Goal: Task Accomplishment & Management: Manage account settings

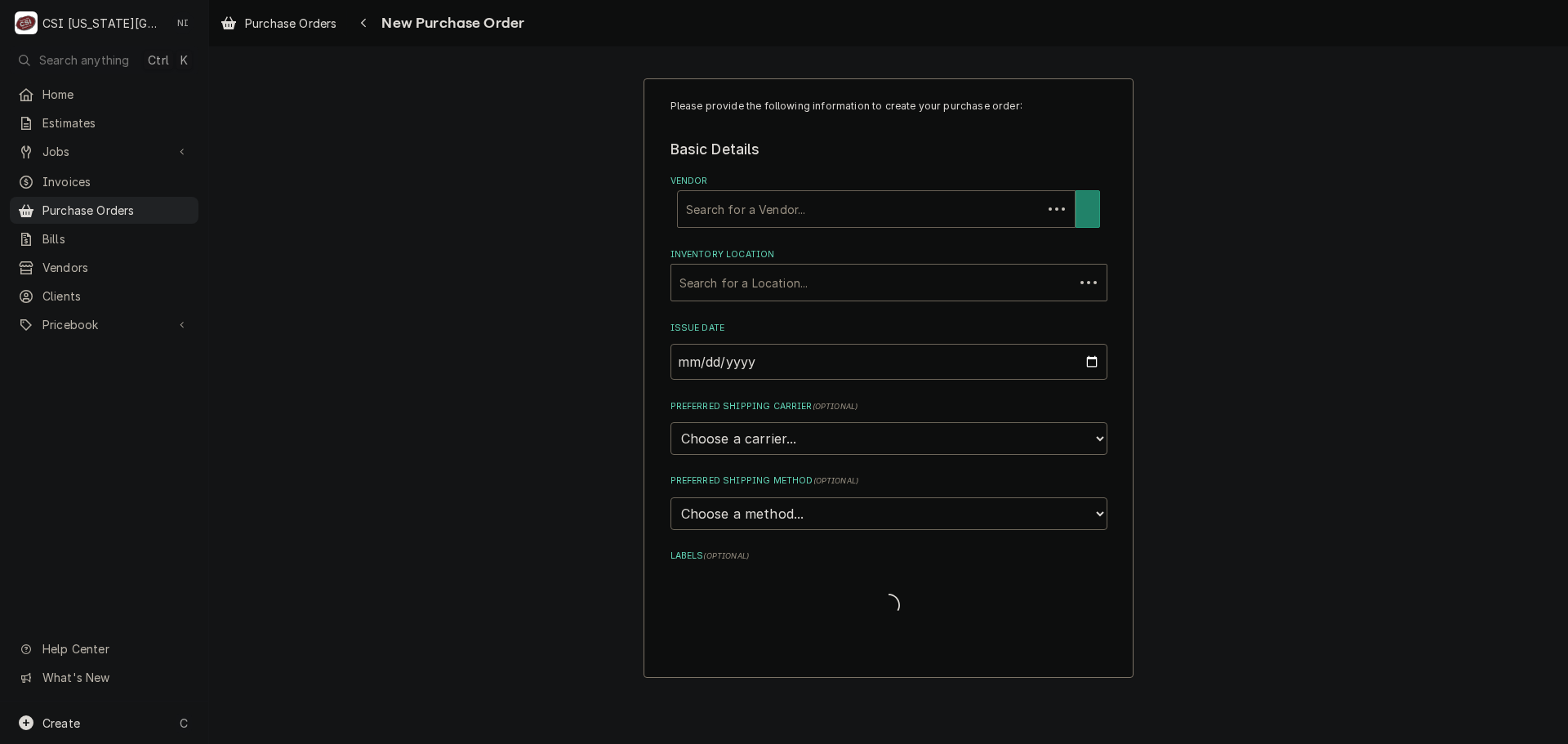
click at [892, 223] on div "Vendor" at bounding box center [860, 209] width 348 height 29
type input "charles"
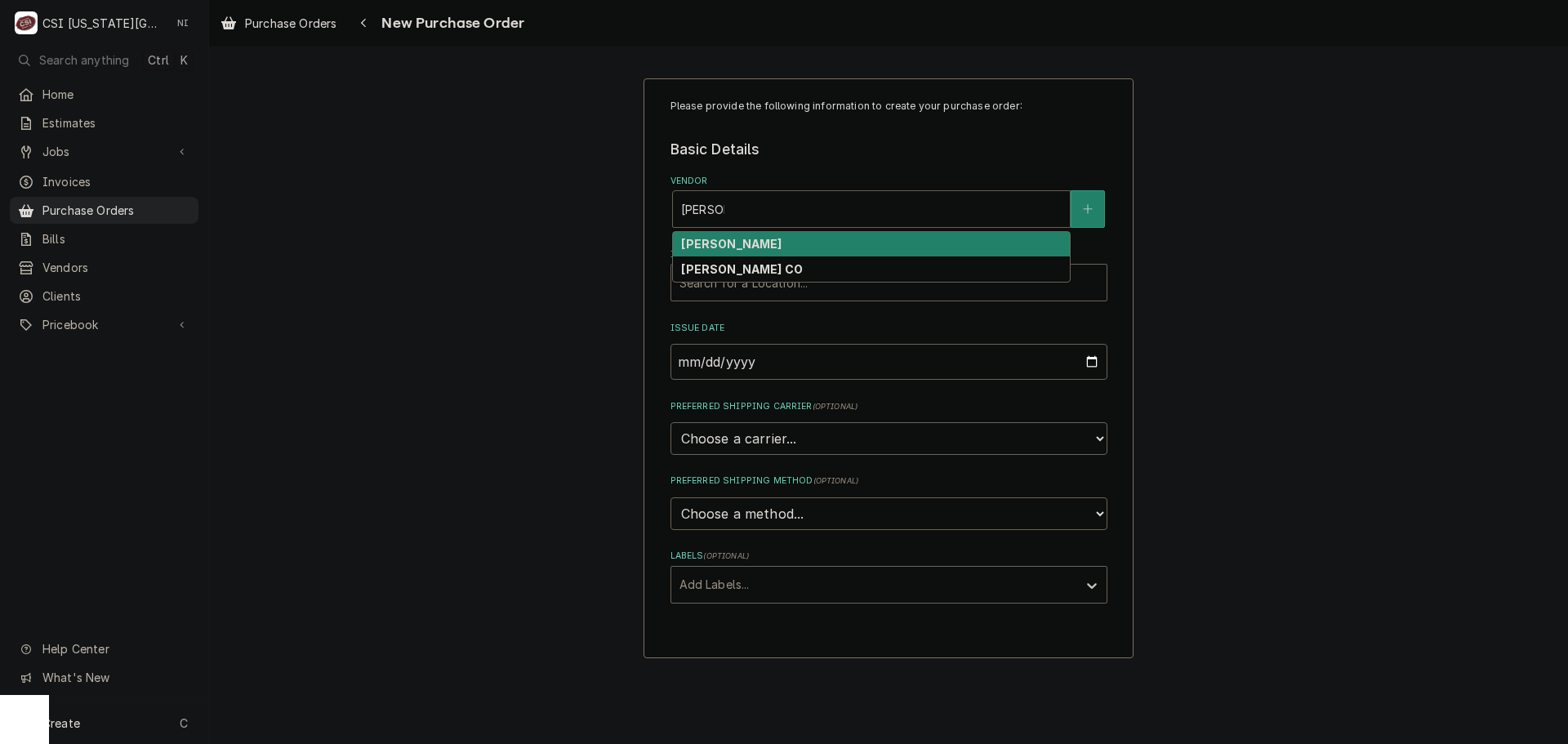
click at [782, 240] on strong "CHARLES D. JONES" at bounding box center [731, 244] width 100 height 14
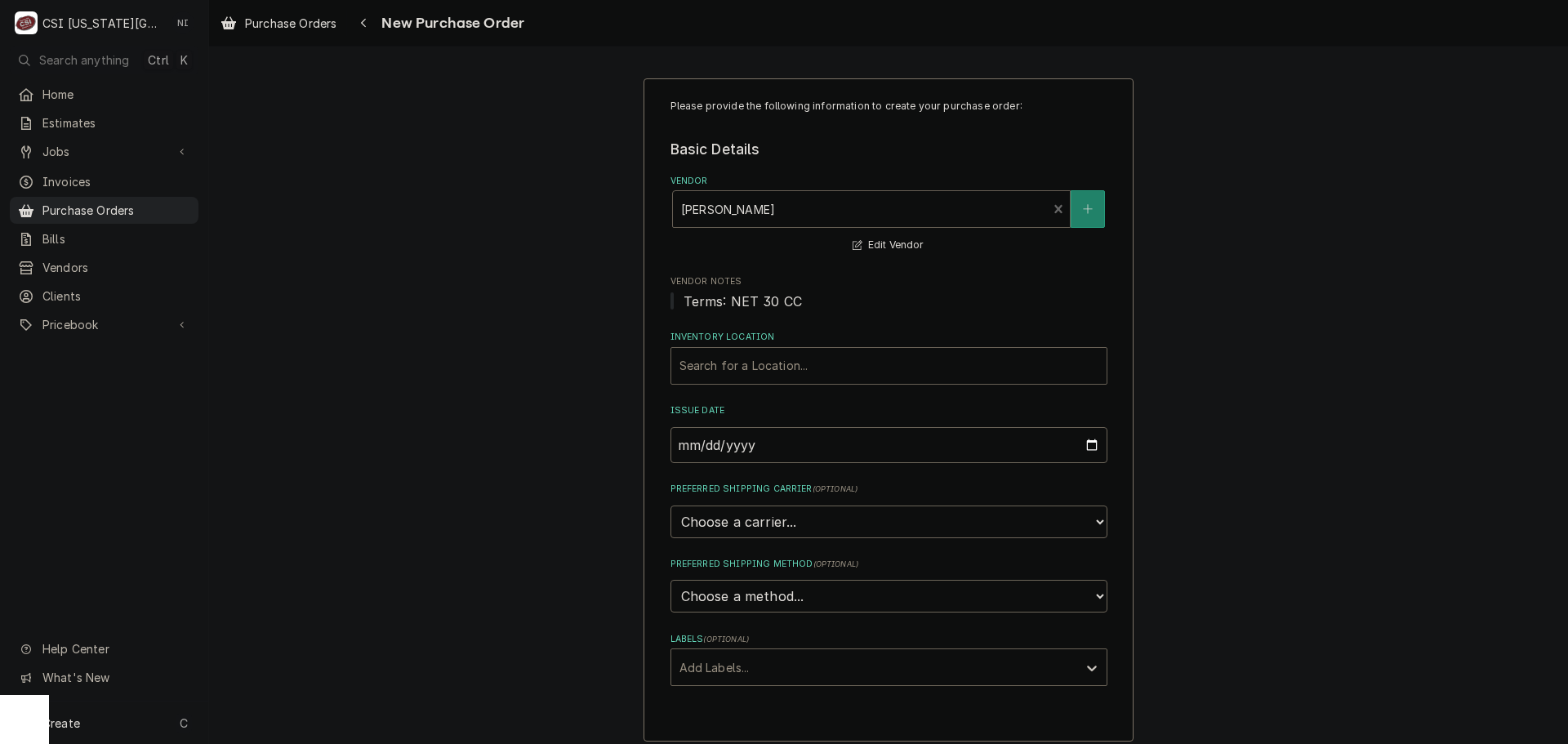
click at [772, 365] on div "Inventory Location" at bounding box center [889, 366] width 419 height 29
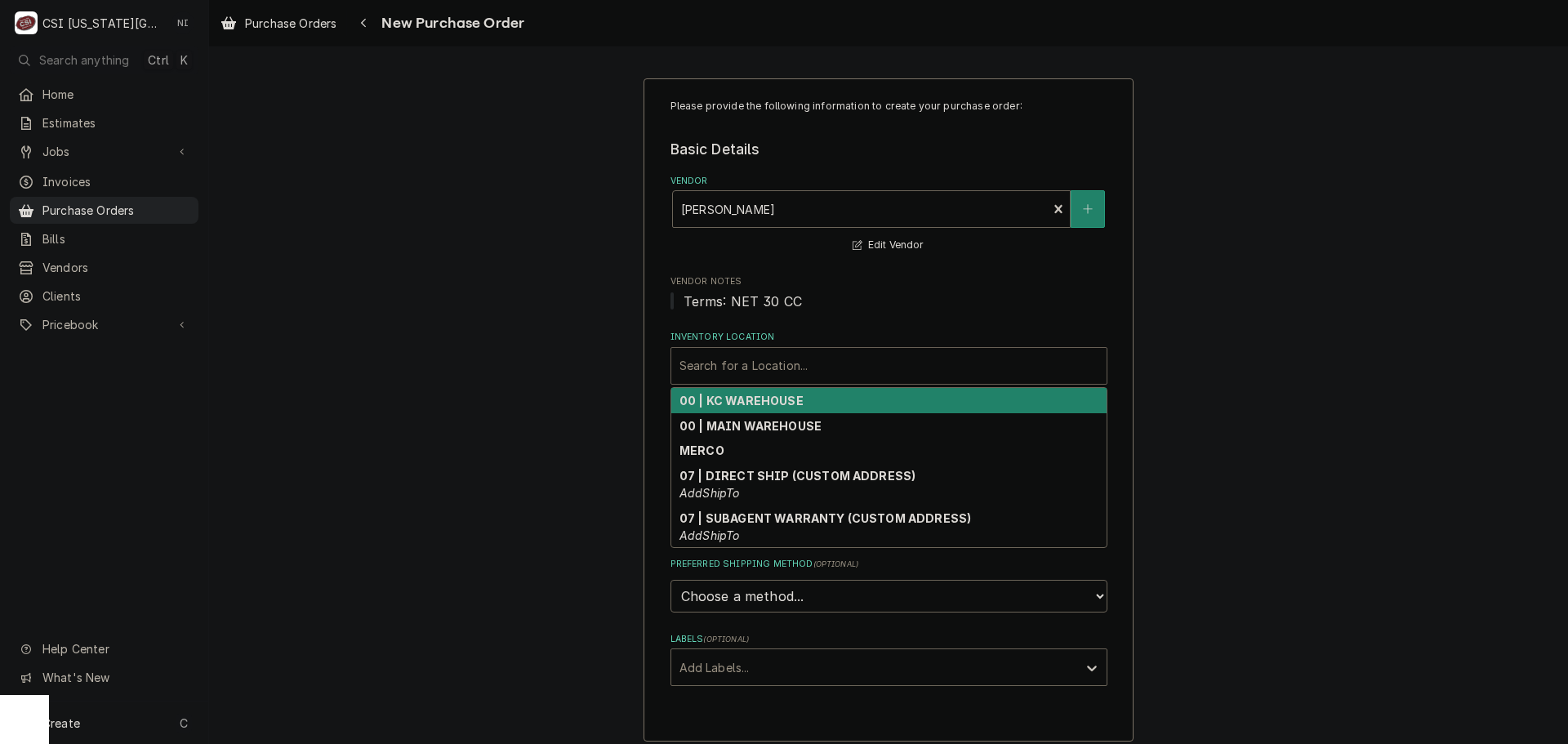
click at [748, 405] on strong "00 | KC WAREHOUSE" at bounding box center [741, 401] width 124 height 14
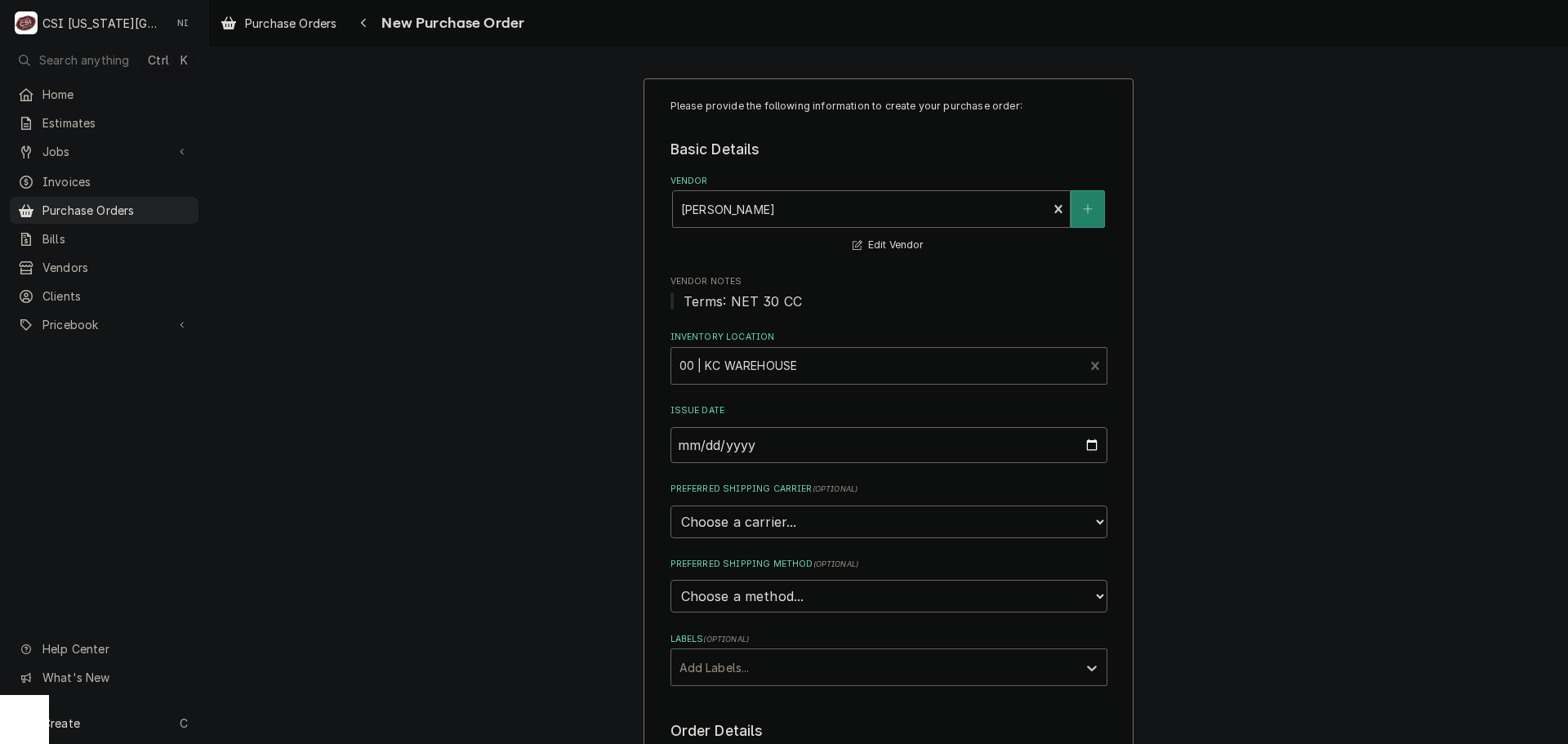
click at [742, 668] on div "Labels" at bounding box center [875, 667] width 390 height 29
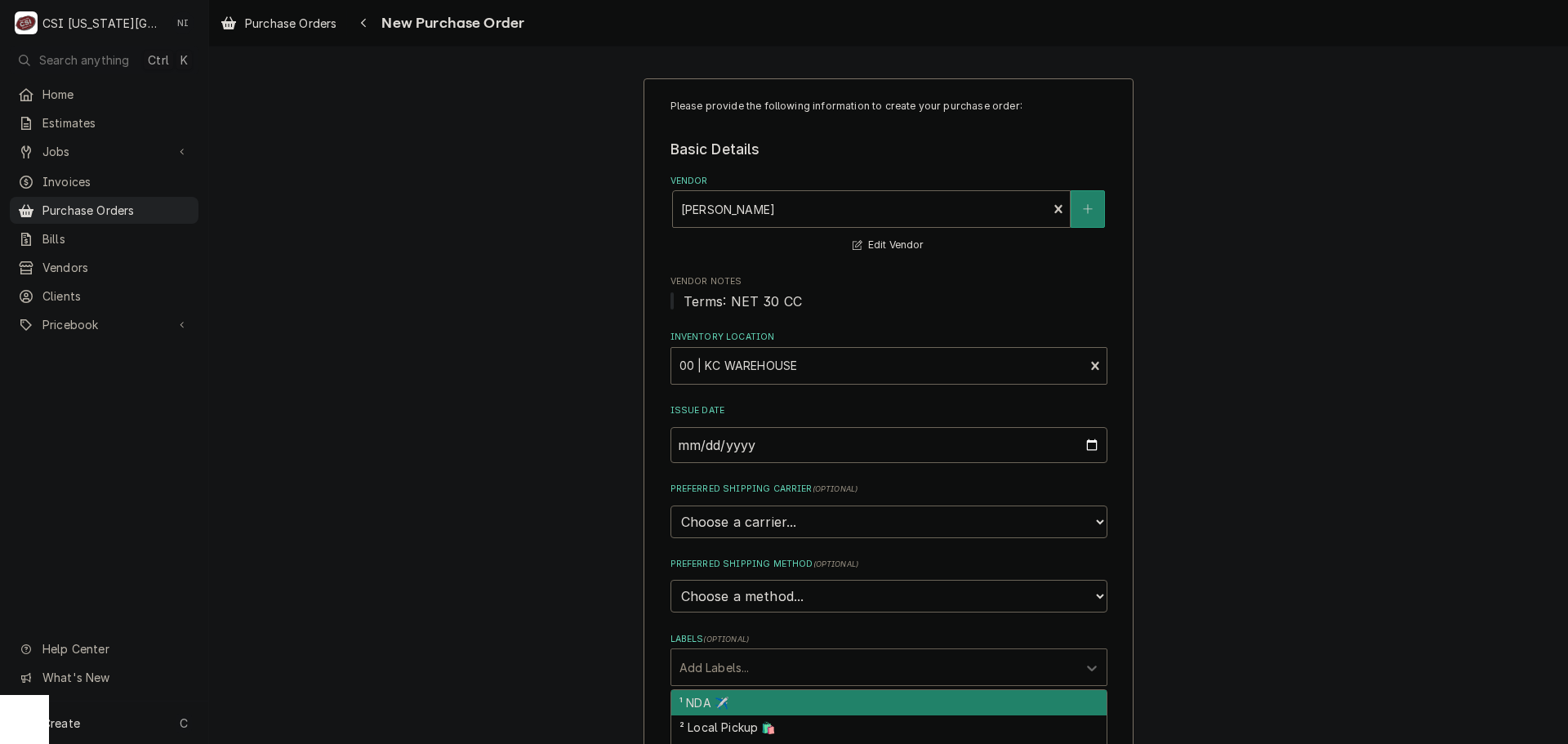
click at [739, 729] on div "² Local Pickup 🛍️" at bounding box center [888, 728] width 435 height 25
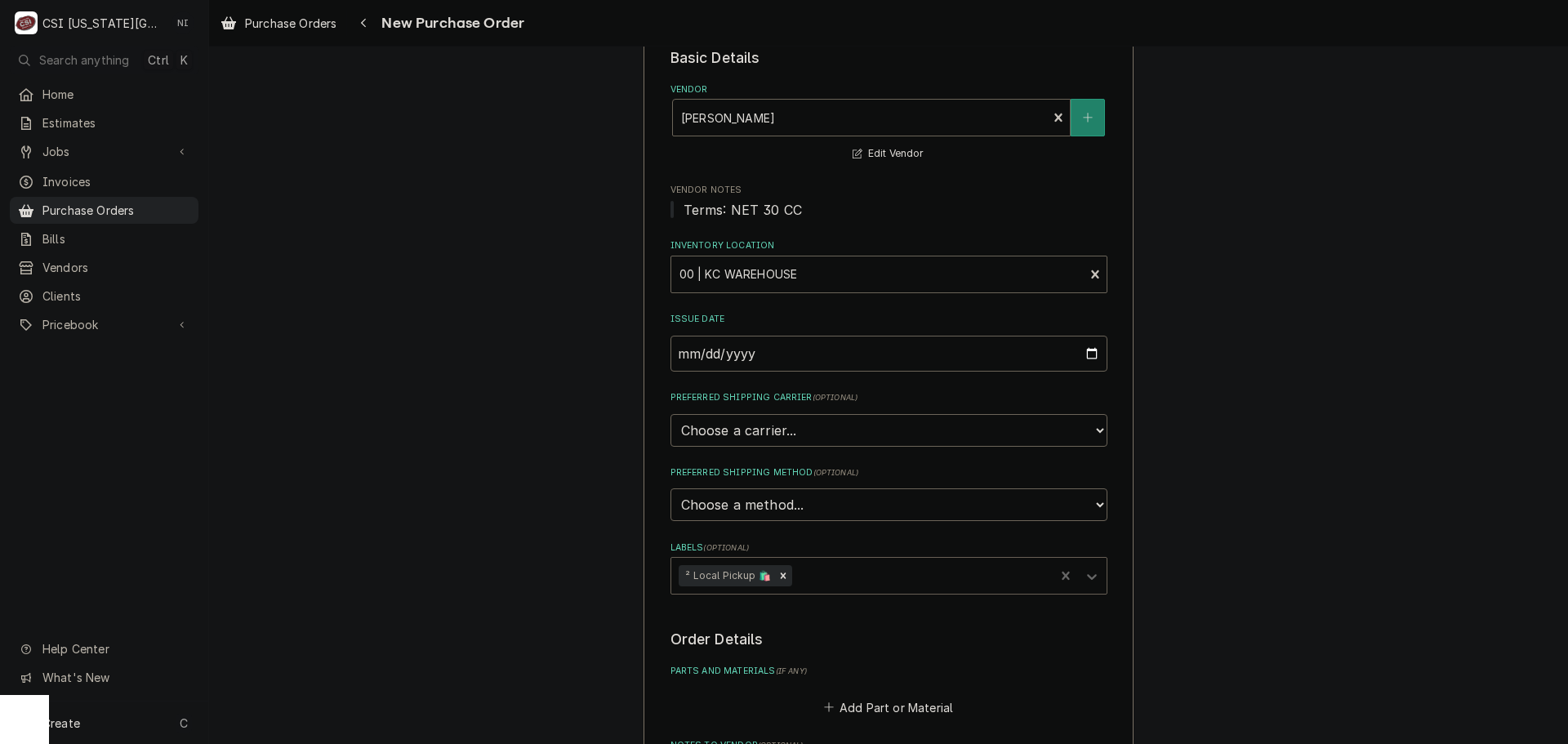
scroll to position [327, 0]
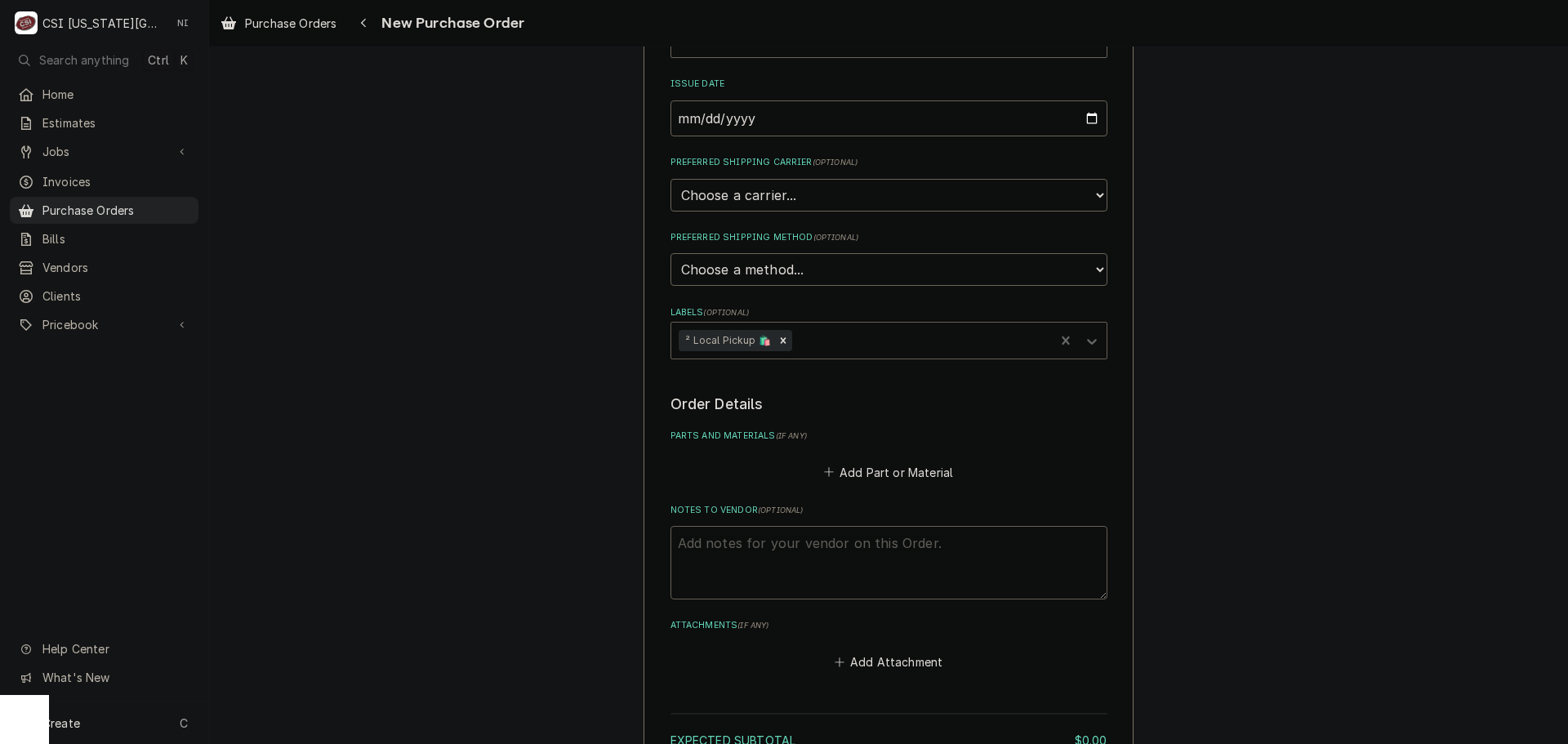
click at [777, 553] on textarea "Notes to Vendor ( optional )" at bounding box center [889, 562] width 437 height 73
type textarea "x"
type textarea "w"
type textarea "x"
type textarea "wi"
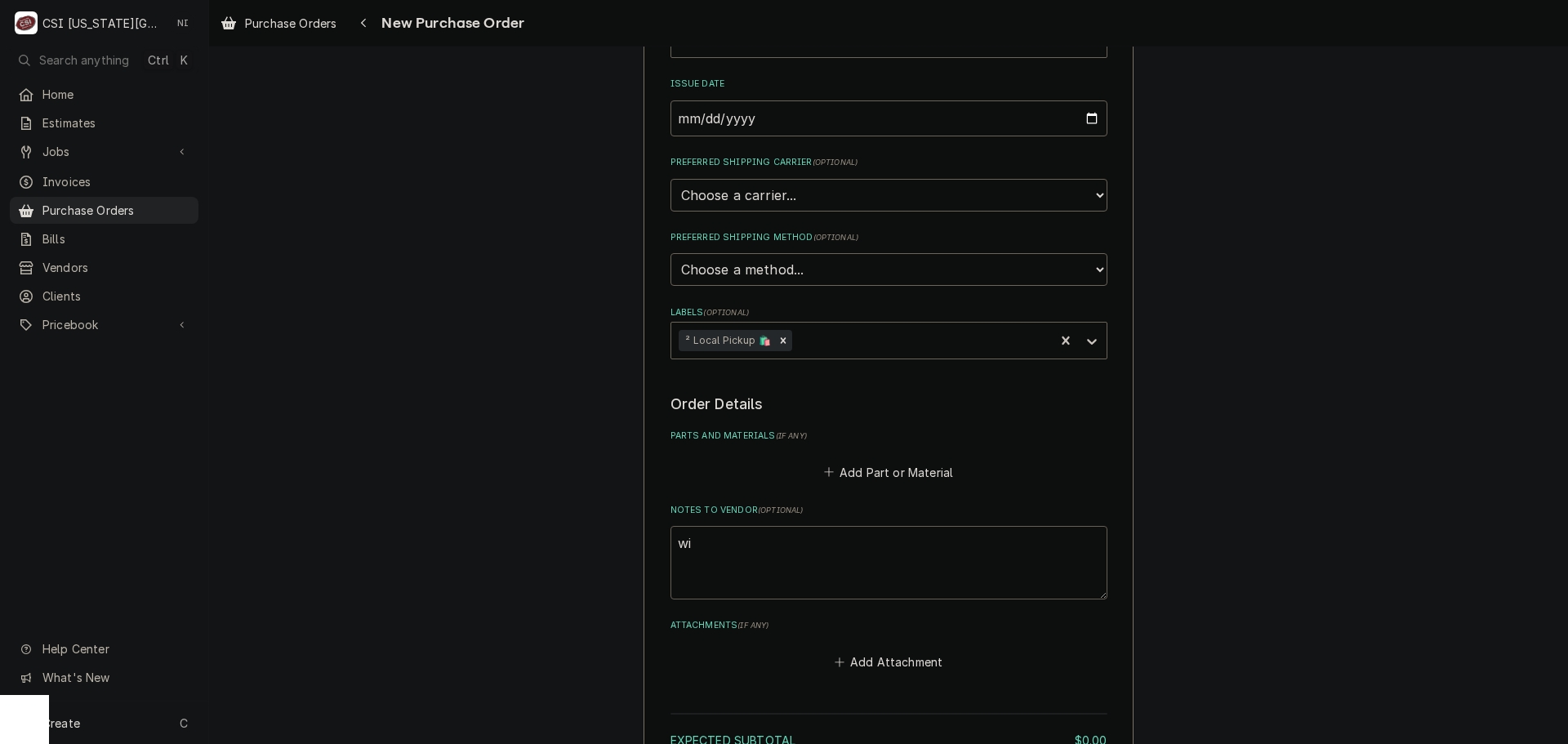
type textarea "x"
type textarea "wil"
type textarea "x"
type textarea "wilso"
type textarea "x"
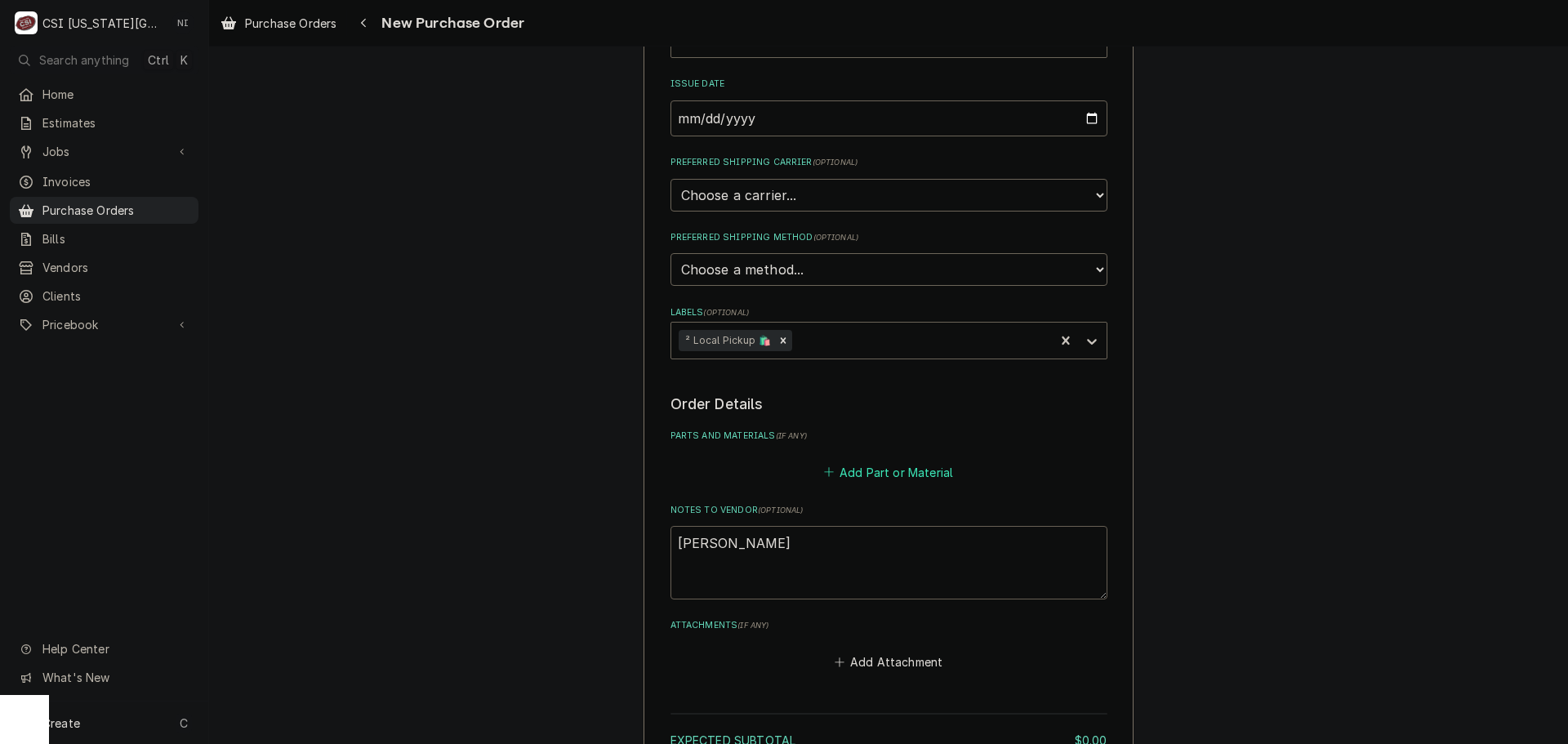
type textarea "wilson"
click at [873, 469] on button "Add Part or Material" at bounding box center [888, 471] width 135 height 22
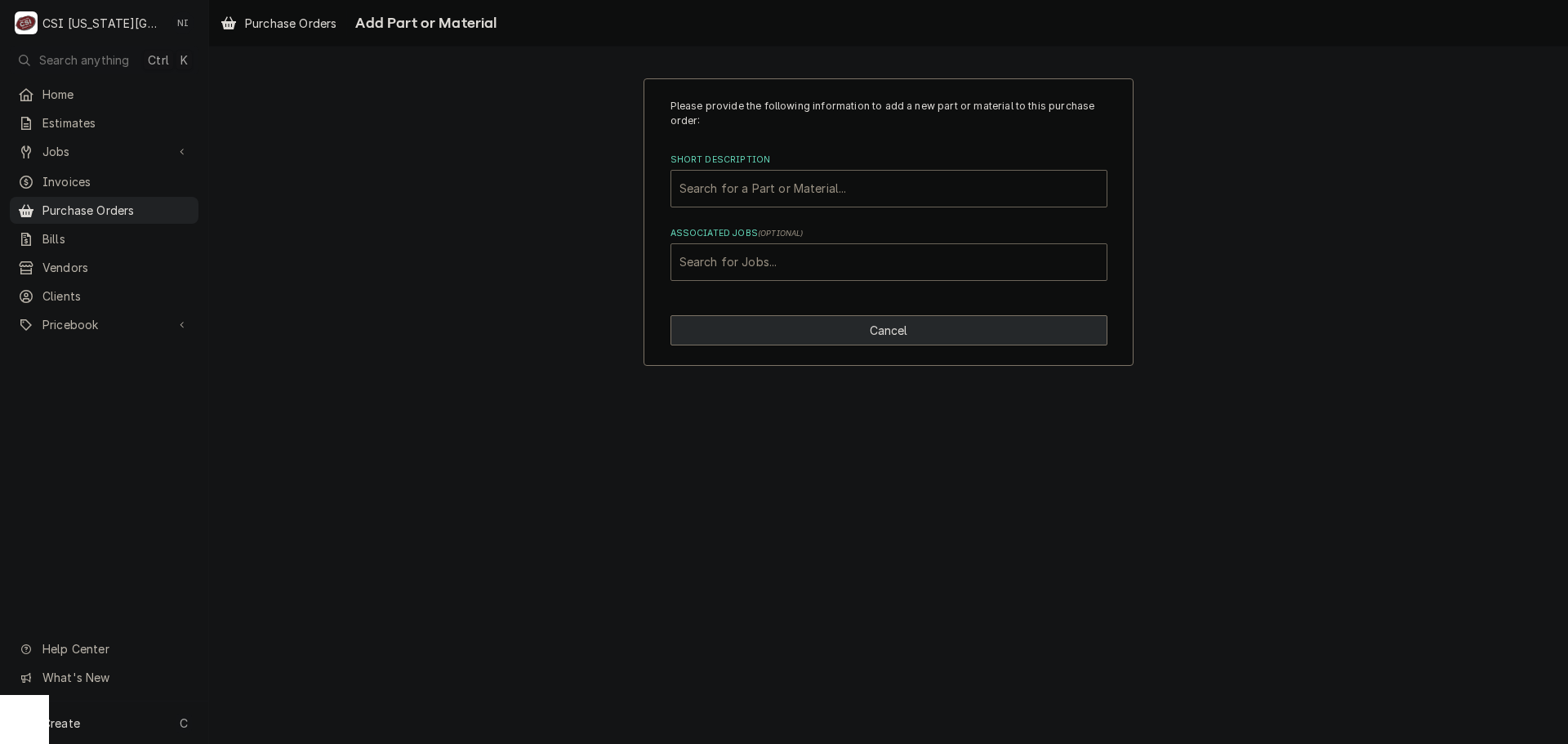
click at [810, 329] on button "Cancel" at bounding box center [889, 330] width 437 height 30
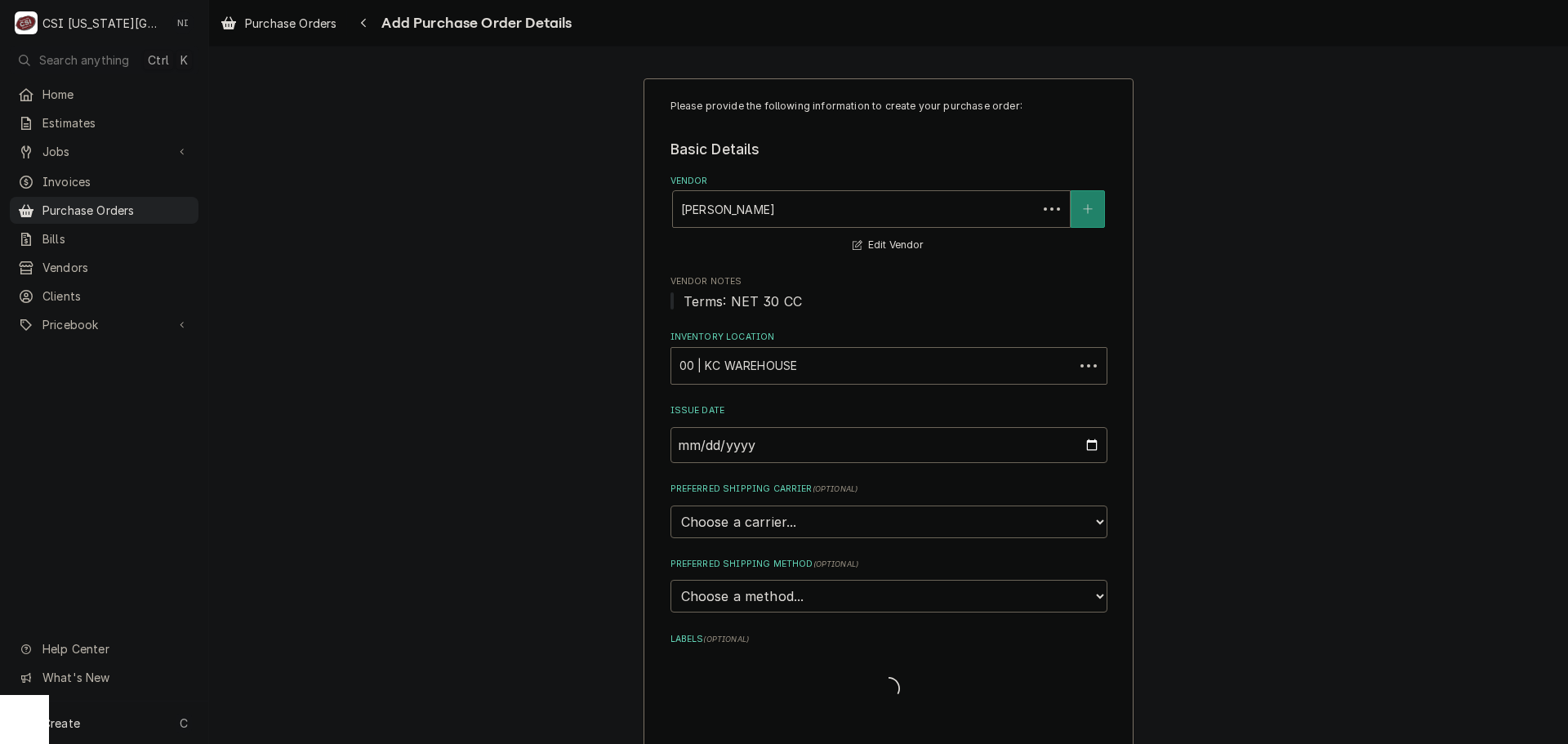
scroll to position [327, 0]
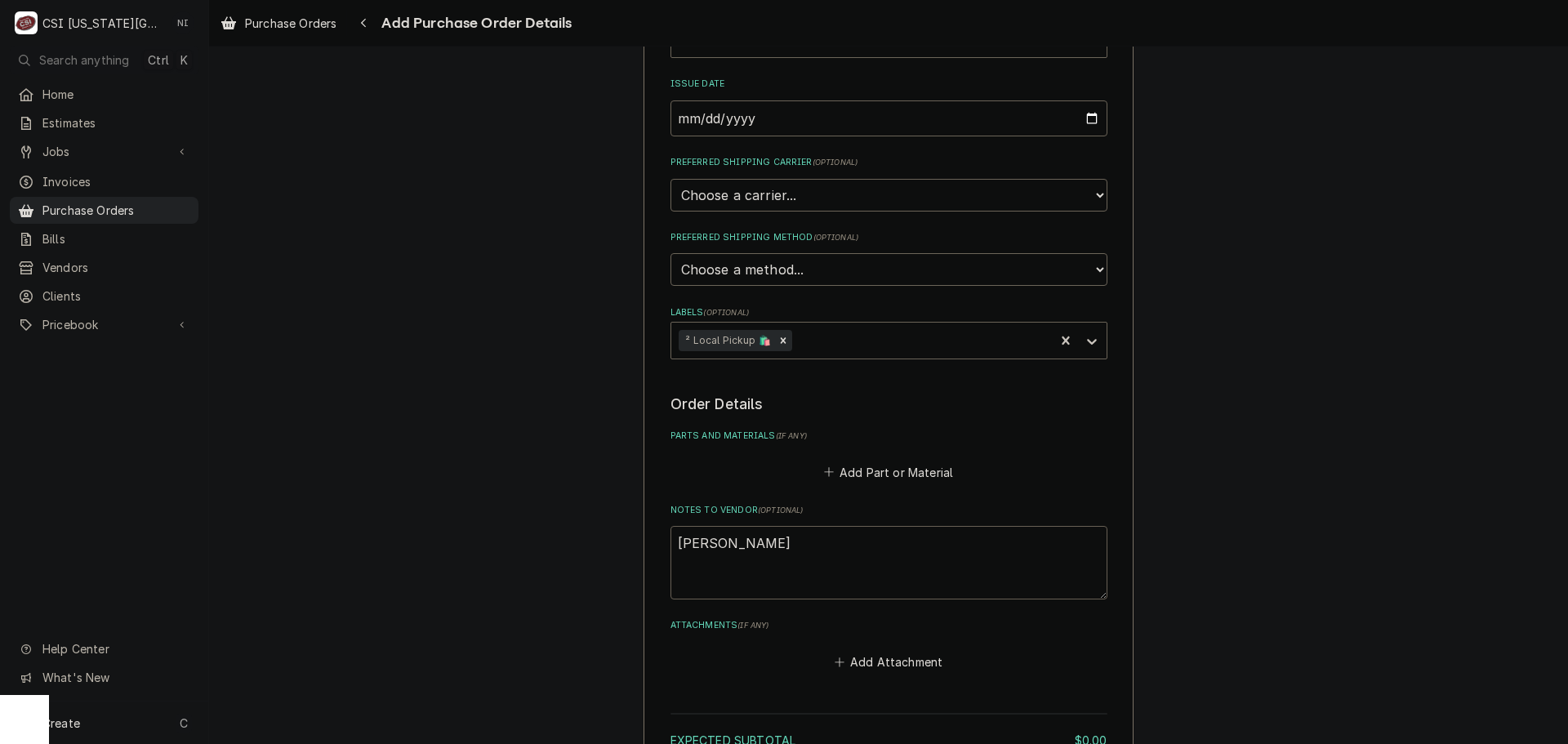
click at [731, 548] on textarea "wilson" at bounding box center [889, 562] width 437 height 73
type textarea "x"
type textarea "wilson"
type textarea "x"
type textarea "wilson t"
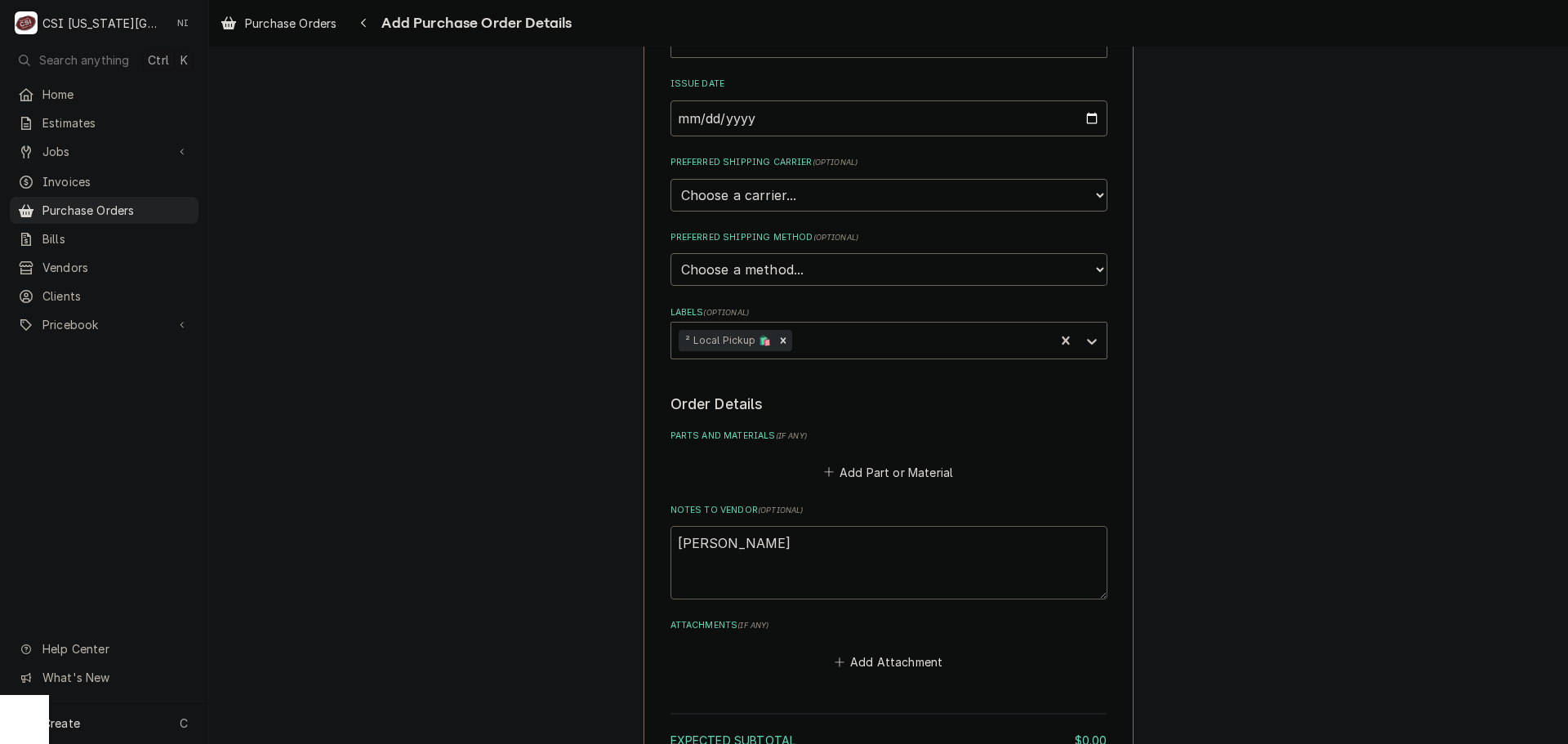
type textarea "x"
type textarea "wilson tr"
type textarea "x"
type textarea "wilson tru"
type textarea "x"
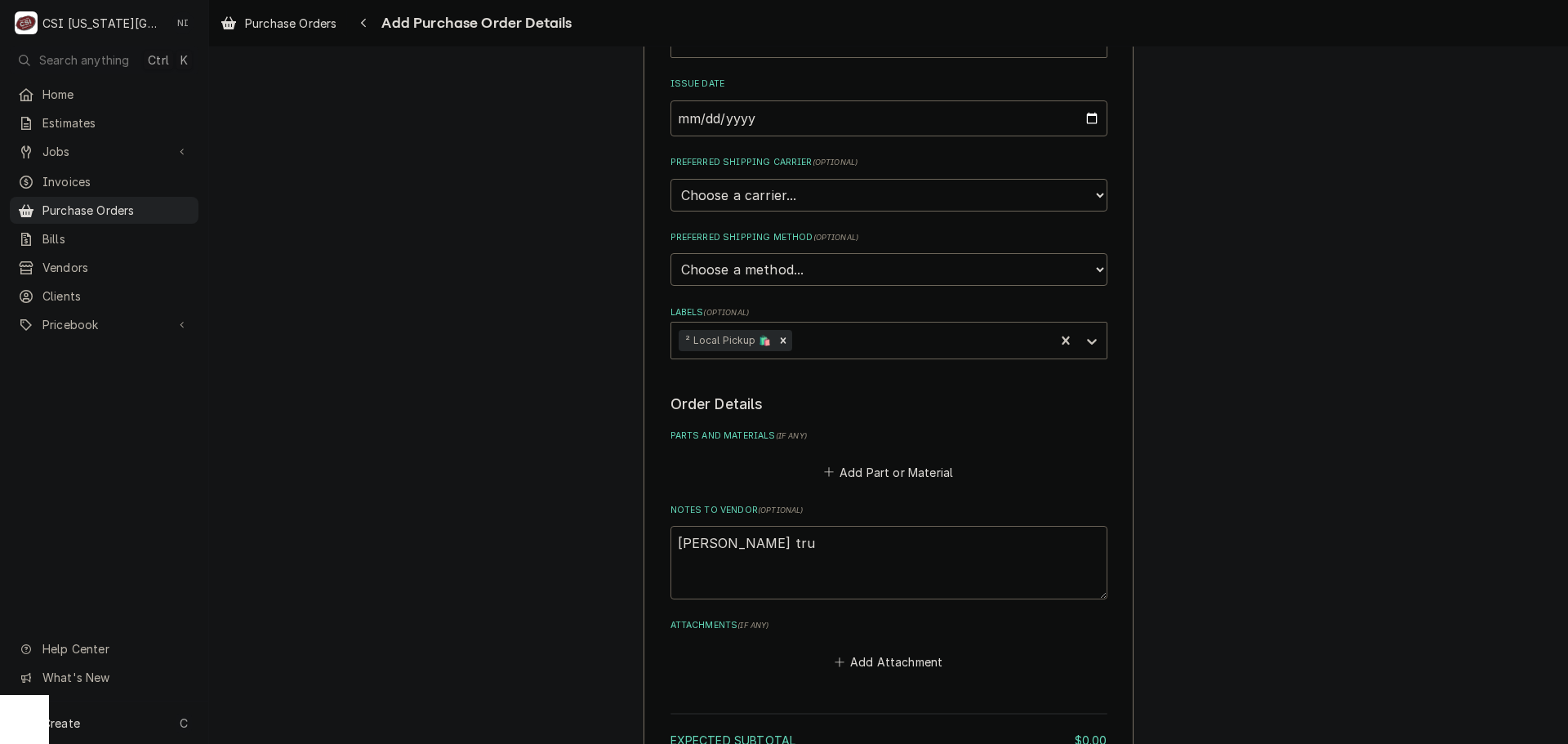
type textarea "wilson truc"
type textarea "x"
type textarea "wilson truck"
type textarea "x"
type textarea "wilson truck"
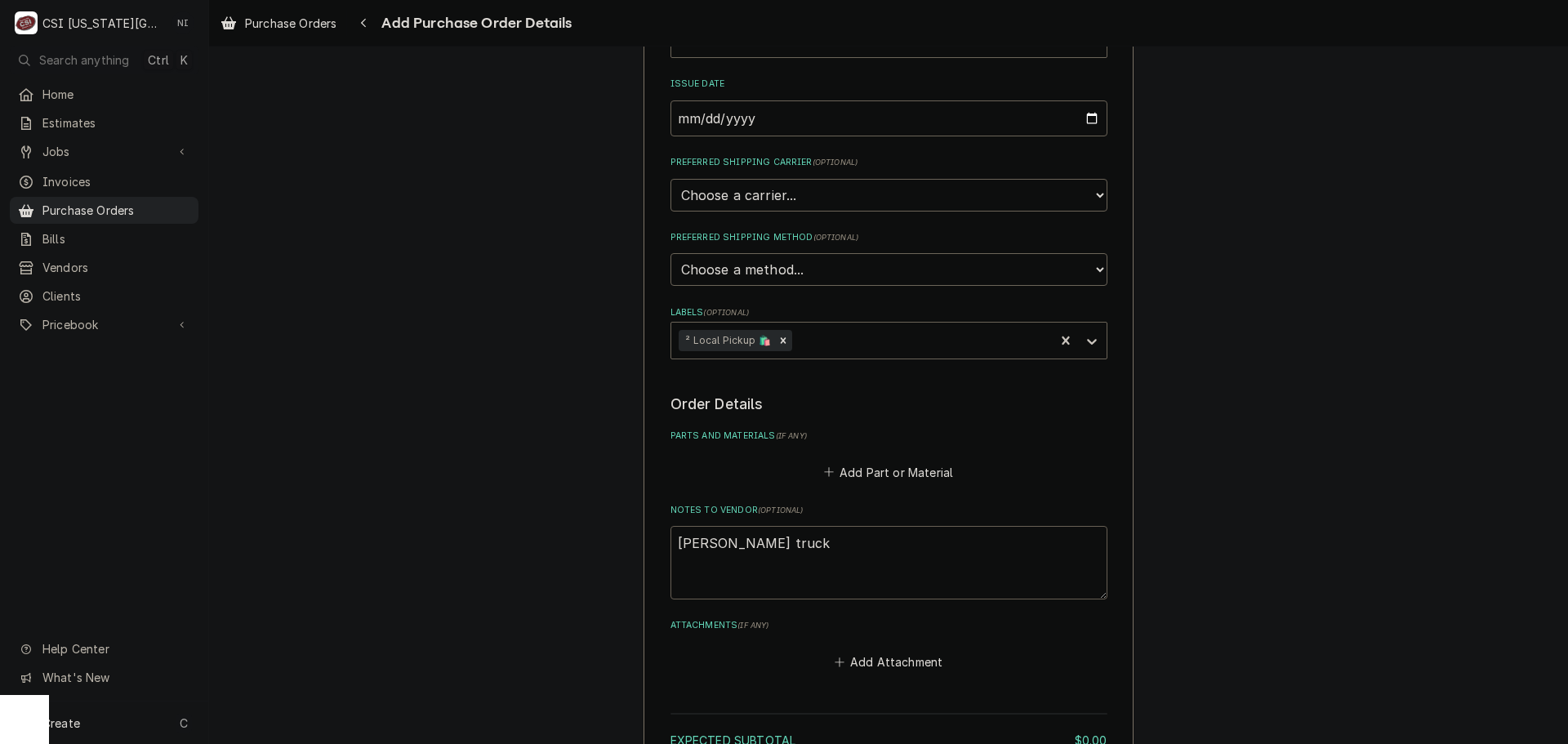
type textarea "x"
type textarea "wilson truck st"
type textarea "x"
type textarea "wilson truck sto"
type textarea "x"
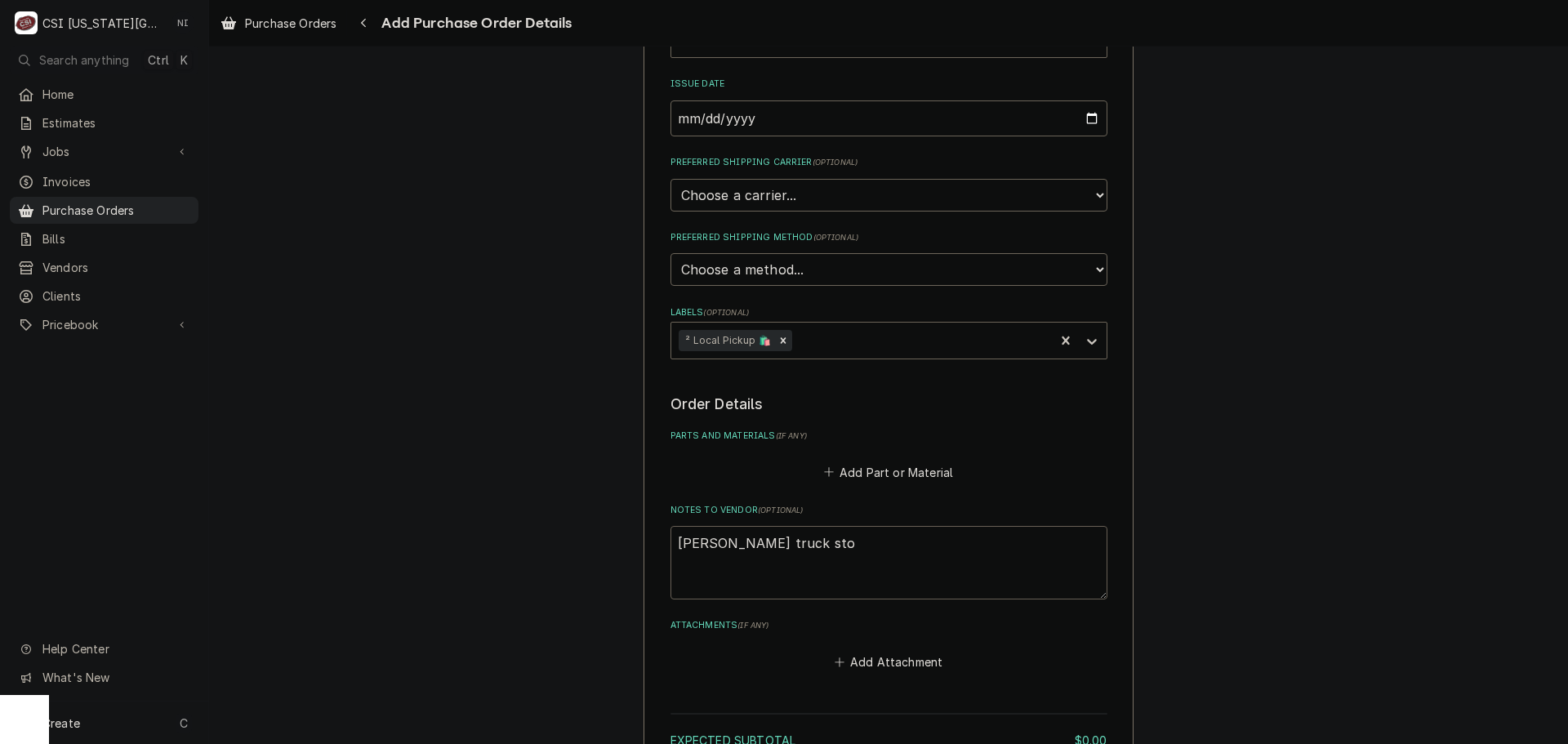
type textarea "wilson truck stoc"
type textarea "x"
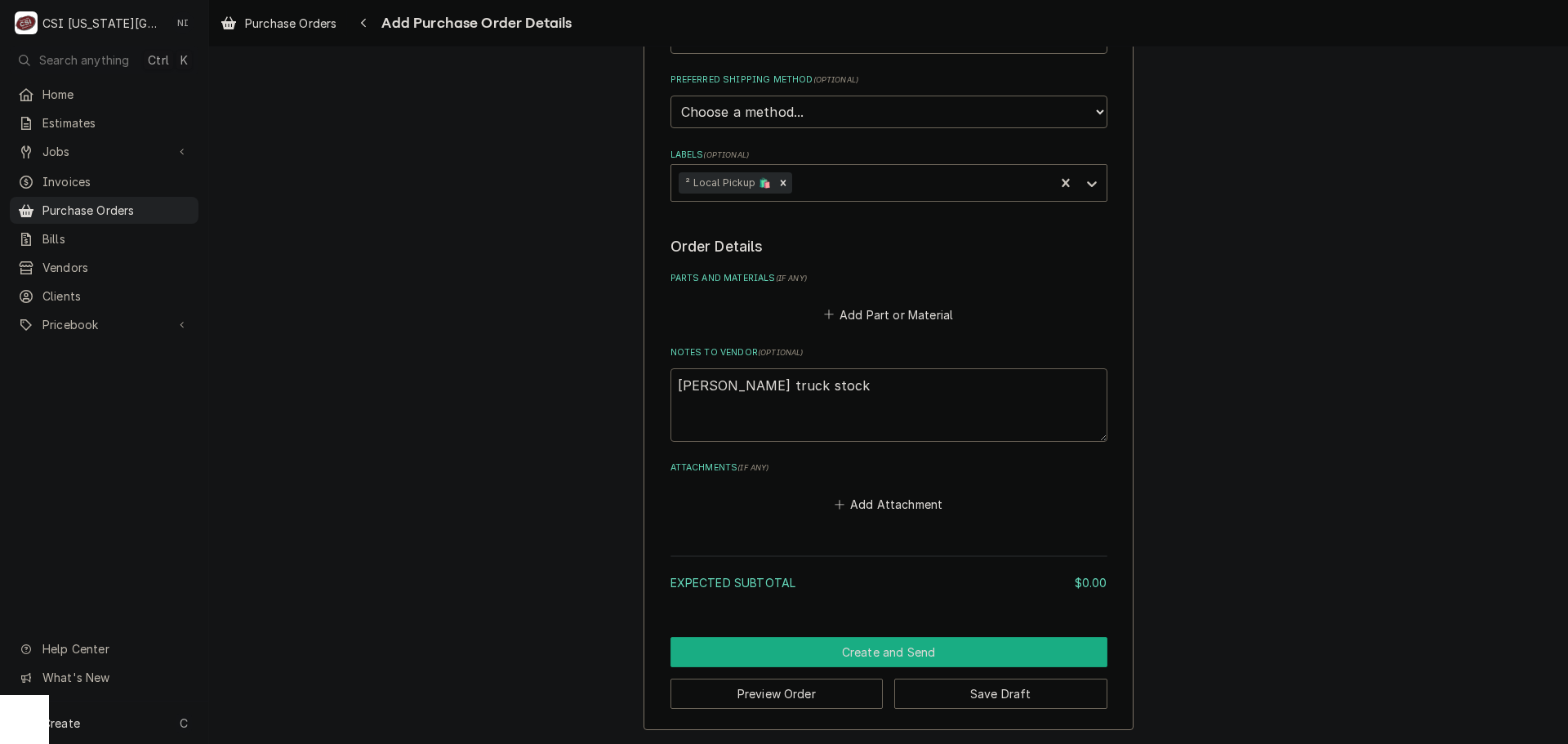
type textarea "wilson truck stock"
drag, startPoint x: 893, startPoint y: 655, endPoint x: 1043, endPoint y: 619, distance: 154.3
click at [897, 655] on button "Create and Send" at bounding box center [889, 651] width 437 height 30
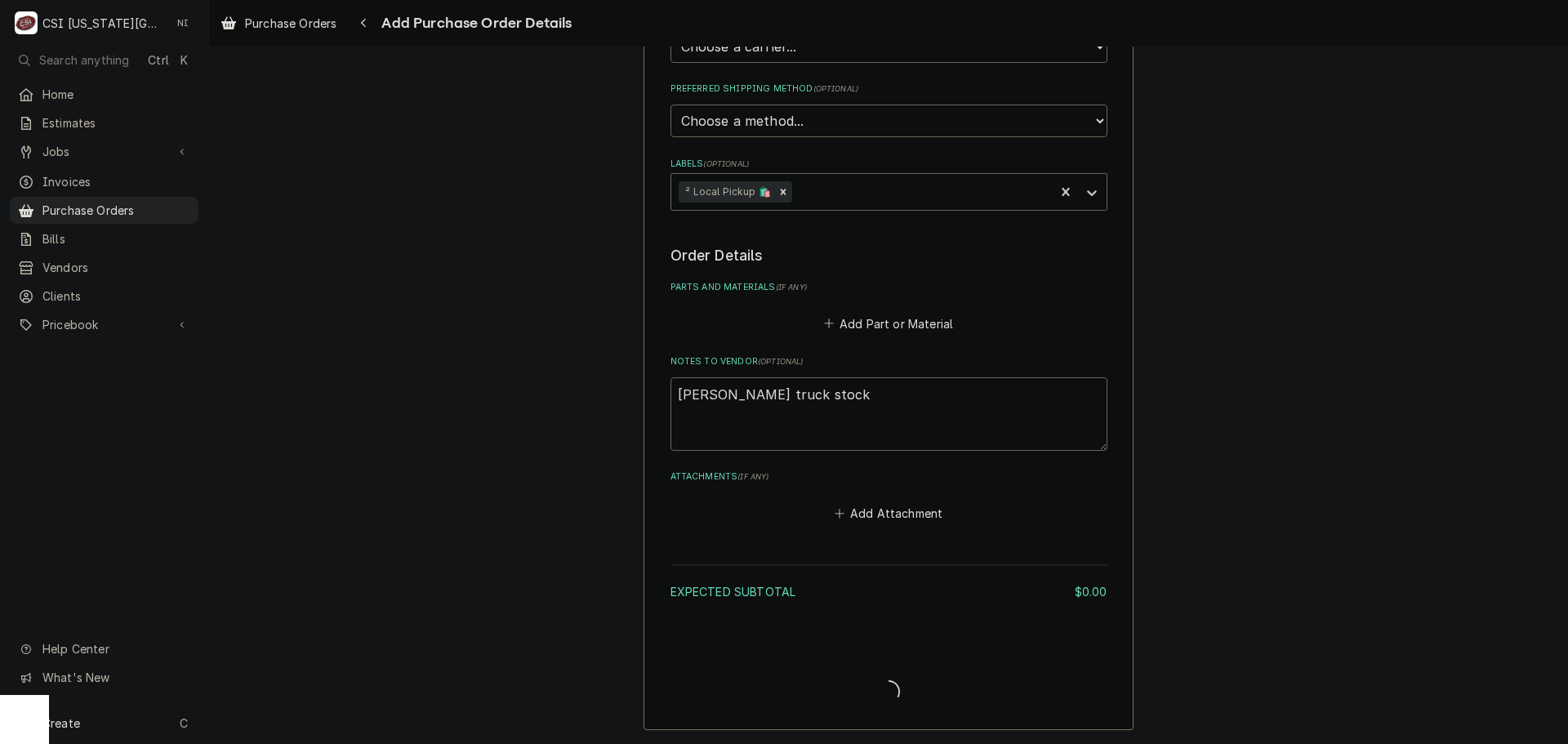
scroll to position [475, 0]
type textarea "x"
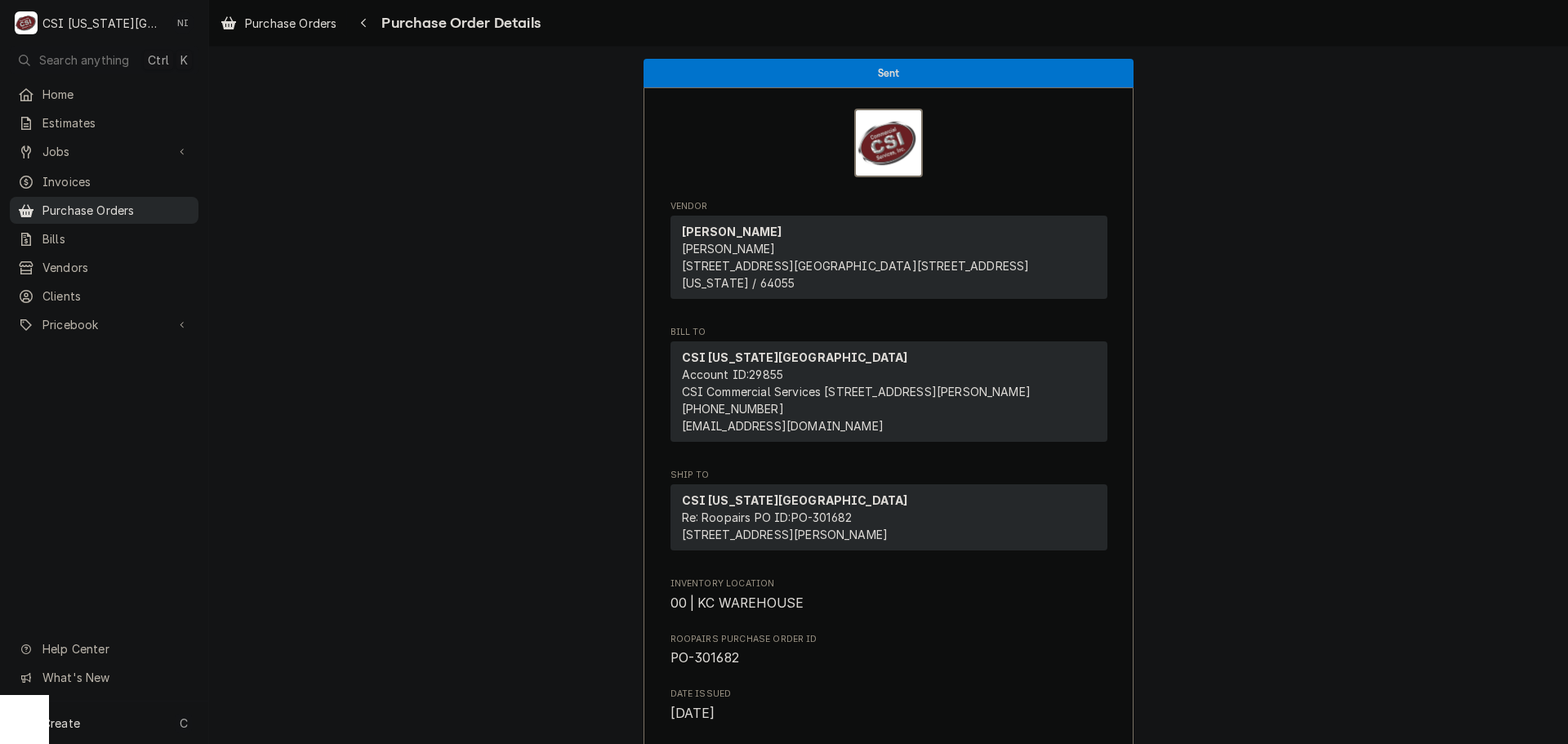
drag, startPoint x: 145, startPoint y: 198, endPoint x: 158, endPoint y: 191, distance: 14.8
click at [146, 202] on span "Purchase Orders" at bounding box center [117, 211] width 148 height 18
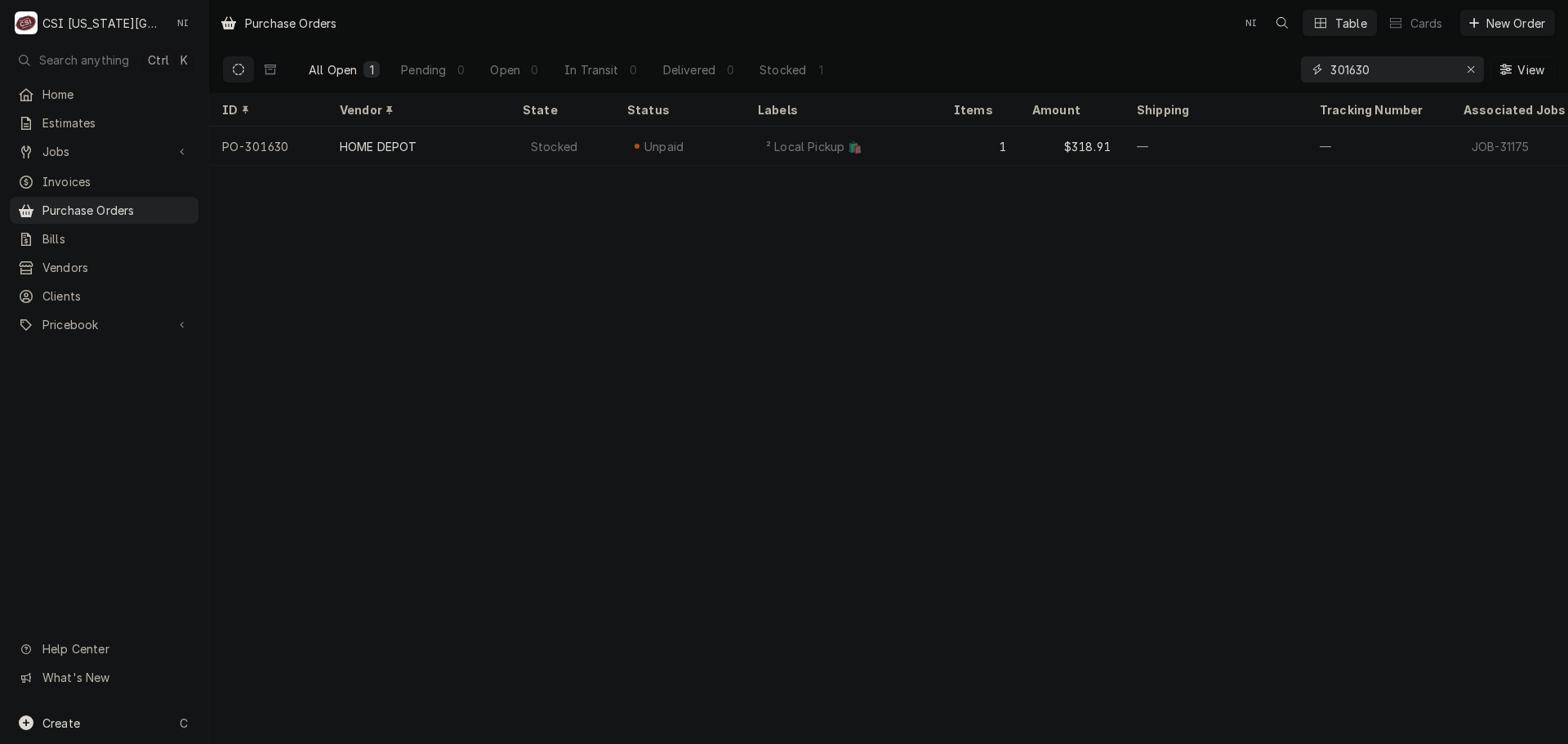
drag, startPoint x: 1392, startPoint y: 70, endPoint x: 1246, endPoint y: 77, distance: 146.2
click at [1248, 77] on div "All Open 1 Pending 0 Open 0 In Transit 0 Delivered 0 Stocked 1 301630 View" at bounding box center [888, 69] width 1333 height 46
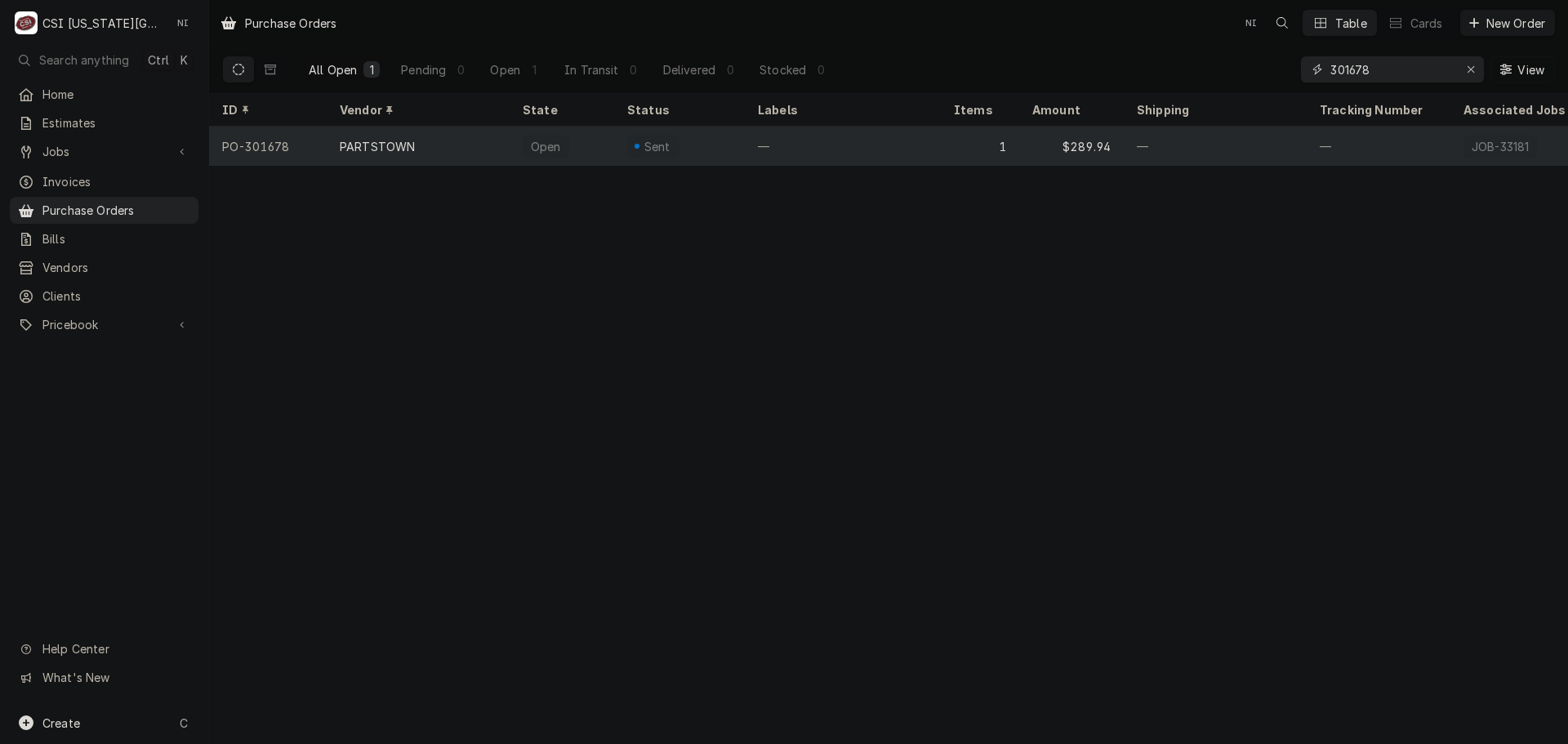
type input "301678"
click at [934, 129] on div "—" at bounding box center [843, 146] width 196 height 39
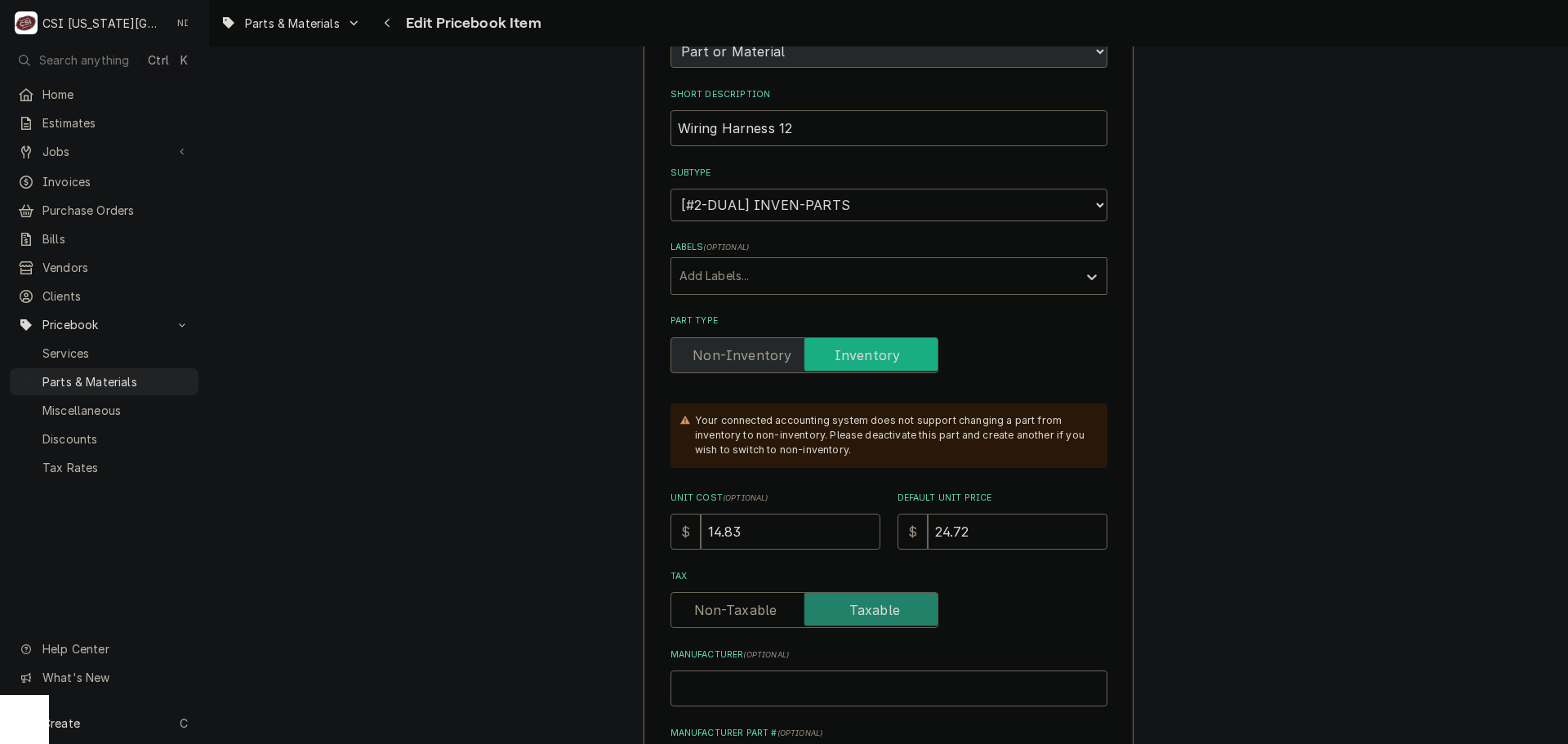
scroll to position [245, 0]
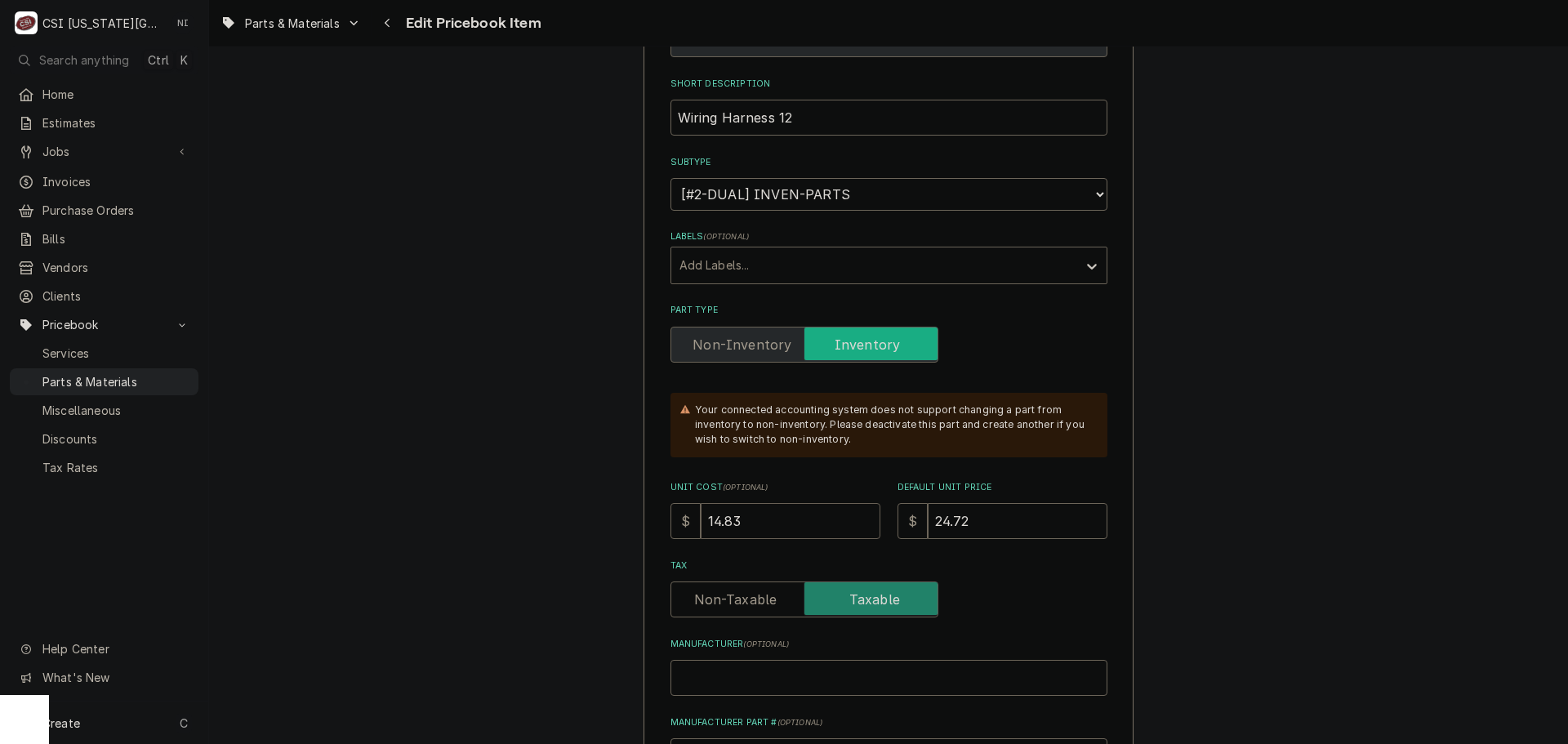
drag, startPoint x: 755, startPoint y: 512, endPoint x: 614, endPoint y: 520, distance: 141.2
type textarea "x"
type input "3"
type textarea "x"
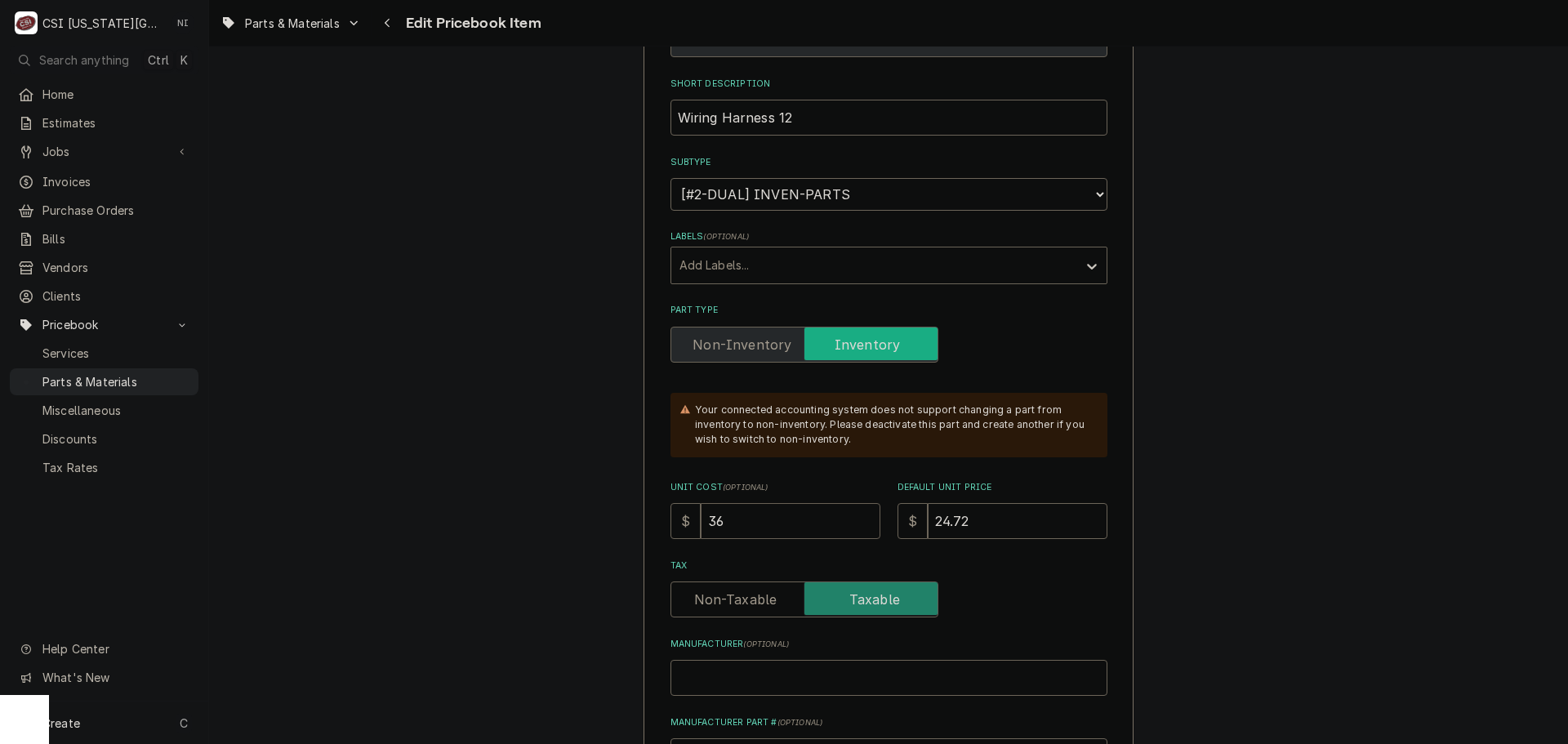
type input "36"
type textarea "x"
type input "7"
type textarea "x"
type input "72"
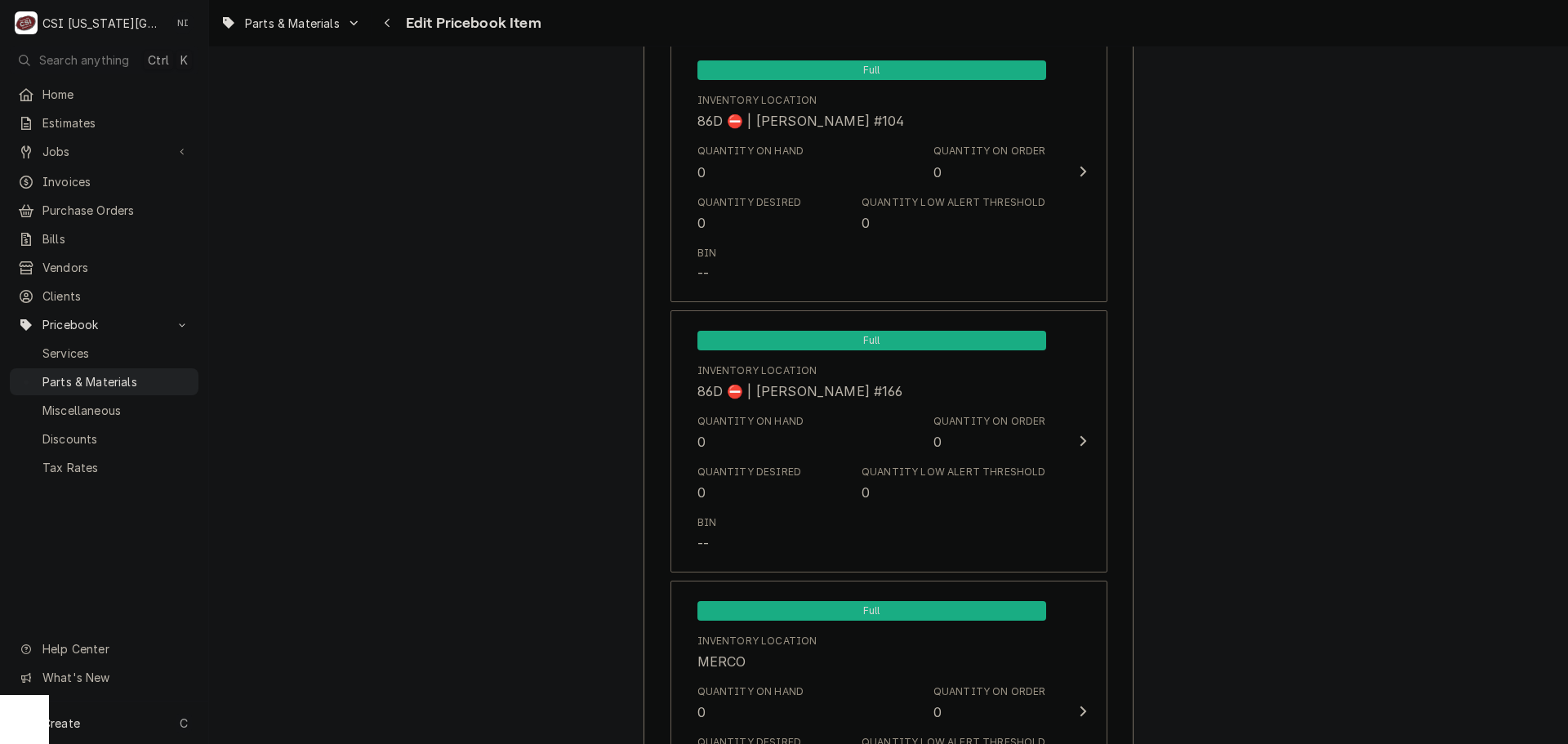
scroll to position [15832, 0]
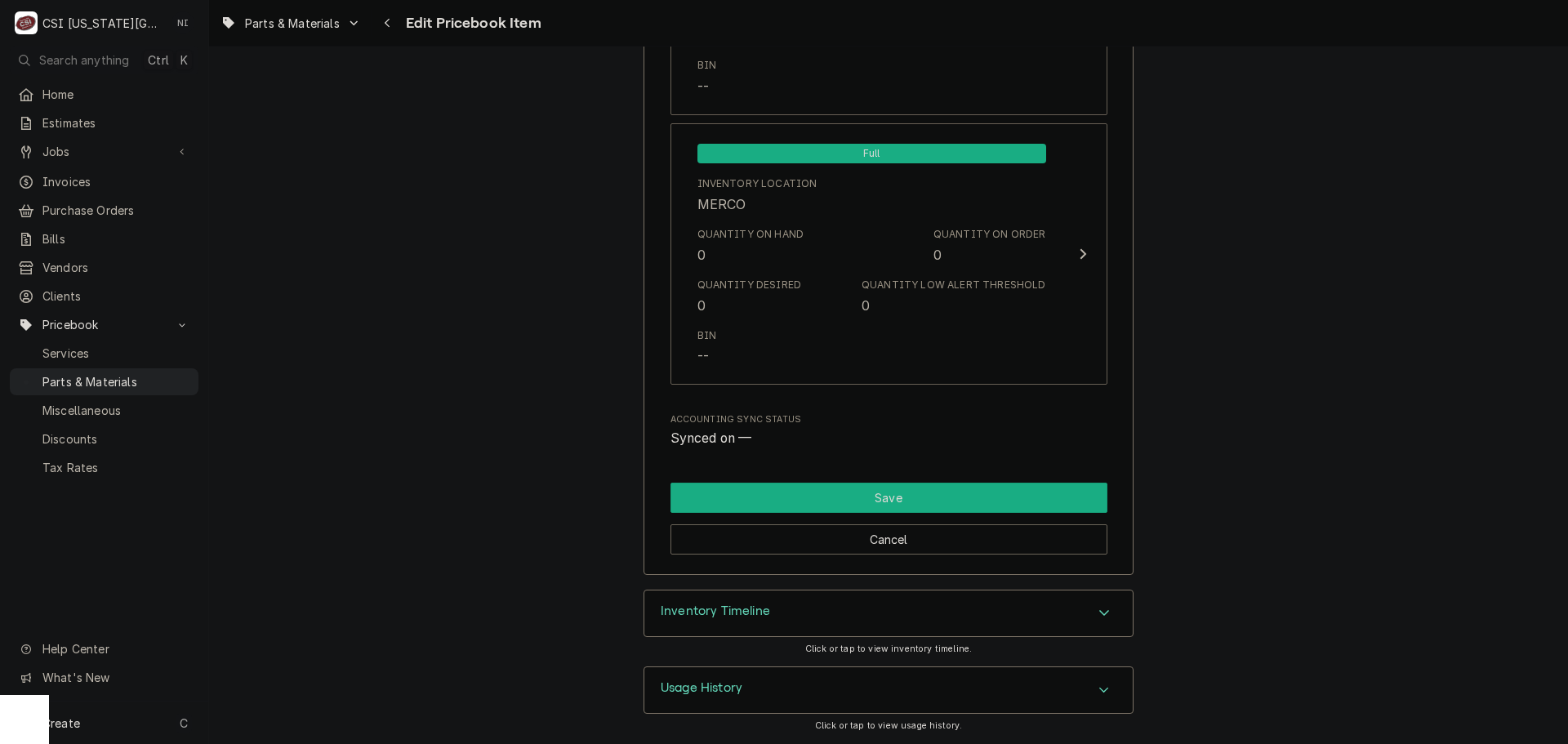
click at [1024, 507] on button "Save" at bounding box center [889, 497] width 437 height 30
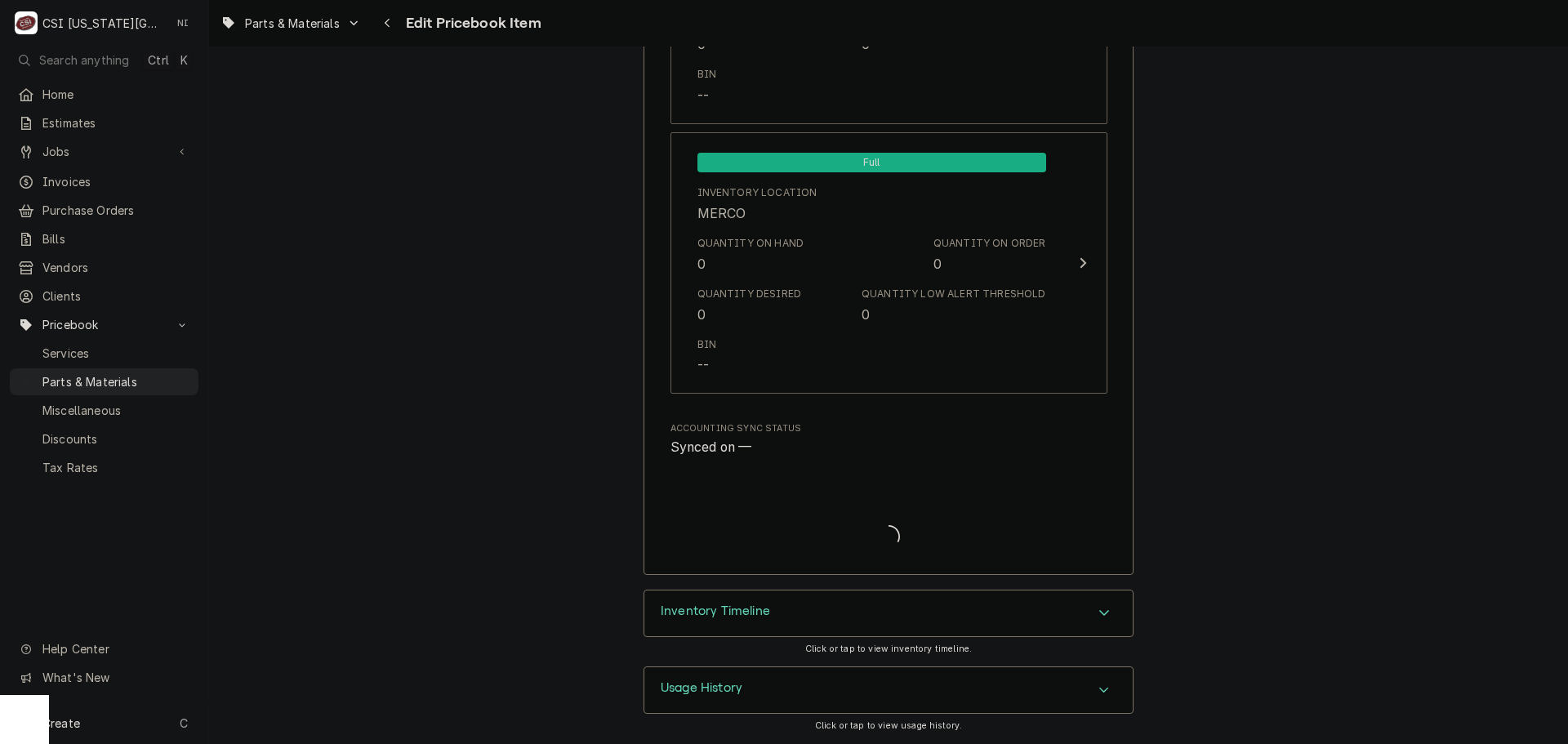
scroll to position [15823, 0]
type textarea "x"
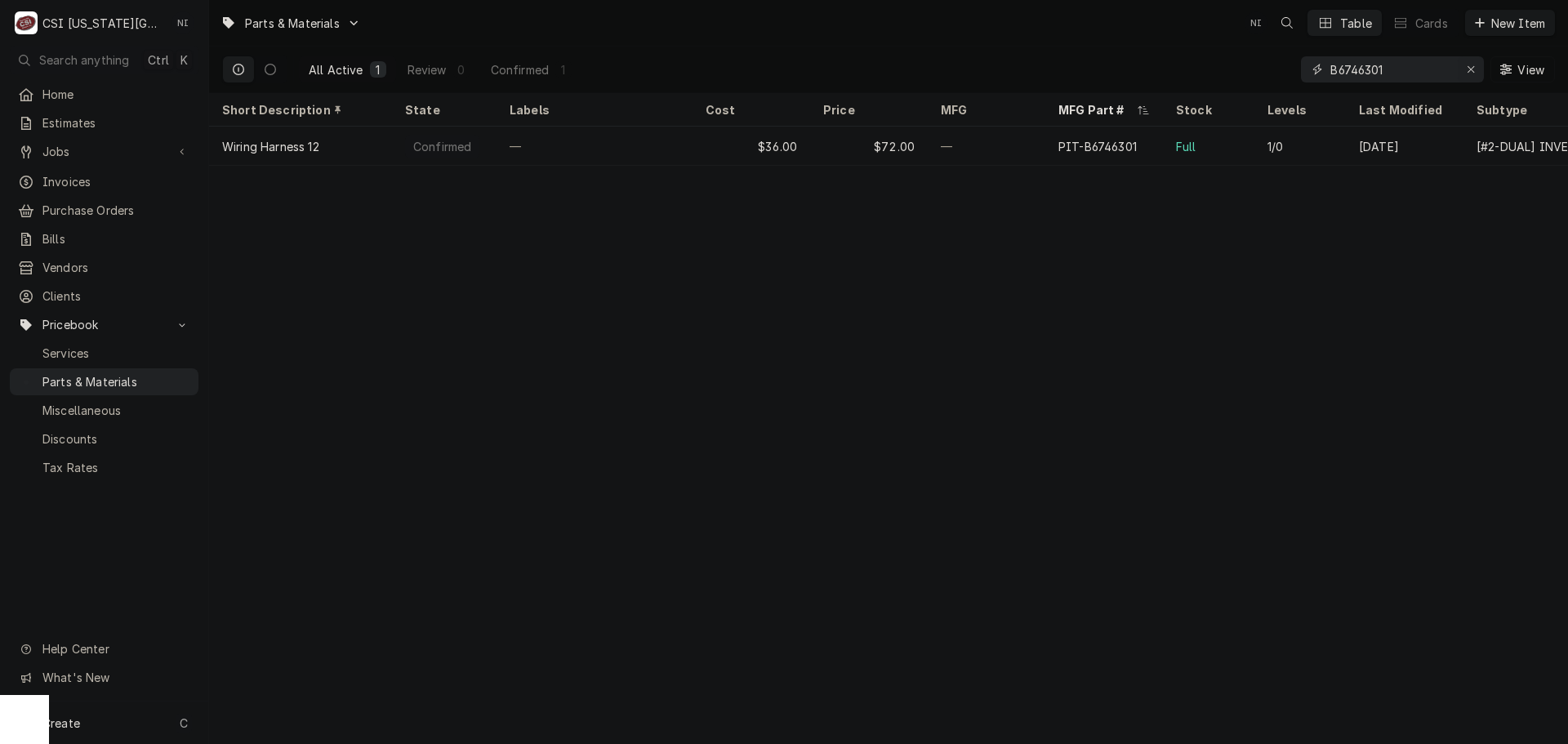
click at [1470, 68] on icon "Erase input" at bounding box center [1470, 69] width 9 height 12
paste input "71037"
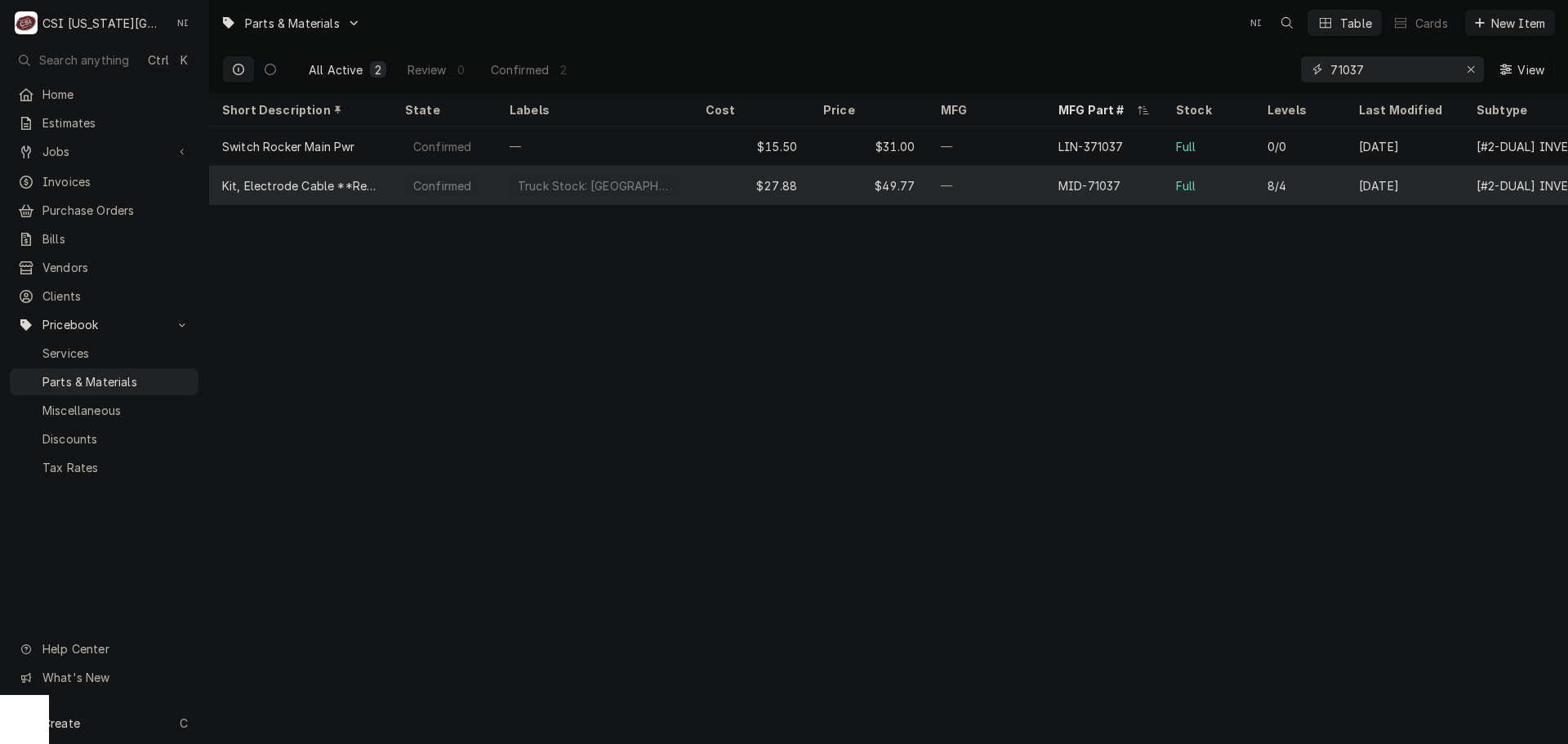
type input "71037"
click at [1234, 188] on div "Full" at bounding box center [1209, 185] width 92 height 39
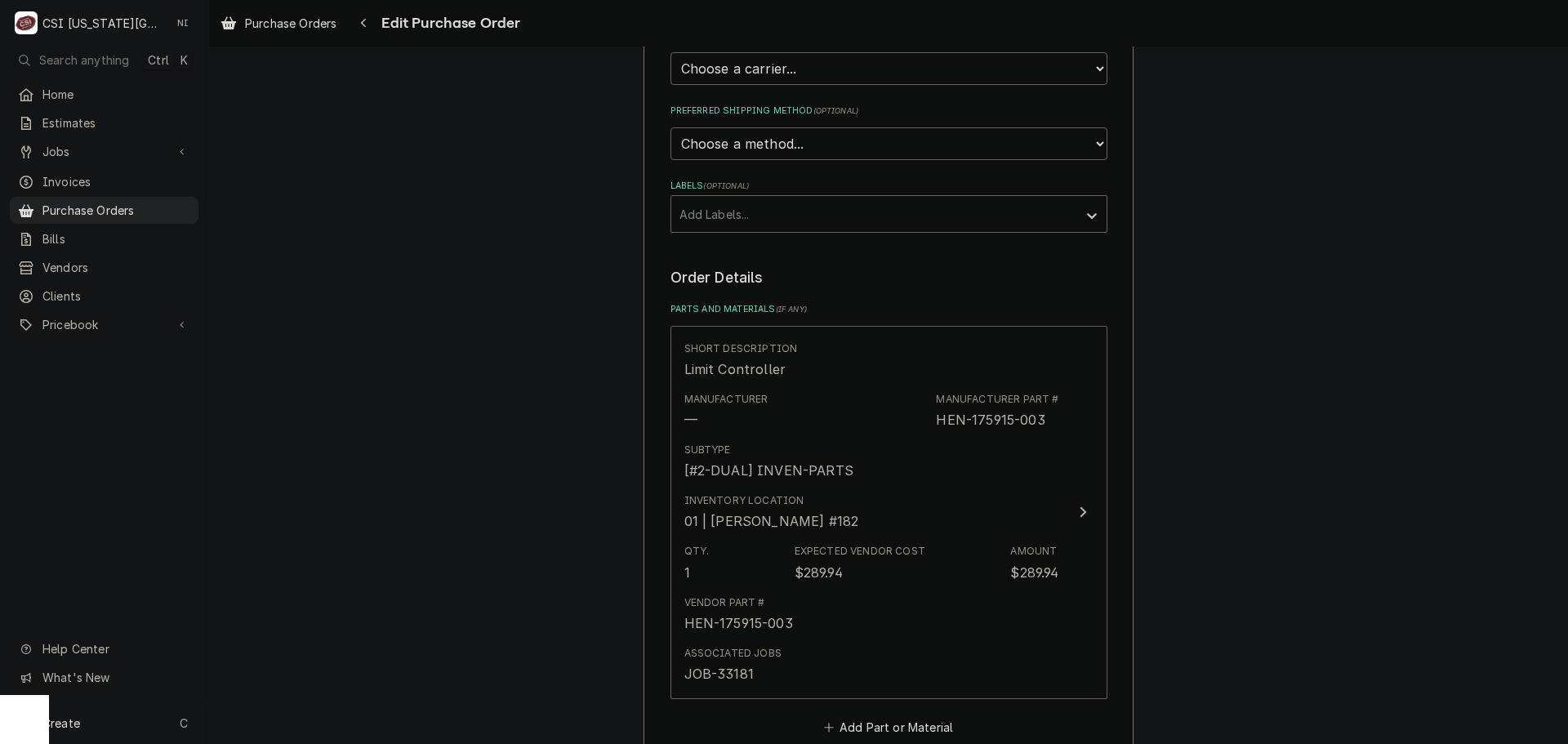
scroll to position [653, 0]
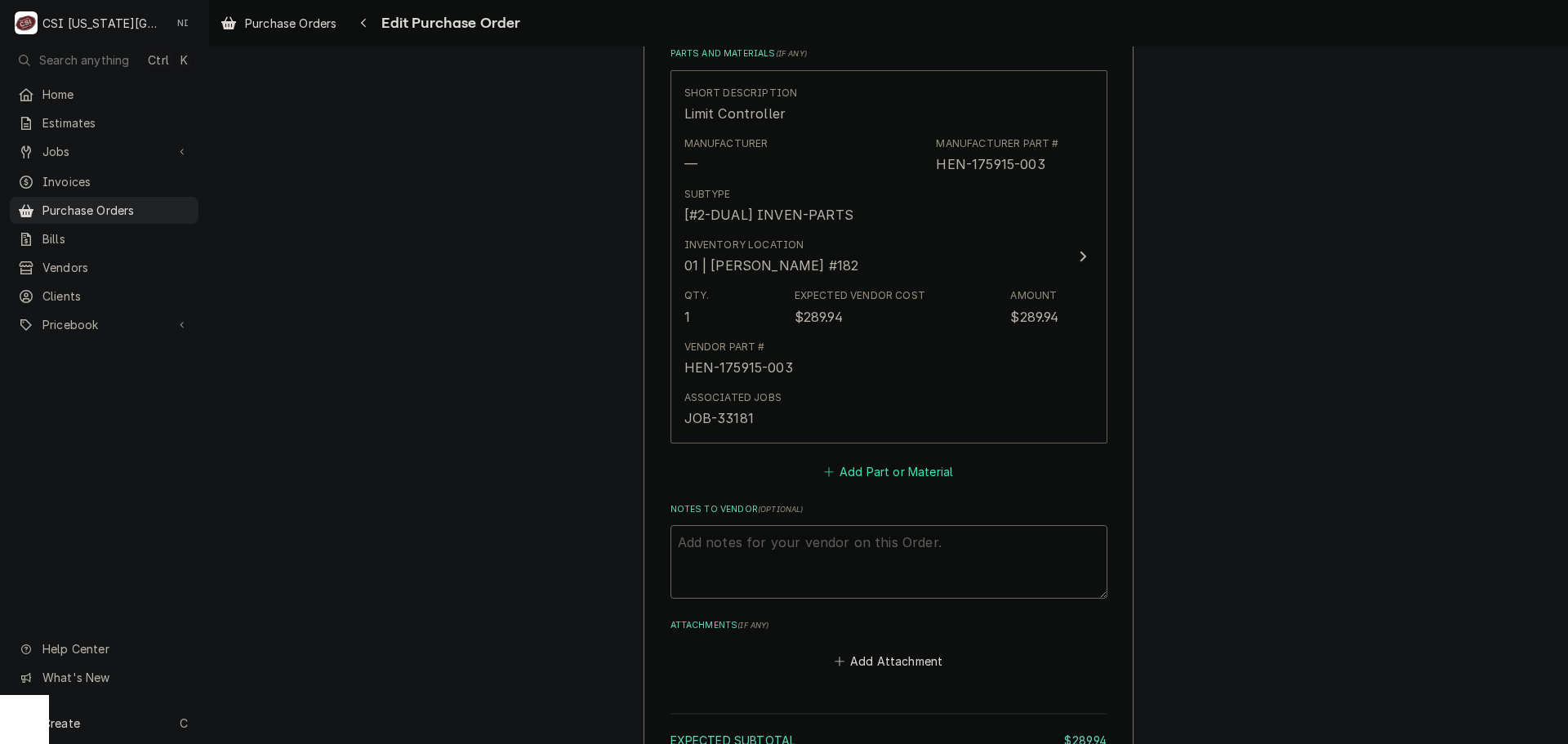
click at [839, 474] on button "Add Part or Material" at bounding box center [888, 471] width 135 height 22
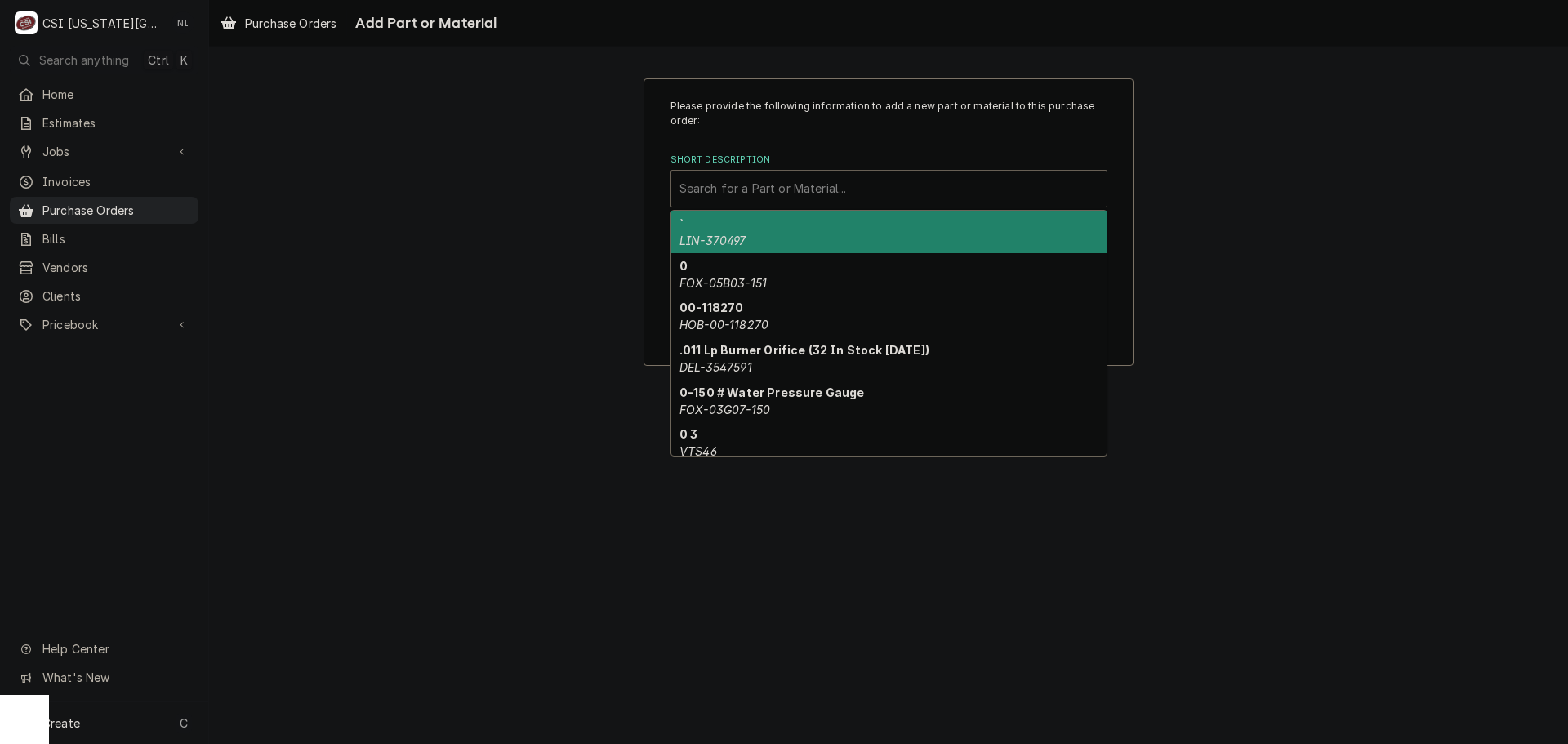
click at [824, 188] on div "Short Description" at bounding box center [889, 188] width 419 height 29
paste input "B6746301"
type input "B6746301"
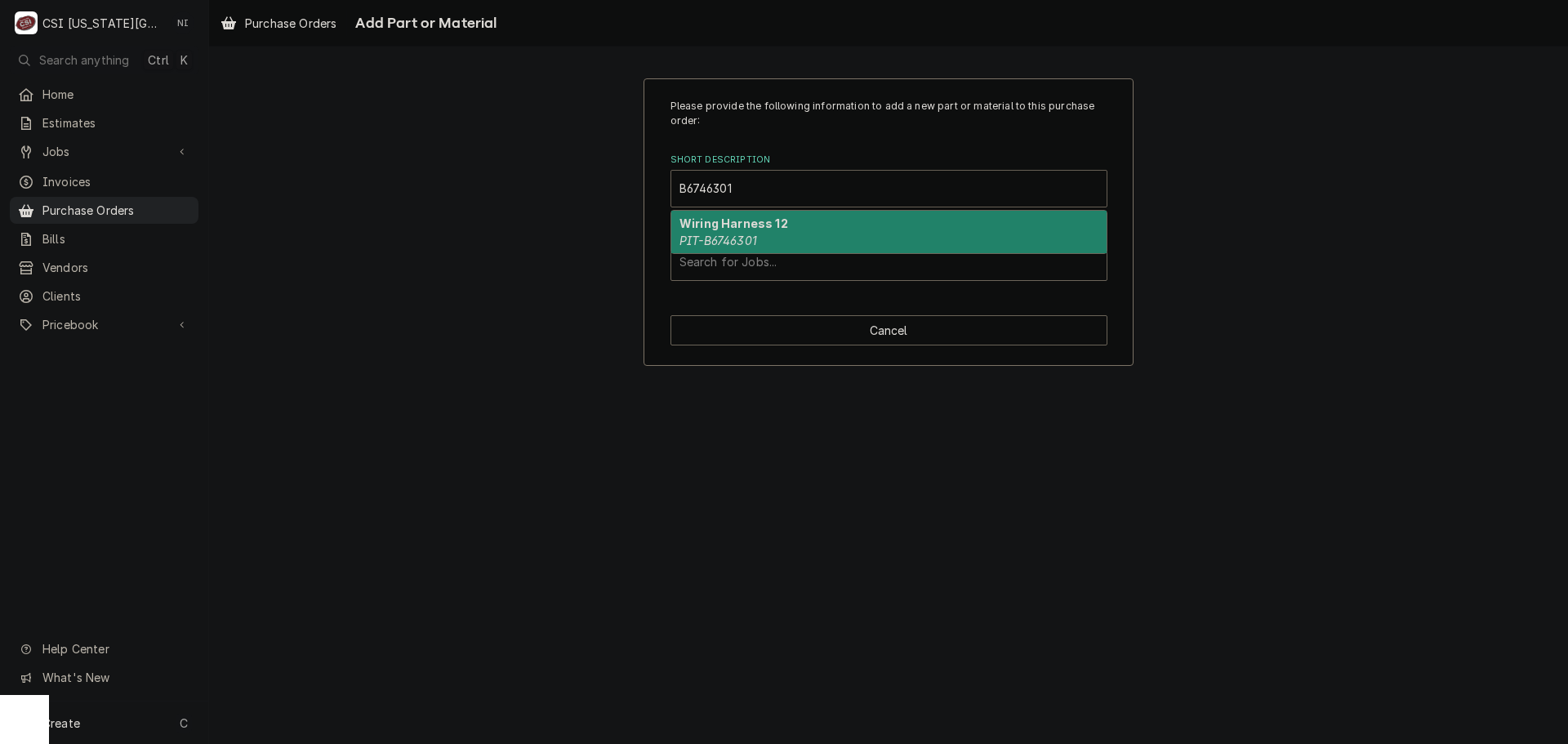
click at [723, 235] on em "PIT-B6746301" at bounding box center [719, 241] width 78 height 14
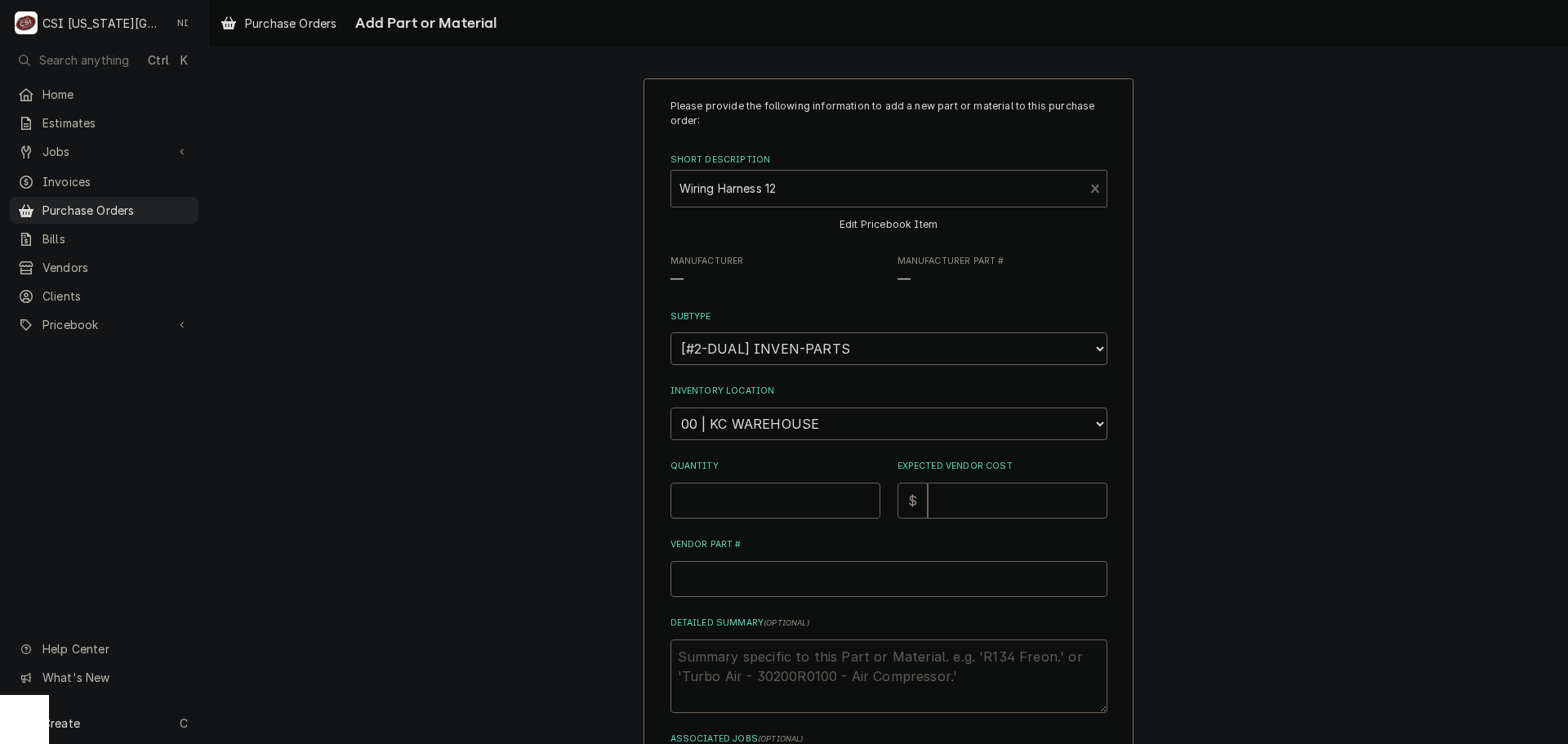
type textarea "x"
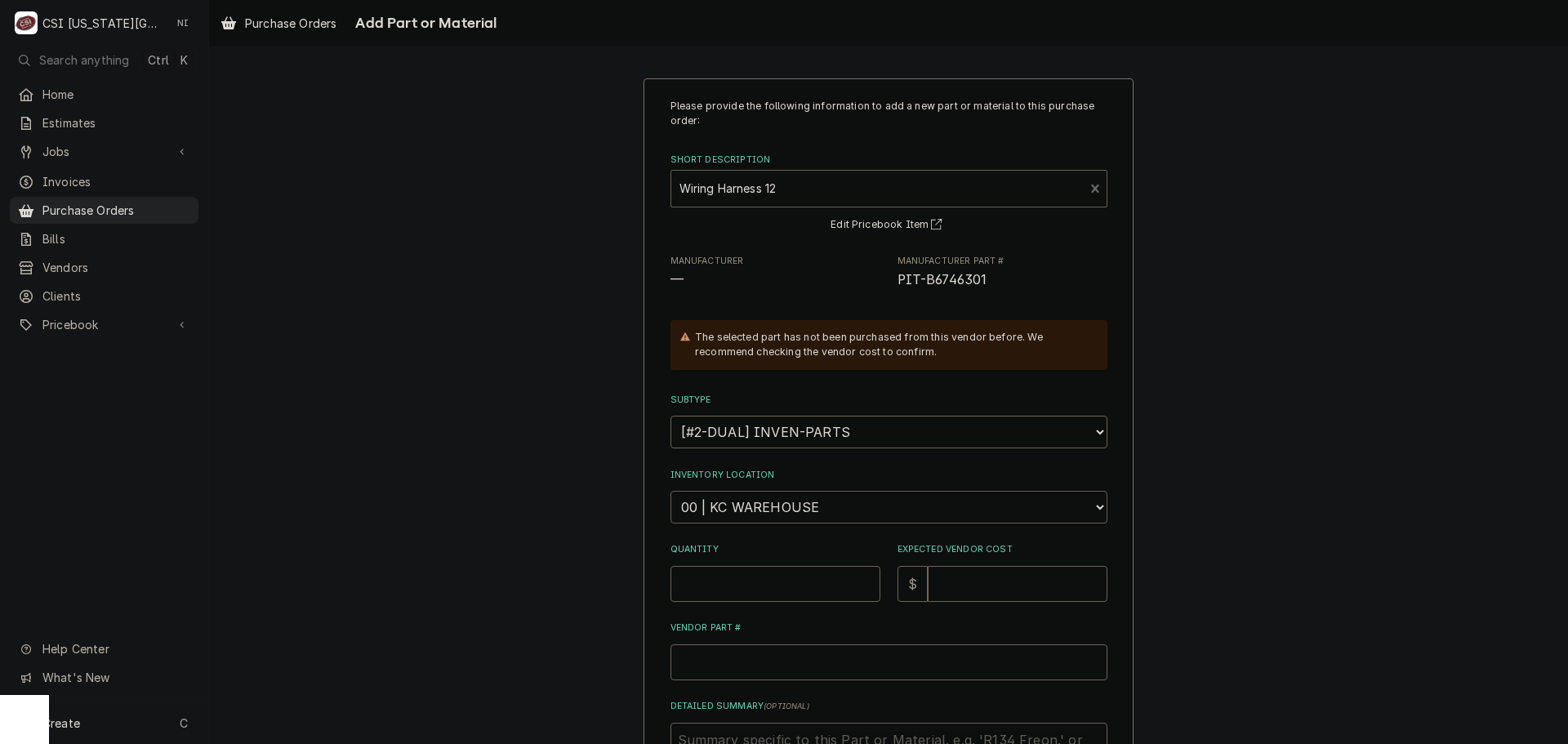
click at [746, 496] on select "Choose a location... 00 | KC WAREHOUSE 00 | MAIN WAREHOUSE 01 | BRIAN BREAZIER …" at bounding box center [889, 507] width 437 height 33
select select "2782"
click at [671, 490] on select "Choose a location... 00 | KC WAREHOUSE 00 | MAIN WAREHOUSE 01 | BRIAN BREAZIER …" at bounding box center [889, 507] width 437 height 33
click at [754, 575] on input "Quantity" at bounding box center [775, 583] width 210 height 36
type textarea "x"
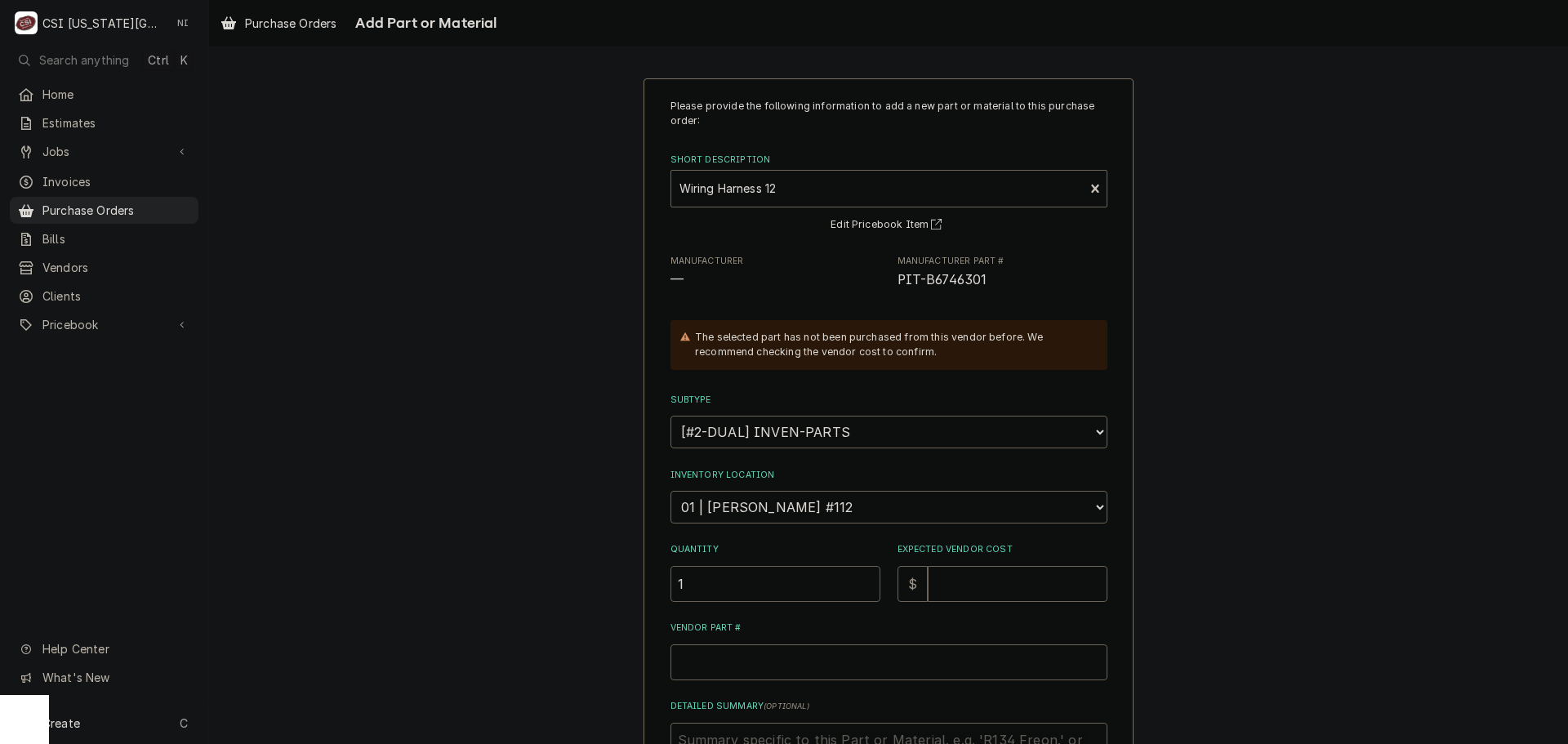
type input "1"
type textarea "x"
type input "3"
type textarea "x"
type input "36"
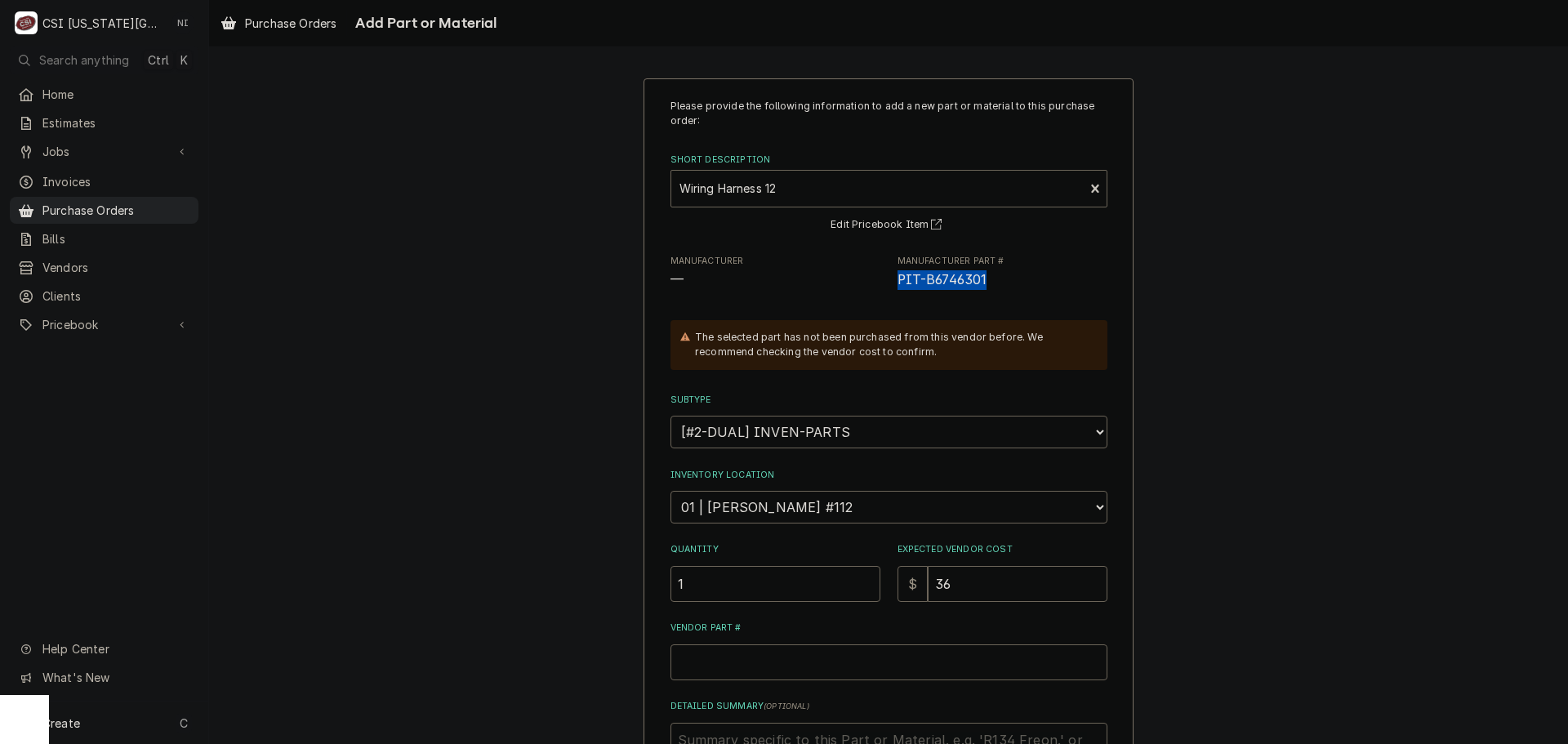
drag, startPoint x: 980, startPoint y: 281, endPoint x: 887, endPoint y: 285, distance: 93.1
click at [887, 285] on div "Manufacturer — Manufacturer Part # PIT-B6746301" at bounding box center [889, 272] width 437 height 35
copy span "PIT-B6746301"
click at [792, 661] on input "Vendor Part #" at bounding box center [889, 662] width 437 height 36
paste input "PIT-B6746301"
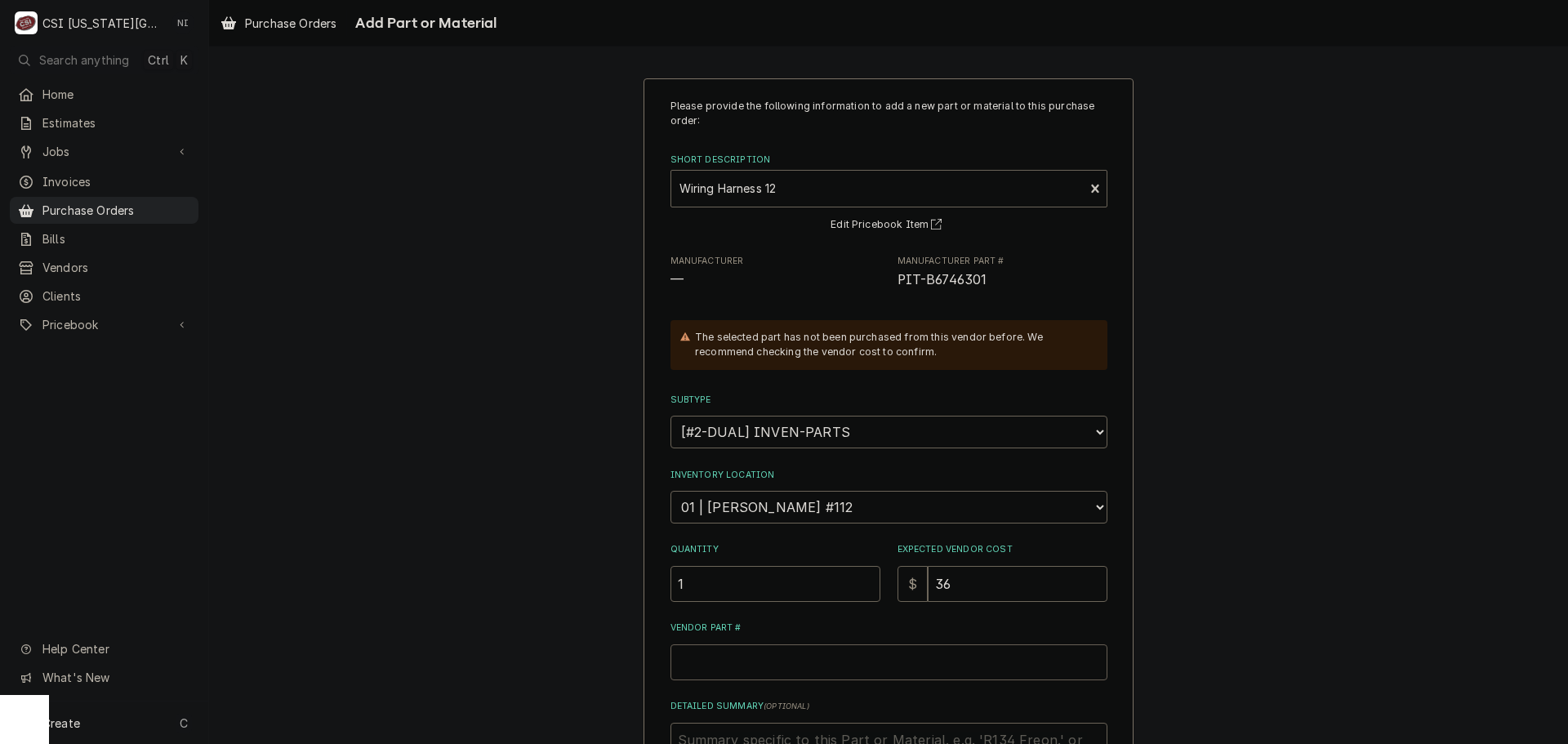
type textarea "x"
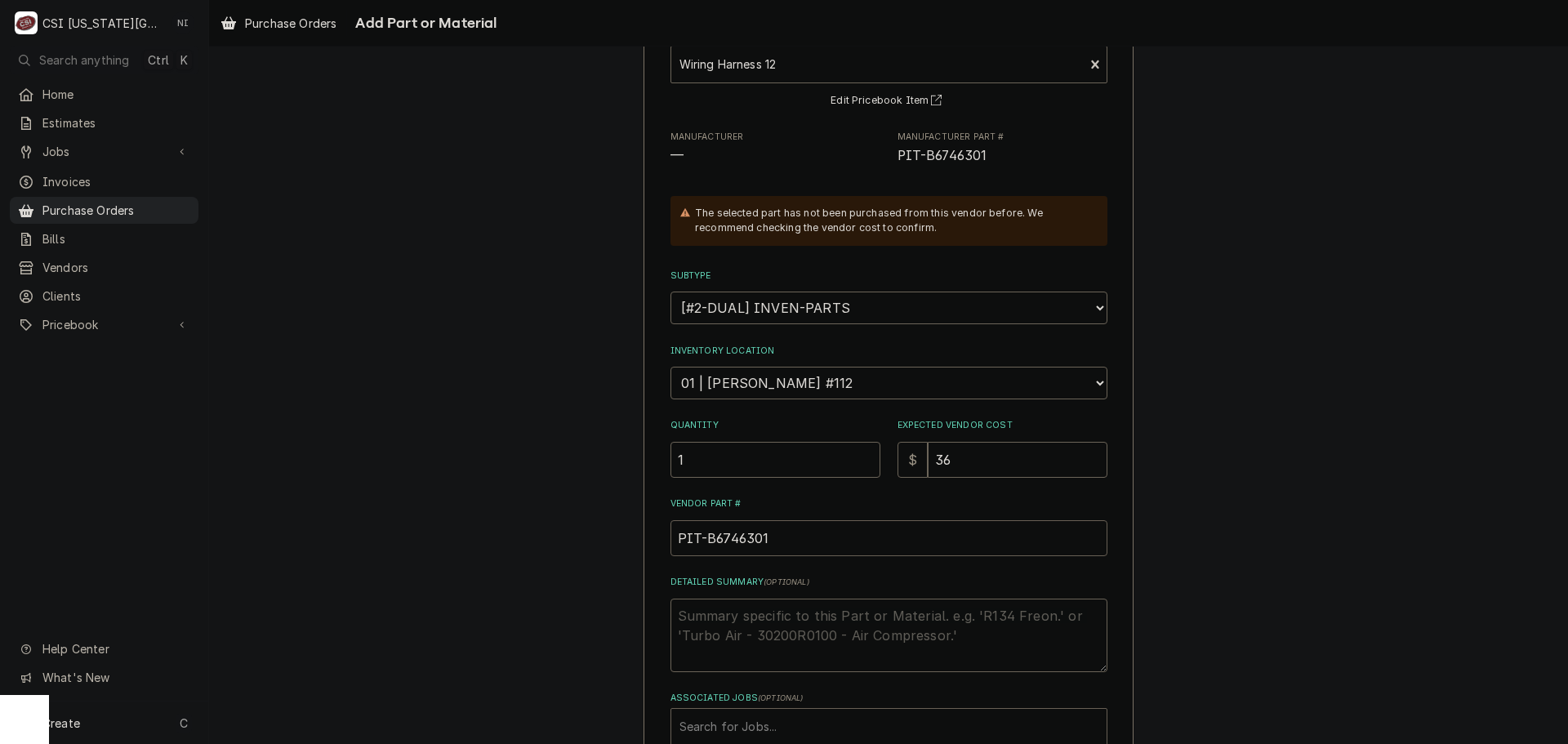
scroll to position [225, 0]
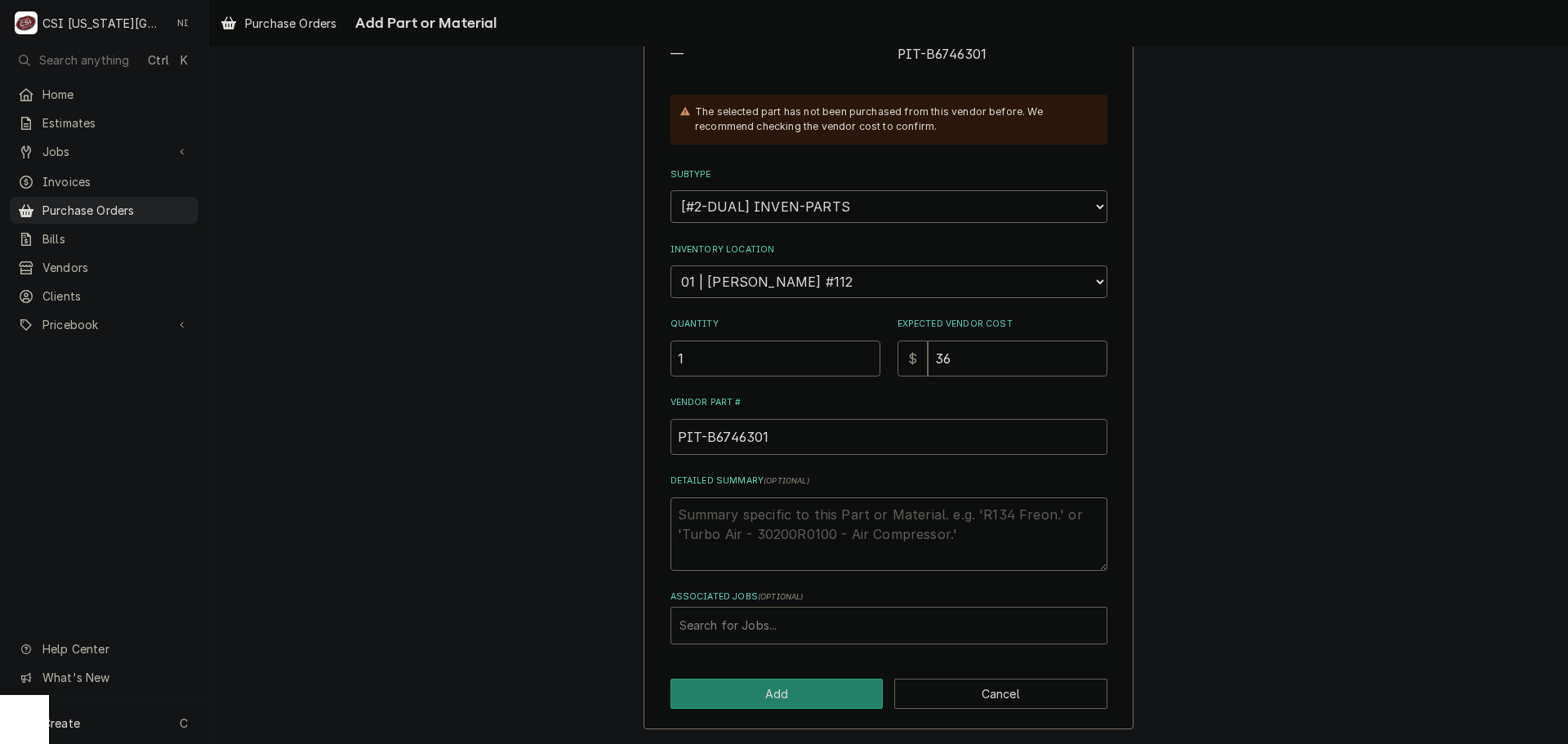
type input "PIT-B6746301"
click at [797, 625] on div "Associated Jobs" at bounding box center [889, 626] width 419 height 29
type input "32977"
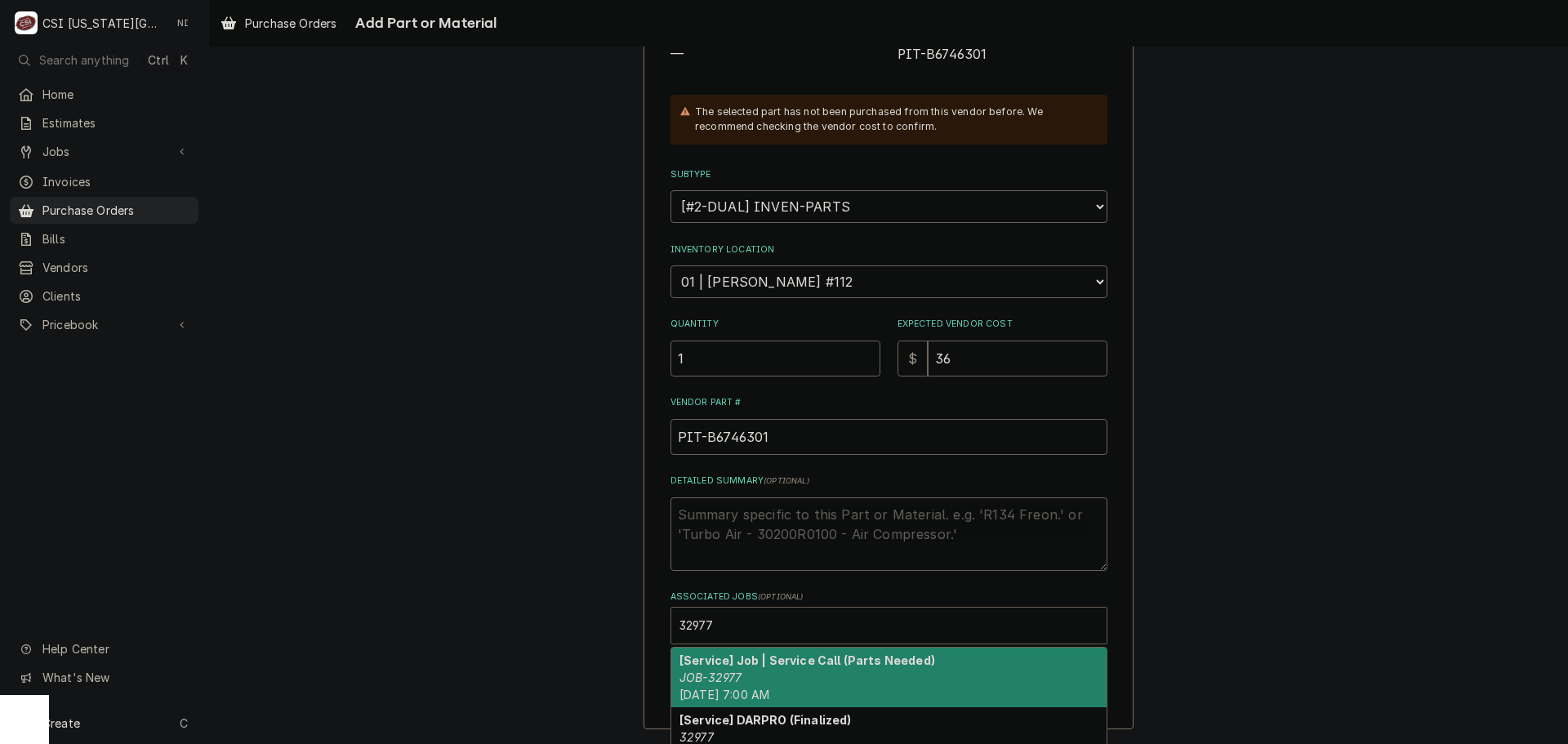
click at [764, 671] on div "[Service] Job | Service Call (Parts Needed) JOB-32977 Wed, Oct 1st, 2025 - 7:00…" at bounding box center [888, 677] width 435 height 59
type textarea "x"
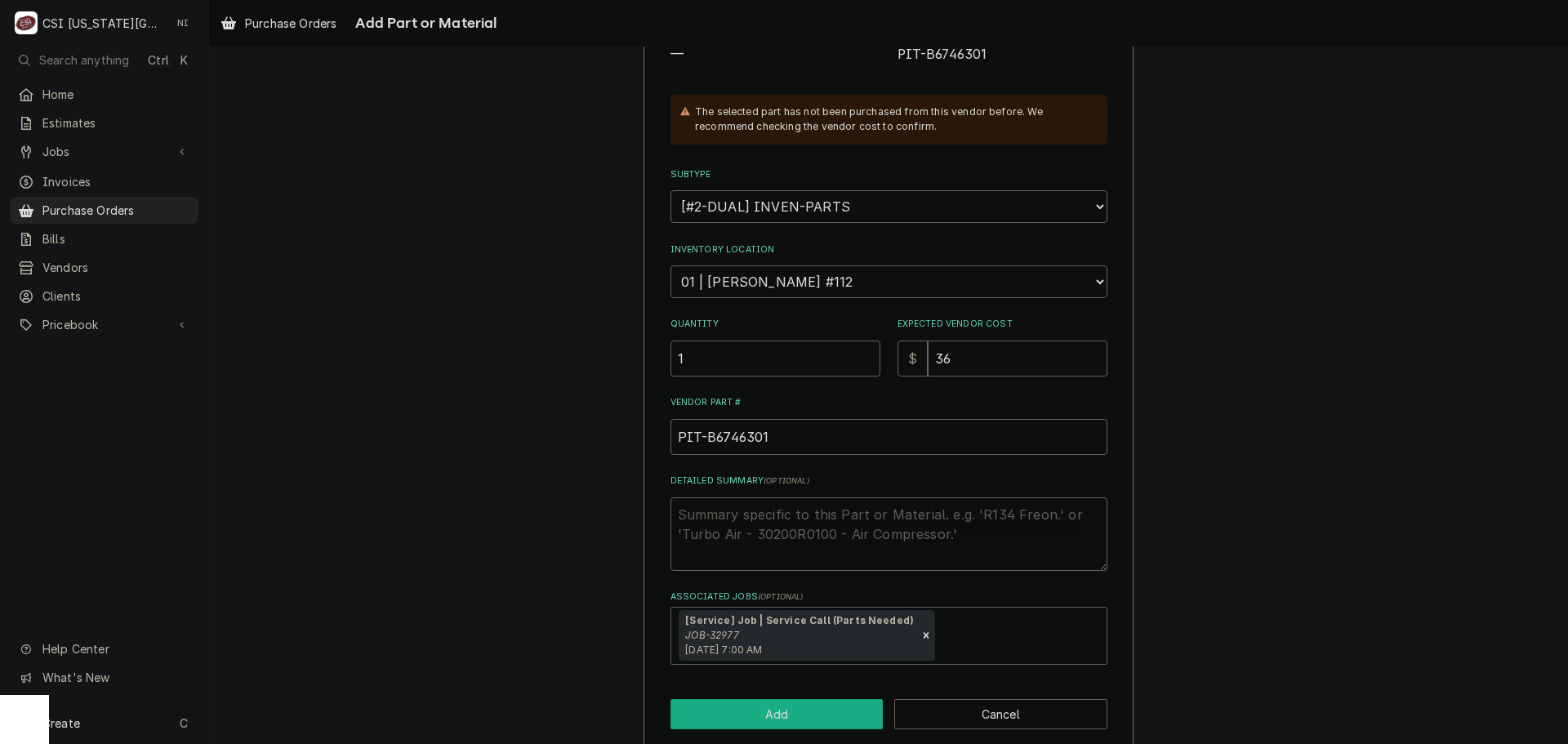
click at [774, 709] on button "Add" at bounding box center [777, 714] width 214 height 30
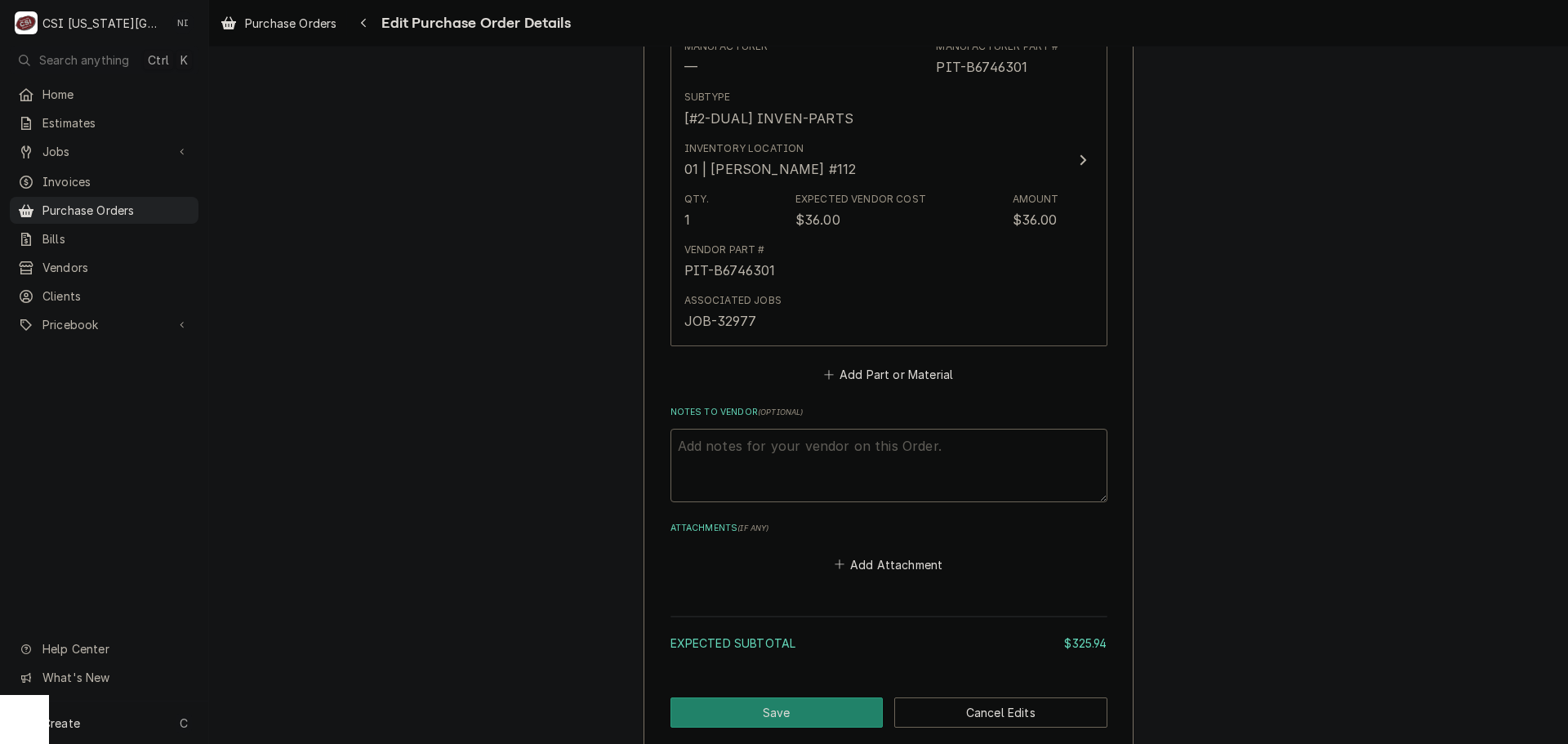
scroll to position [1228, 0]
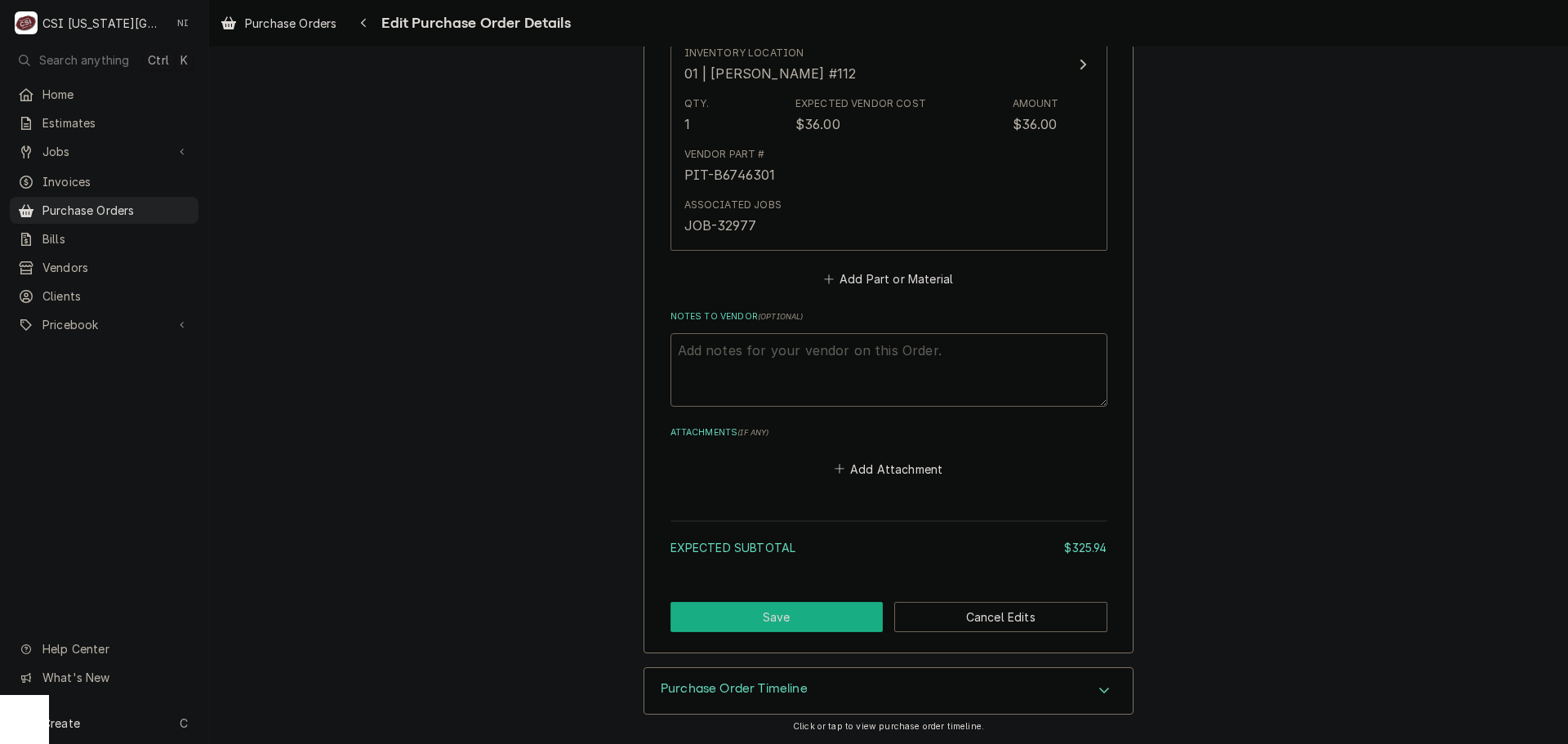
click at [807, 615] on button "Save" at bounding box center [777, 616] width 214 height 30
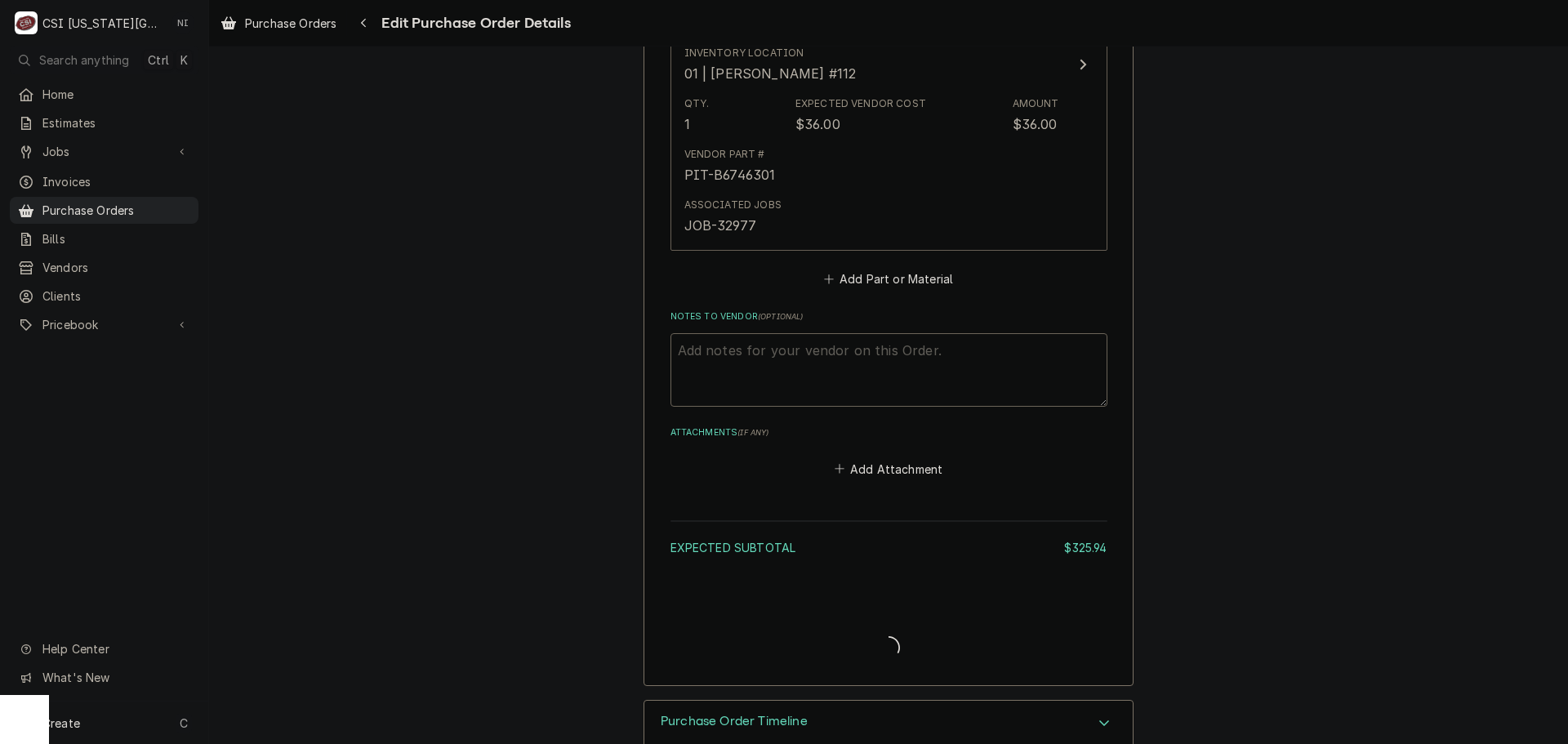
type textarea "x"
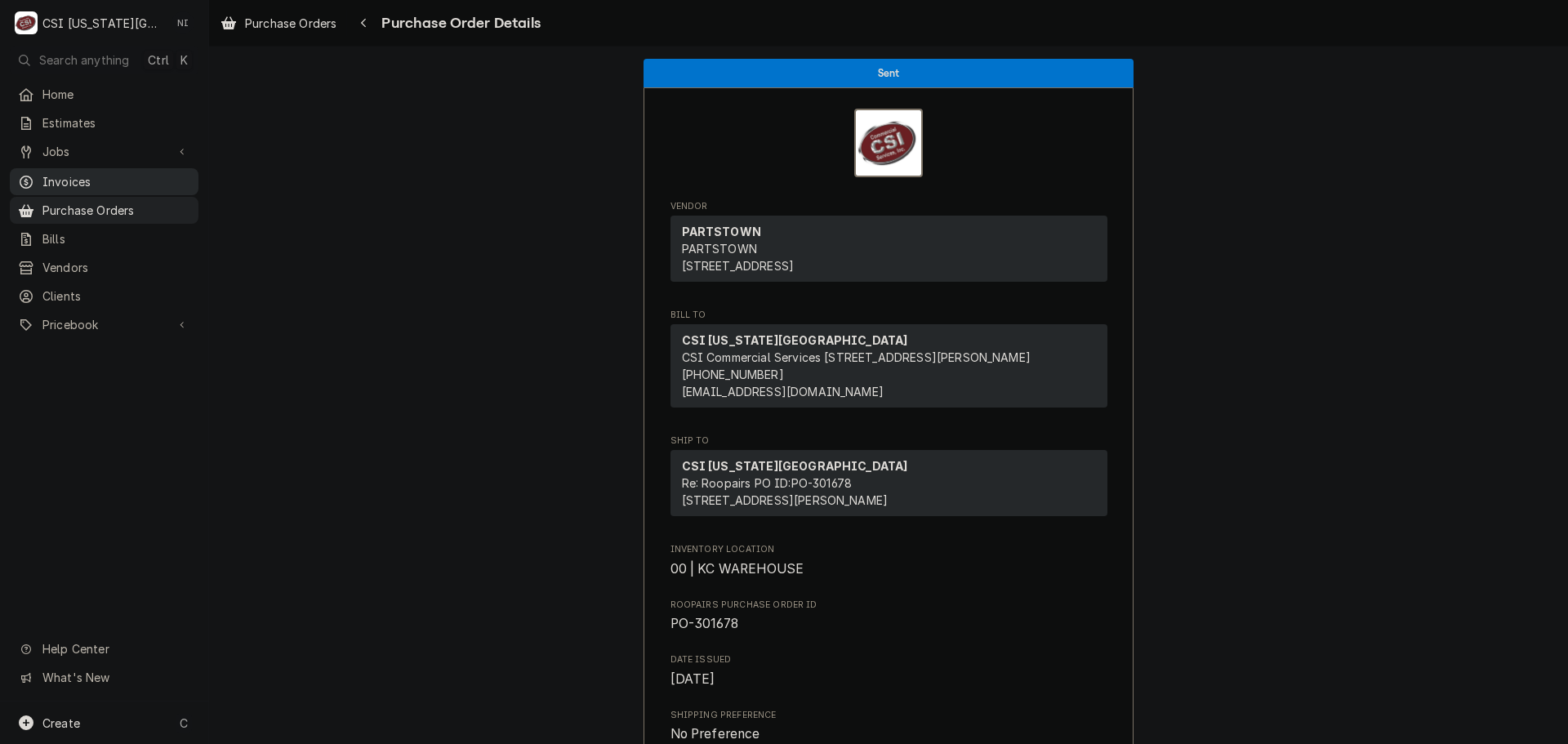
click at [134, 188] on link "Invoices" at bounding box center [103, 182] width 188 height 27
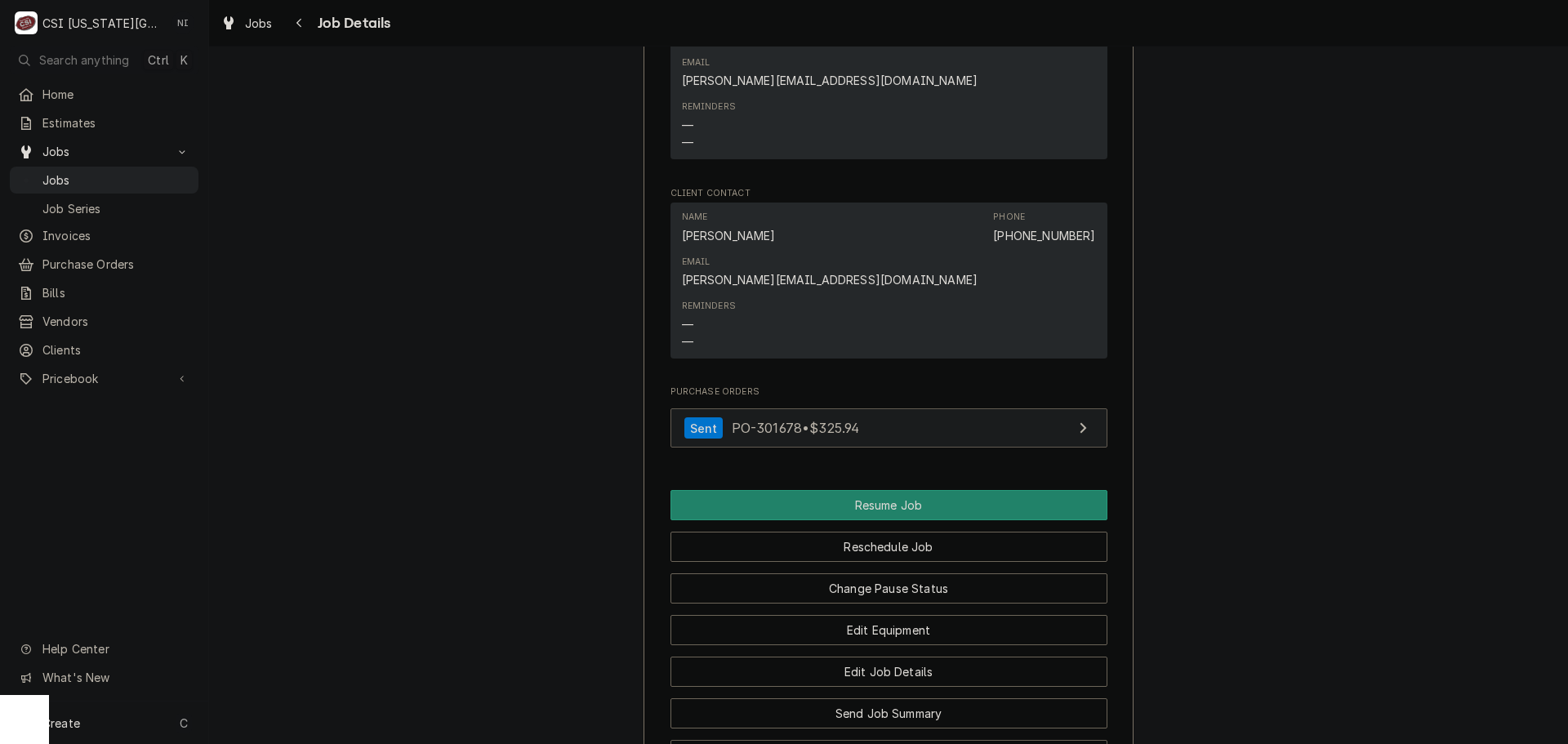
scroll to position [2512, 0]
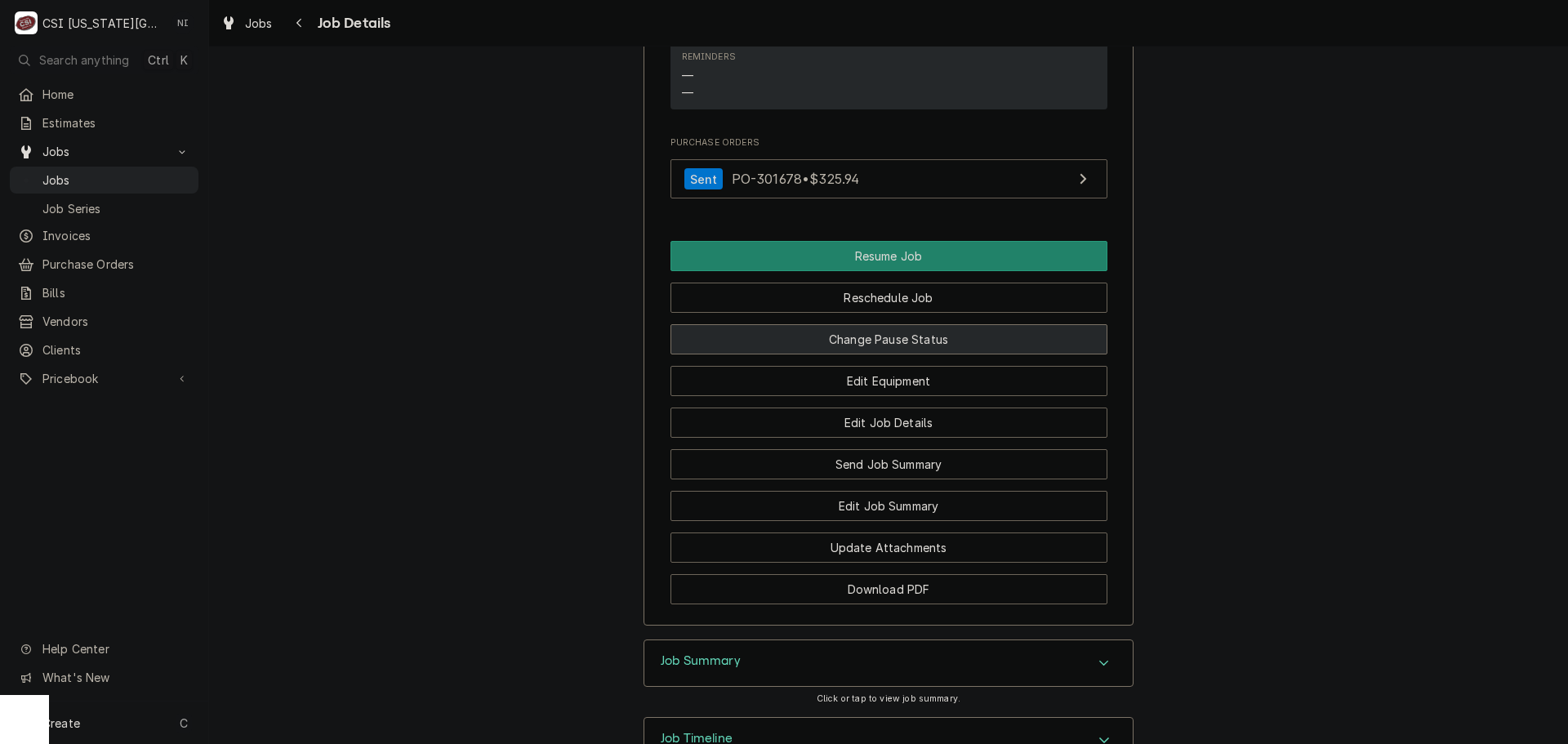
click at [887, 325] on button "Change Pause Status" at bounding box center [889, 339] width 437 height 30
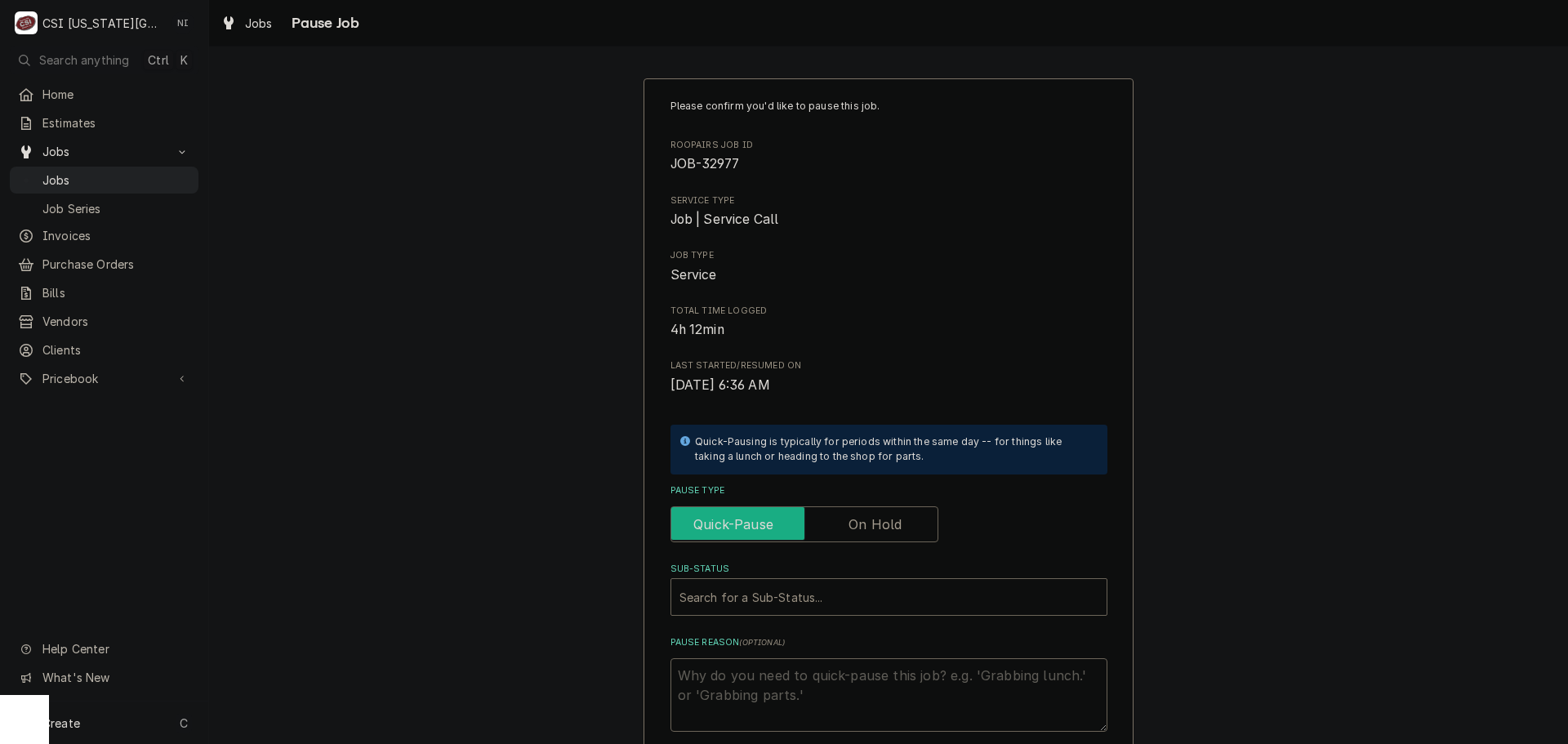
click at [843, 530] on input "Pause Type" at bounding box center [804, 524] width 254 height 36
checkbox input "true"
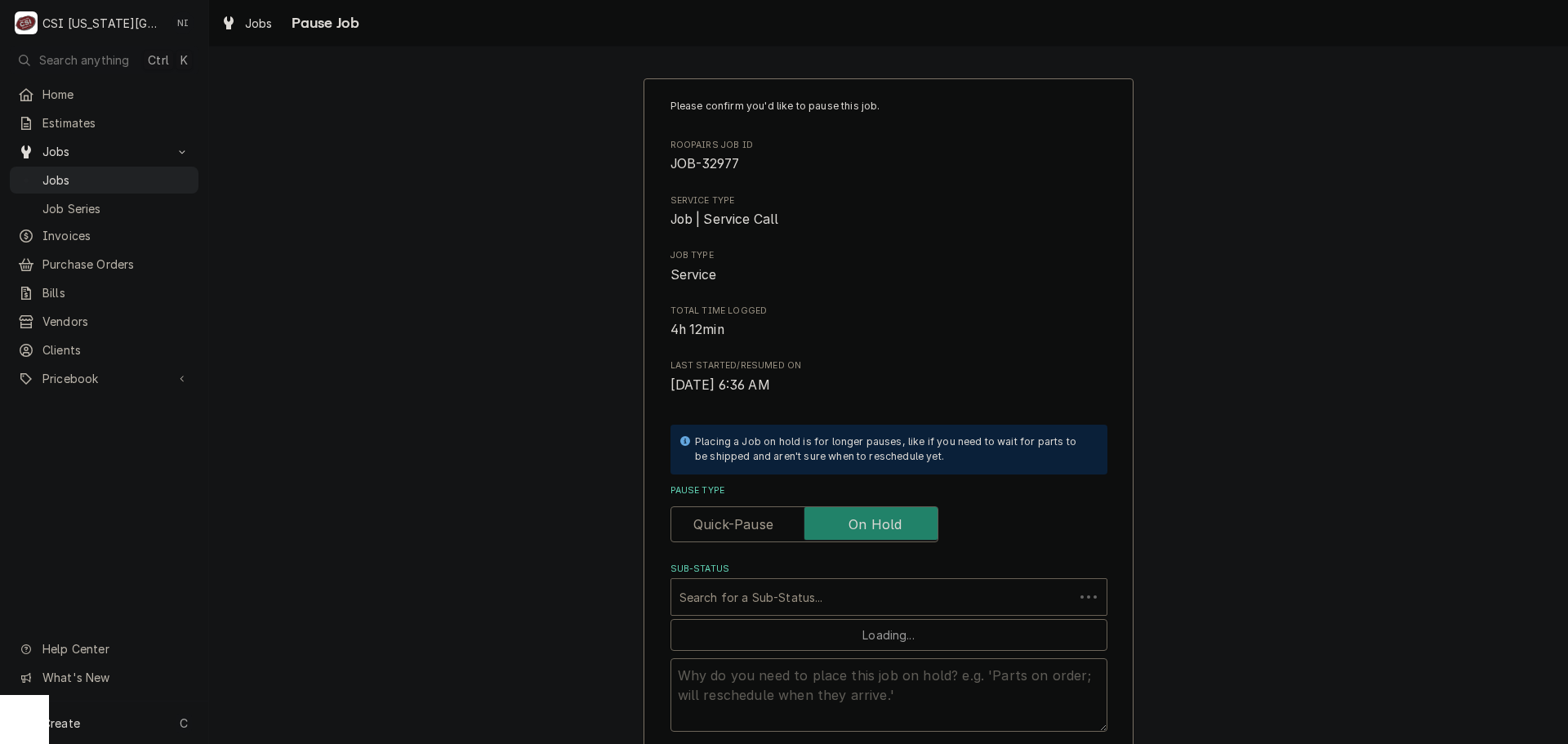
click at [805, 596] on div "Sub-Status" at bounding box center [873, 597] width 386 height 29
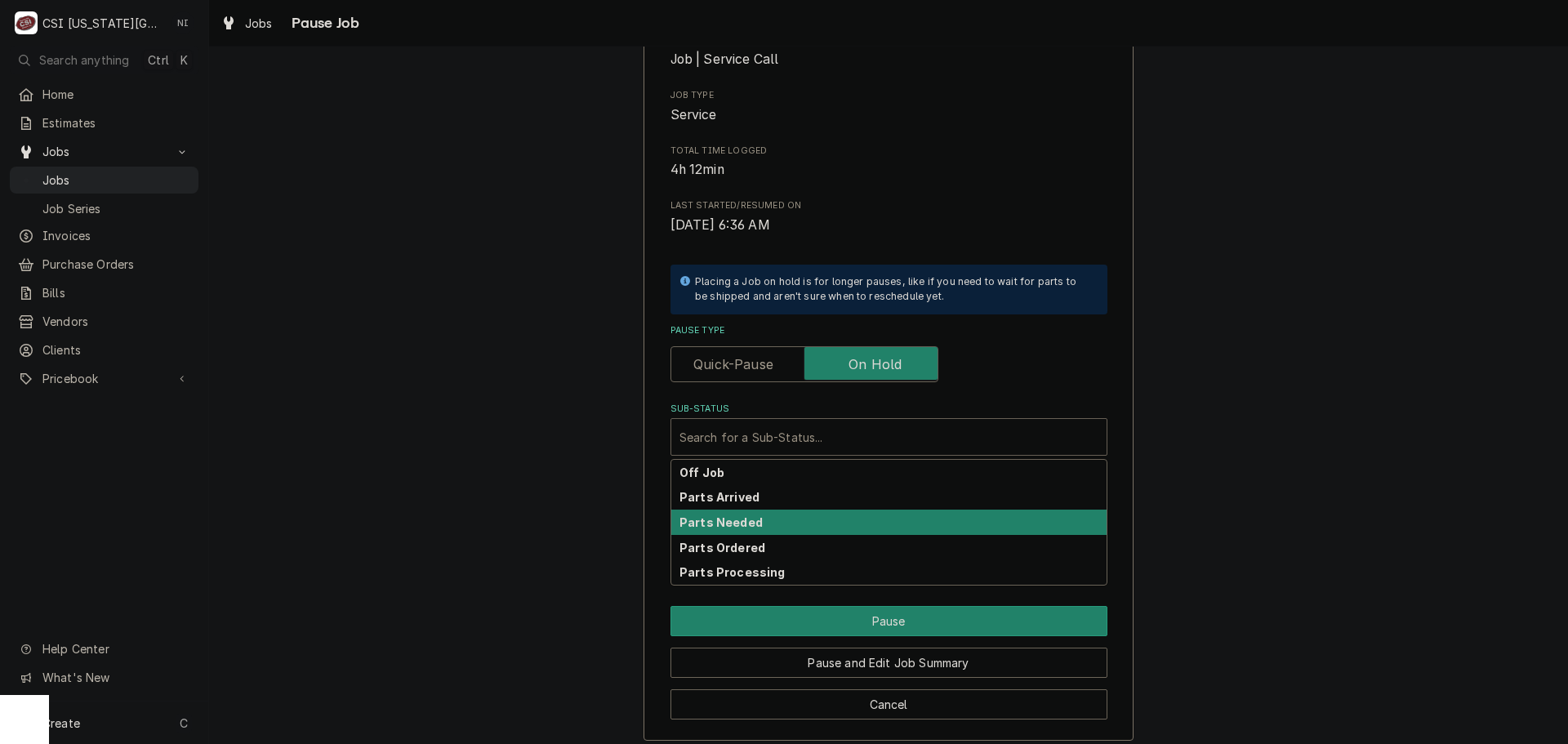
scroll to position [164, 0]
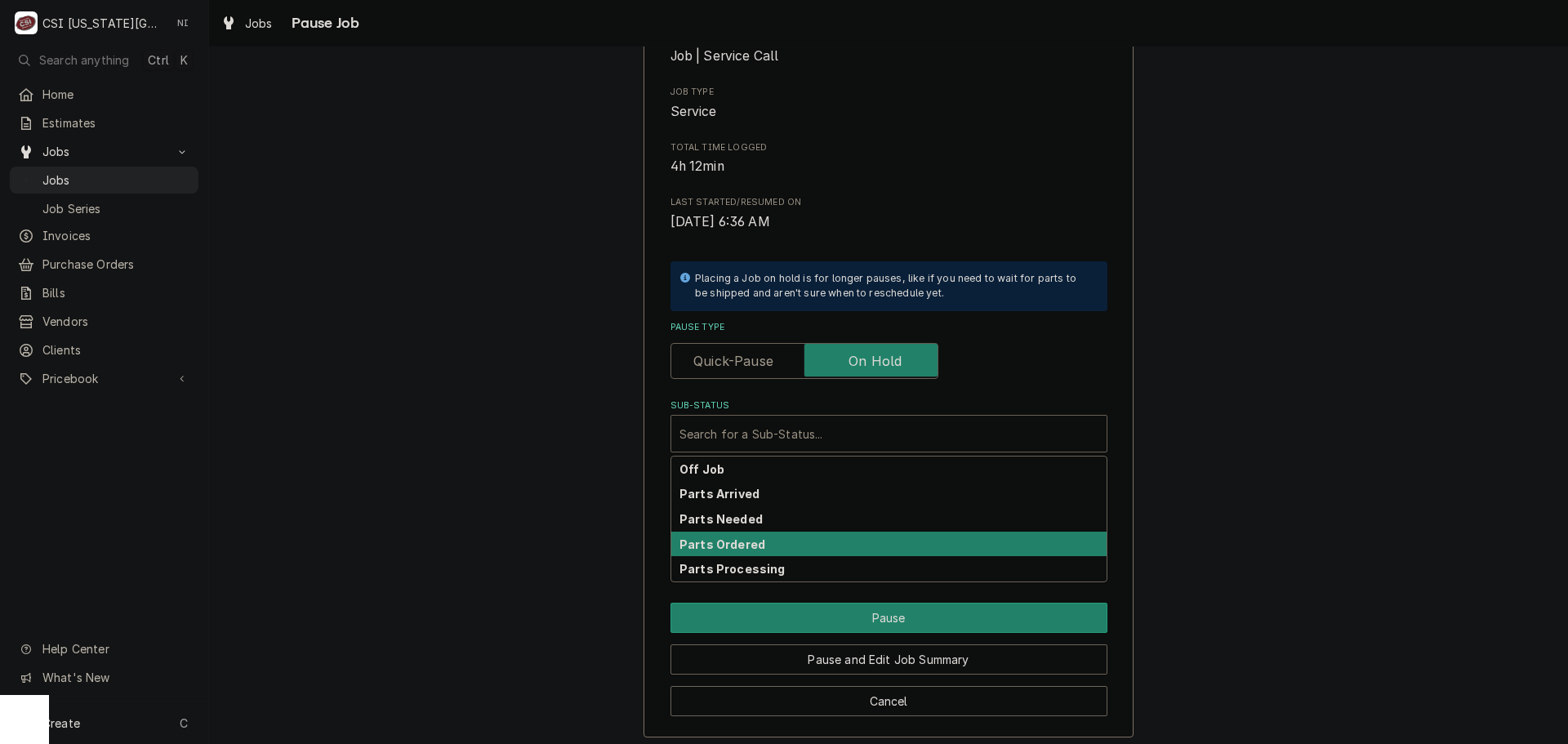
click at [754, 545] on div "Parts Ordered" at bounding box center [888, 544] width 435 height 25
type textarea "x"
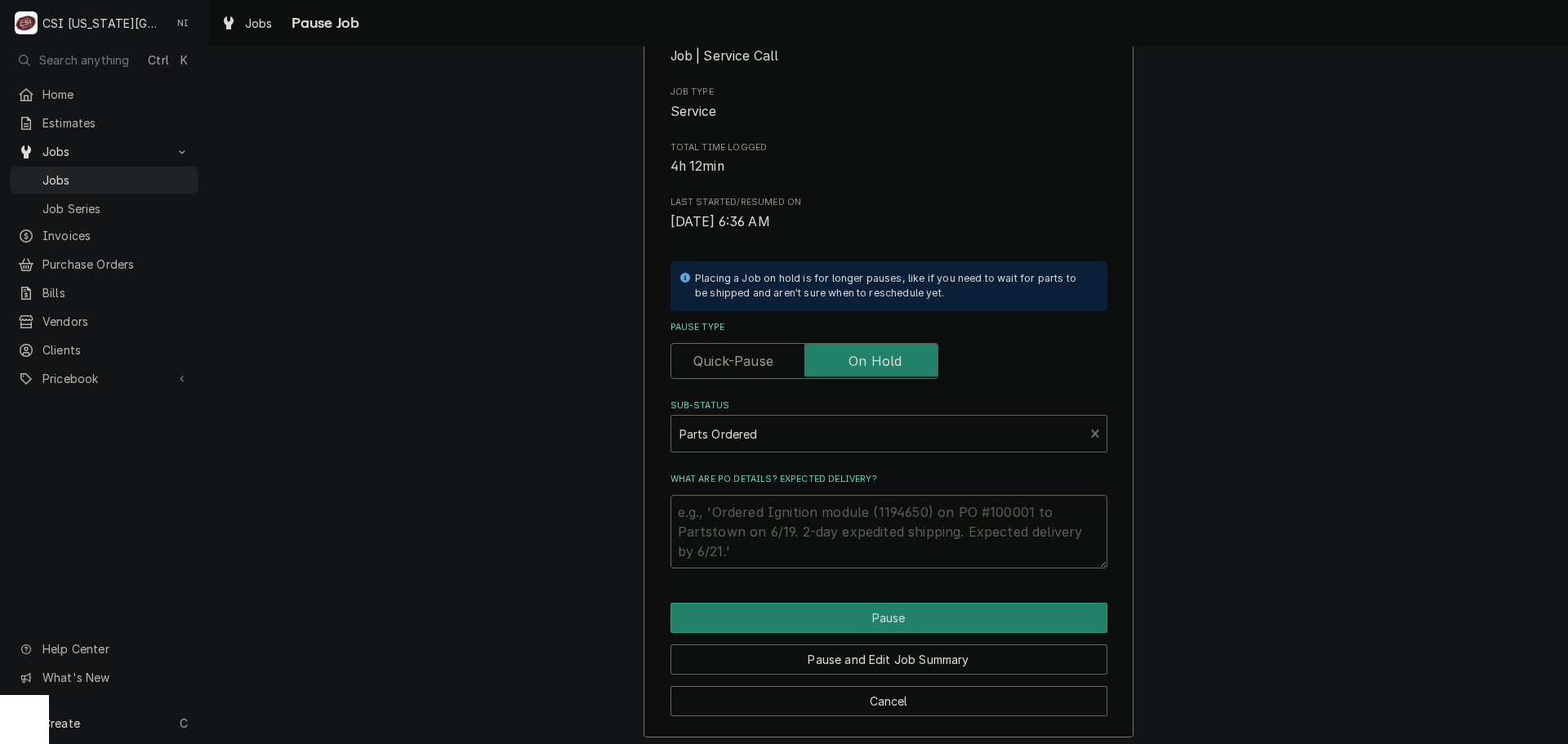
click at [750, 525] on textarea "What are PO details? Expected delivery?" at bounding box center [889, 531] width 437 height 73
type textarea "P"
type textarea "x"
type textarea "Pa"
type textarea "x"
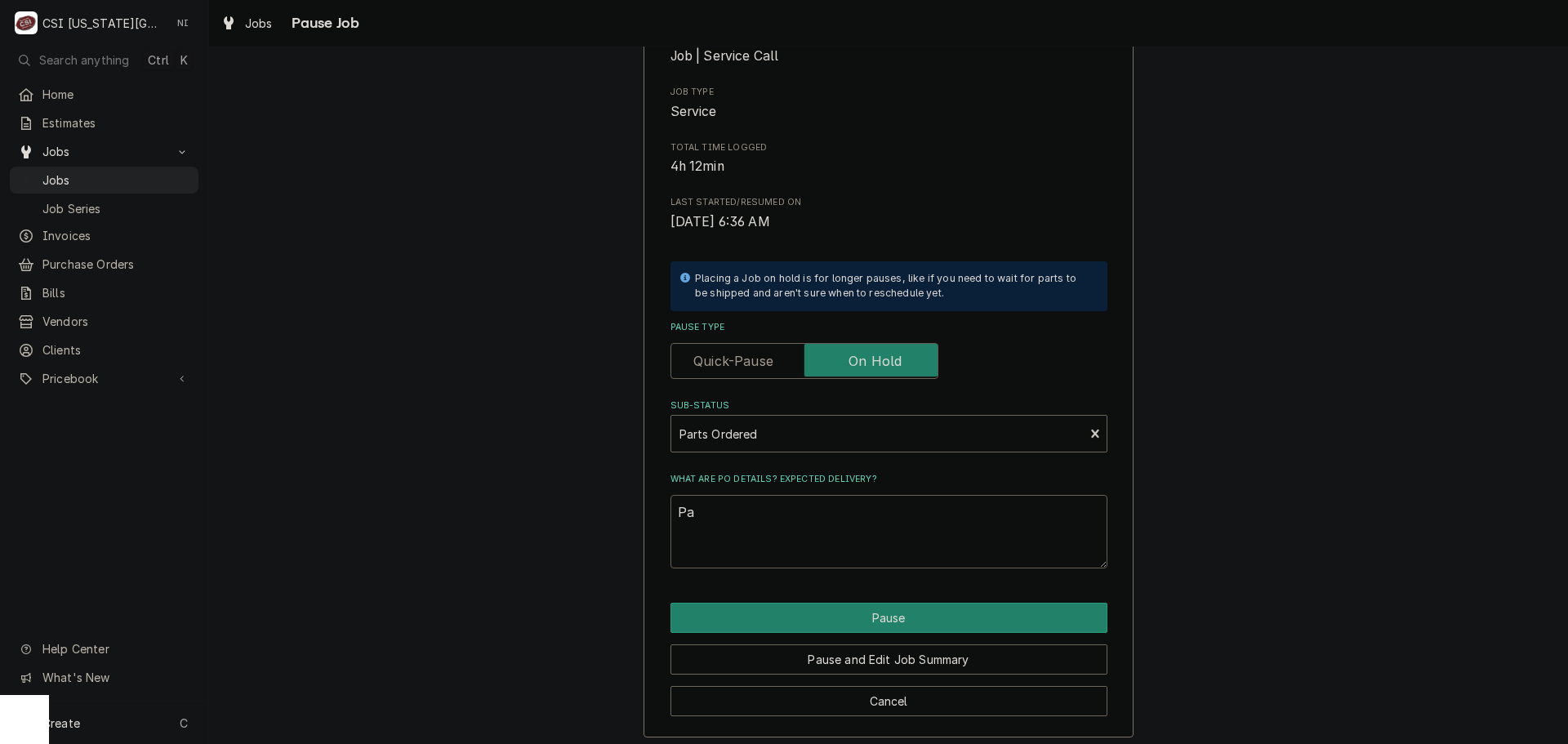
type textarea "Par"
type textarea "x"
type textarea "Part"
type textarea "x"
type textarea "Parts"
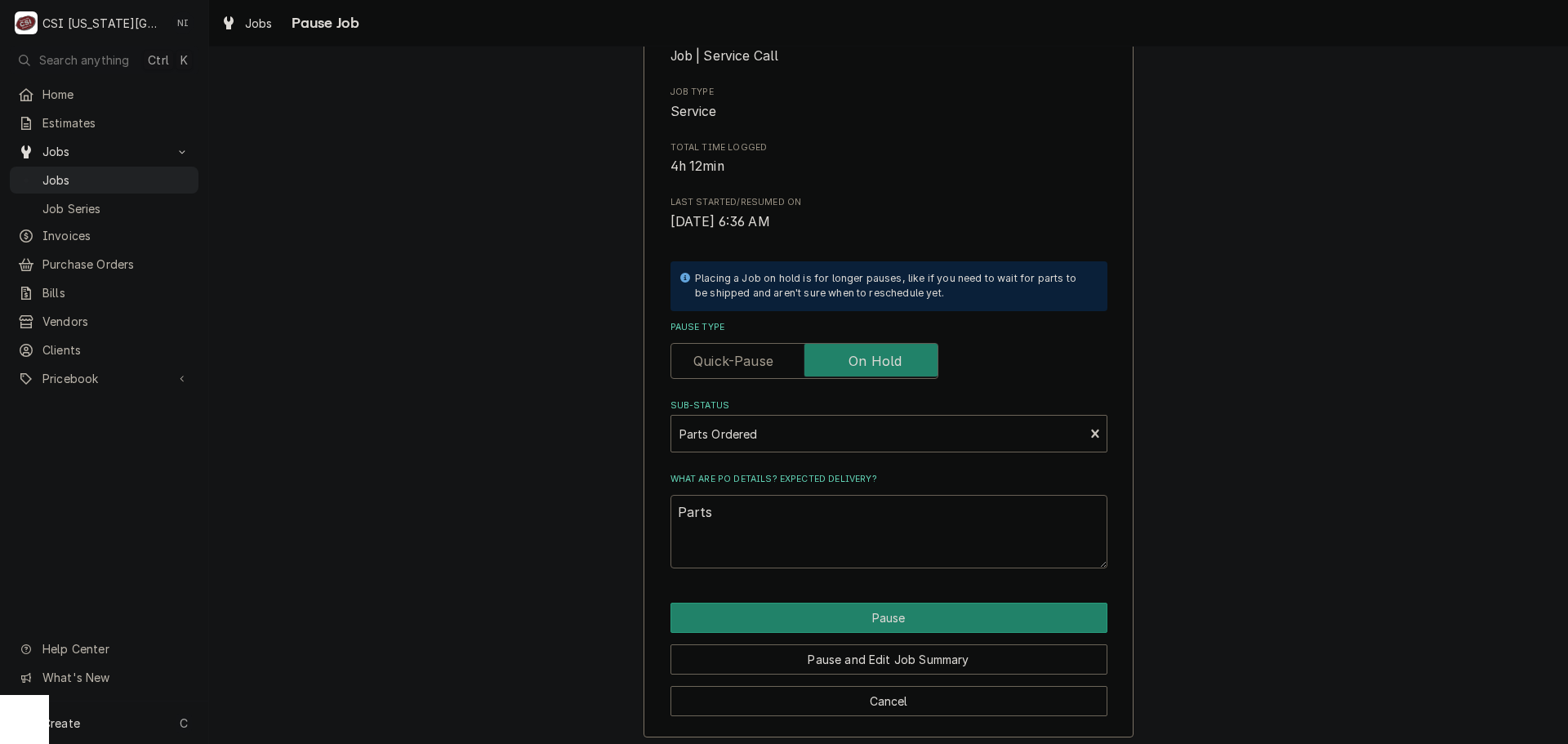
type textarea "x"
type textarea "Parts"
type textarea "x"
type textarea "Parts o"
type textarea "x"
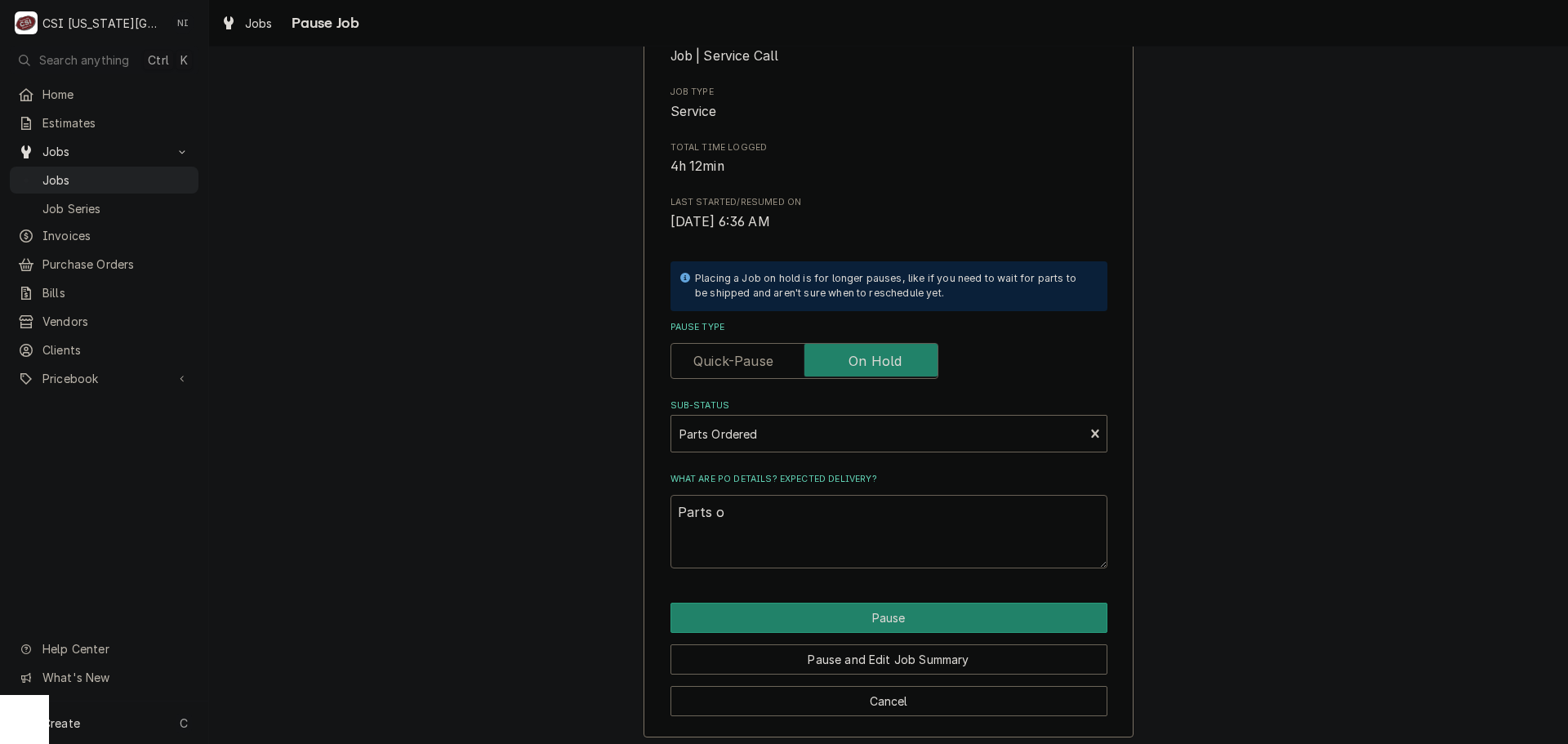
type textarea "Parts or"
type textarea "x"
type textarea "Parts ord"
type textarea "x"
type textarea "Parts orde"
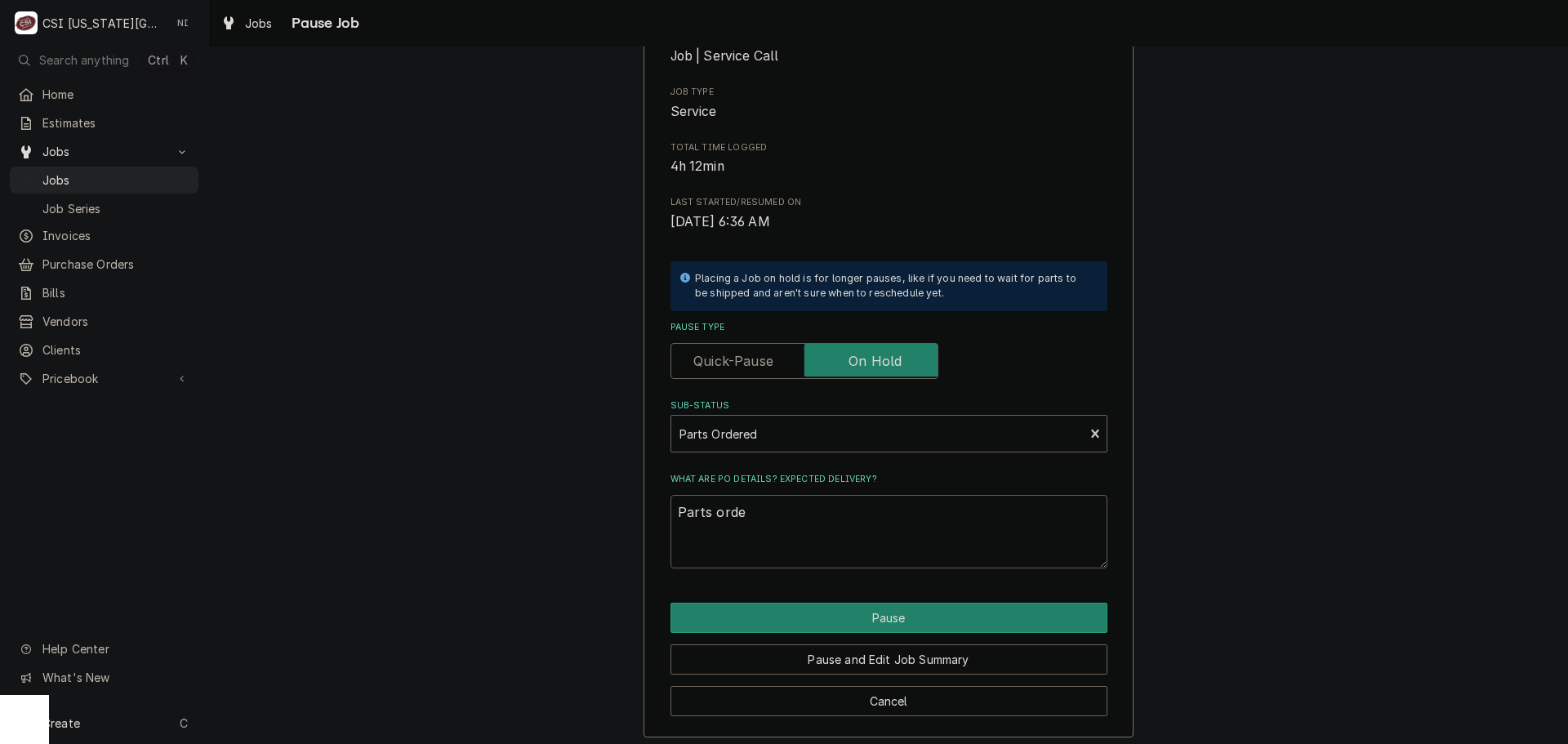
type textarea "x"
type textarea "Parts order"
type textarea "x"
type textarea "Parts ordere"
type textarea "x"
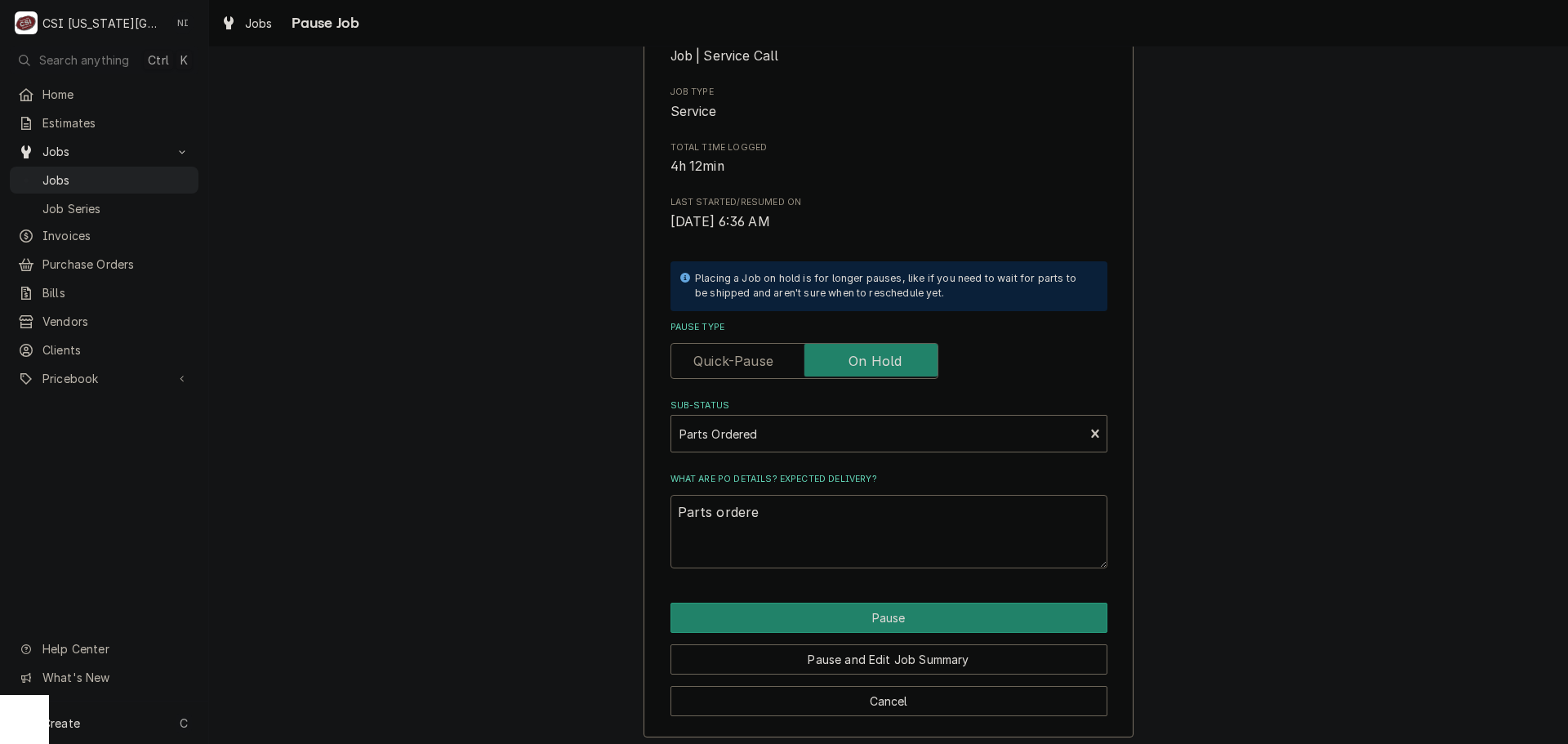
type textarea "Parts ordered"
type textarea "x"
type textarea "Parts ordered"
type textarea "x"
type textarea "Parts ordered o"
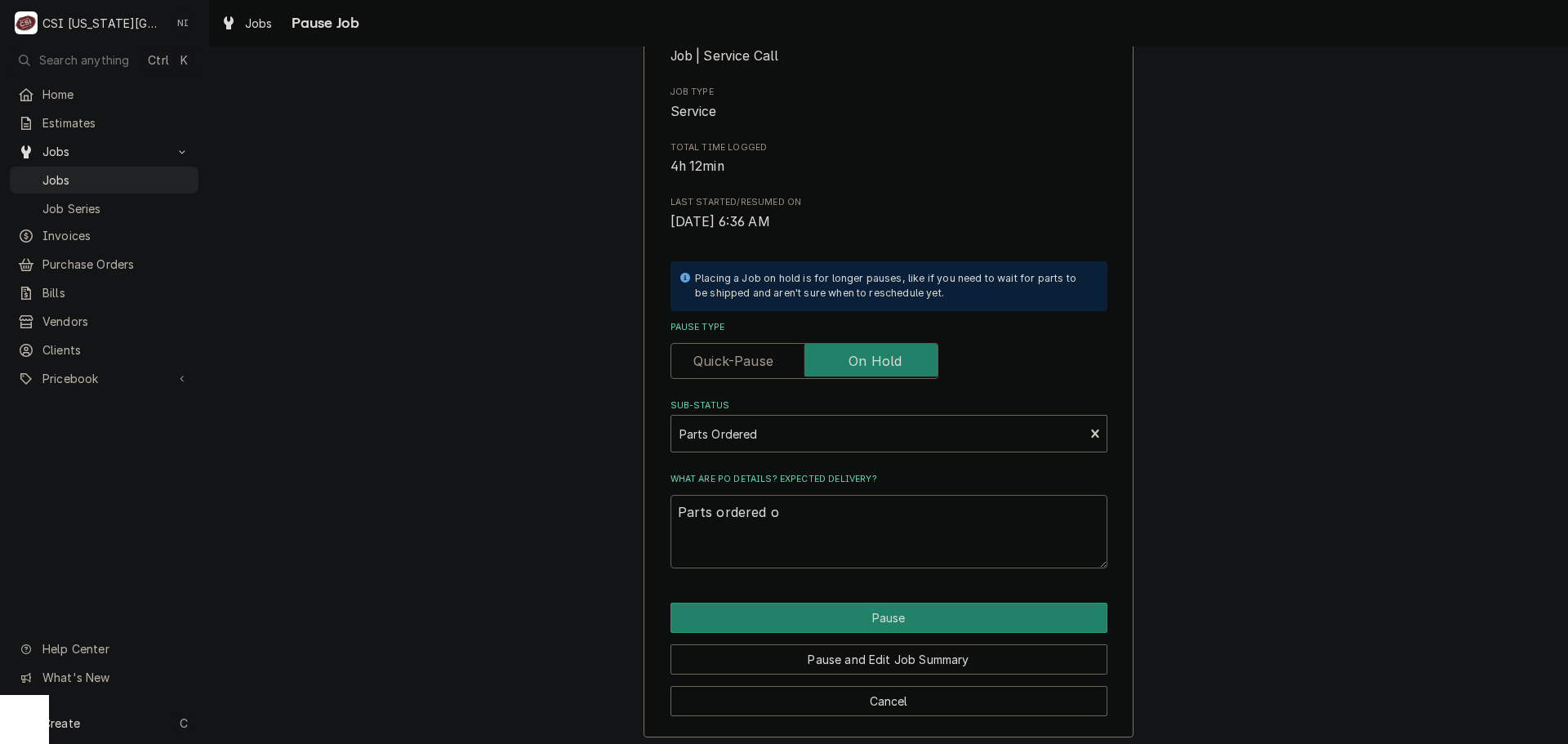
type textarea "x"
type textarea "Parts ordered on"
type textarea "x"
type textarea "Parts ordered on"
type textarea "x"
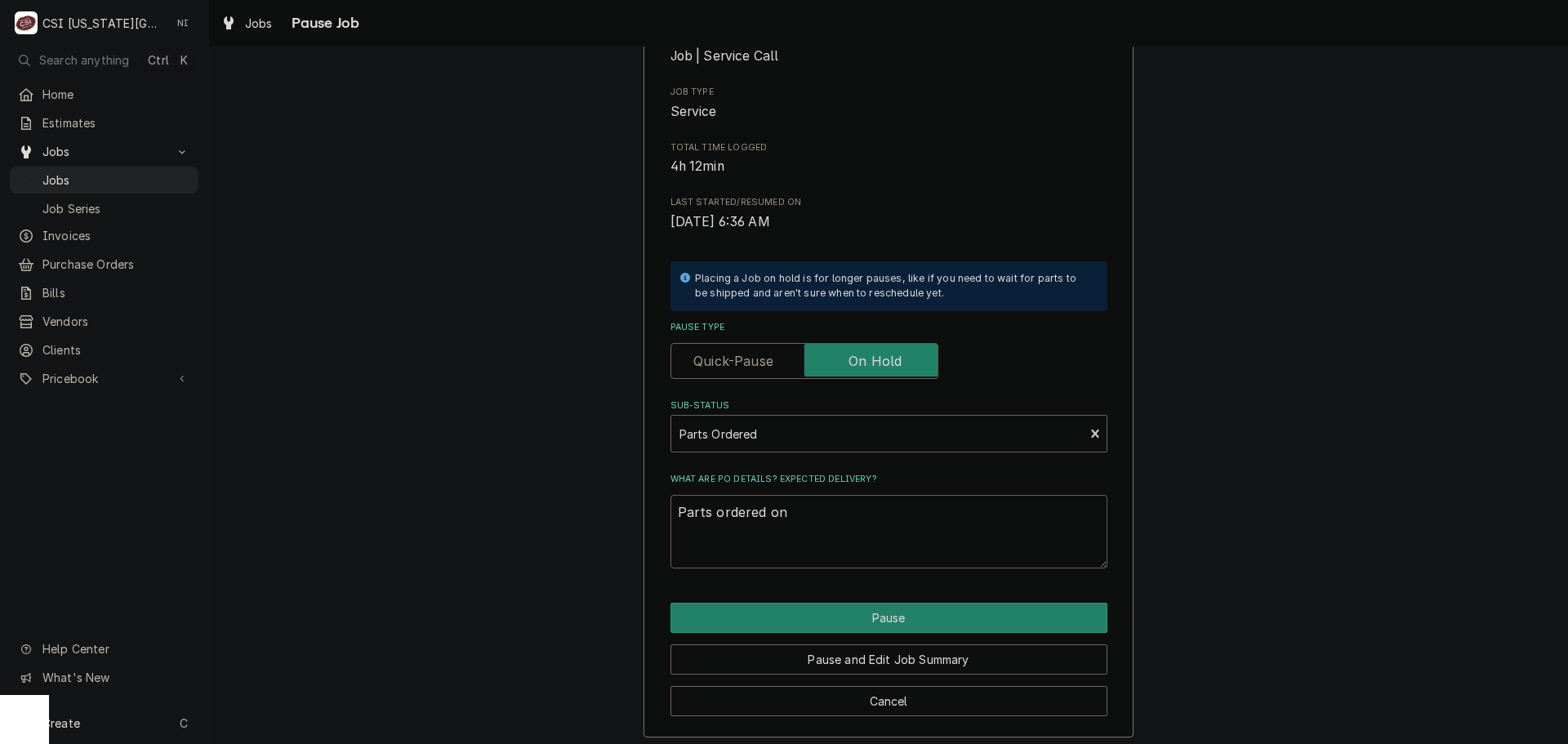
type textarea "Parts ordered on P"
type textarea "x"
type textarea "Parts ordered on PO"
type textarea "x"
type textarea "Parts ordered on PO"
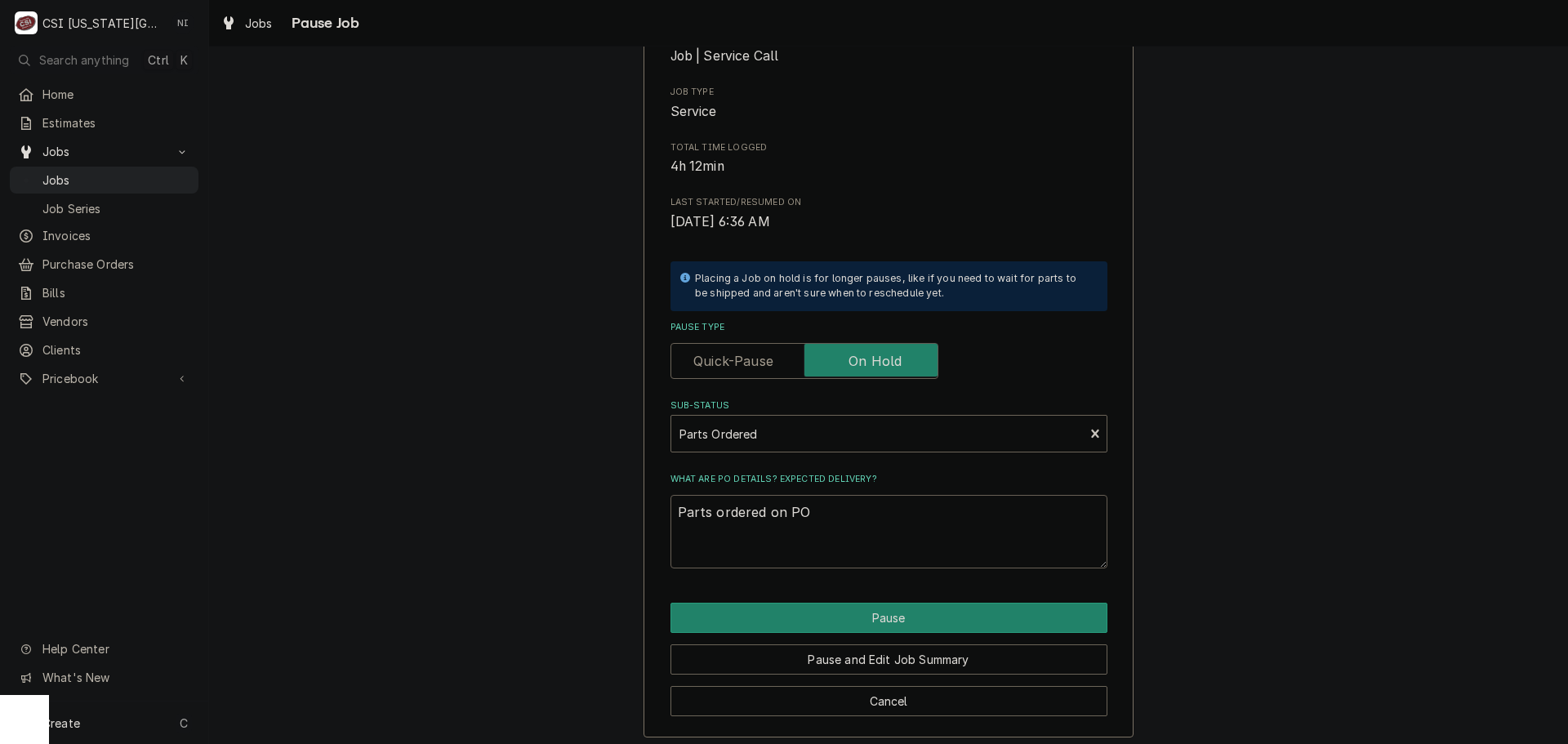
type textarea "x"
type textarea "Parts ordered on PO 3"
type textarea "x"
type textarea "Parts ordered on PO 30"
type textarea "x"
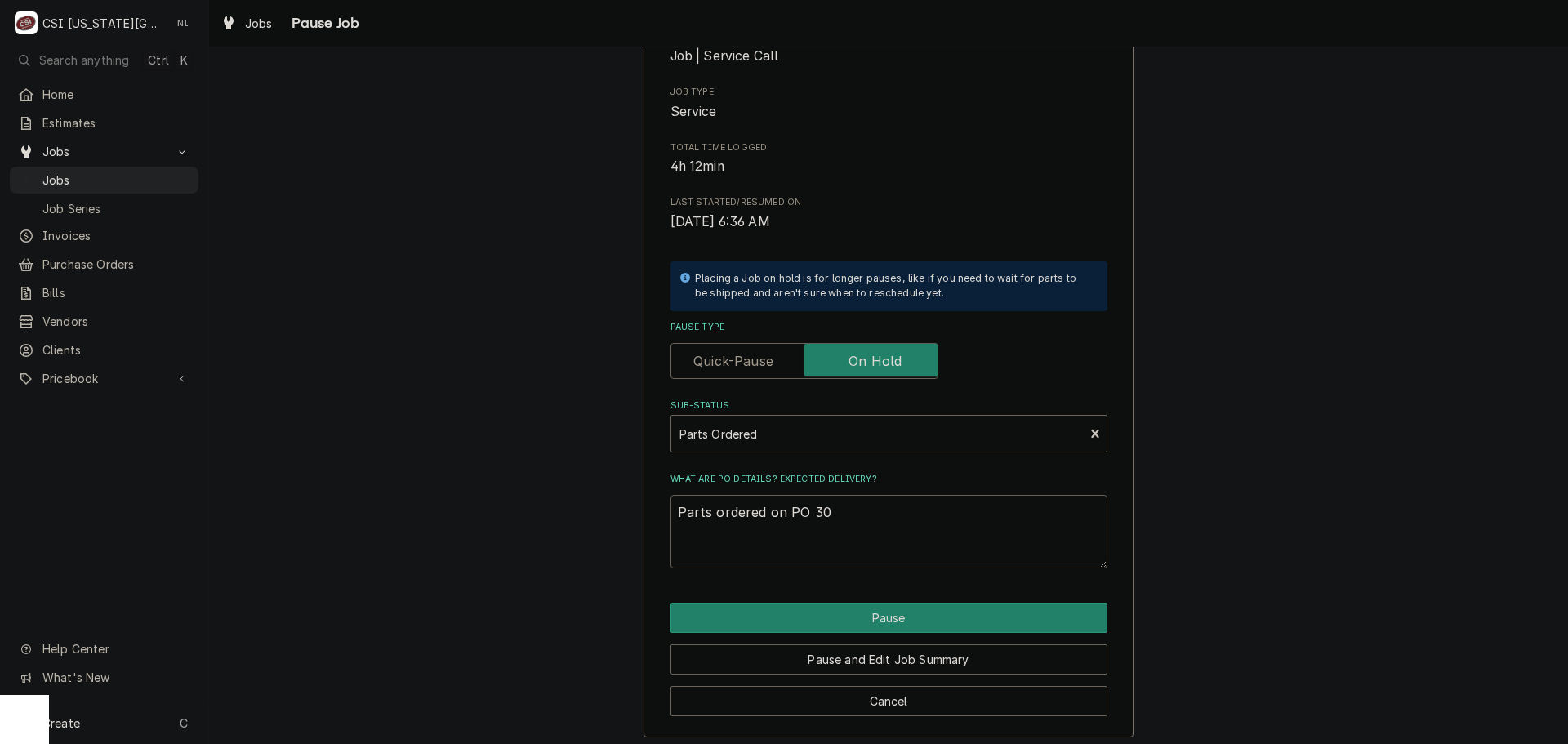
type textarea "Parts ordered on PO 301"
type textarea "x"
type textarea "Parts ordered on PO 3016"
type textarea "x"
type textarea "Parts ordered on PO 30167"
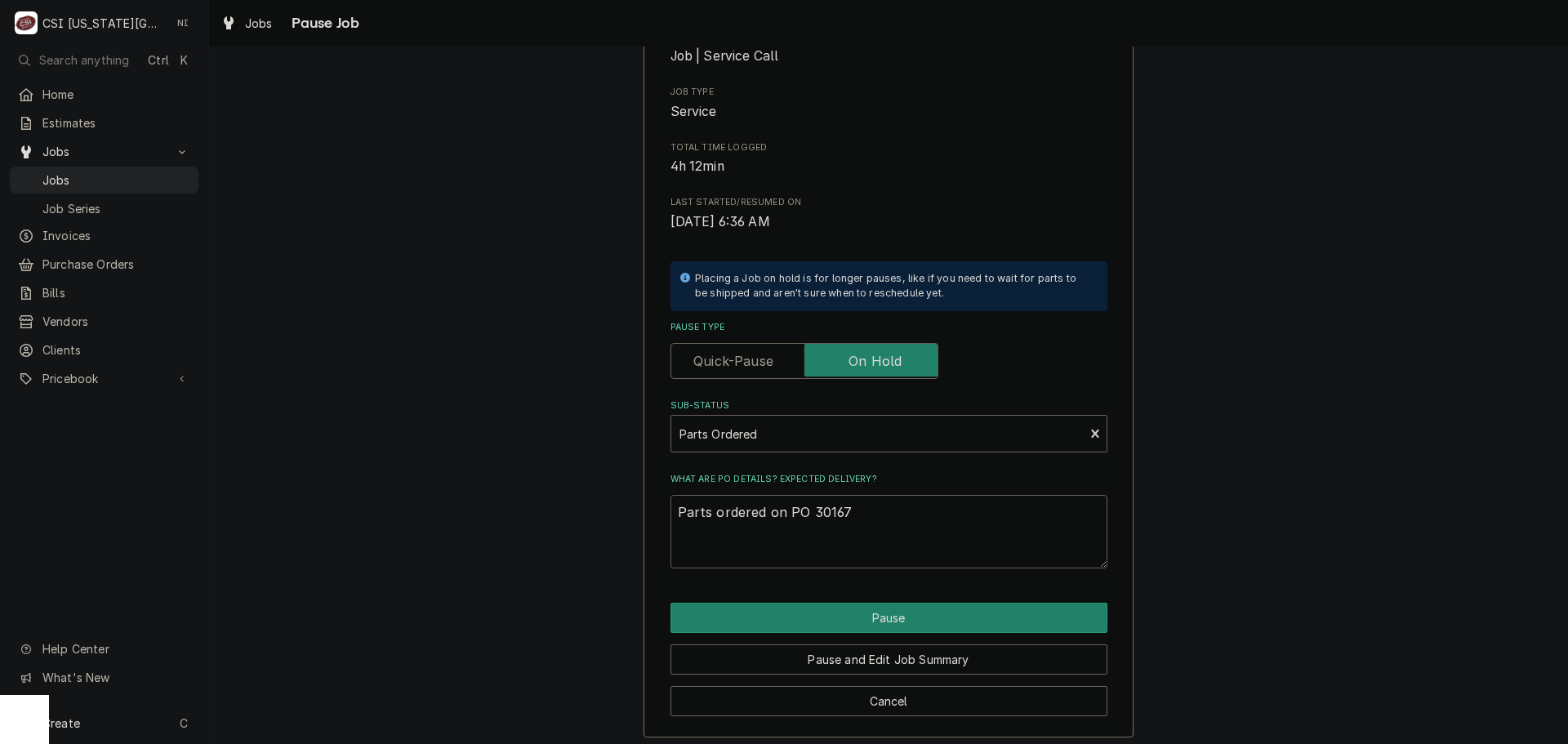
type textarea "x"
type textarea "Parts ordered on PO 301678"
click at [882, 611] on button "Pause" at bounding box center [889, 617] width 437 height 30
type textarea "x"
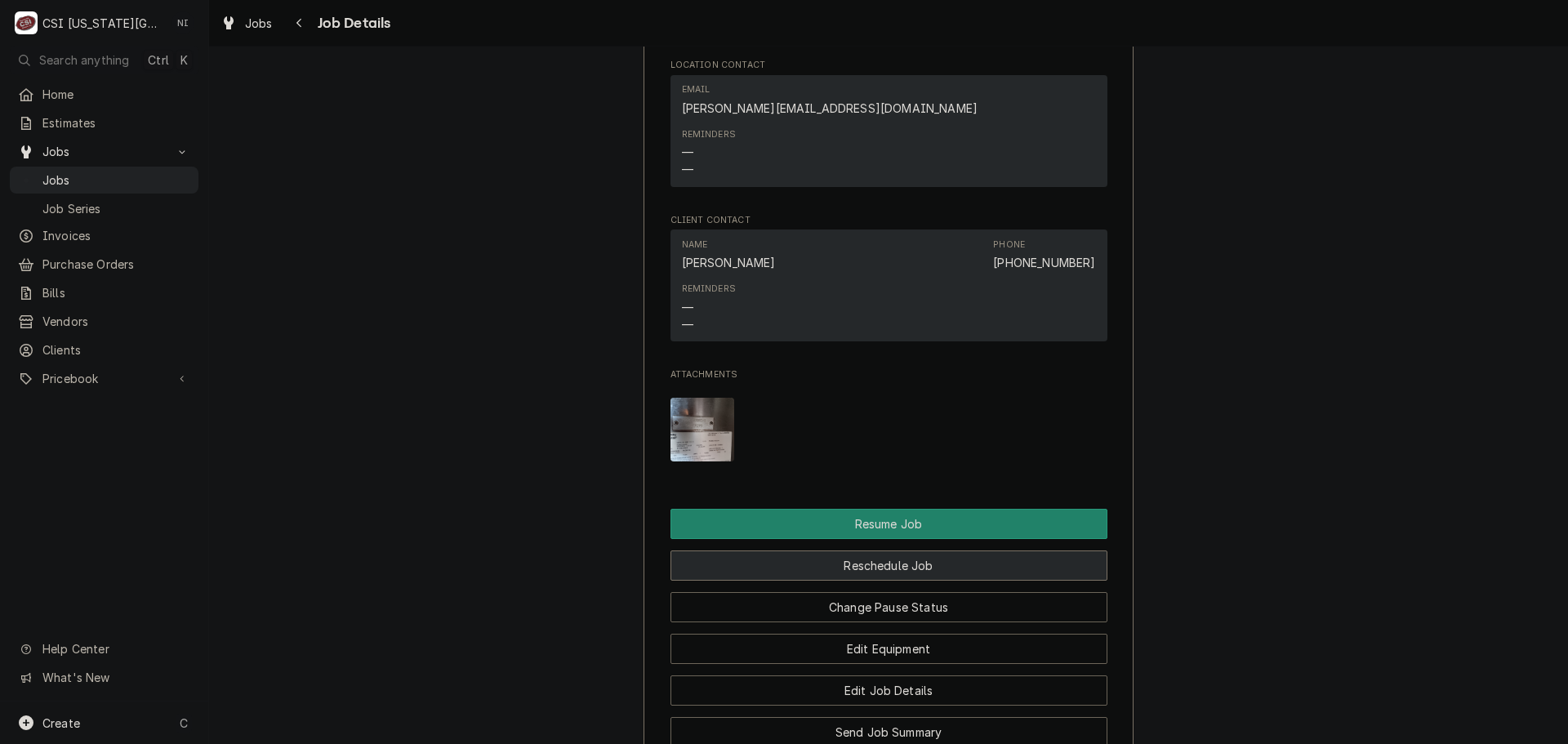
scroll to position [2042, 0]
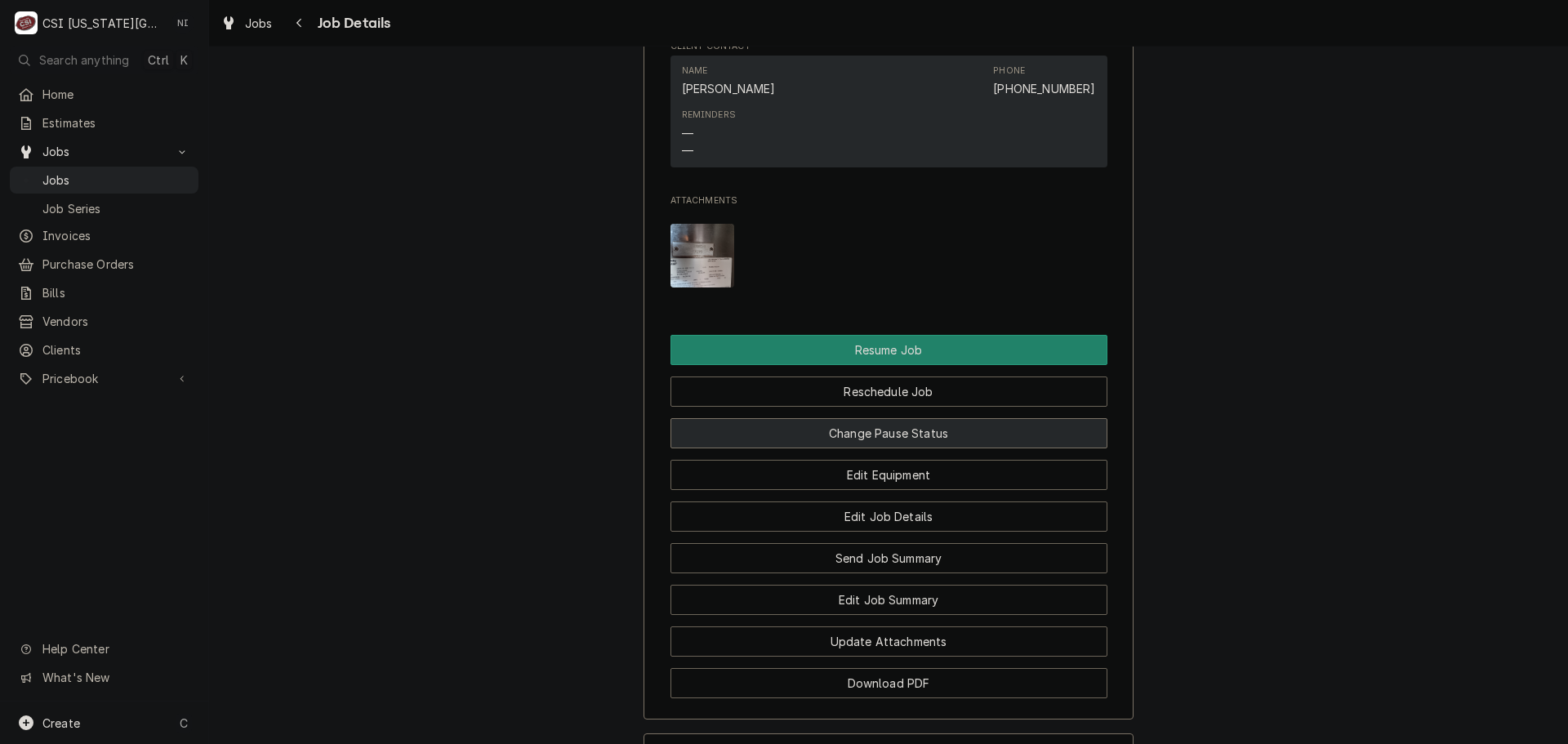
click at [951, 449] on button "Change Pause Status" at bounding box center [889, 433] width 437 height 30
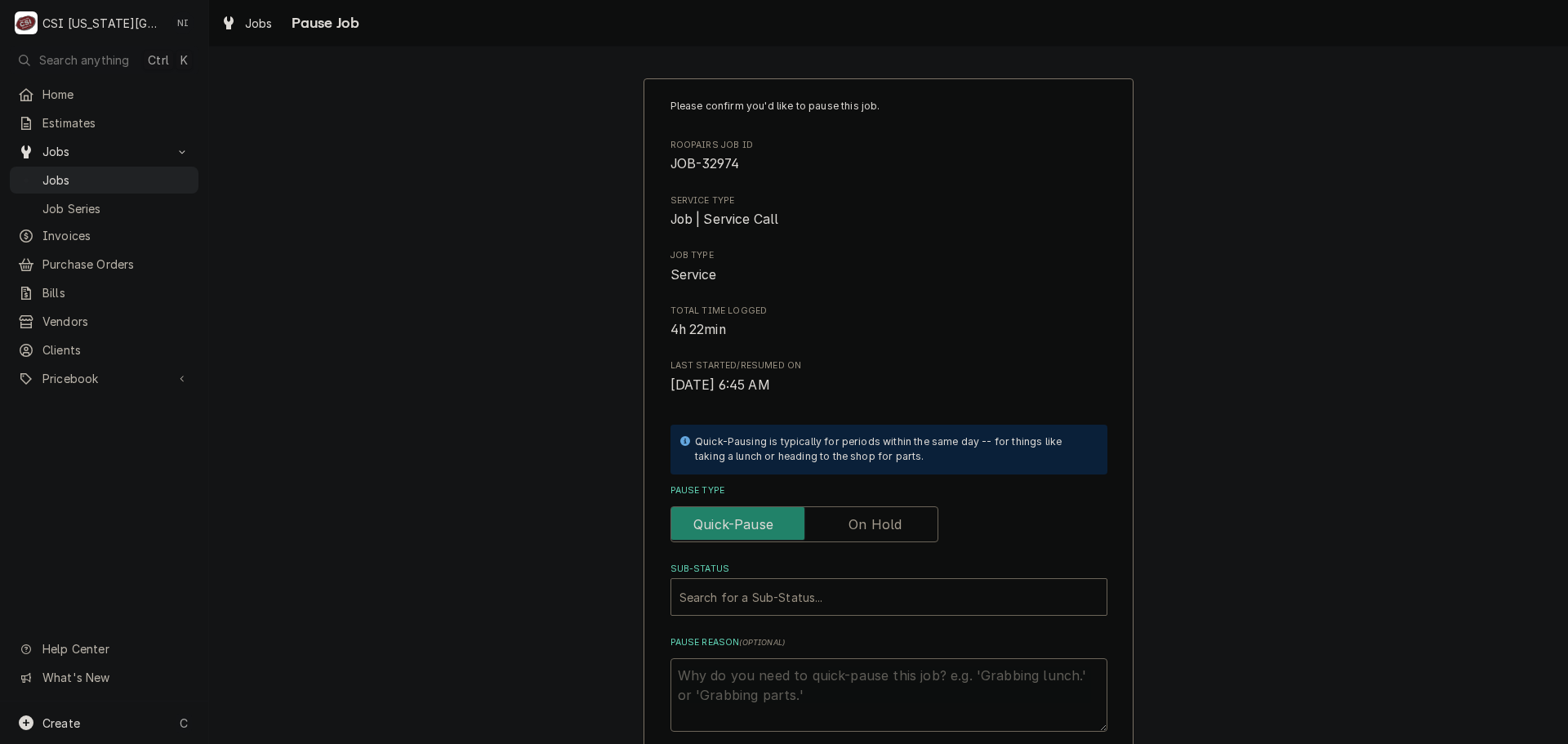
click at [862, 527] on label "Pause Type" at bounding box center [804, 524] width 268 height 36
click at [862, 527] on input "Pause Type" at bounding box center [804, 524] width 254 height 36
checkbox input "true"
drag, startPoint x: 822, startPoint y: 595, endPoint x: 805, endPoint y: 617, distance: 27.8
click at [822, 596] on div "Sub-Status" at bounding box center [889, 597] width 419 height 29
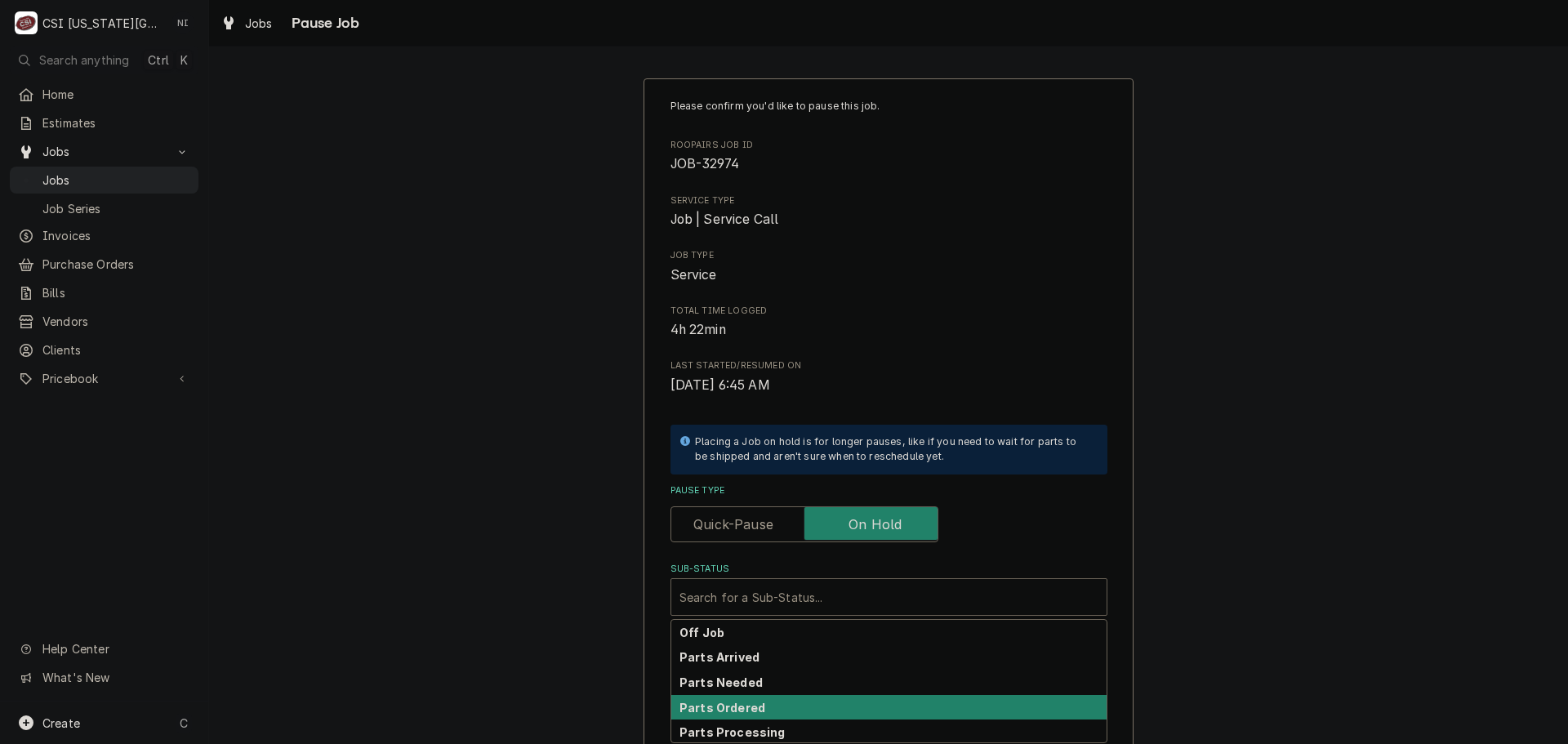
click at [757, 707] on div "Parts Ordered" at bounding box center [888, 708] width 435 height 25
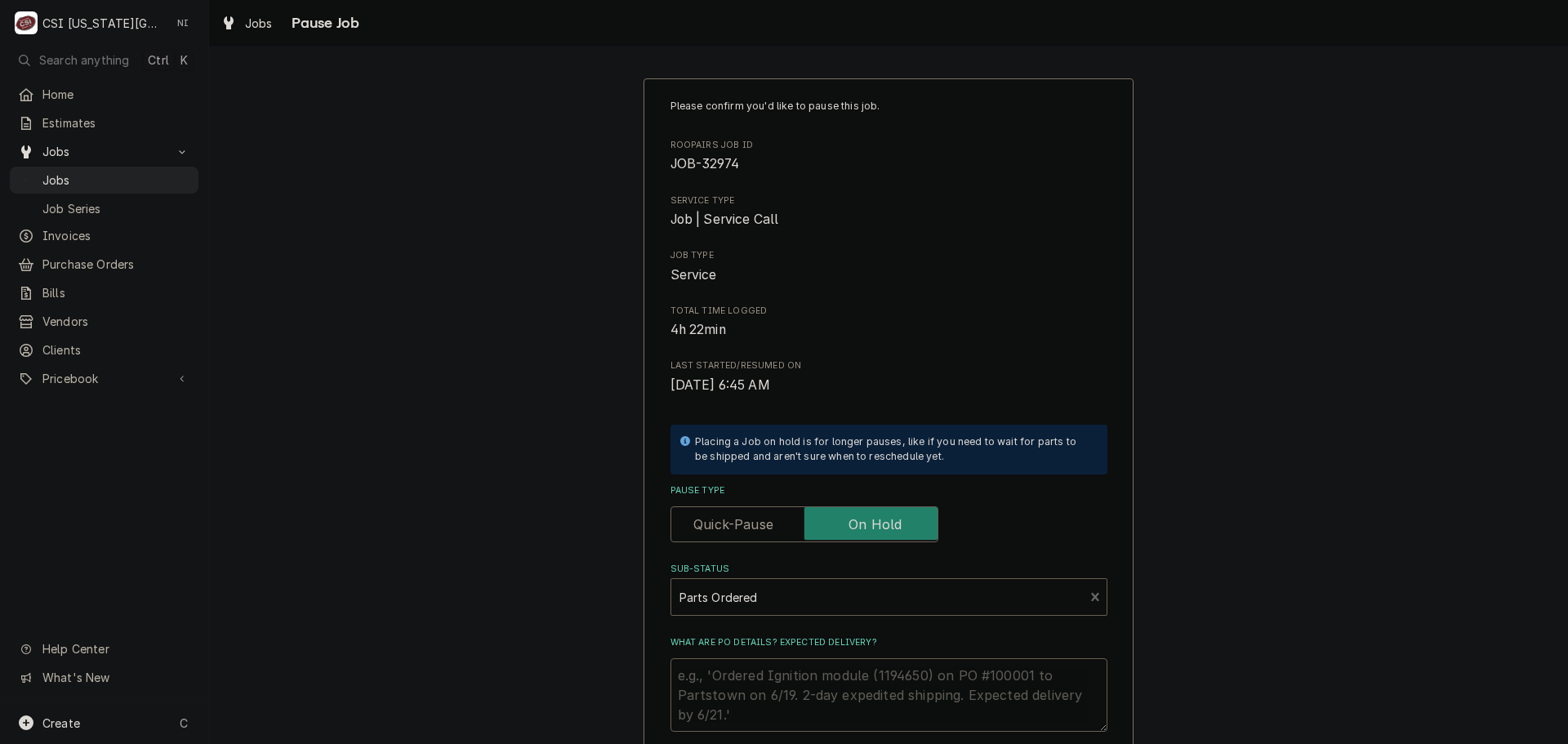
click at [760, 691] on textarea "What are PO details? Expected delivery?" at bounding box center [889, 694] width 437 height 73
type textarea "x"
type textarea "P"
type textarea "x"
type textarea "Pa"
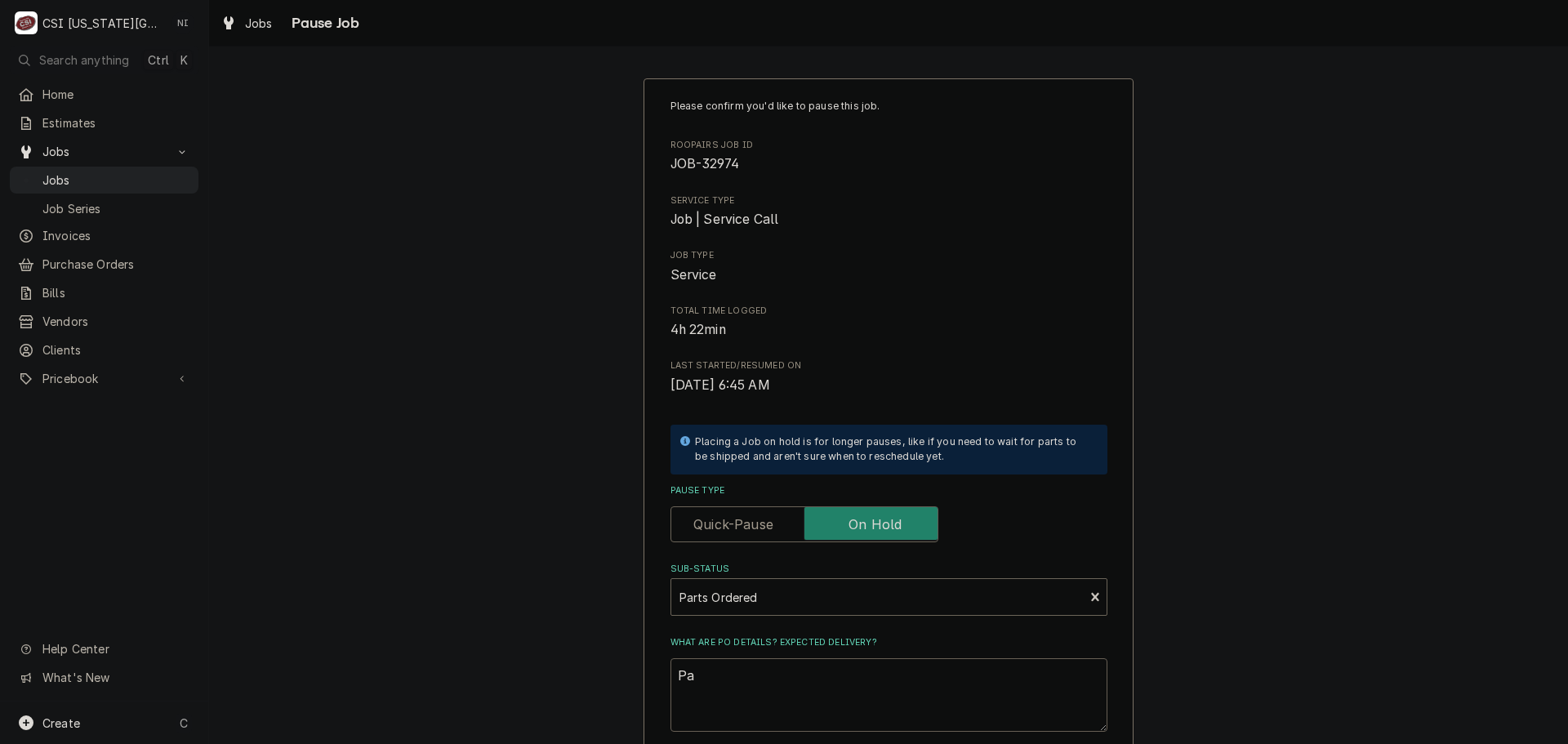
type textarea "x"
type textarea "Par"
type textarea "x"
type textarea "Part"
type textarea "x"
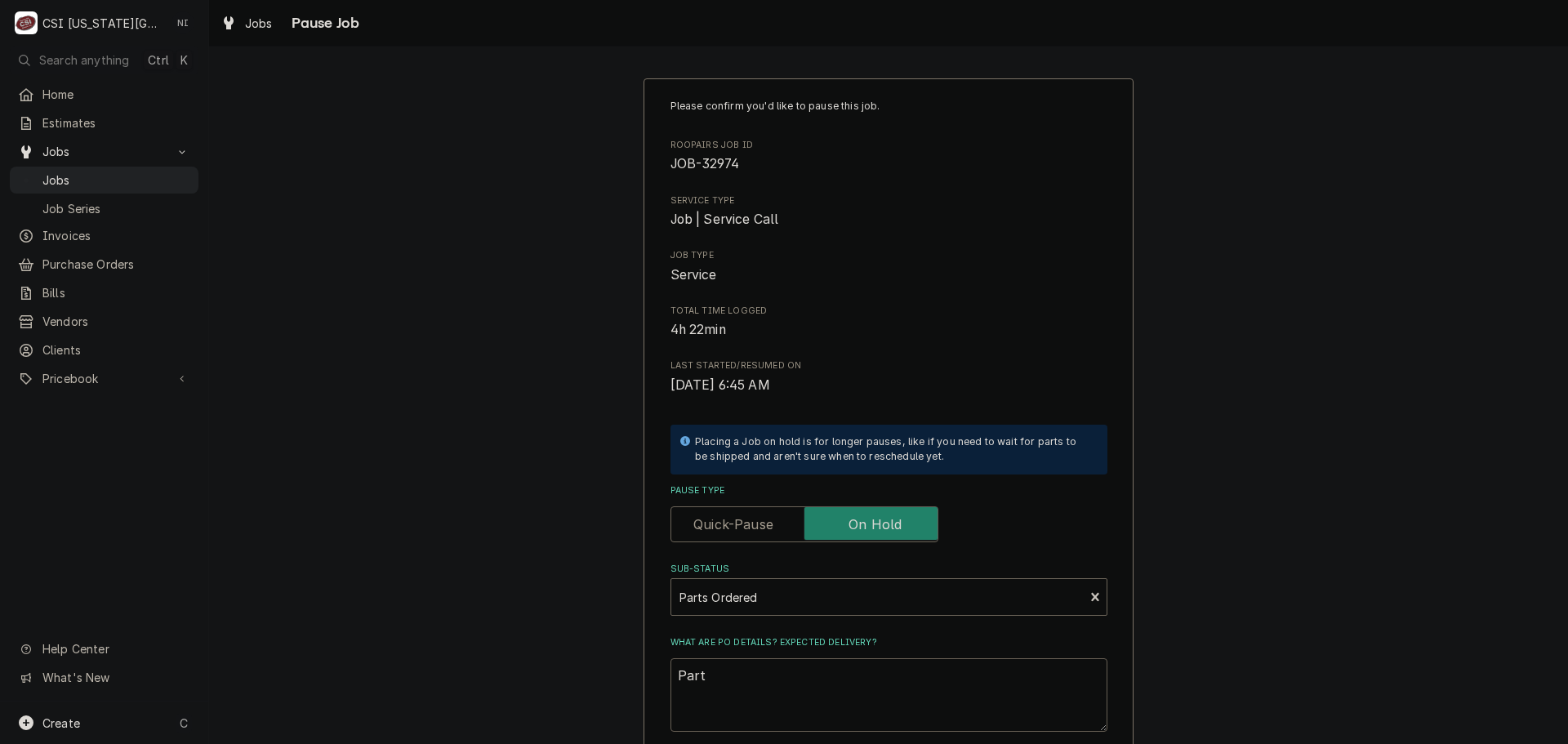
type textarea "Parts"
type textarea "x"
type textarea "Parts"
type textarea "x"
type textarea "Parts o"
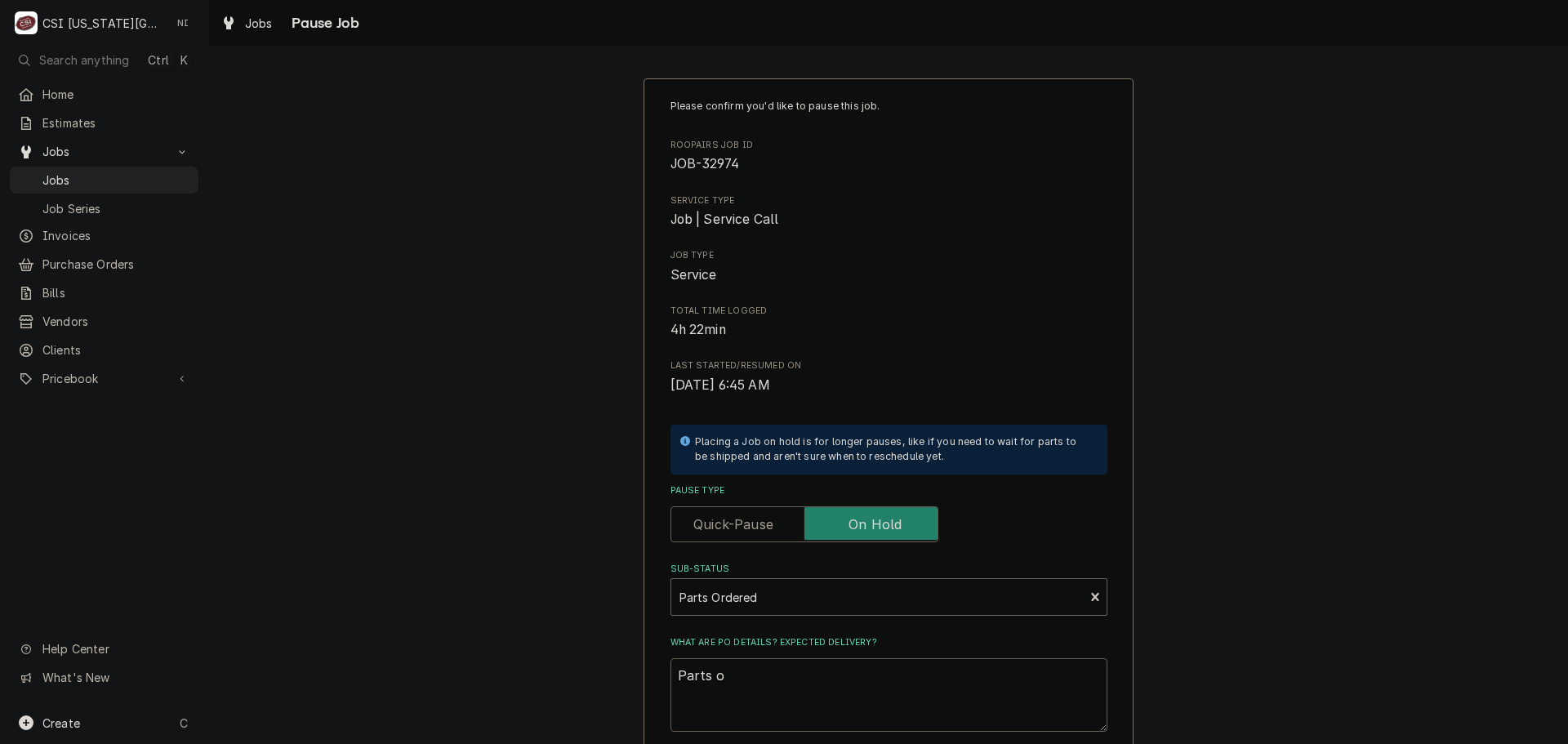
type textarea "x"
type textarea "Parts or"
type textarea "x"
type textarea "Parts ord"
type textarea "x"
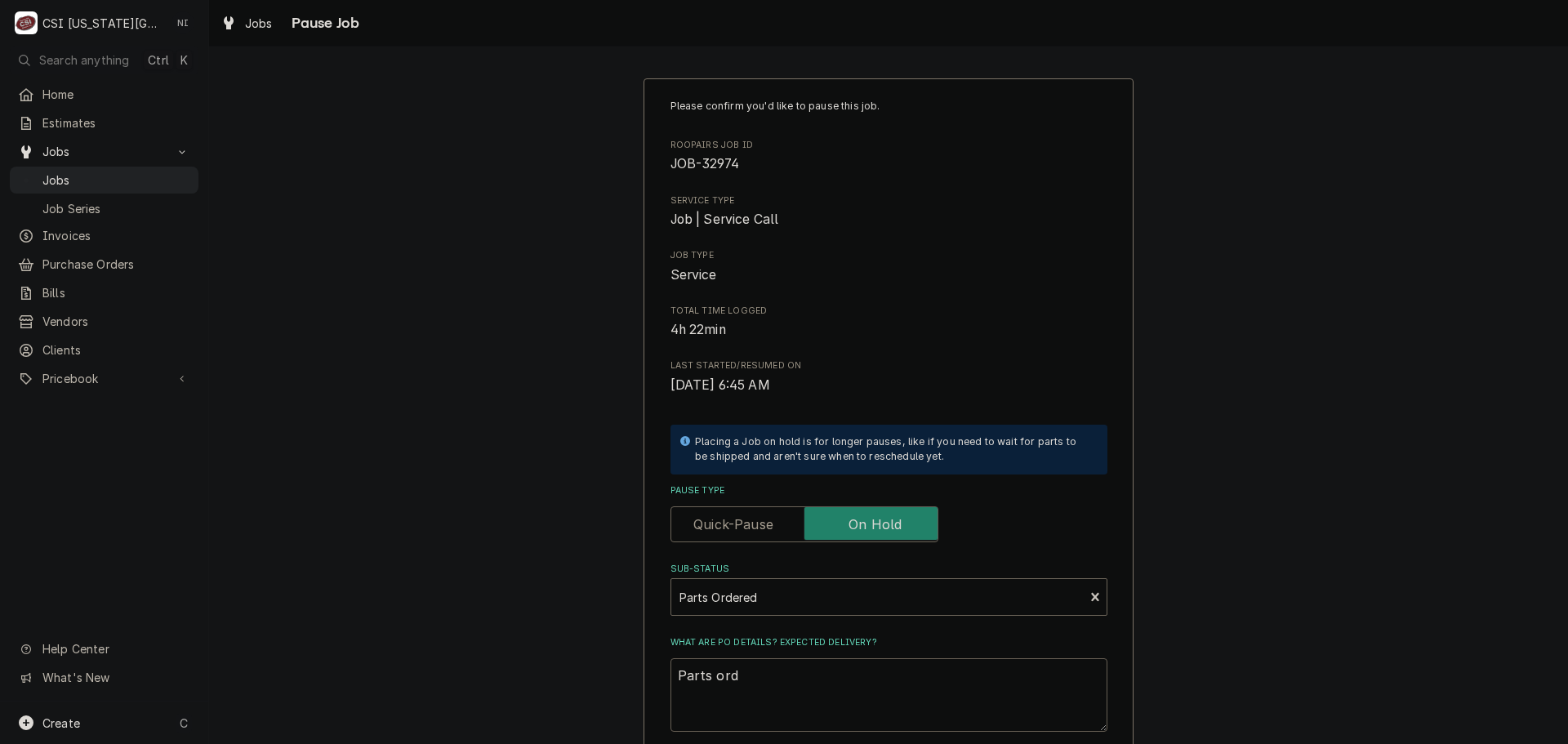
type textarea "Parts orde"
type textarea "x"
type textarea "Parts order"
type textarea "x"
type textarea "Parts ordere"
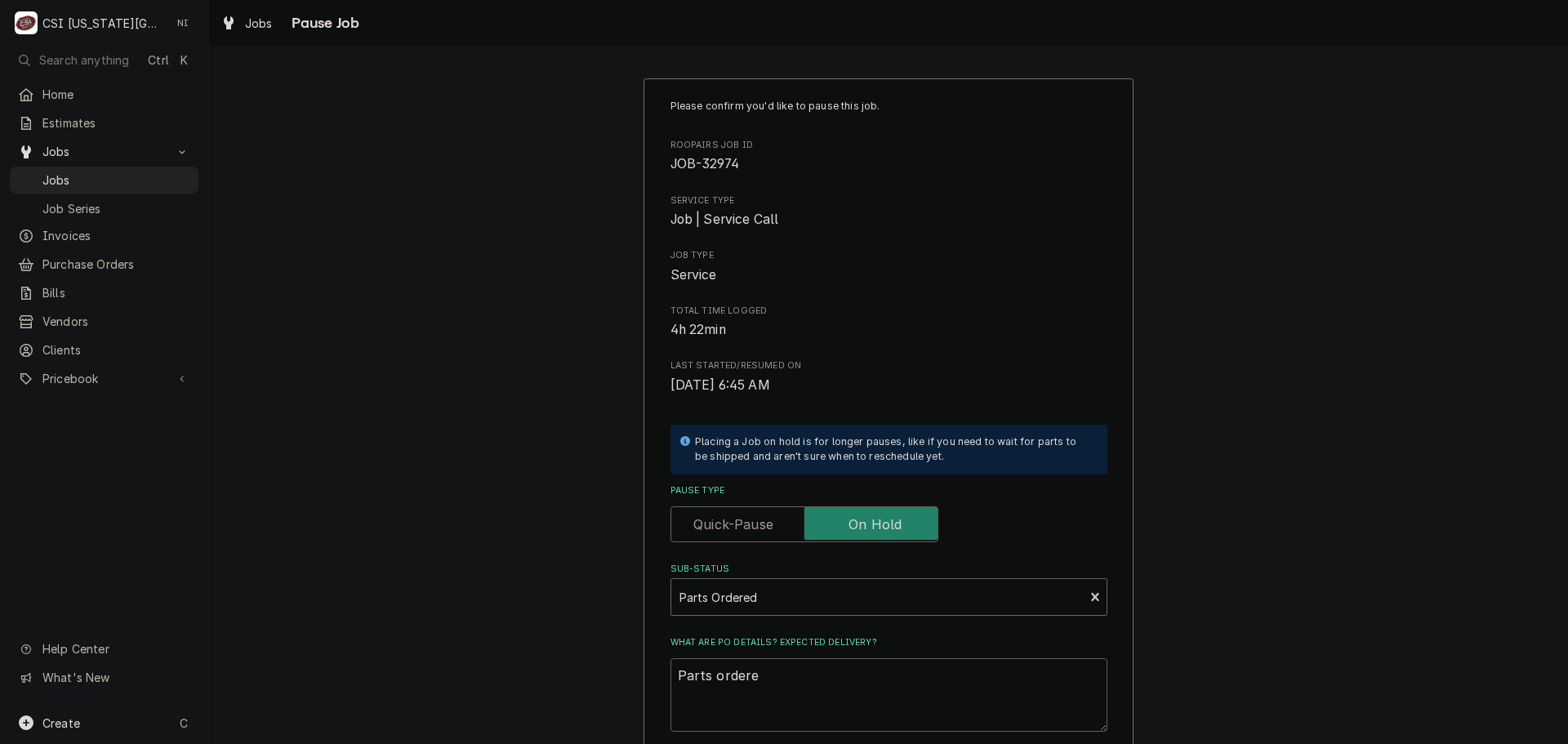
type textarea "x"
type textarea "Parts ordered"
type textarea "x"
type textarea "Parts ordered"
type textarea "x"
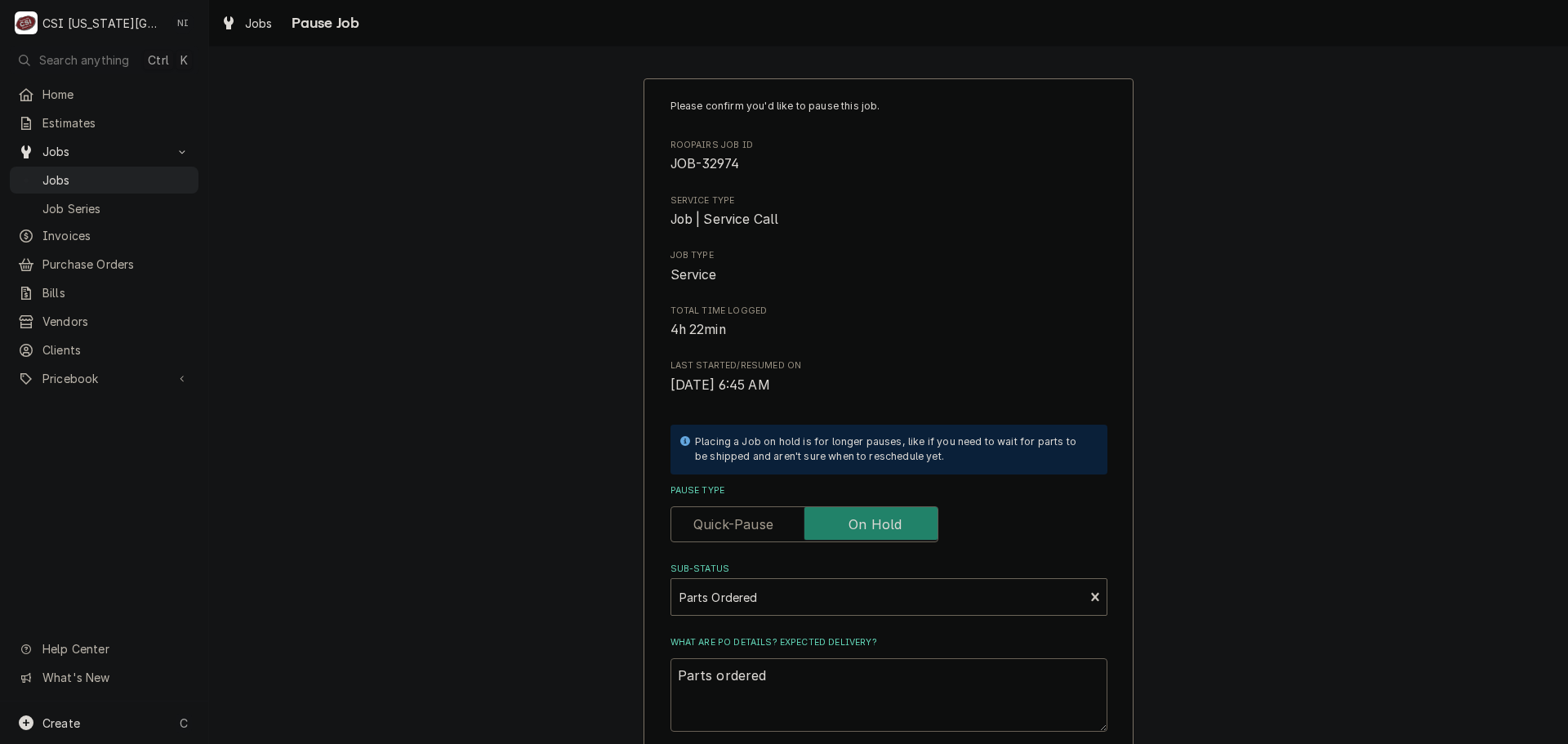
type textarea "Parts ordered o"
type textarea "x"
type textarea "Parts ordered on"
type textarea "x"
type textarea "Parts ordered on"
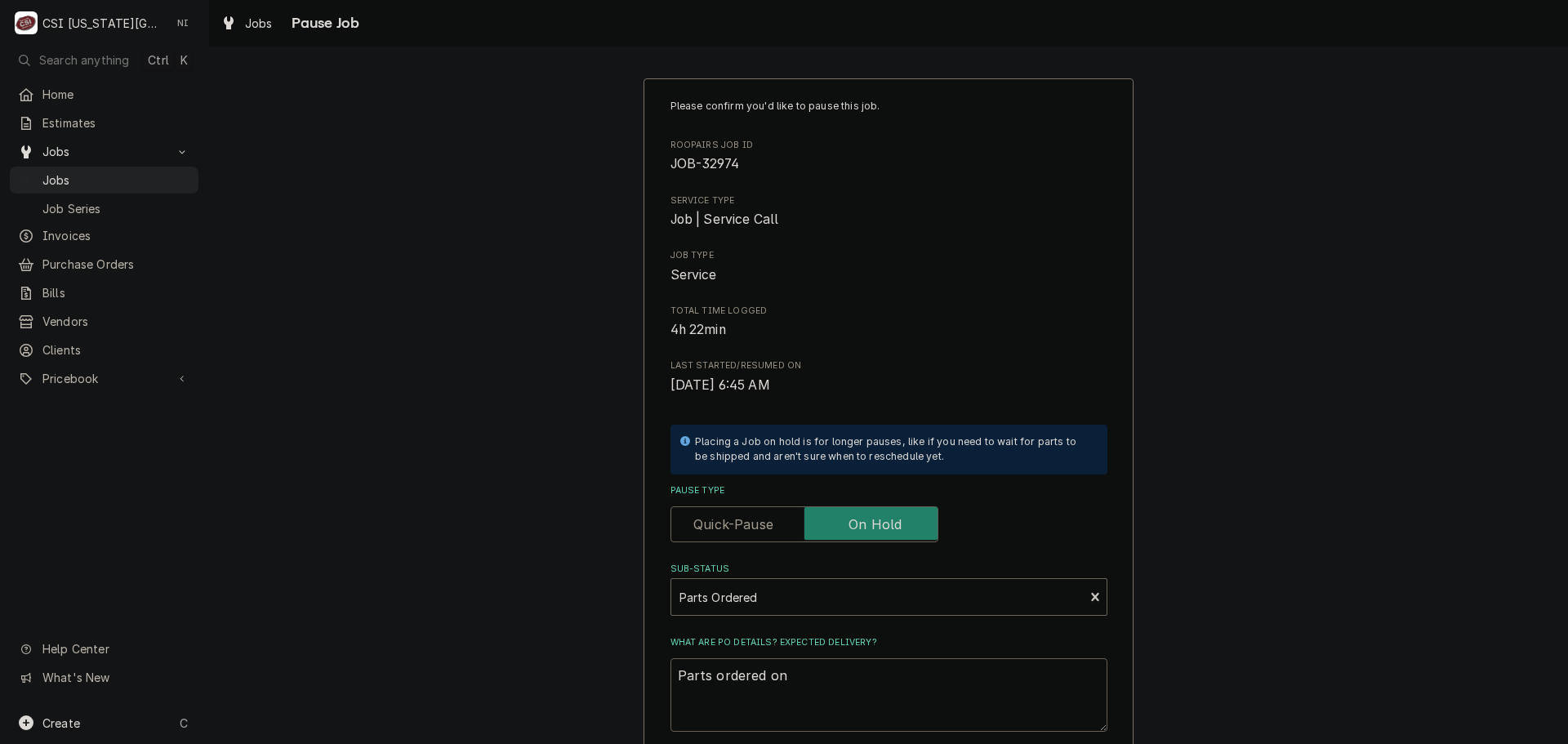
type textarea "x"
type textarea "Parts ordered on PO"
type textarea "x"
type textarea "Parts ordered on PO"
type textarea "x"
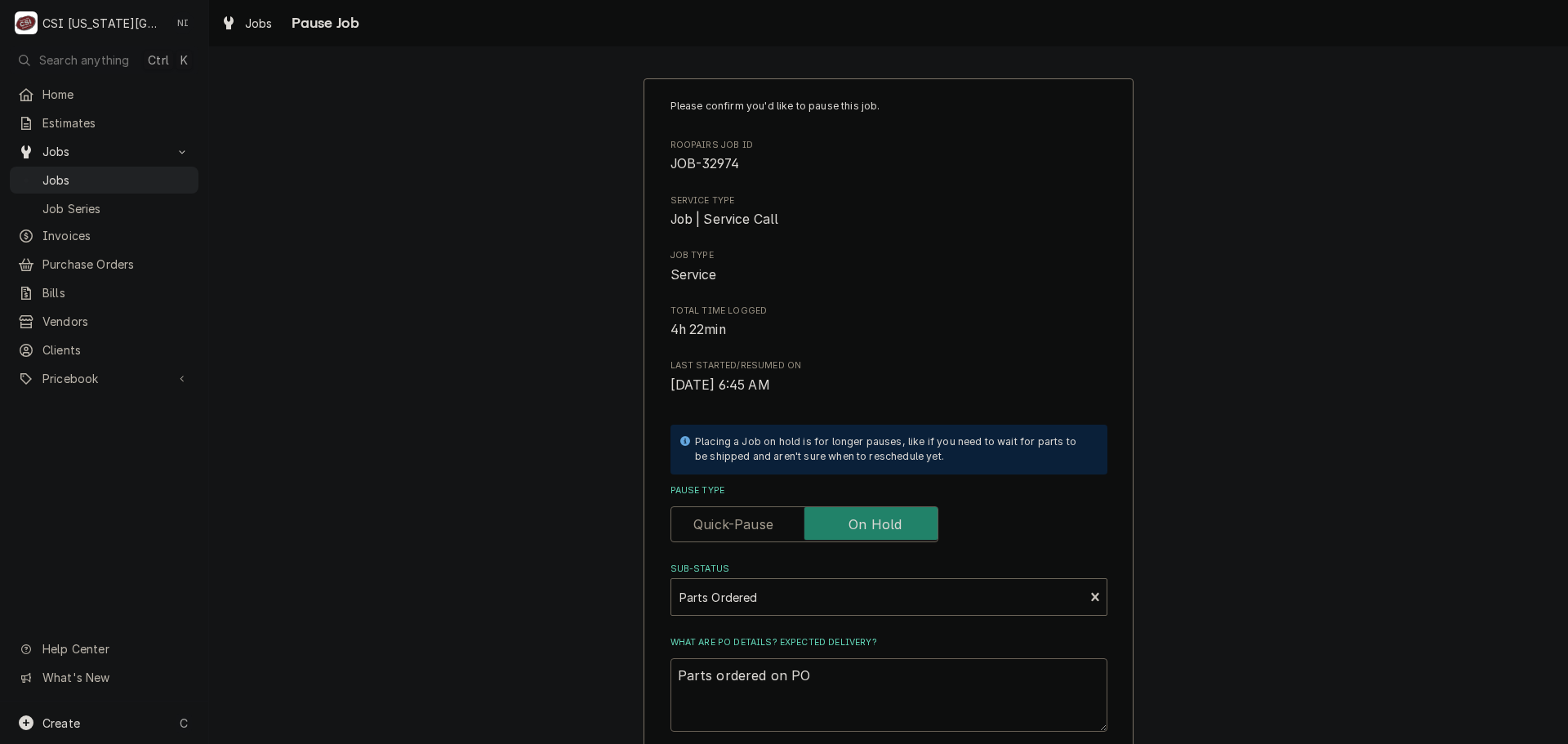
type textarea "Parts ordered on PO 3"
type textarea "x"
type textarea "Parts ordered on PO 30"
type textarea "x"
type textarea "Parts ordered on PO 301"
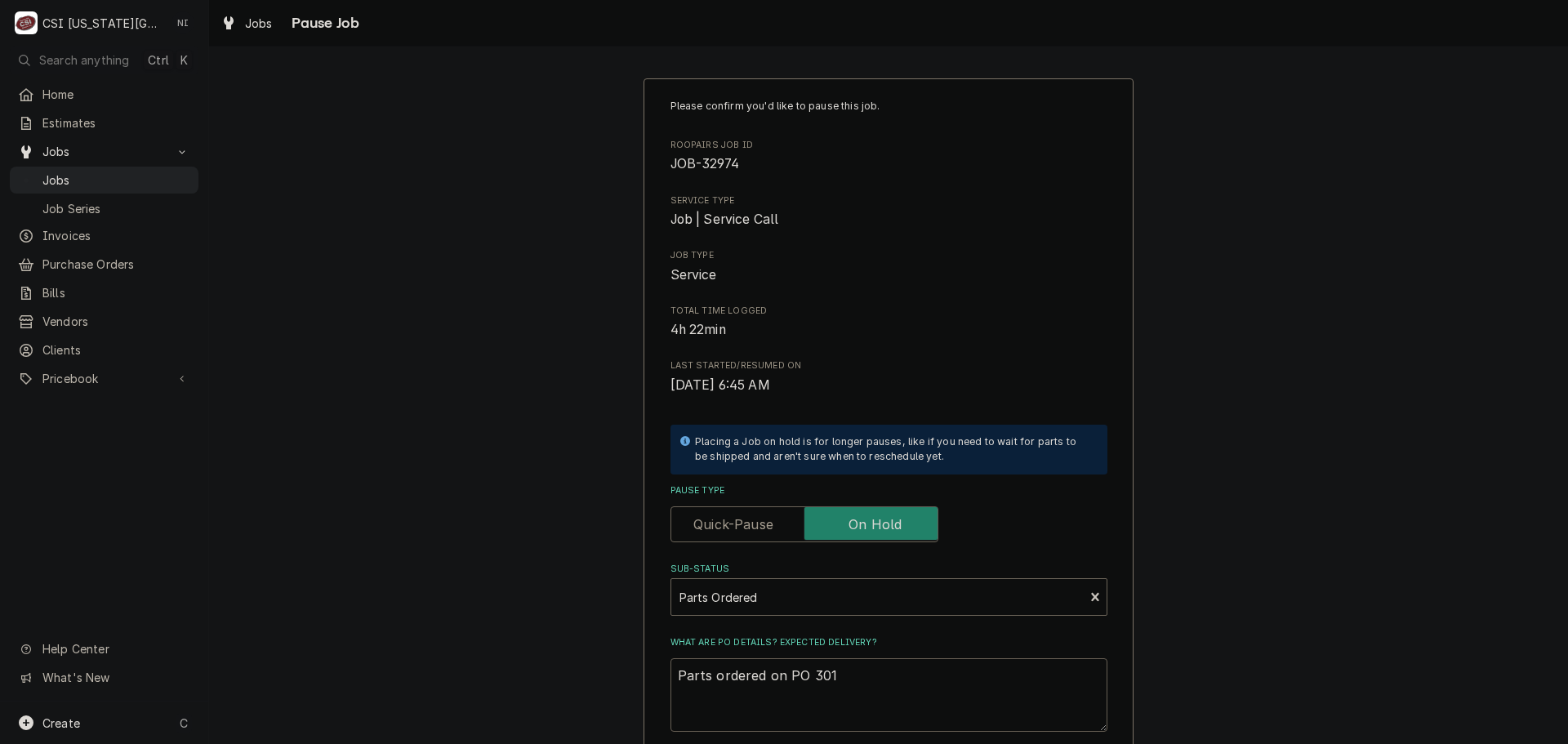
type textarea "x"
type textarea "Parts ordered on PO 3016"
type textarea "x"
type textarea "Parts ordered on PO 30168"
type textarea "x"
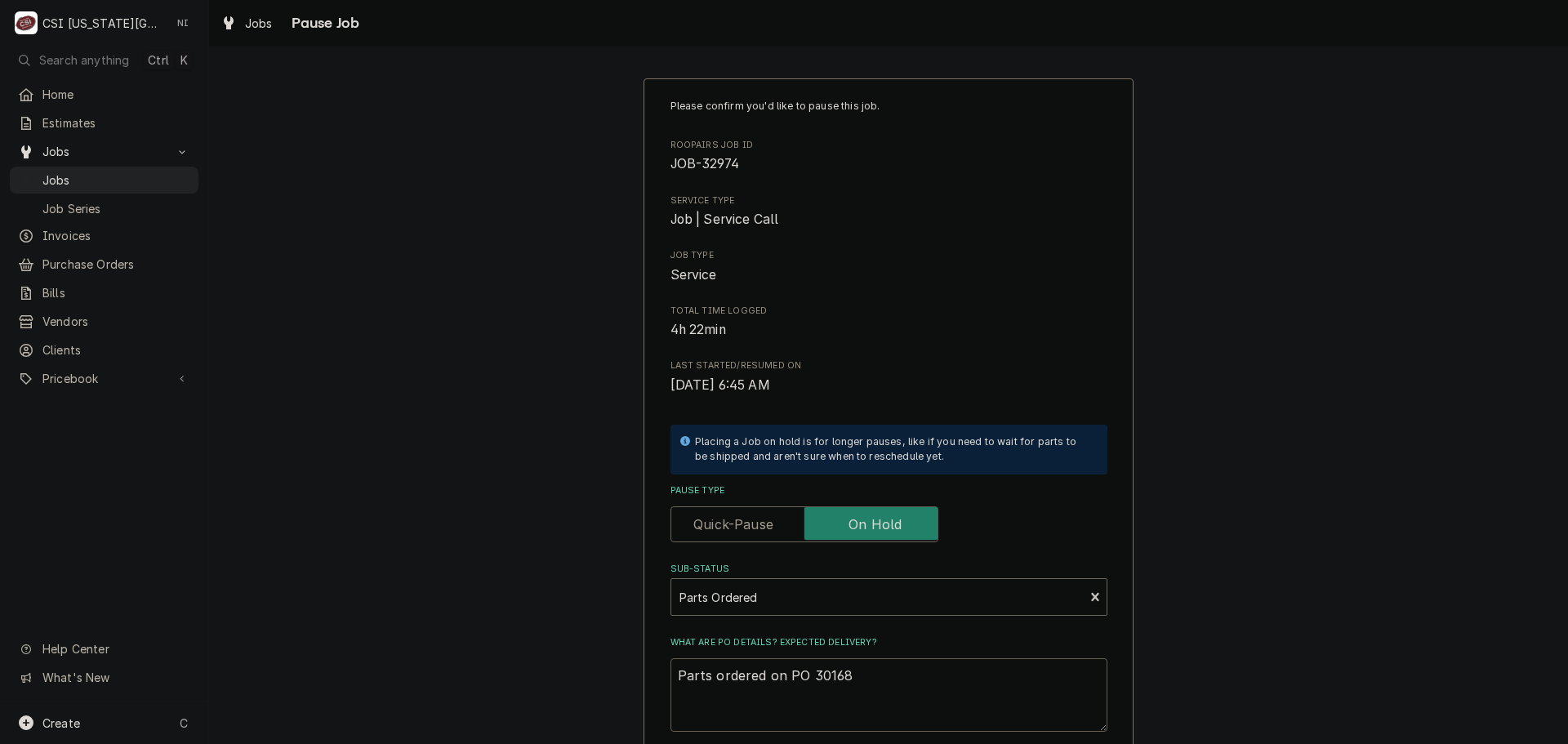
type textarea "Parts ordered on PO 301683"
type textarea "x"
type textarea "Parts ordered on PO 301683"
type textarea "x"
type textarea "Parts ordered on PO 301683 N"
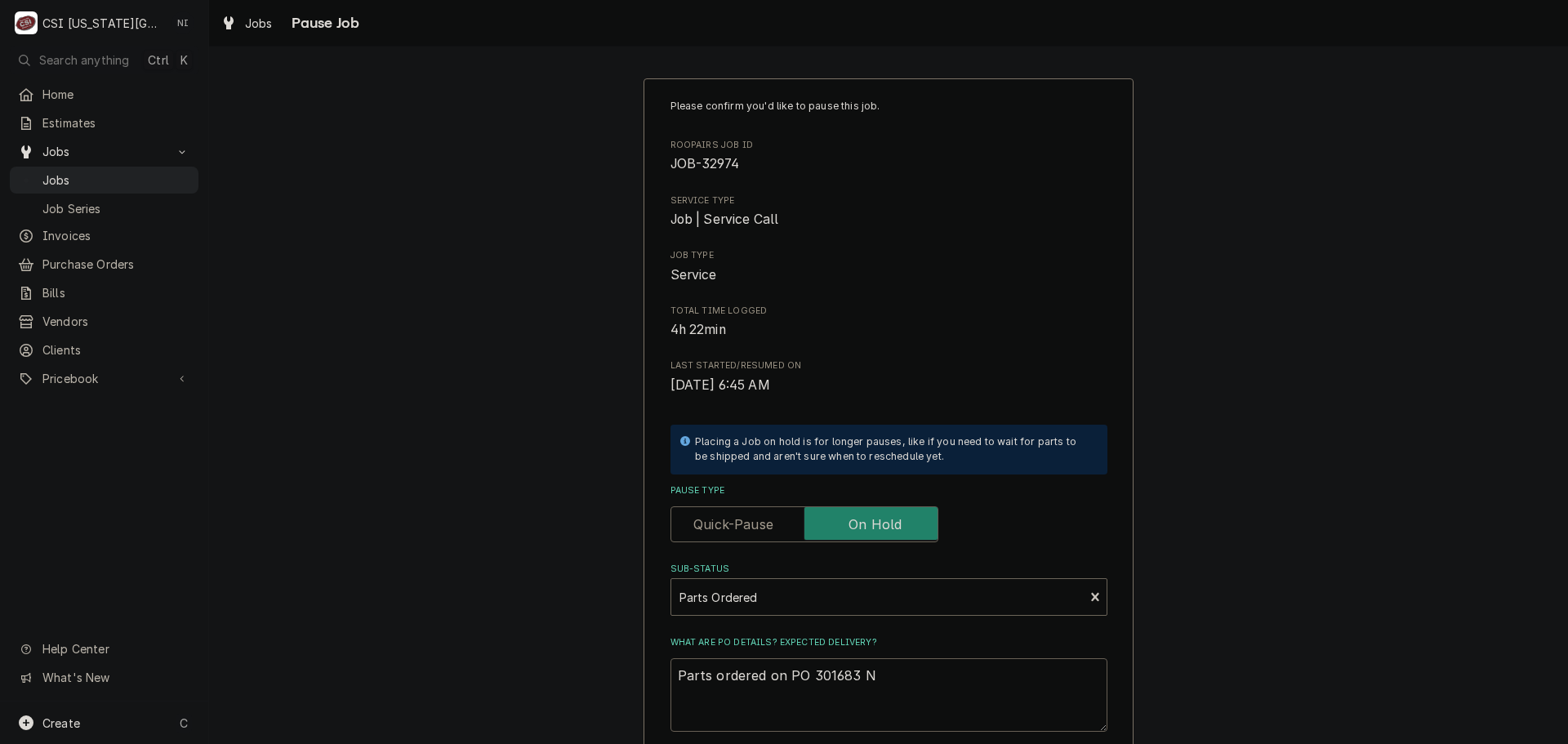
type textarea "x"
type textarea "Parts ordered on PO 301683 ND"
type textarea "x"
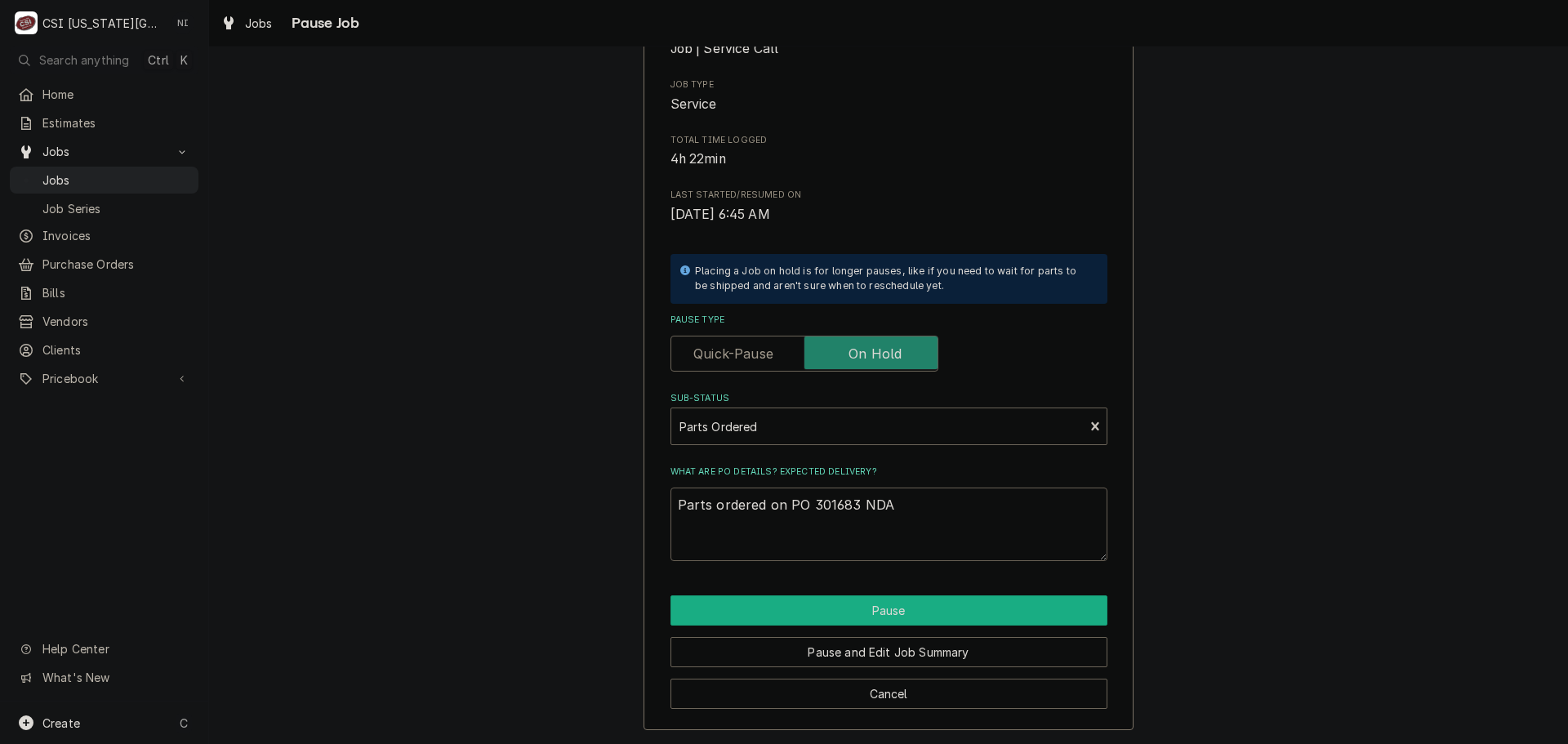
type textarea "Parts ordered on PO 301683 NDA"
drag, startPoint x: 899, startPoint y: 619, endPoint x: 912, endPoint y: 617, distance: 13.2
click at [901, 619] on button "Pause" at bounding box center [889, 610] width 437 height 30
type textarea "x"
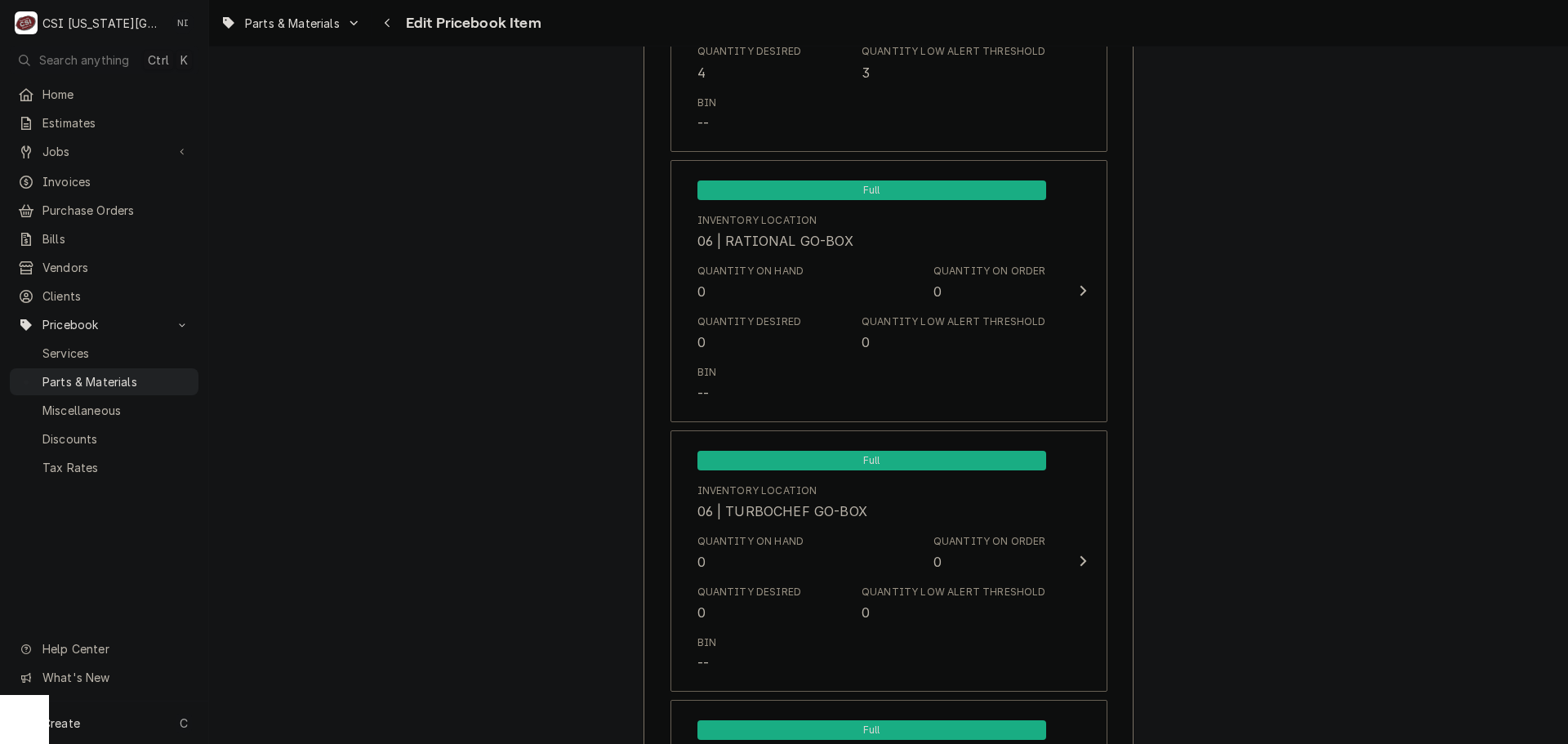
scroll to position [11550, 0]
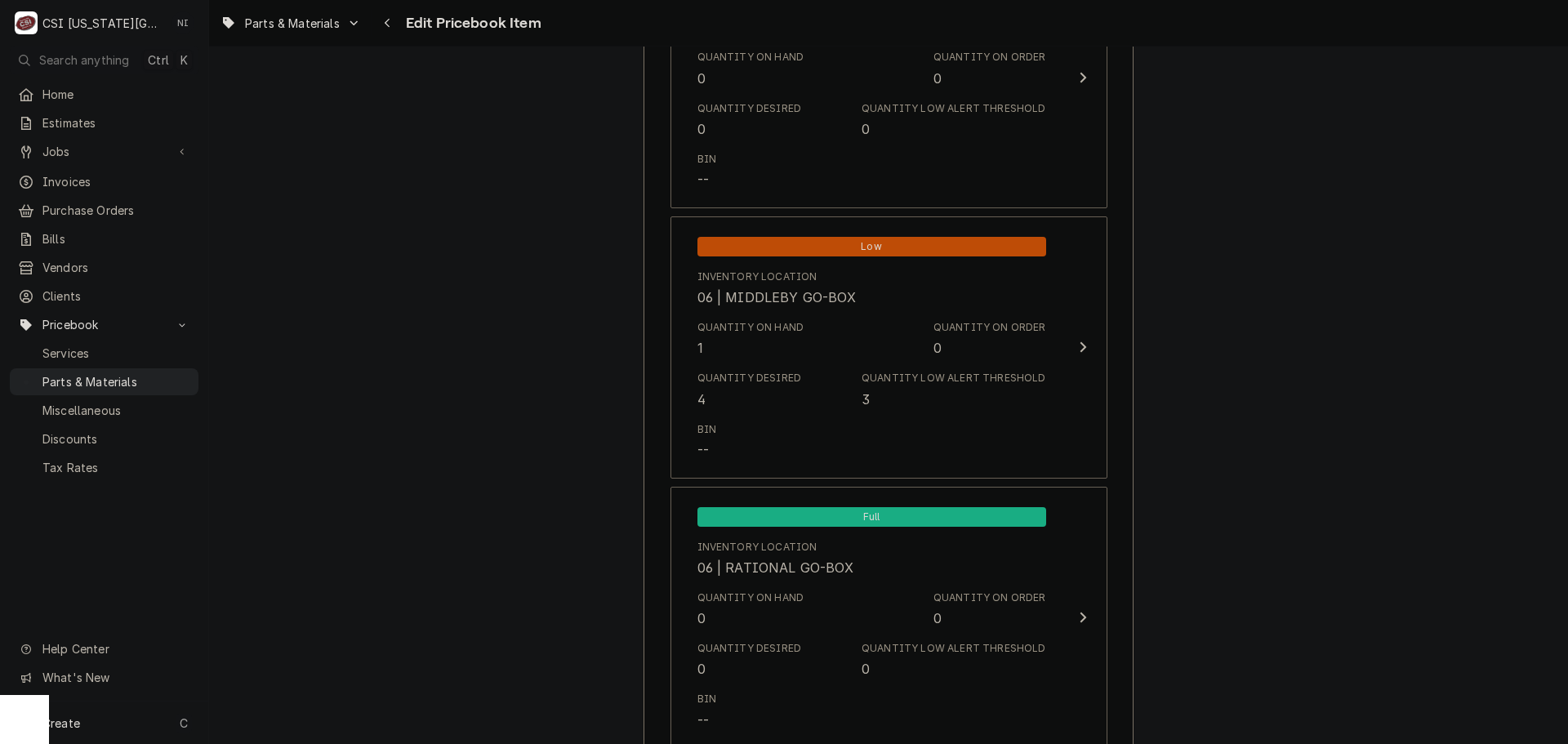
type textarea "x"
click at [107, 373] on span "Parts & Materials" at bounding box center [117, 382] width 148 height 18
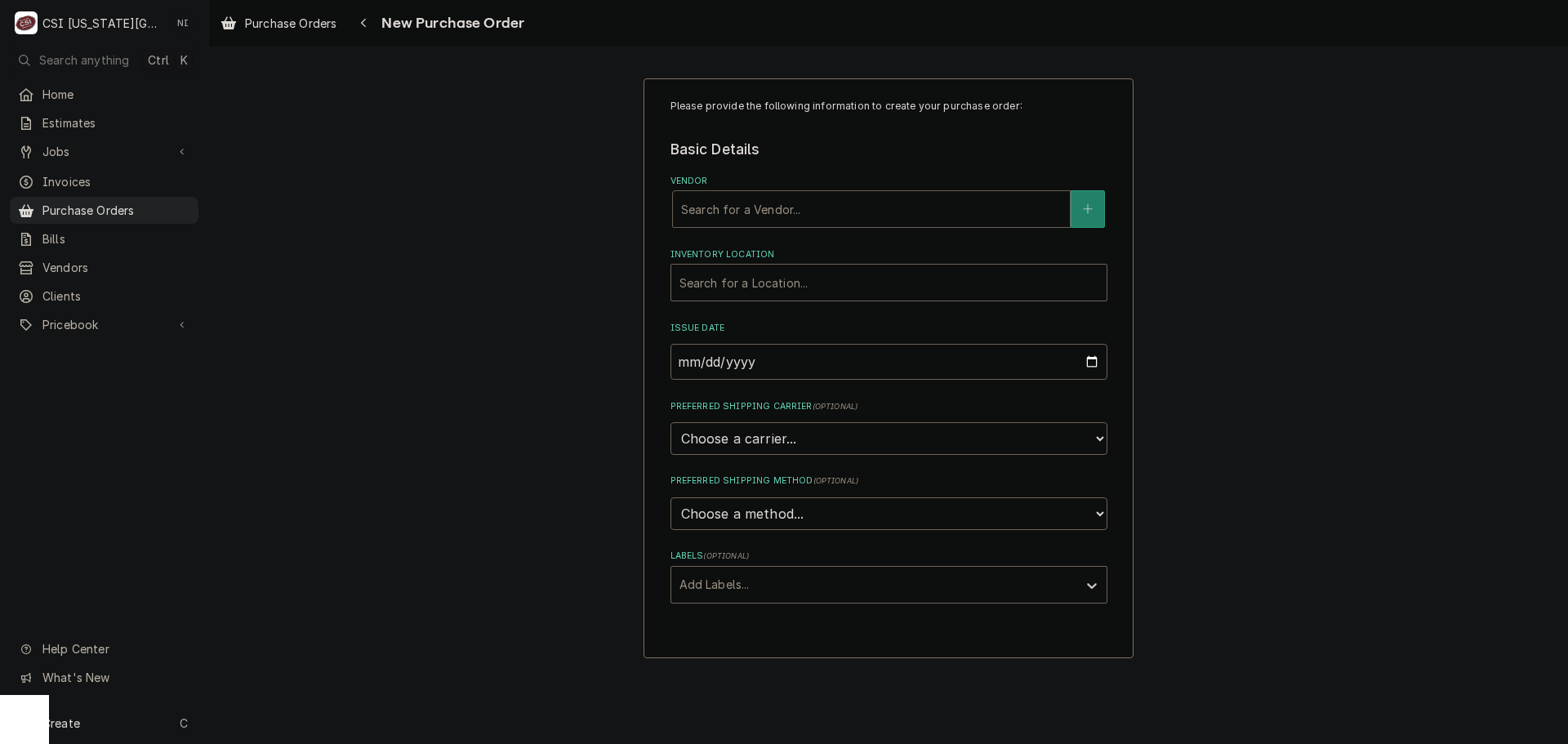
click at [776, 205] on div "Vendor" at bounding box center [872, 209] width 380 height 29
type input "partst"
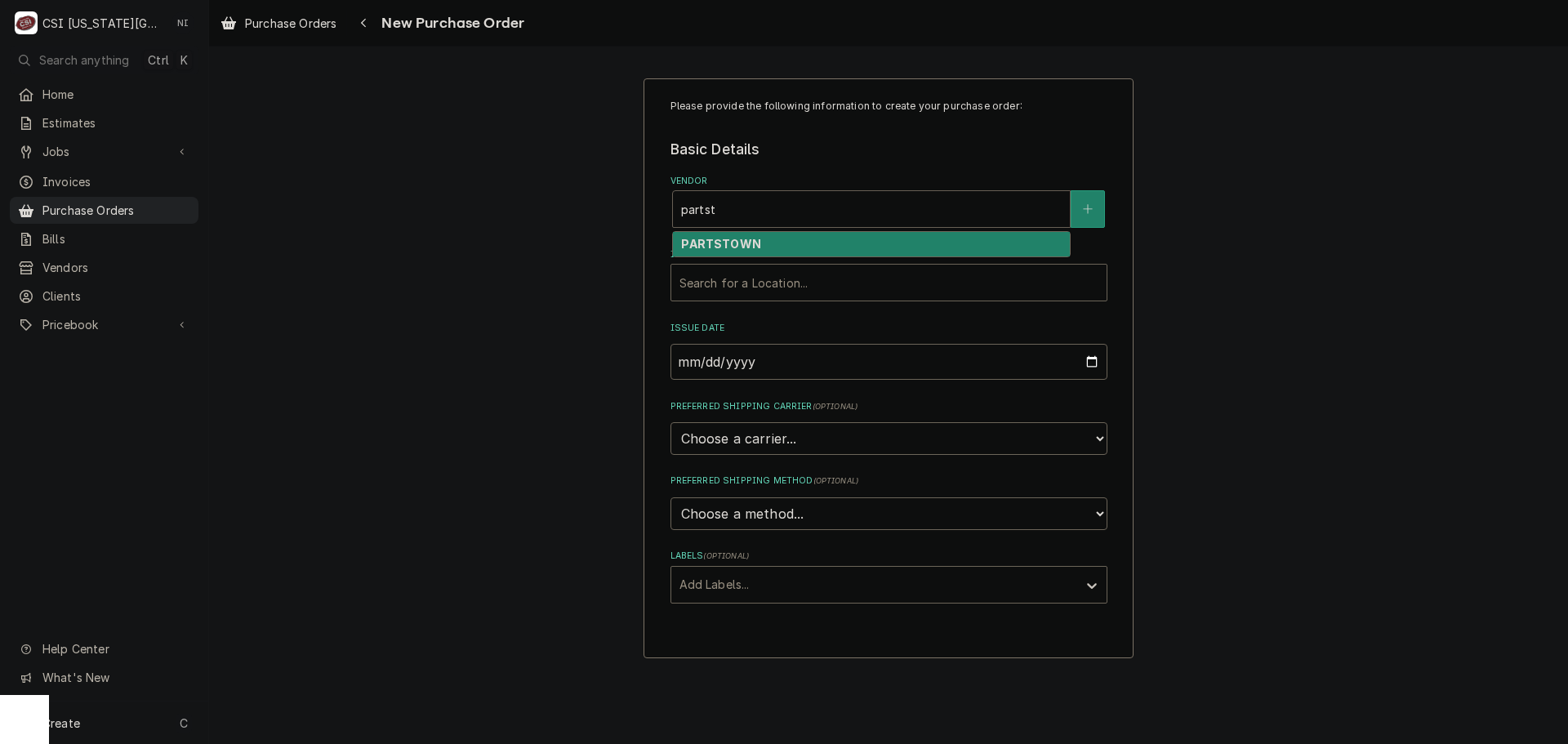
click at [723, 247] on strong "PARTSTOWN" at bounding box center [721, 244] width 79 height 14
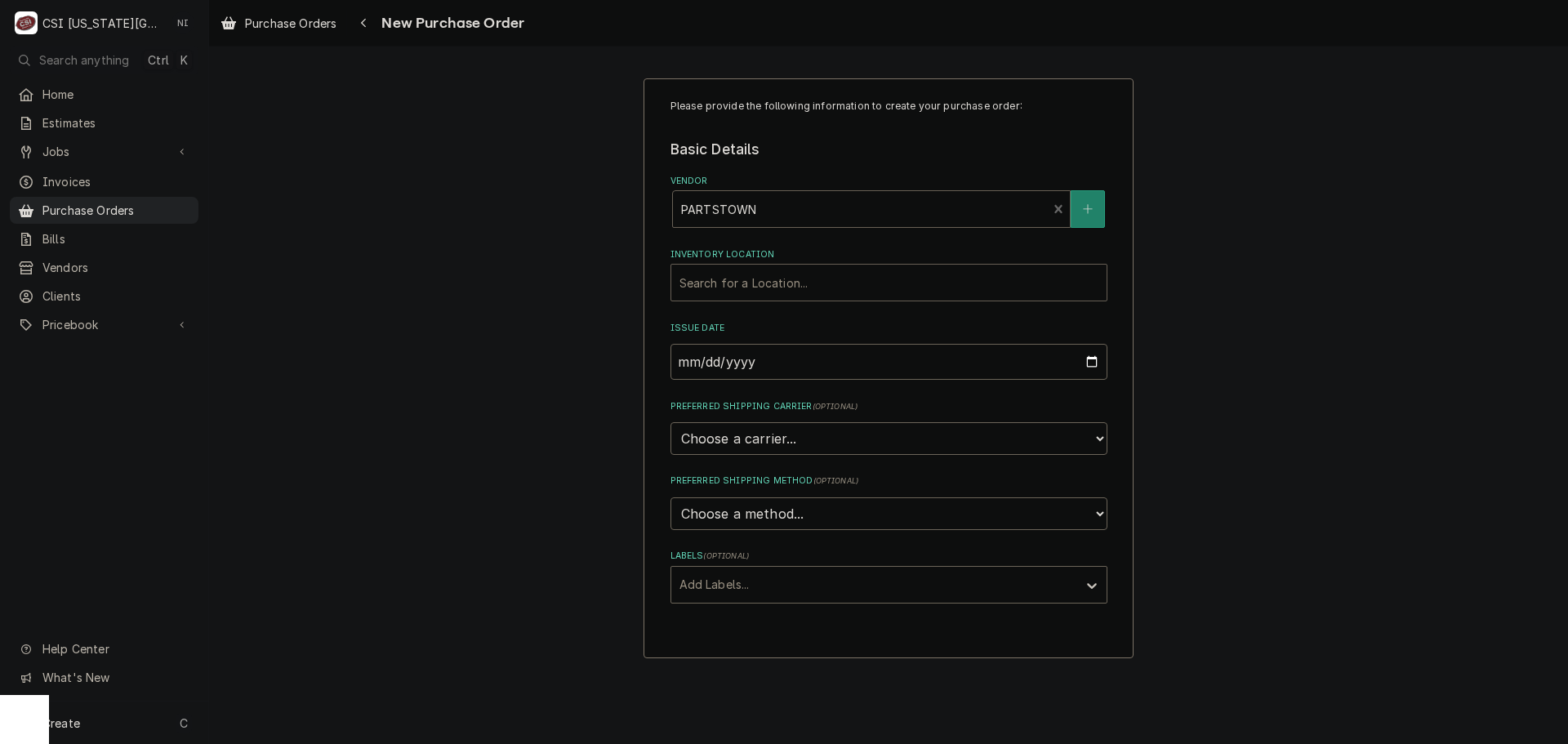
click at [725, 287] on div "Inventory Location" at bounding box center [889, 283] width 419 height 29
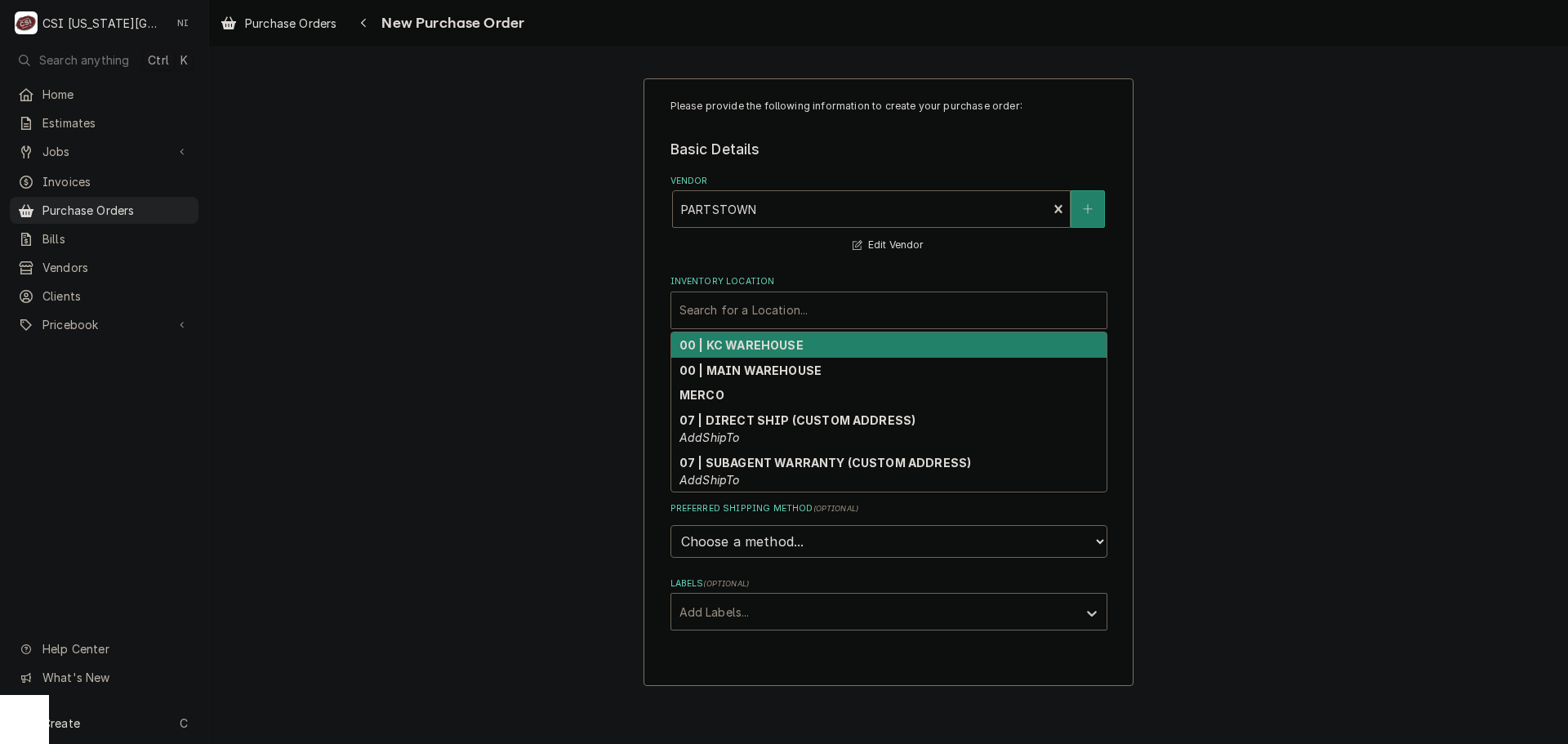
click at [745, 345] on strong "00 | KC WAREHOUSE" at bounding box center [741, 345] width 124 height 14
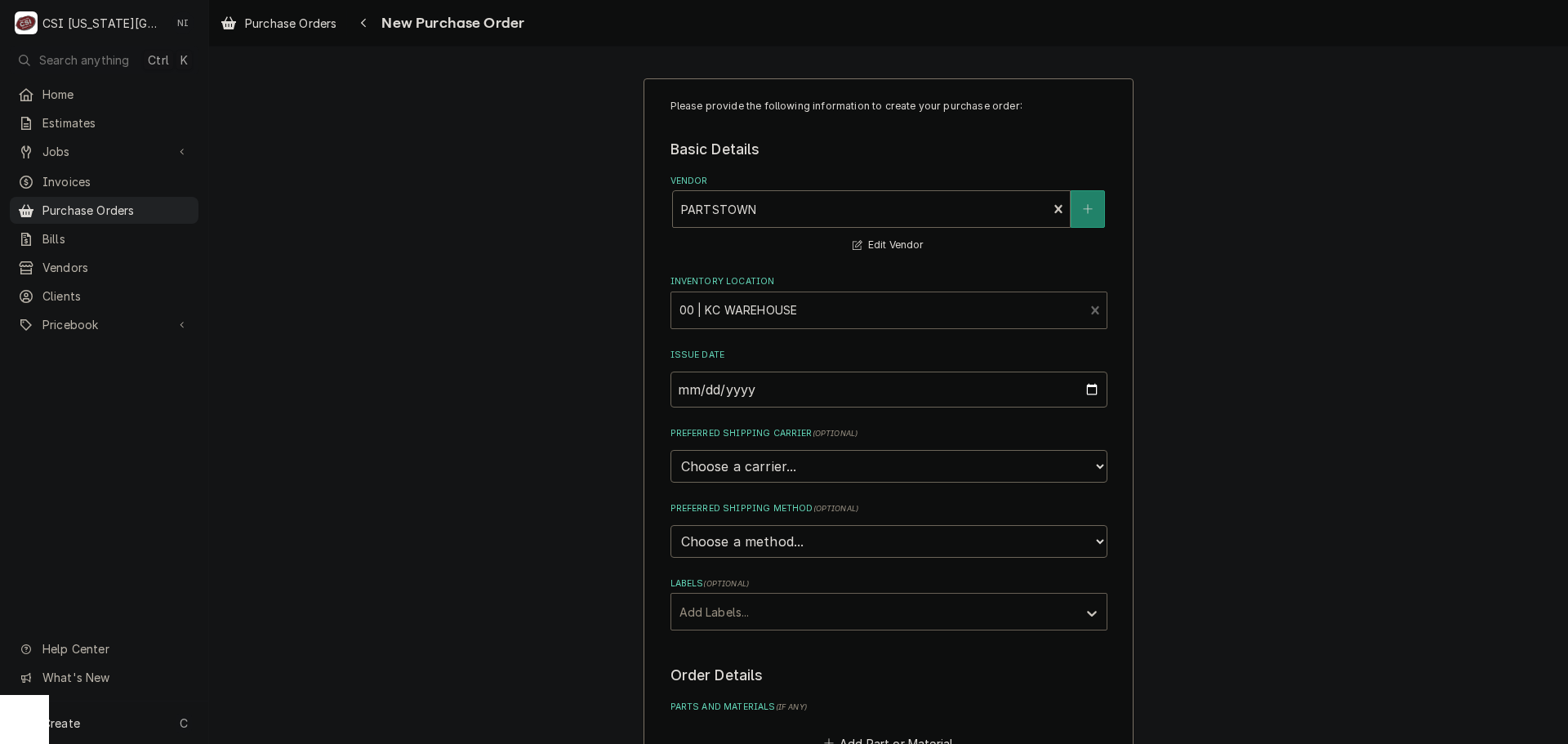
click at [729, 621] on div "Labels" at bounding box center [875, 611] width 390 height 29
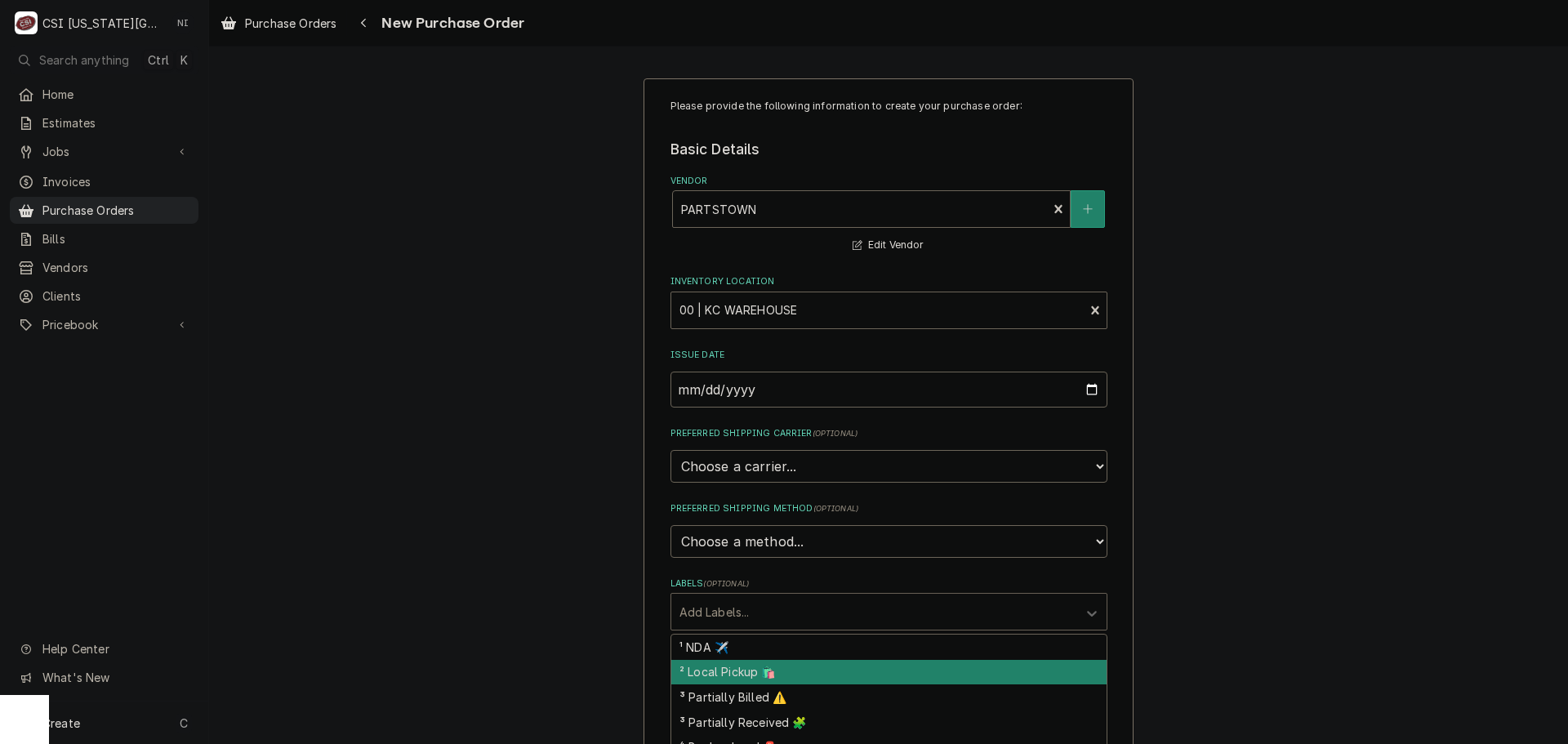
click at [726, 670] on div "² Local Pickup 🛍️" at bounding box center [888, 673] width 435 height 25
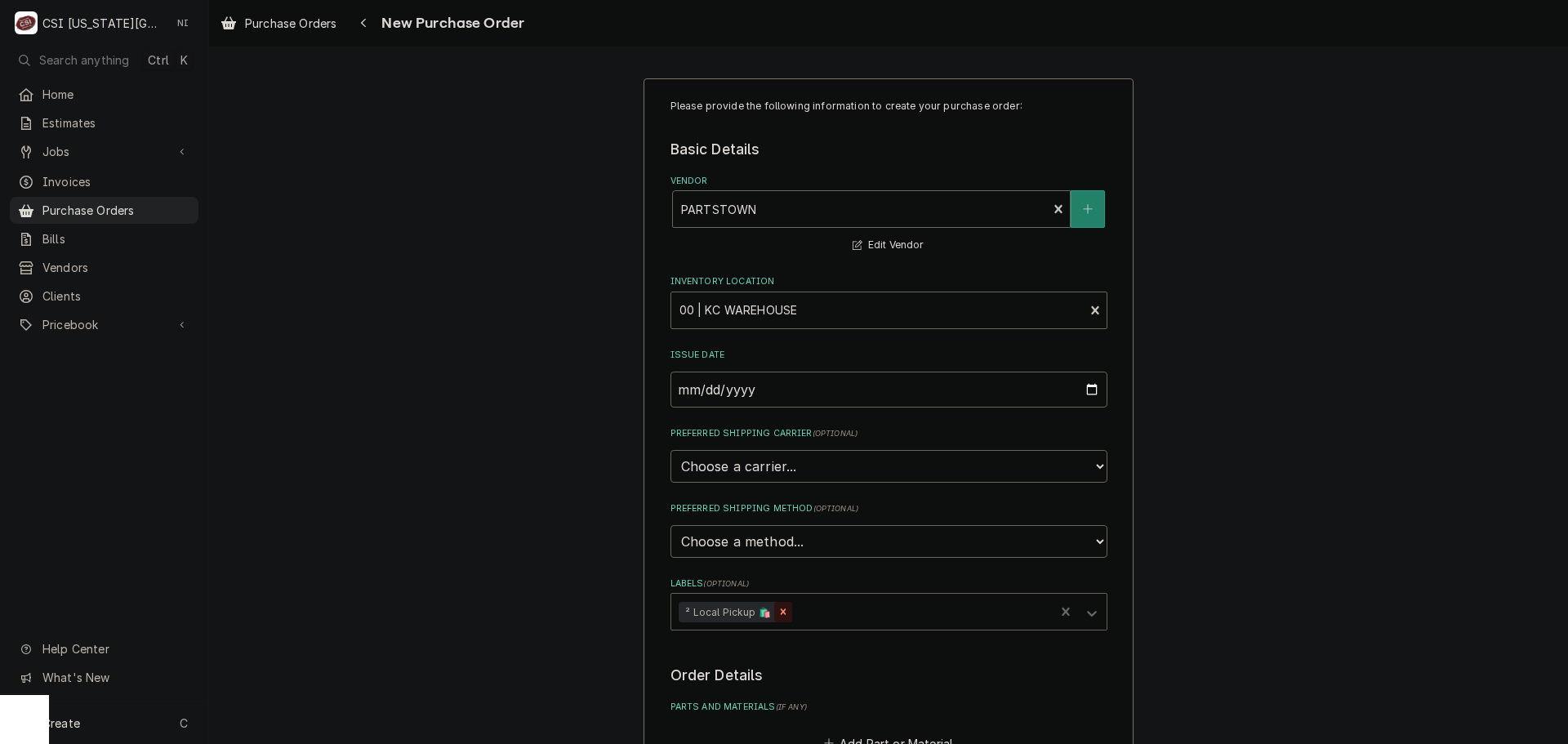
click at [777, 607] on icon "Remove ² Local Pickup 🛍️" at bounding box center [783, 611] width 12 height 12
click at [774, 607] on div "Labels" at bounding box center [875, 611] width 390 height 29
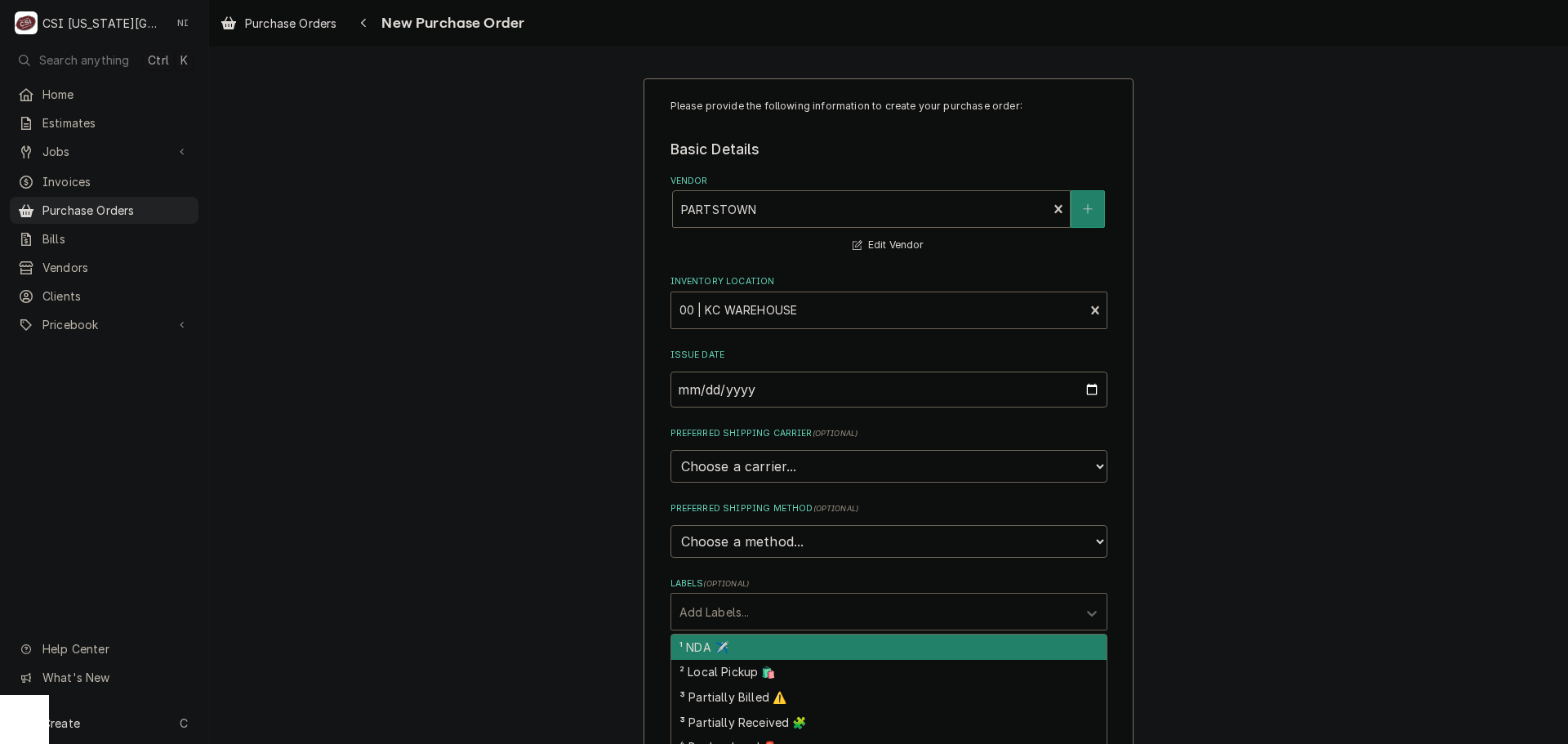
click at [747, 641] on div "¹ NDA ✈️" at bounding box center [888, 647] width 435 height 25
type textarea "x"
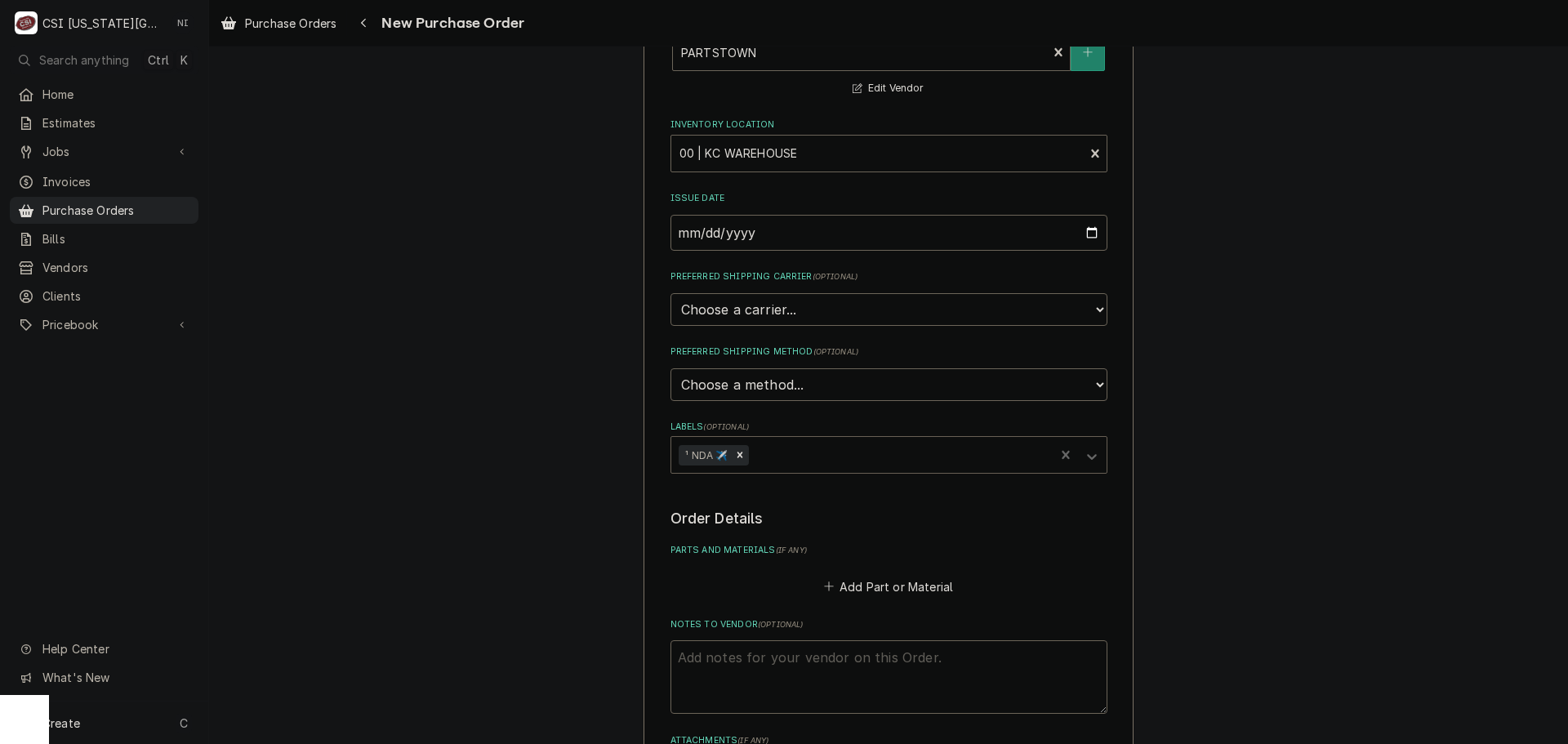
scroll to position [409, 0]
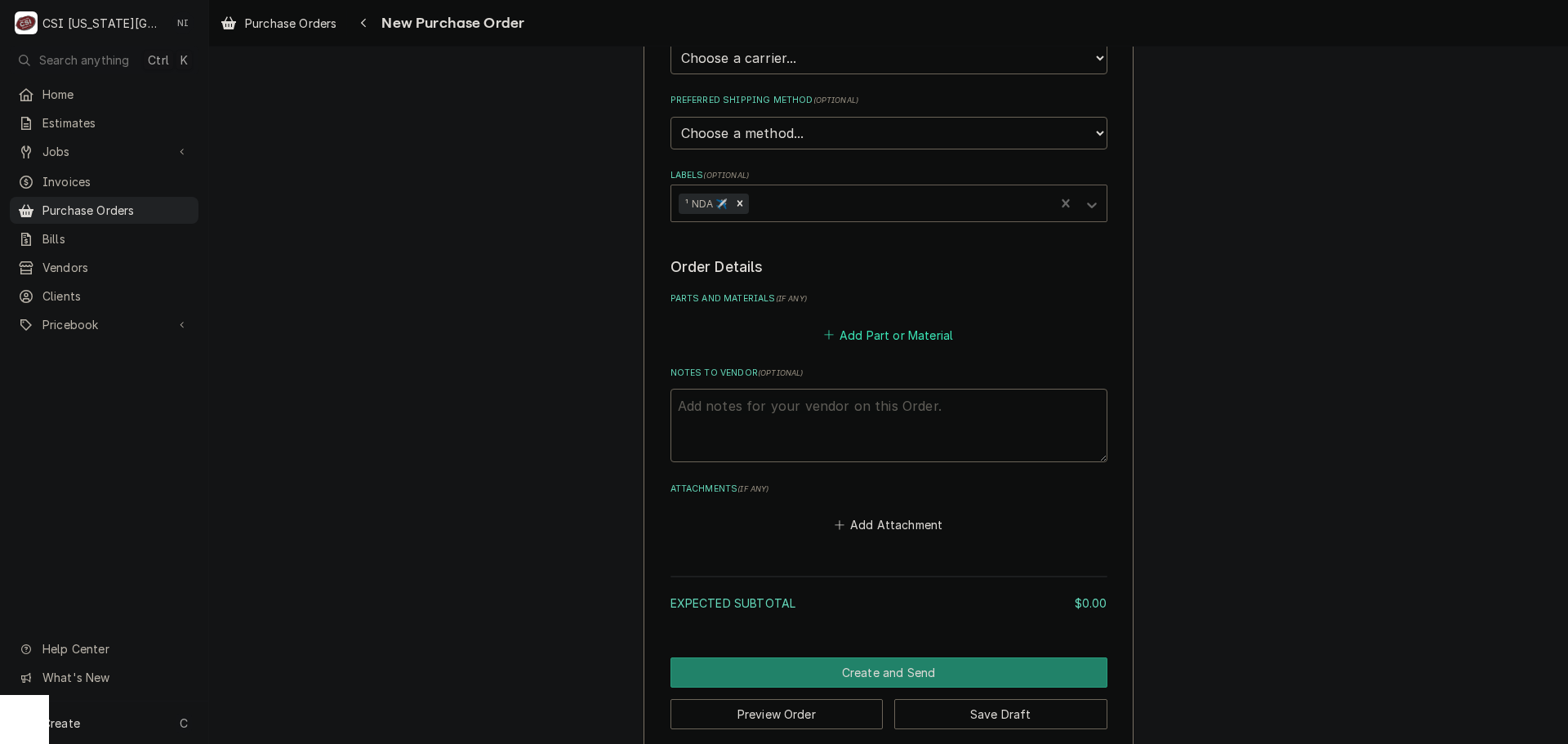
click at [847, 332] on button "Add Part or Material" at bounding box center [888, 334] width 135 height 22
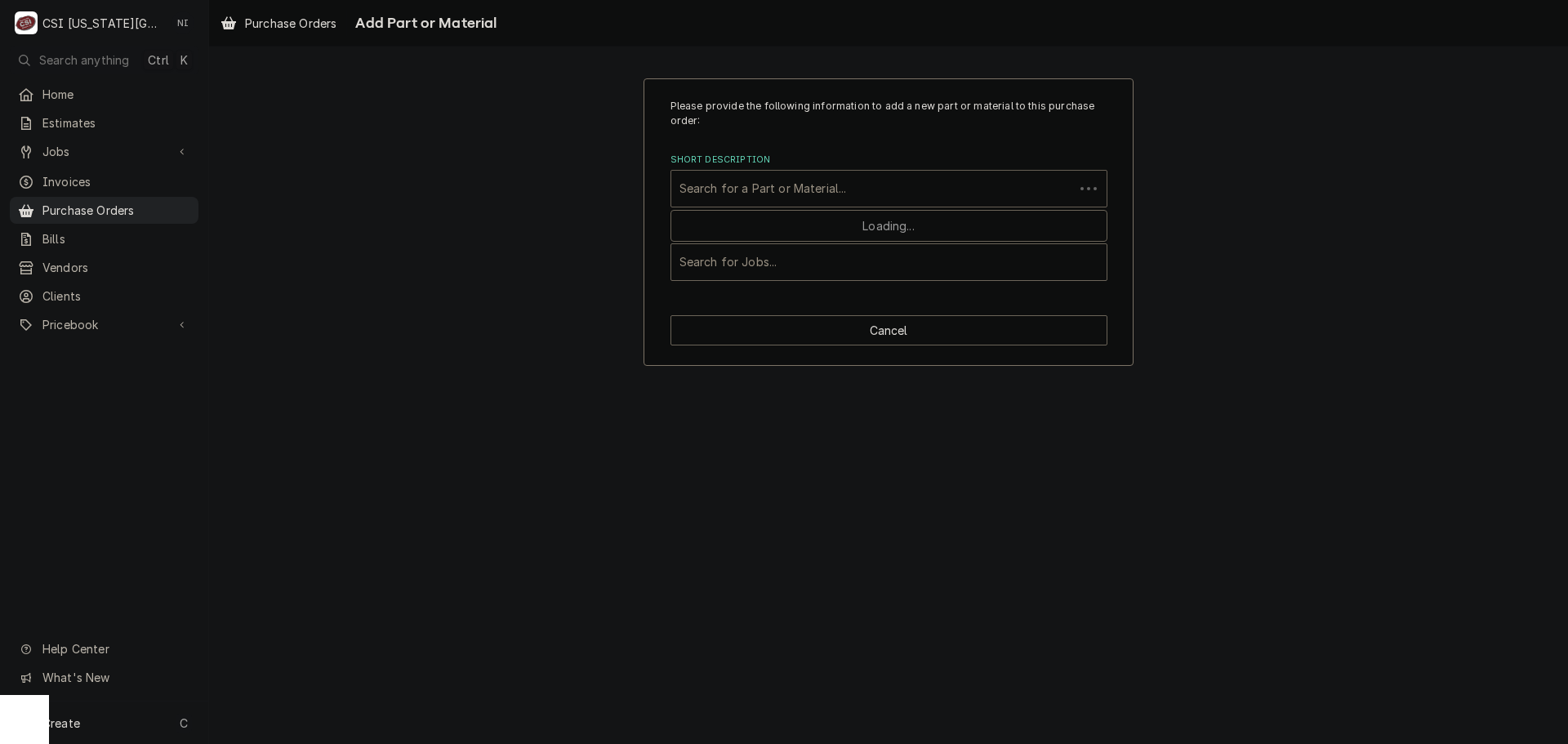
click at [762, 193] on div "Short Description" at bounding box center [873, 188] width 386 height 29
paste input "71037"
type input "71037"
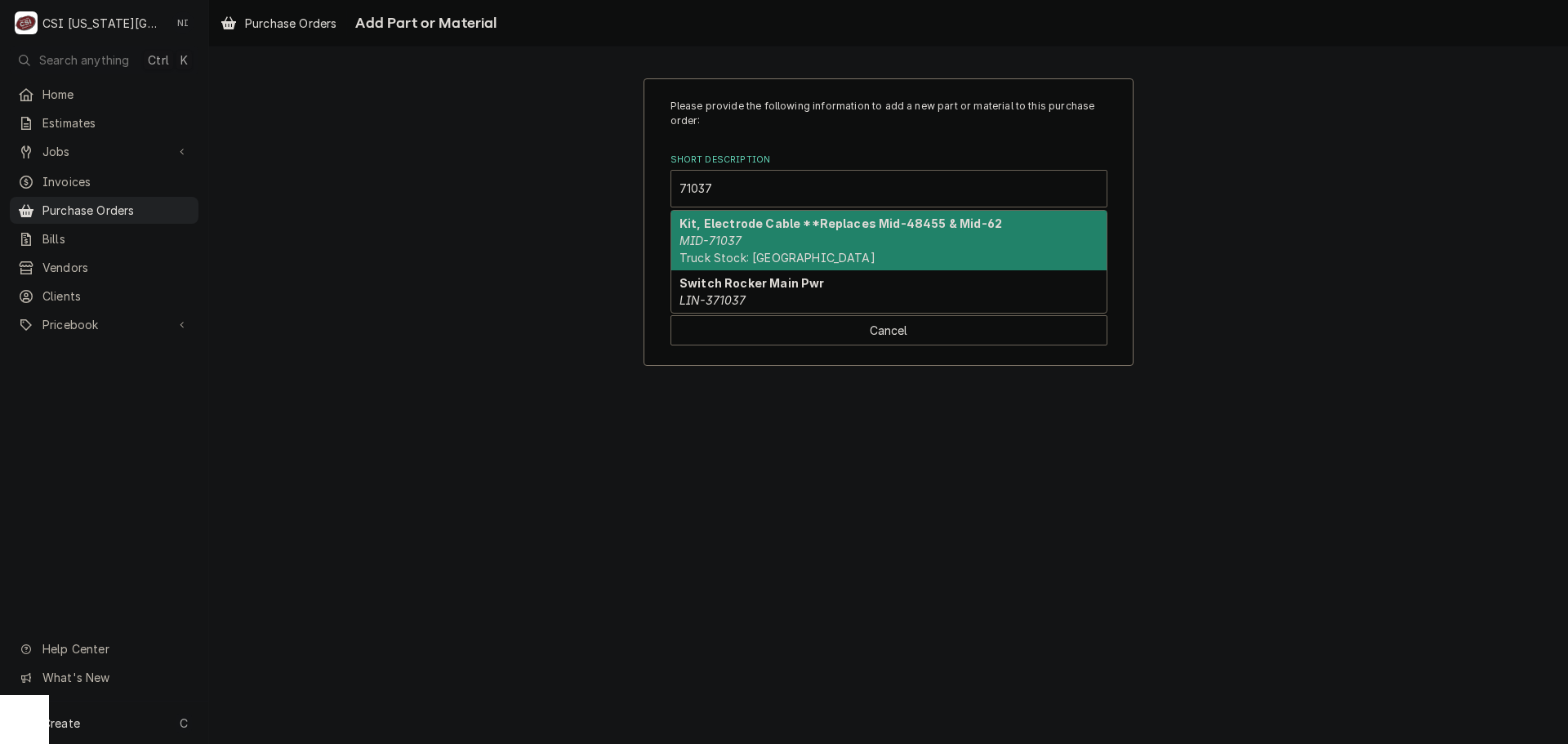
click at [752, 243] on div "Kit, Electrode Cable **Replaces Mid-48455 & Mid-62 MID-71037 Truck Stock: [GEOG…" at bounding box center [888, 240] width 435 height 59
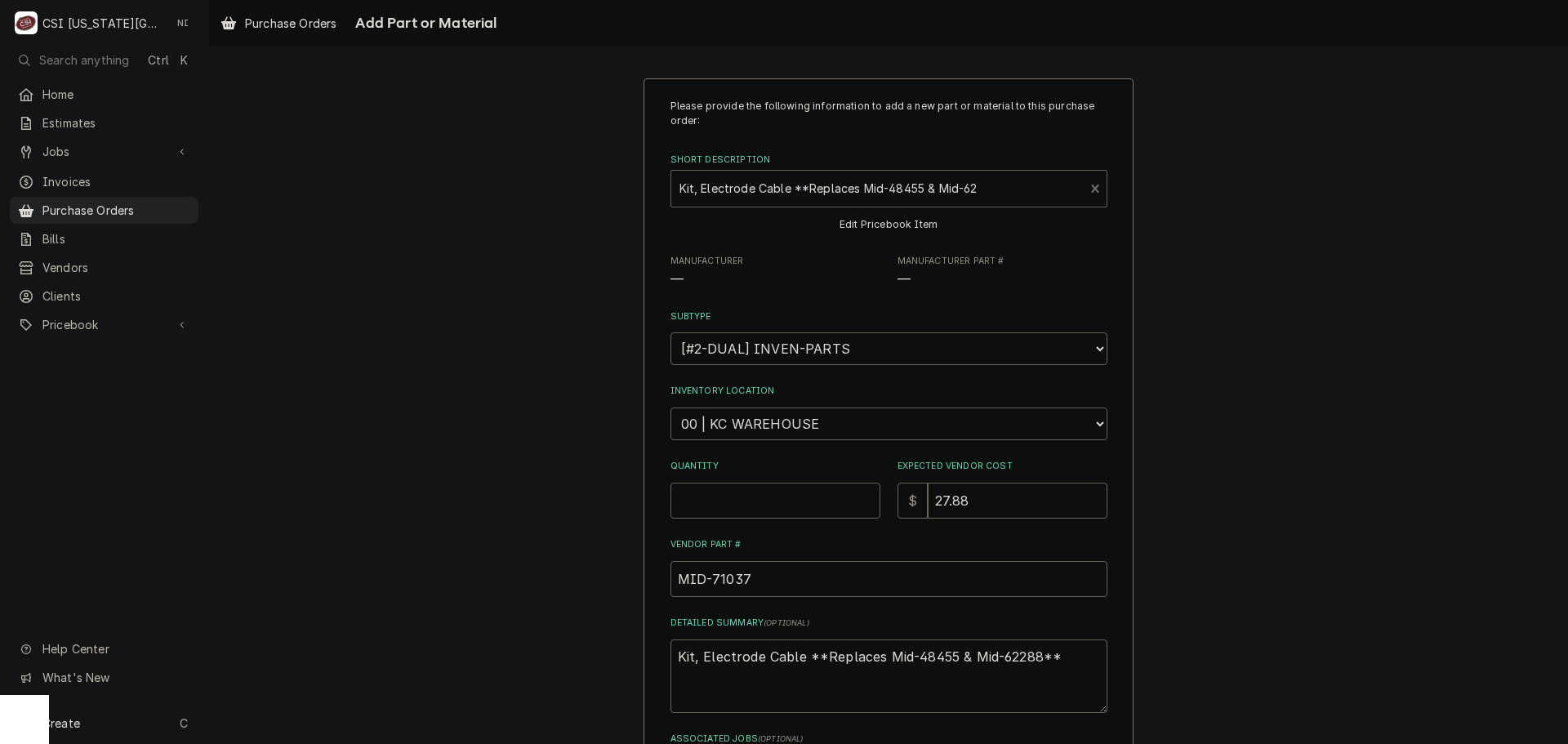
type textarea "x"
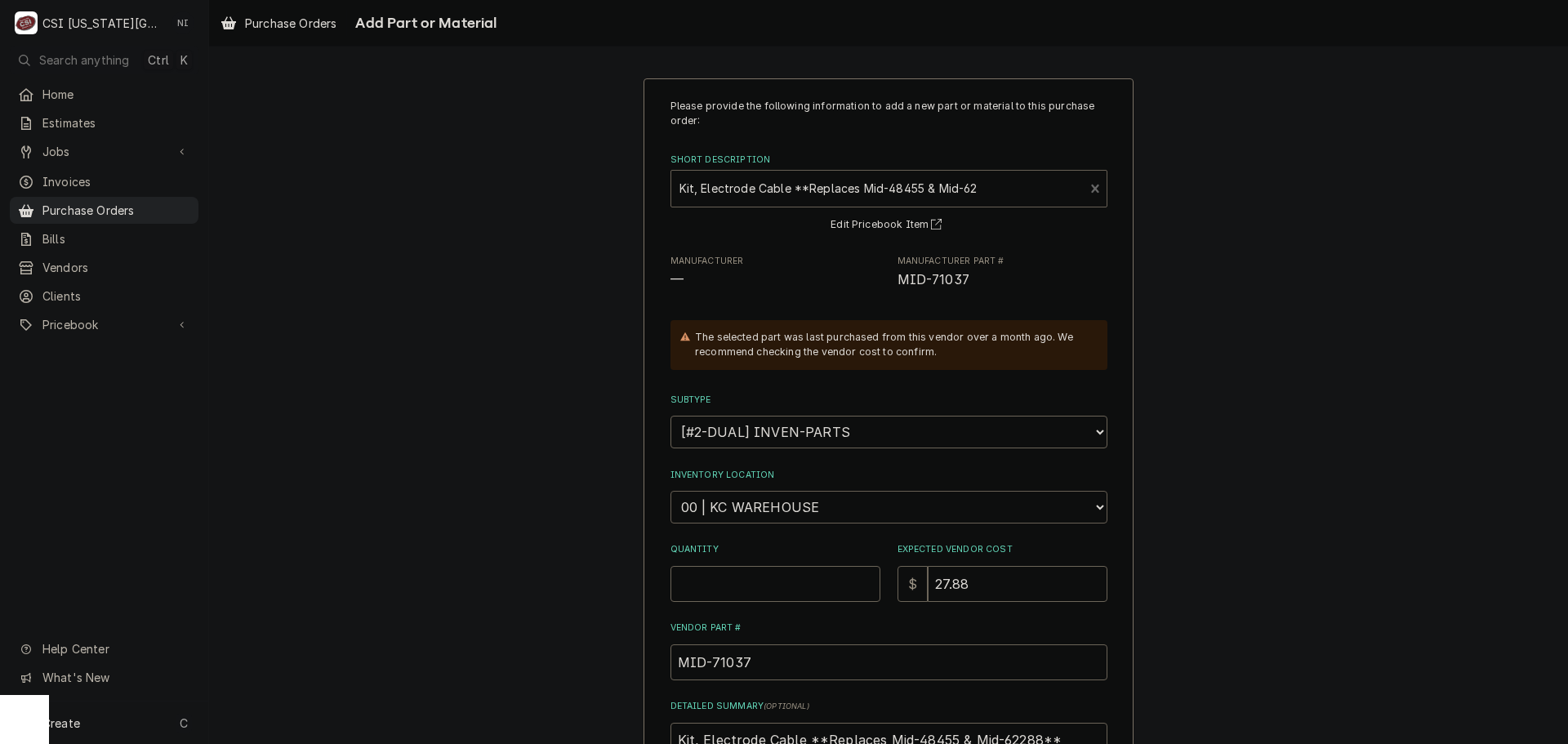
click at [779, 507] on select "Choose a location... 00 | KC WAREHOUSE 00 | MAIN WAREHOUSE 01 | [PERSON_NAME] #…" at bounding box center [889, 507] width 437 height 33
select select "2705"
click at [671, 490] on select "Choose a location... 00 | KC WAREHOUSE 00 | MAIN WAREHOUSE 01 | [PERSON_NAME] #…" at bounding box center [889, 507] width 437 height 33
click at [755, 581] on input "Quantity" at bounding box center [775, 583] width 210 height 36
type textarea "x"
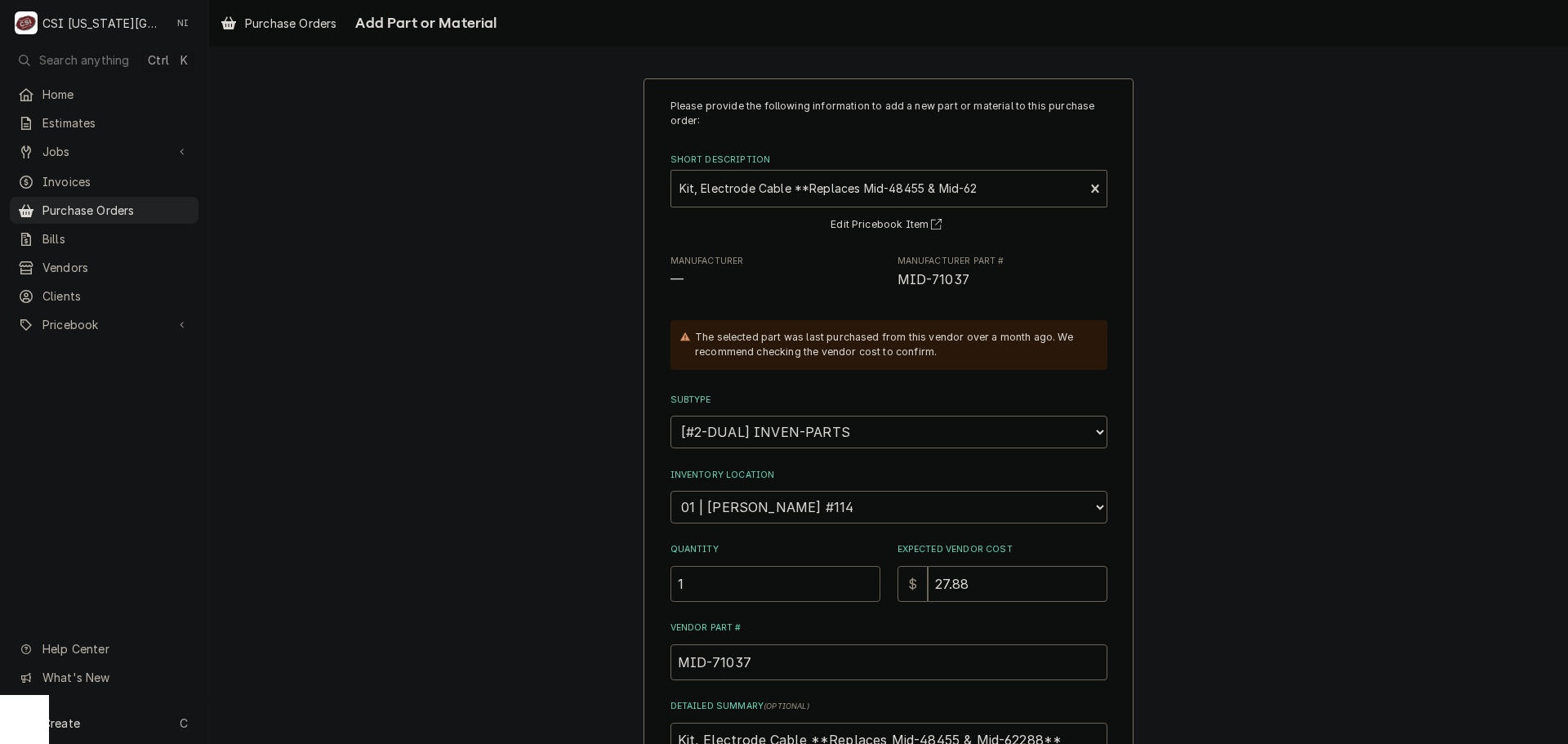
type input "1"
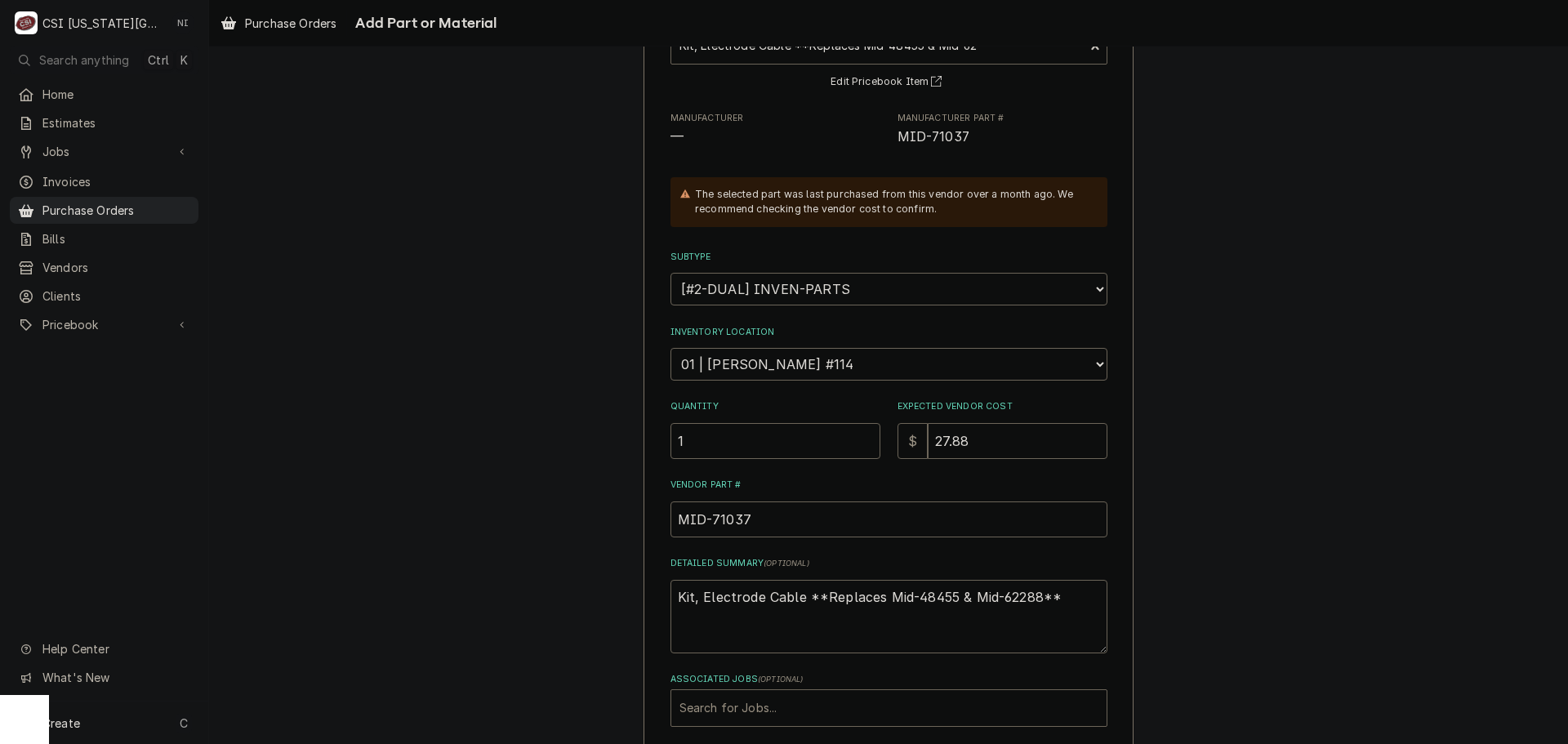
scroll to position [225, 0]
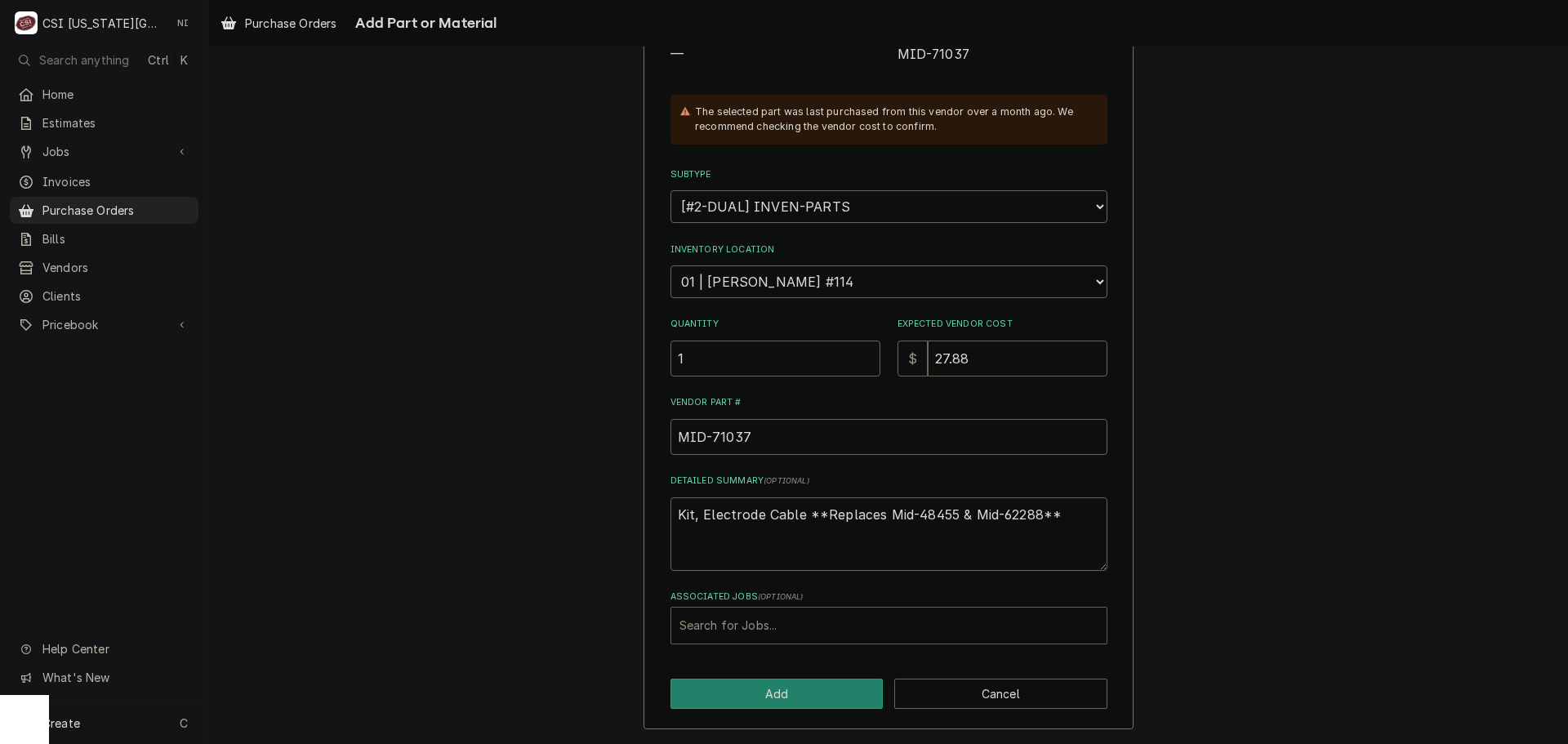
click at [772, 636] on div "Associated Jobs" at bounding box center [889, 626] width 419 height 29
type input "32974"
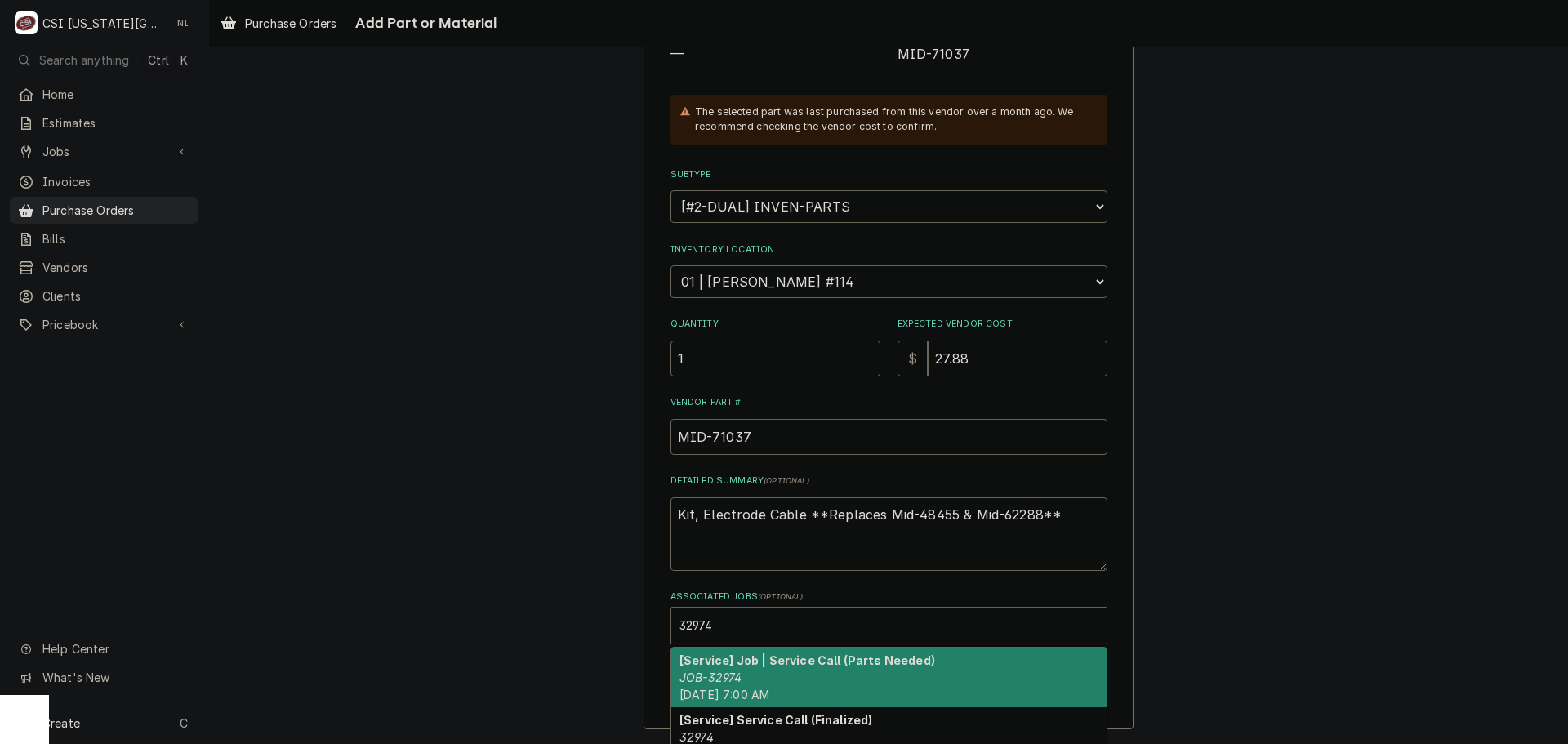
click at [724, 667] on div "[Service] Job | Service Call (Parts Needed) JOB-32974 [DATE] 7:00 AM" at bounding box center [888, 677] width 435 height 59
type textarea "x"
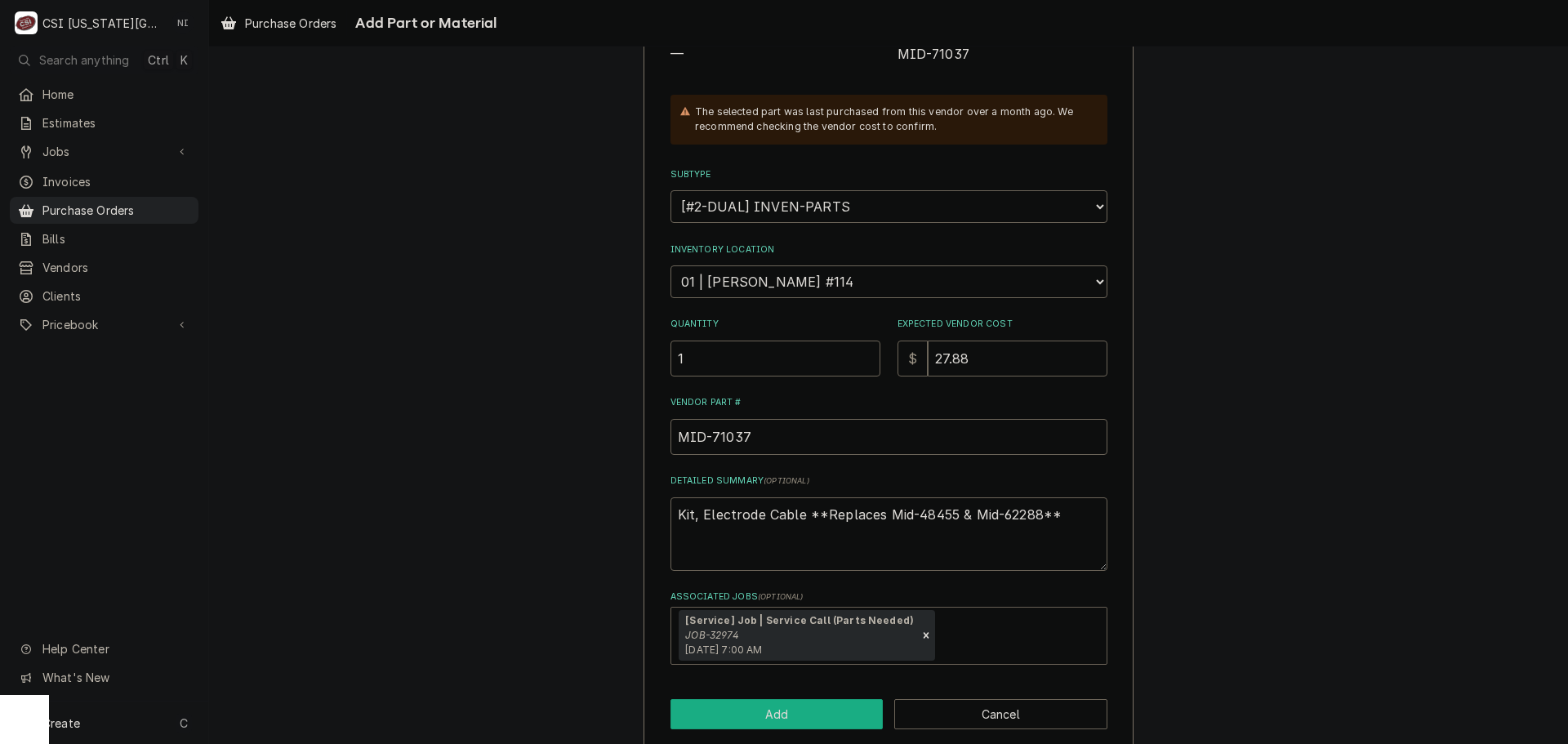
click at [753, 710] on button "Add" at bounding box center [777, 714] width 214 height 30
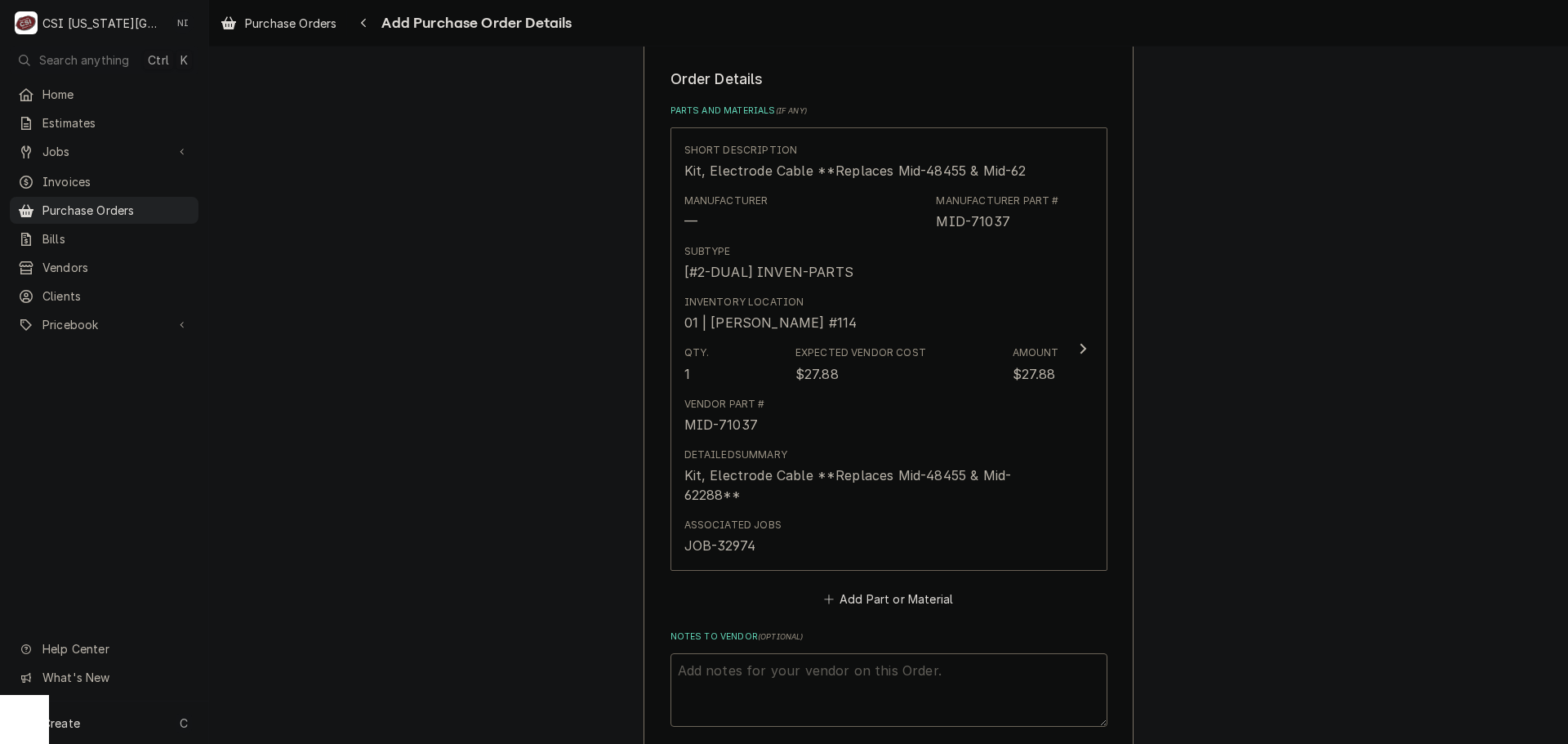
scroll to position [881, 0]
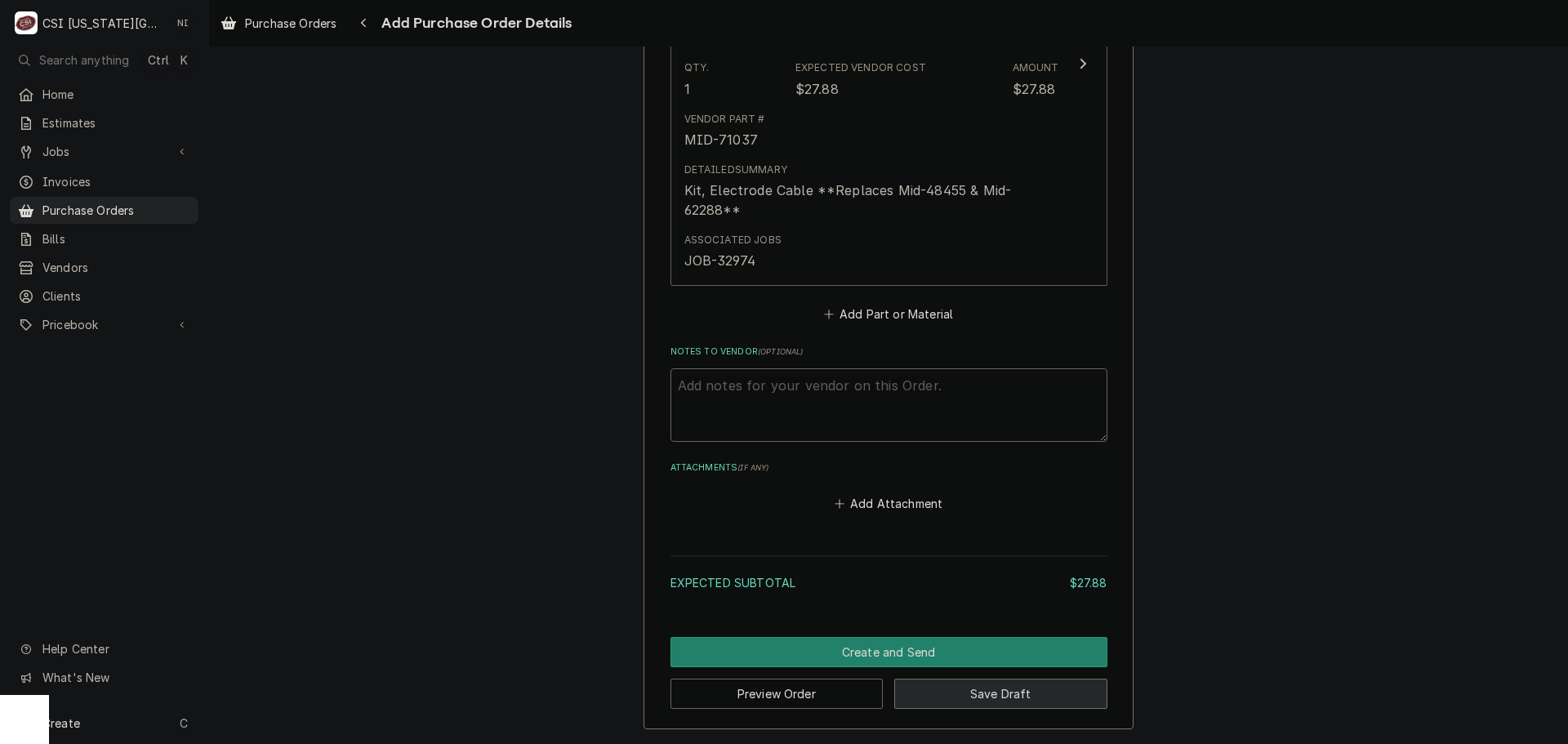
drag, startPoint x: 1019, startPoint y: 682, endPoint x: 1346, endPoint y: 708, distance: 328.0
click at [1019, 683] on button "Save Draft" at bounding box center [1000, 693] width 214 height 30
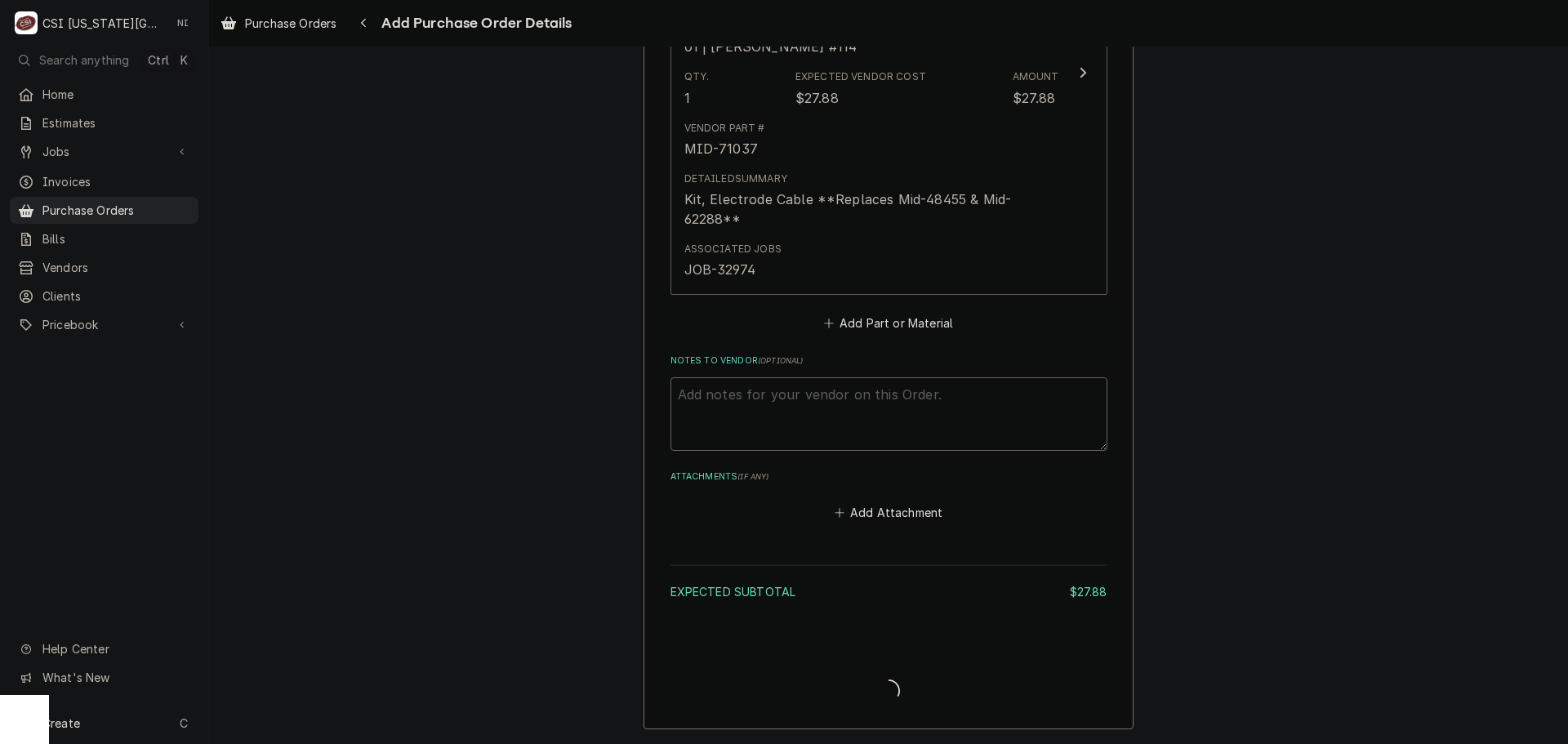
type textarea "x"
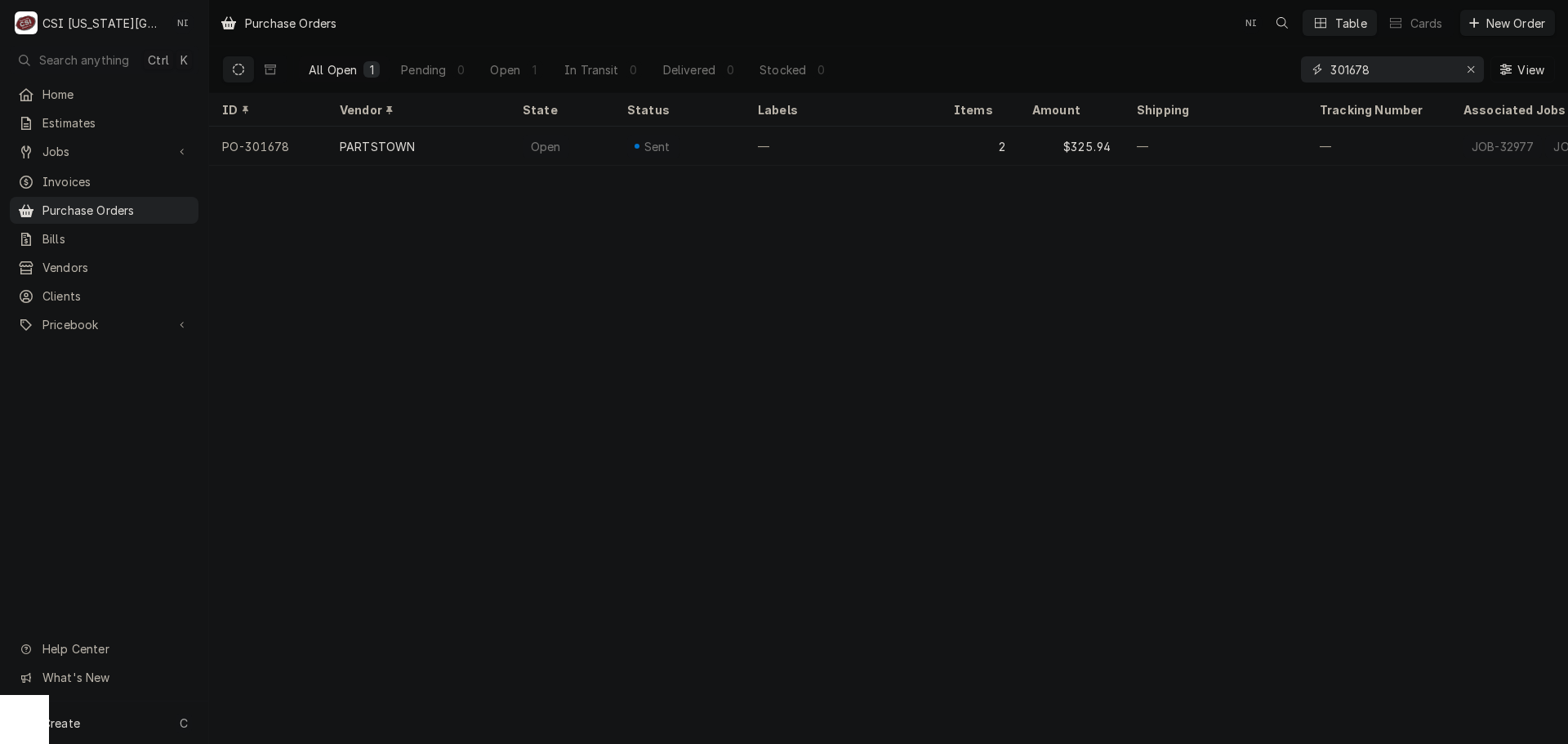
click at [1373, 69] on input "301678" at bounding box center [1392, 69] width 123 height 26
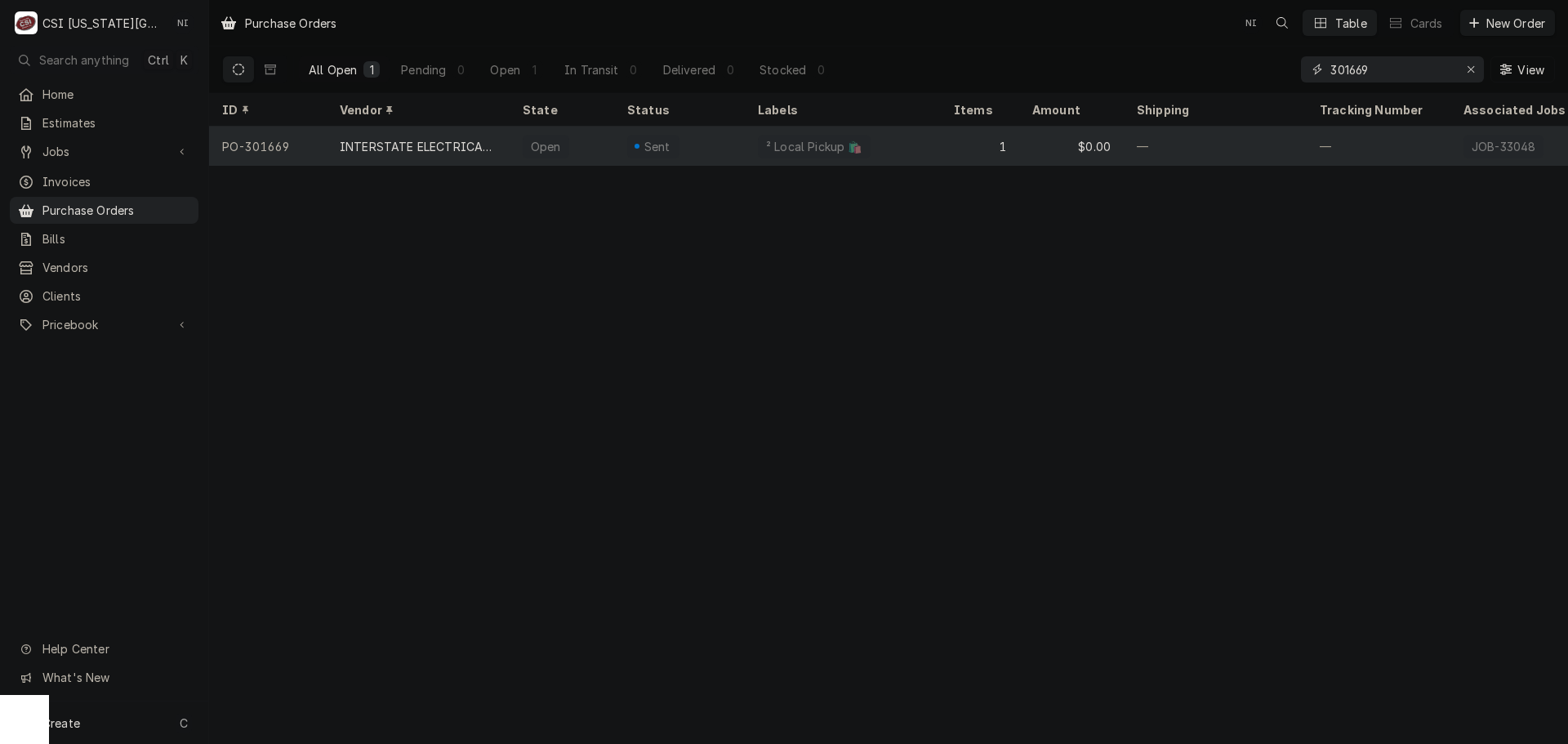
type input "301669"
click at [744, 140] on div "Sent" at bounding box center [680, 146] width 131 height 39
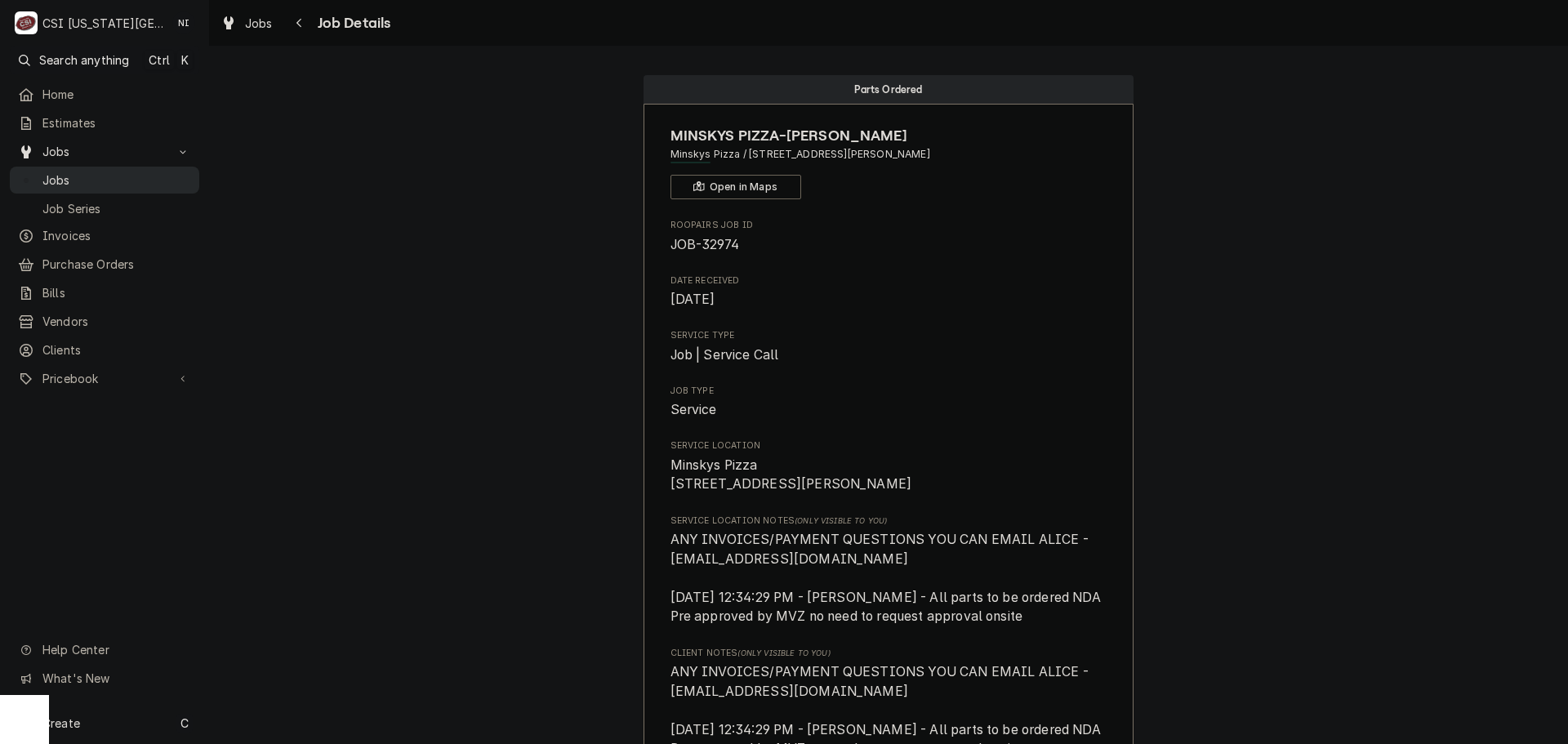
click at [129, 176] on span "Jobs" at bounding box center [117, 180] width 148 height 18
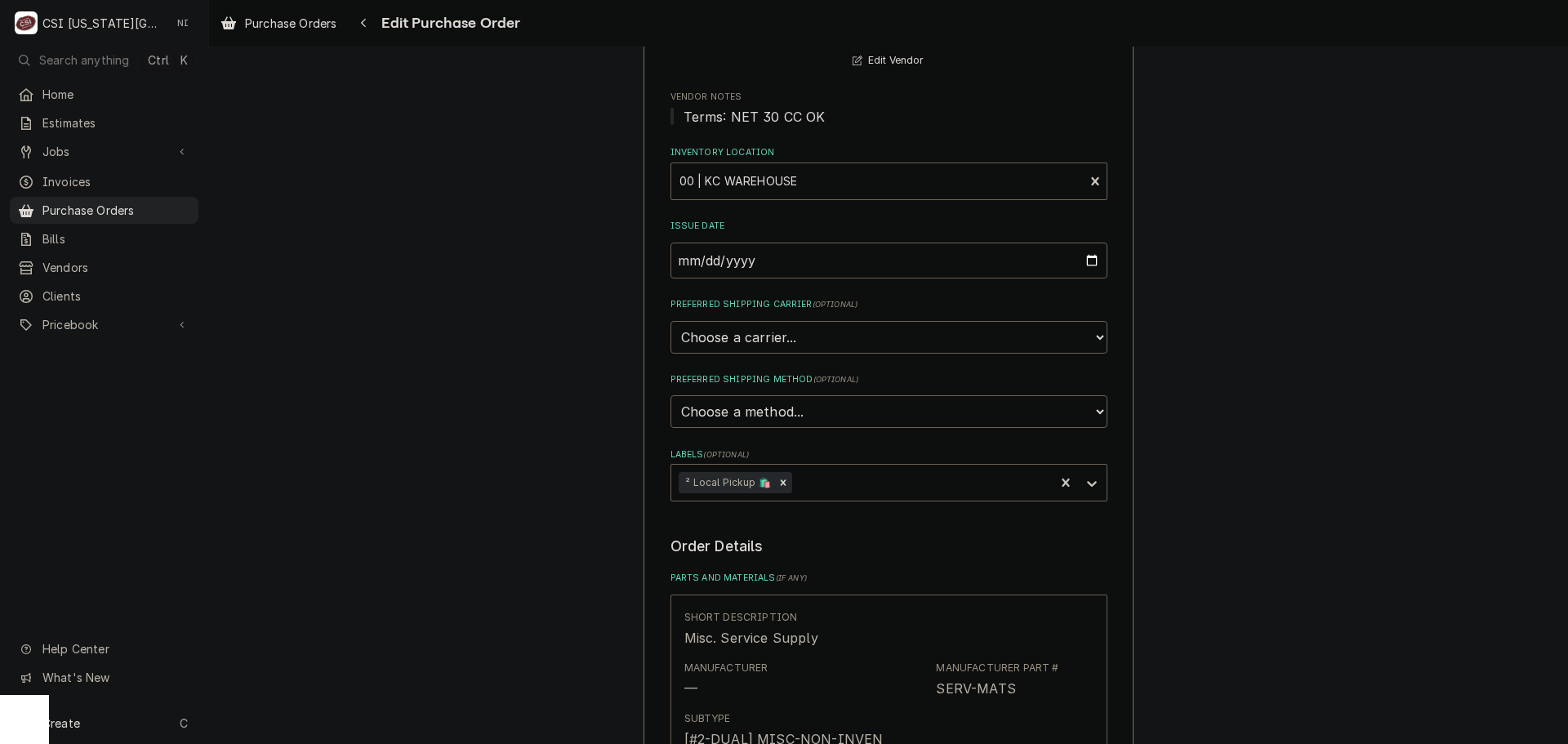
scroll to position [653, 0]
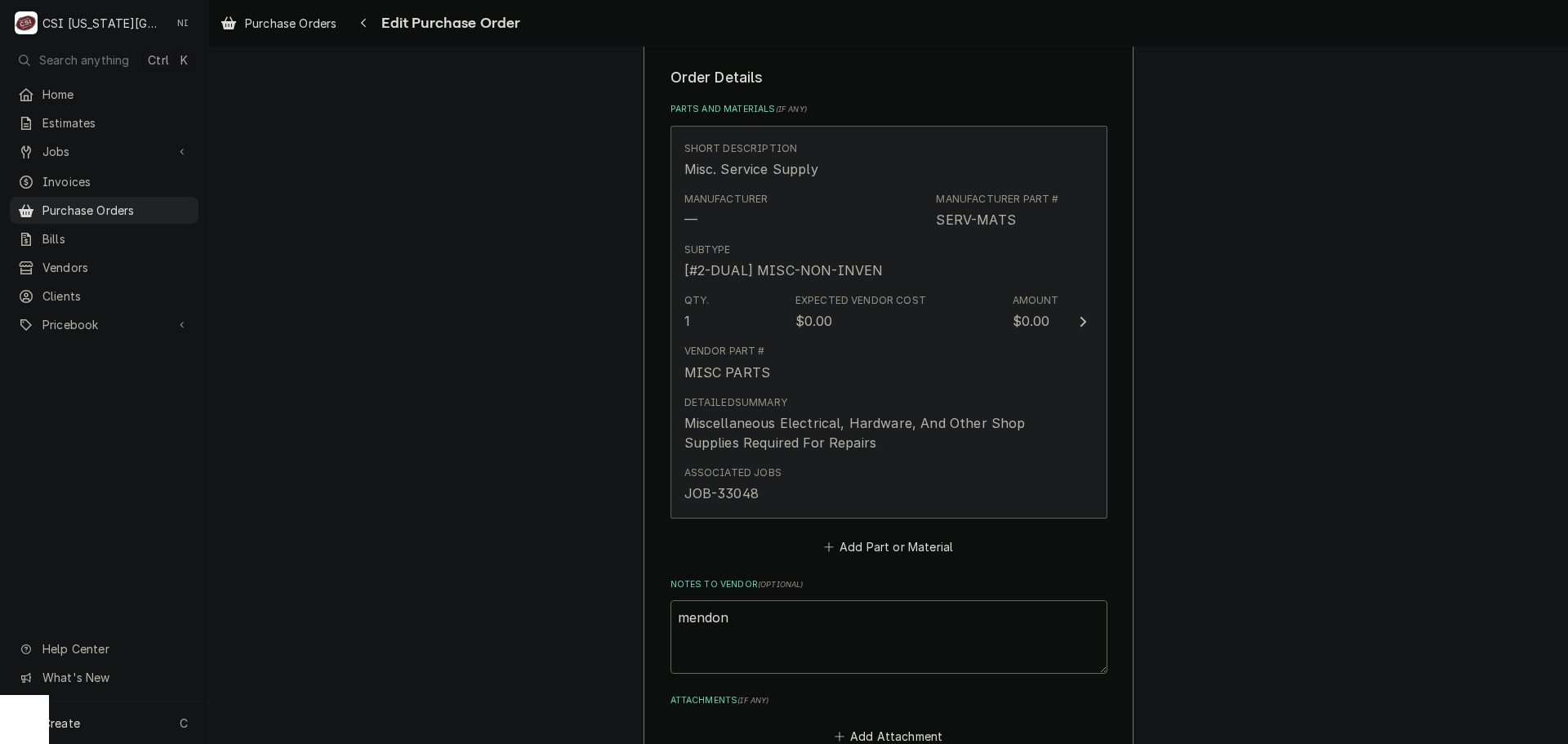
click at [888, 396] on div "Detailed Summary Miscellaneous Electrical, Hardware, And Other Shop Supplies Re…" at bounding box center [872, 423] width 374 height 58
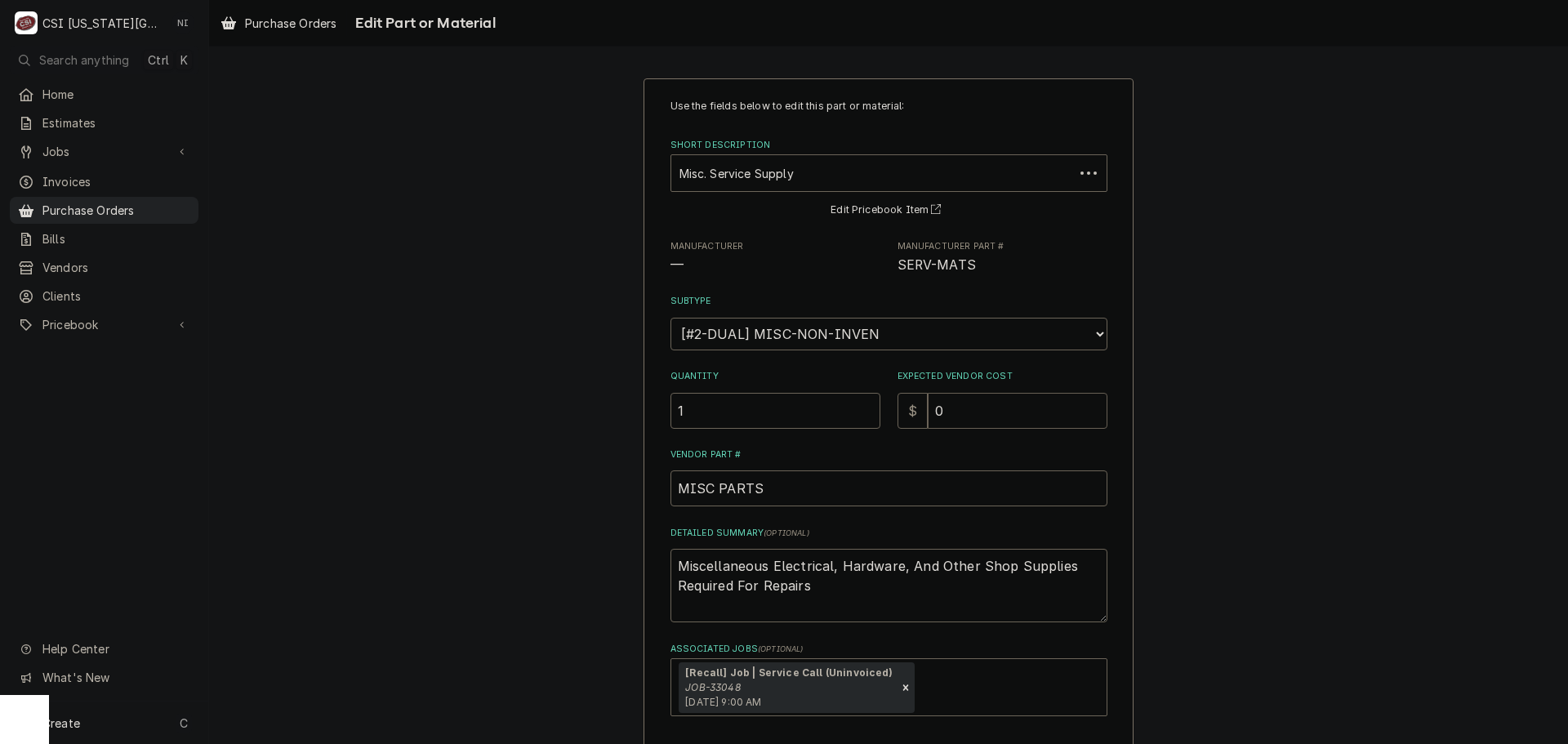
click at [881, 400] on div "Quantity 1 Expected Vendor Cost $ 0" at bounding box center [889, 398] width 437 height 58
type textarea "x"
type input "1"
type textarea "x"
type input "12"
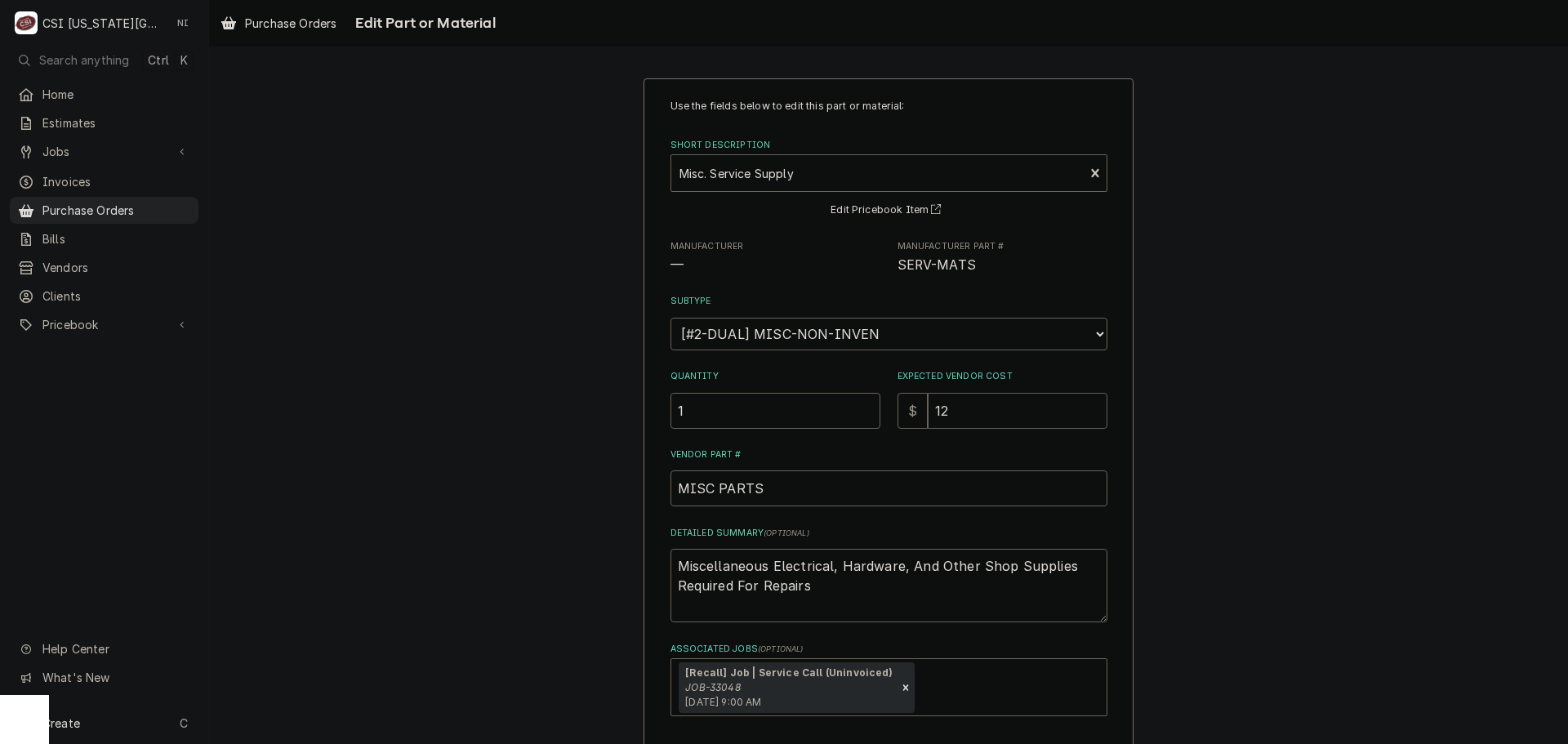
type textarea "x"
type input "121"
type textarea "x"
type input "121.0"
type textarea "x"
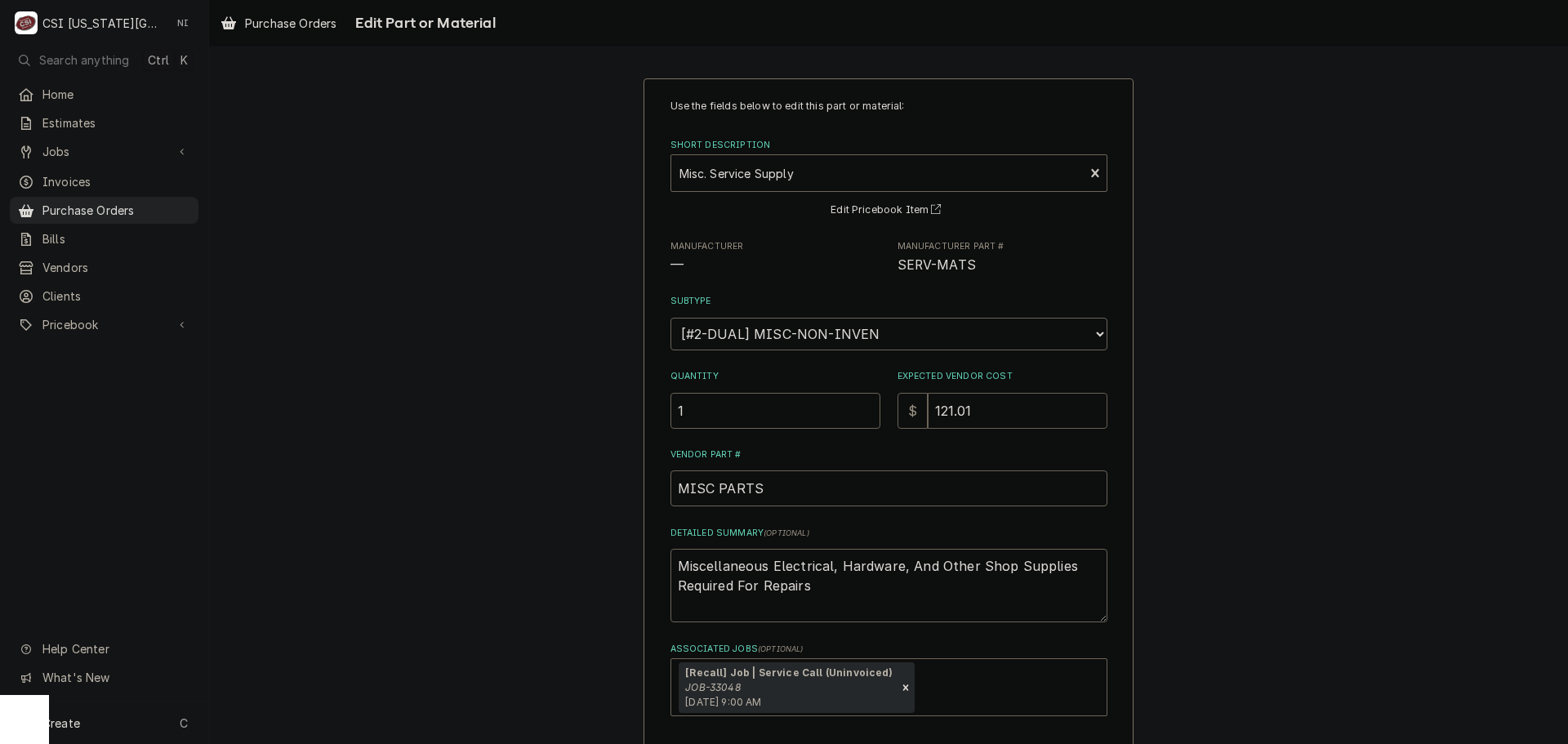
type input "121.01"
drag, startPoint x: 835, startPoint y: 592, endPoint x: 605, endPoint y: 528, distance: 238.7
click at [605, 528] on div "Use the fields below to edit this part or material: Short Description Misc. Ser…" at bounding box center [888, 460] width 1359 height 794
type textarea "x"
type textarea "C"
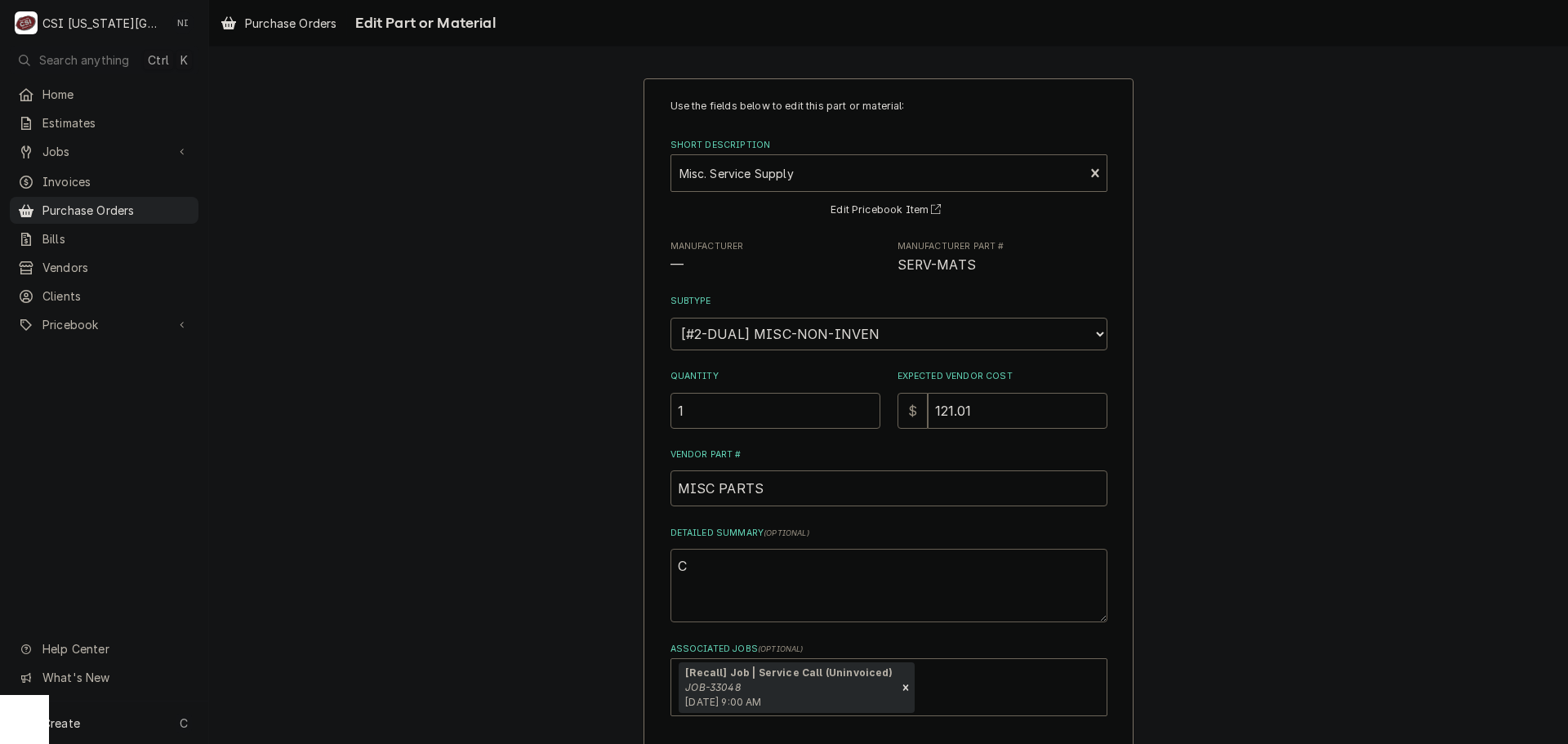
type textarea "x"
type textarea "COM"
type textarea "x"
type textarea "COMN"
type textarea "x"
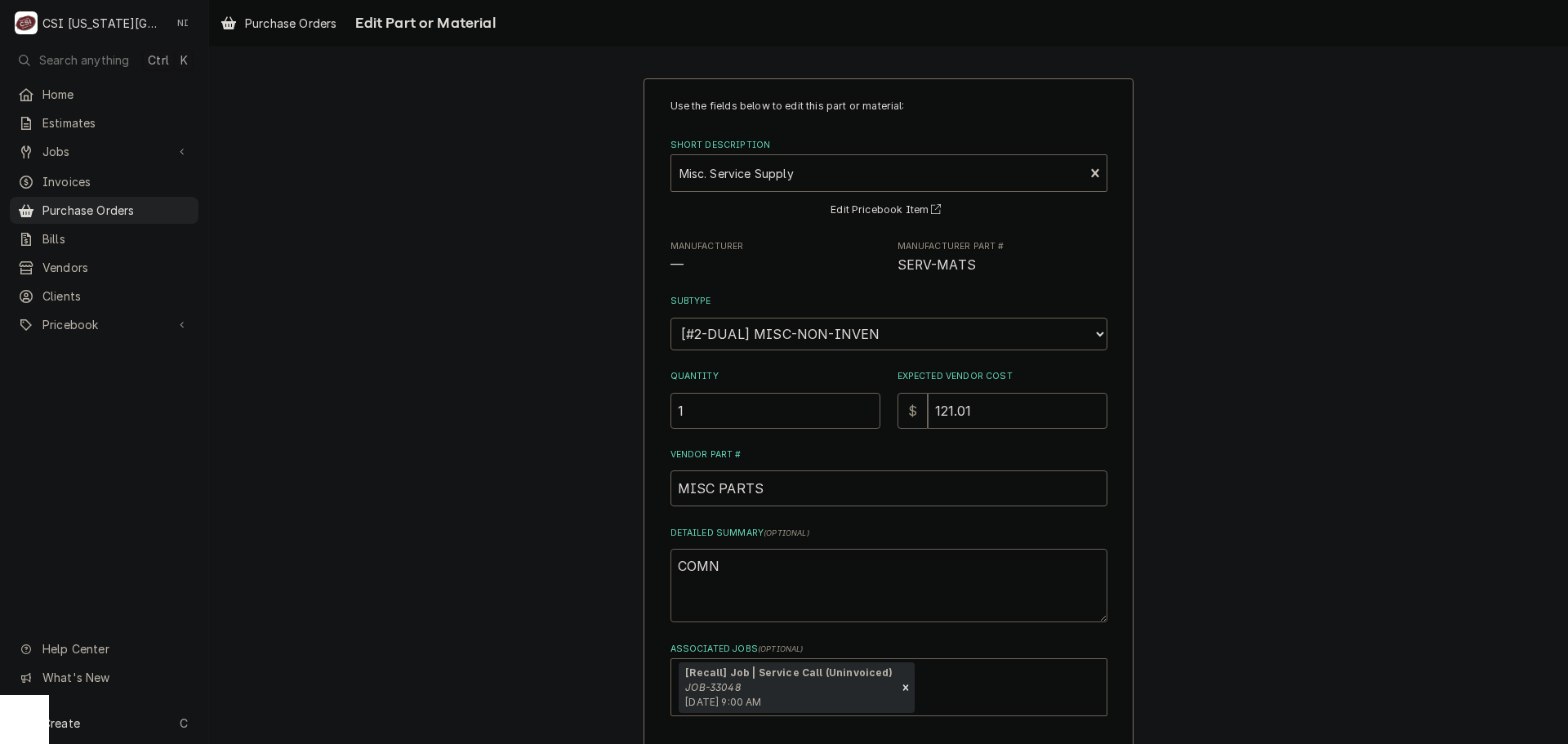
type textarea "COMNT"
type textarea "x"
type textarea "COMNTA"
type textarea "x"
type textarea "COMNT"
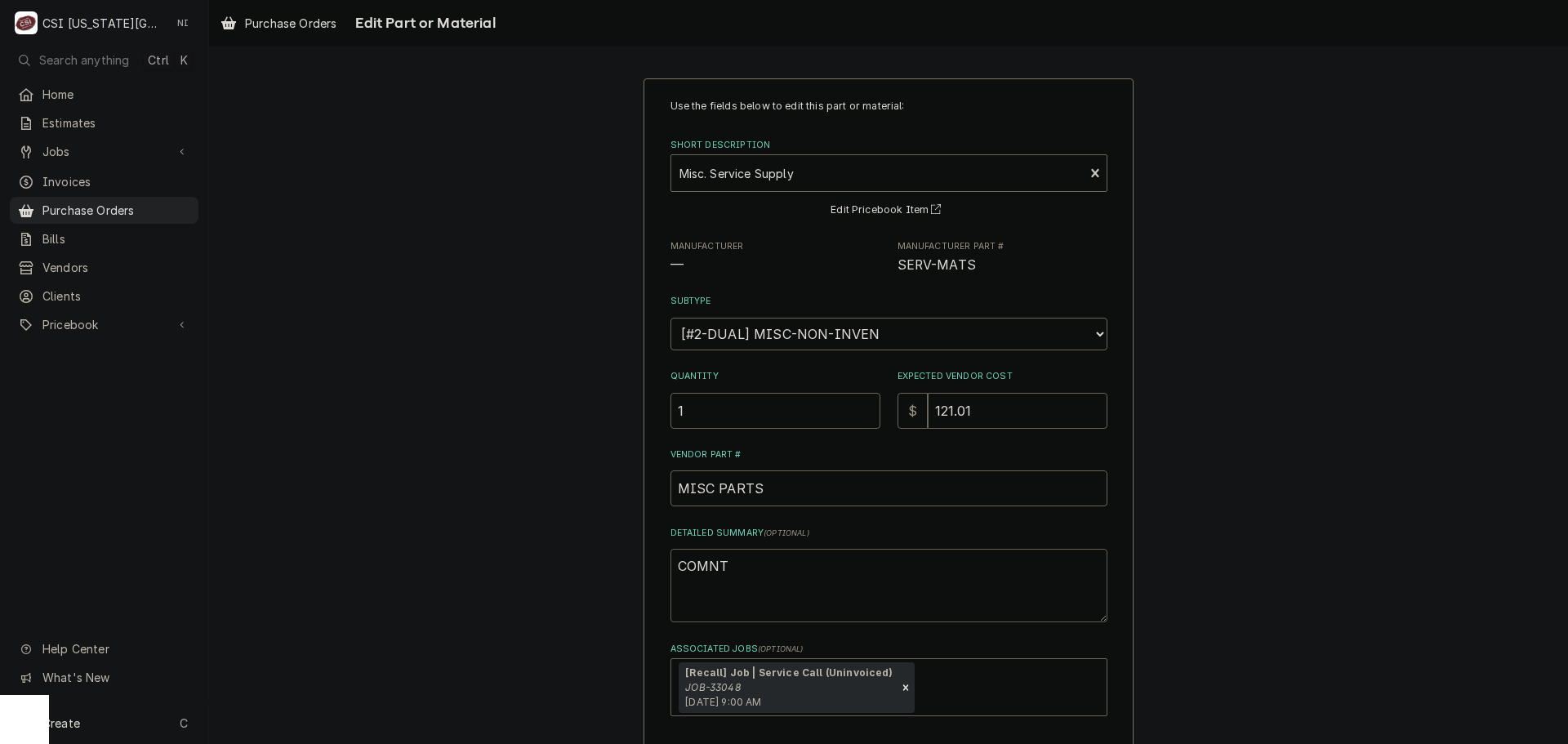
type textarea "x"
type textarea "COMN"
type textarea "x"
type textarea "COM"
type textarea "x"
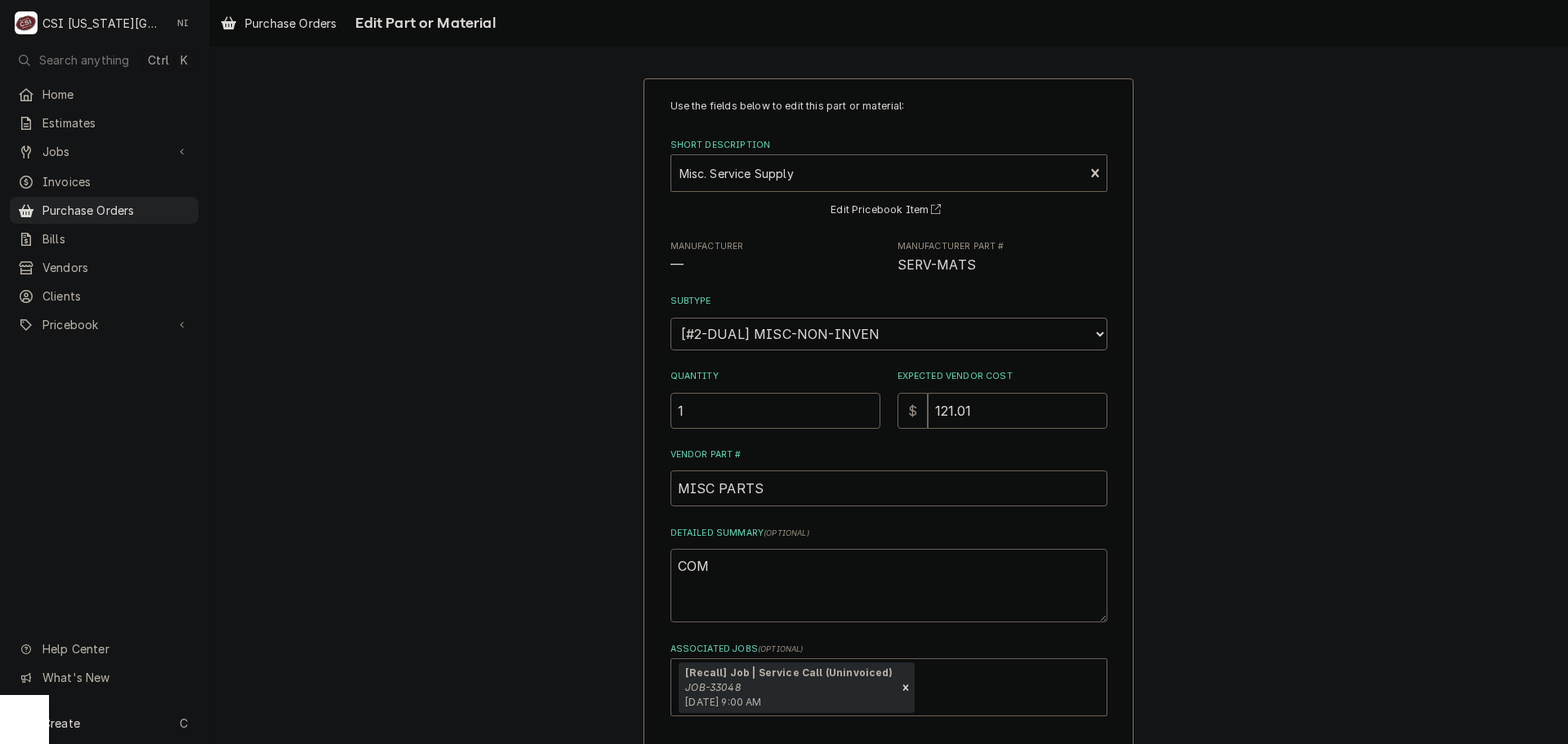
type textarea "CO"
type textarea "x"
type textarea "C"
type textarea "x"
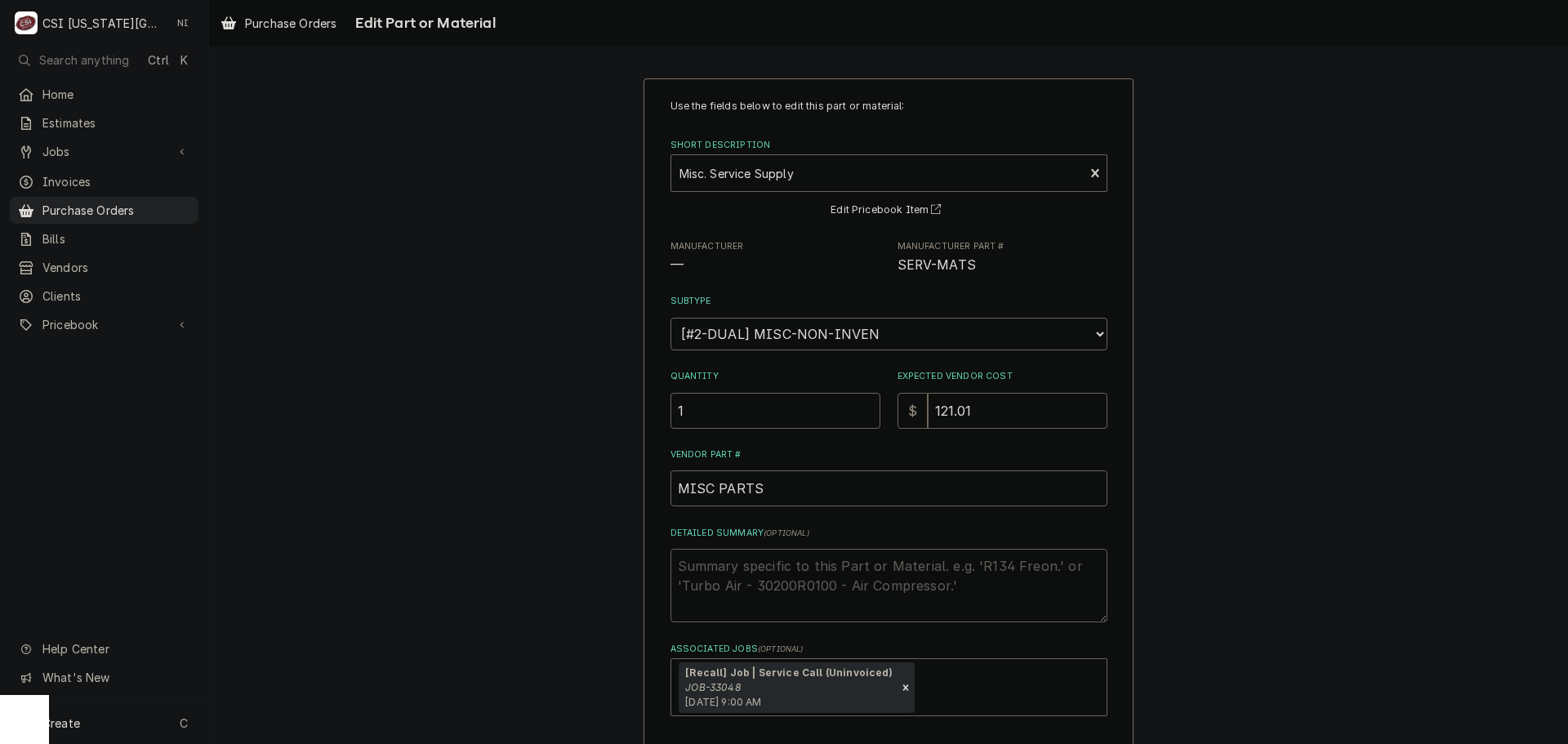
type textarea "c"
type textarea "x"
type textarea "co"
type textarea "x"
type textarea "con"
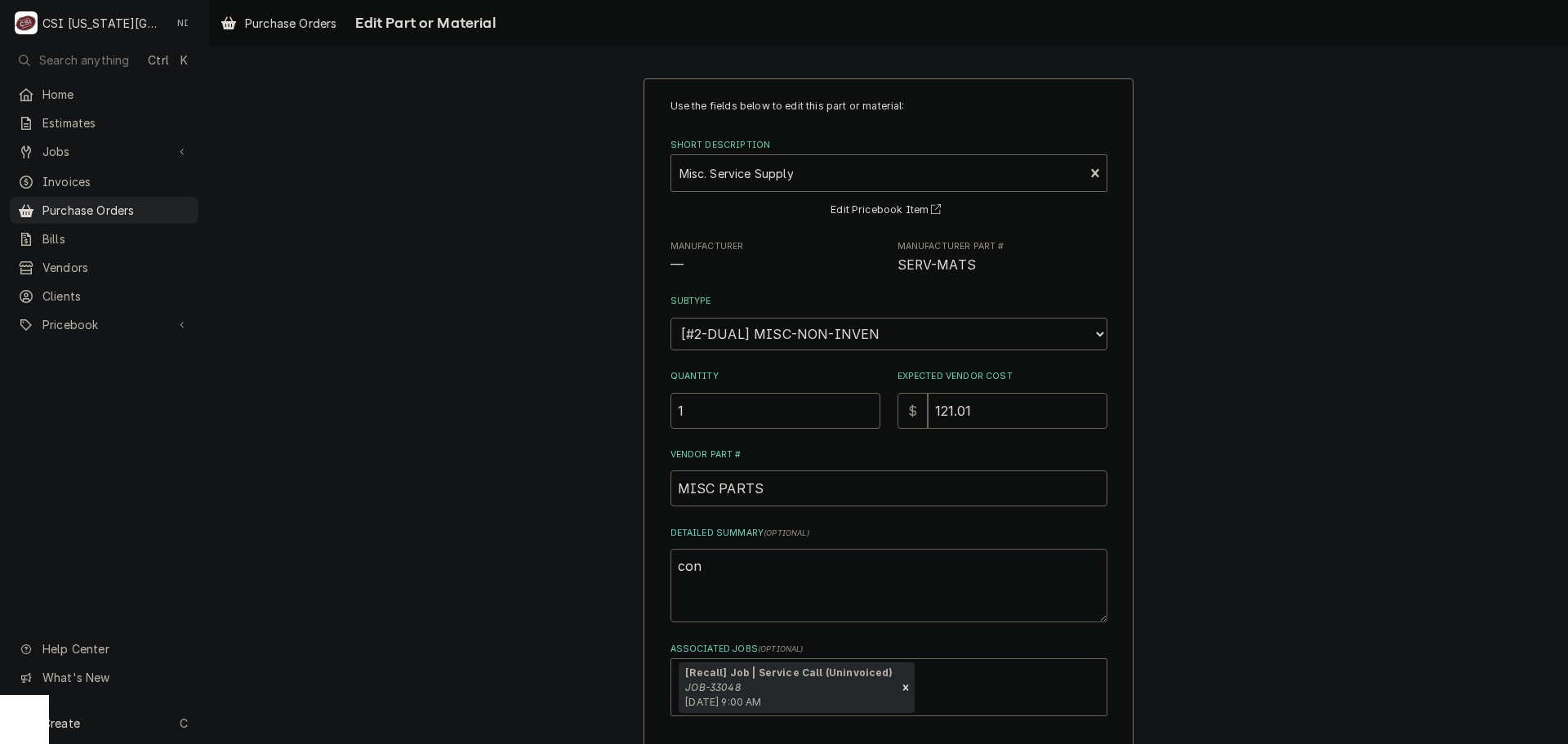
type textarea "x"
type textarea "cont"
type textarea "x"
type textarea "conta"
type textarea "x"
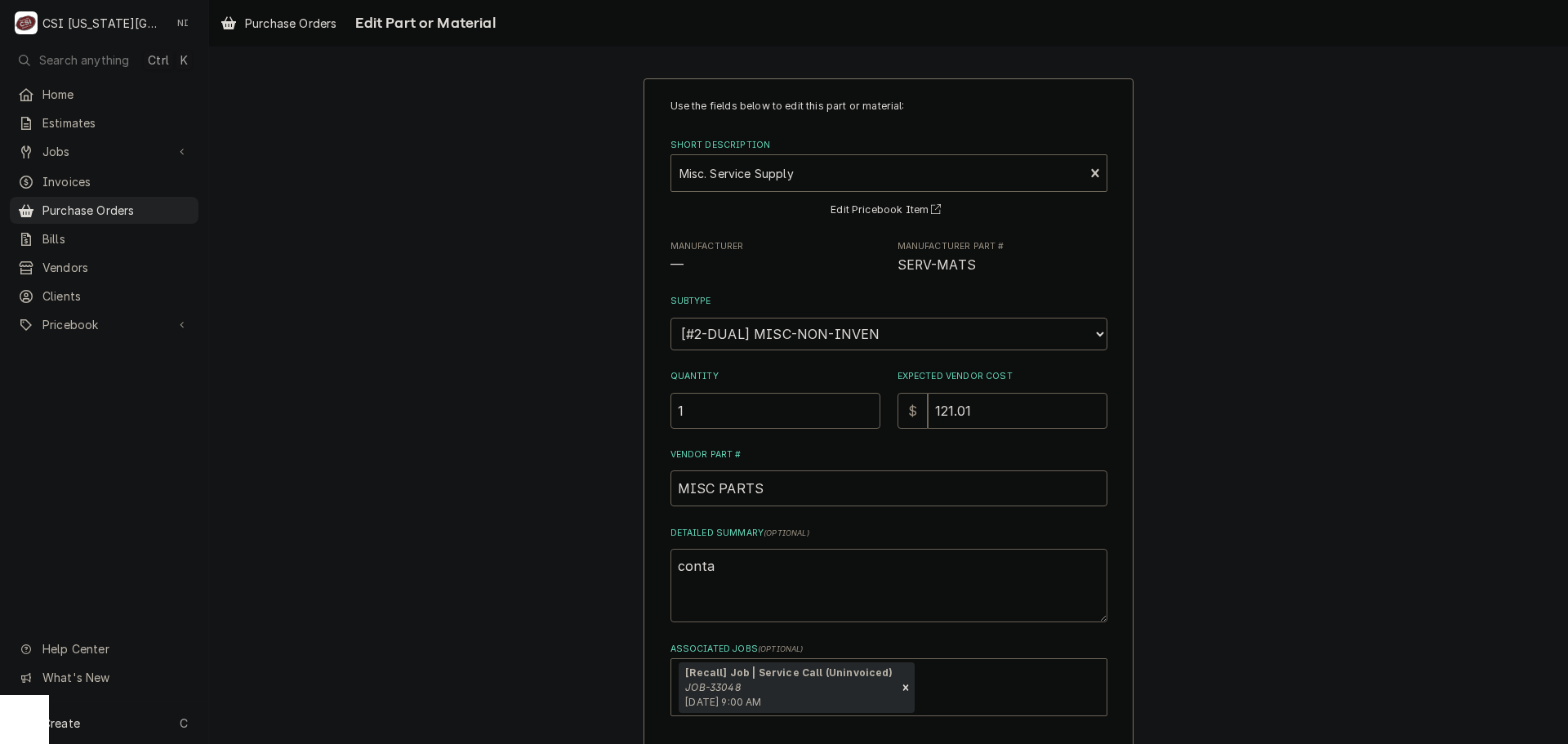
type textarea "contac"
type textarea "x"
type textarea "contact"
type textarea "x"
type textarea "contacto"
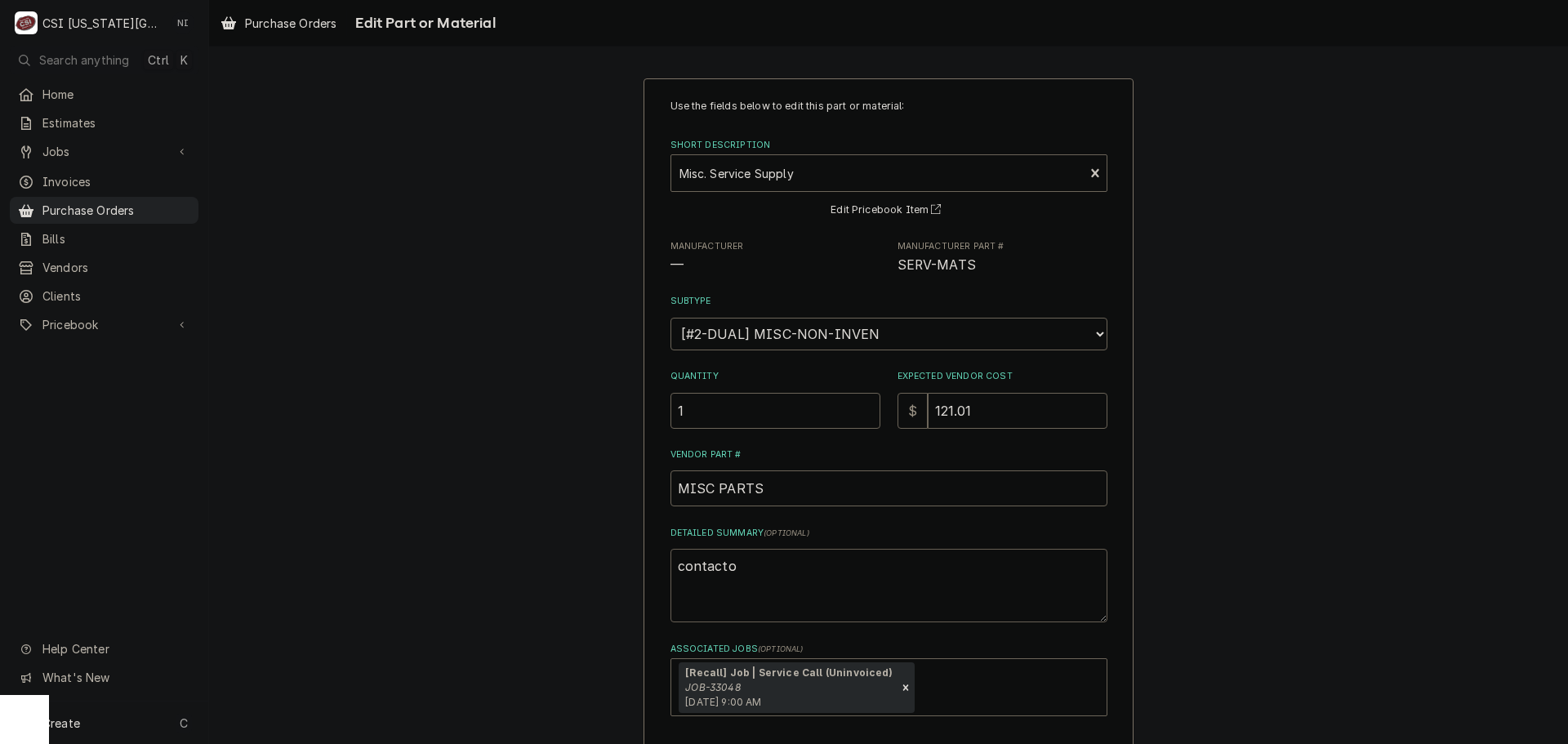
type textarea "x"
type textarea "contactor"
type textarea "x"
type textarea "contactor,"
type textarea "x"
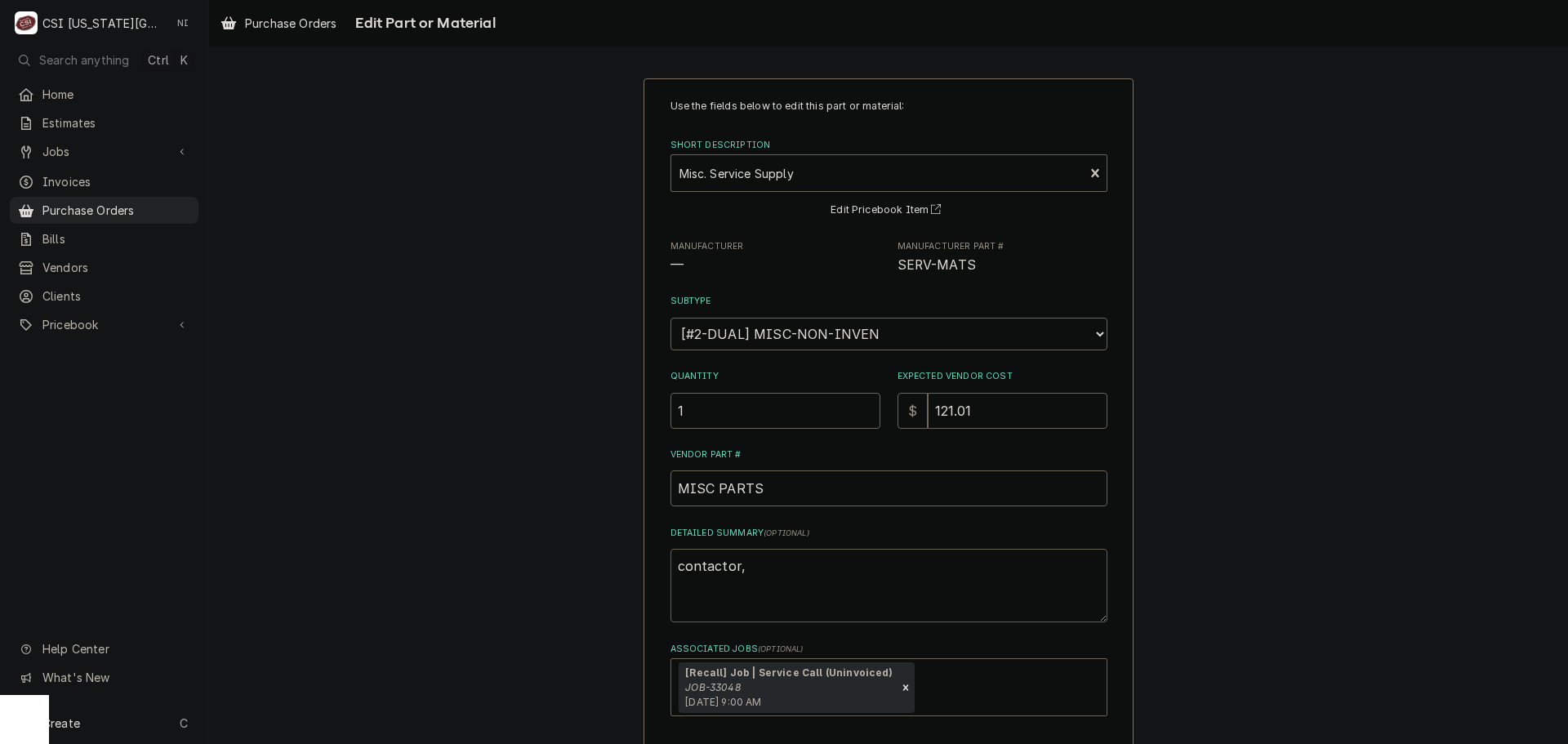
type textarea "contactor,"
type textarea "x"
type textarea "contactor, w"
type textarea "x"
type textarea "contactor, wi"
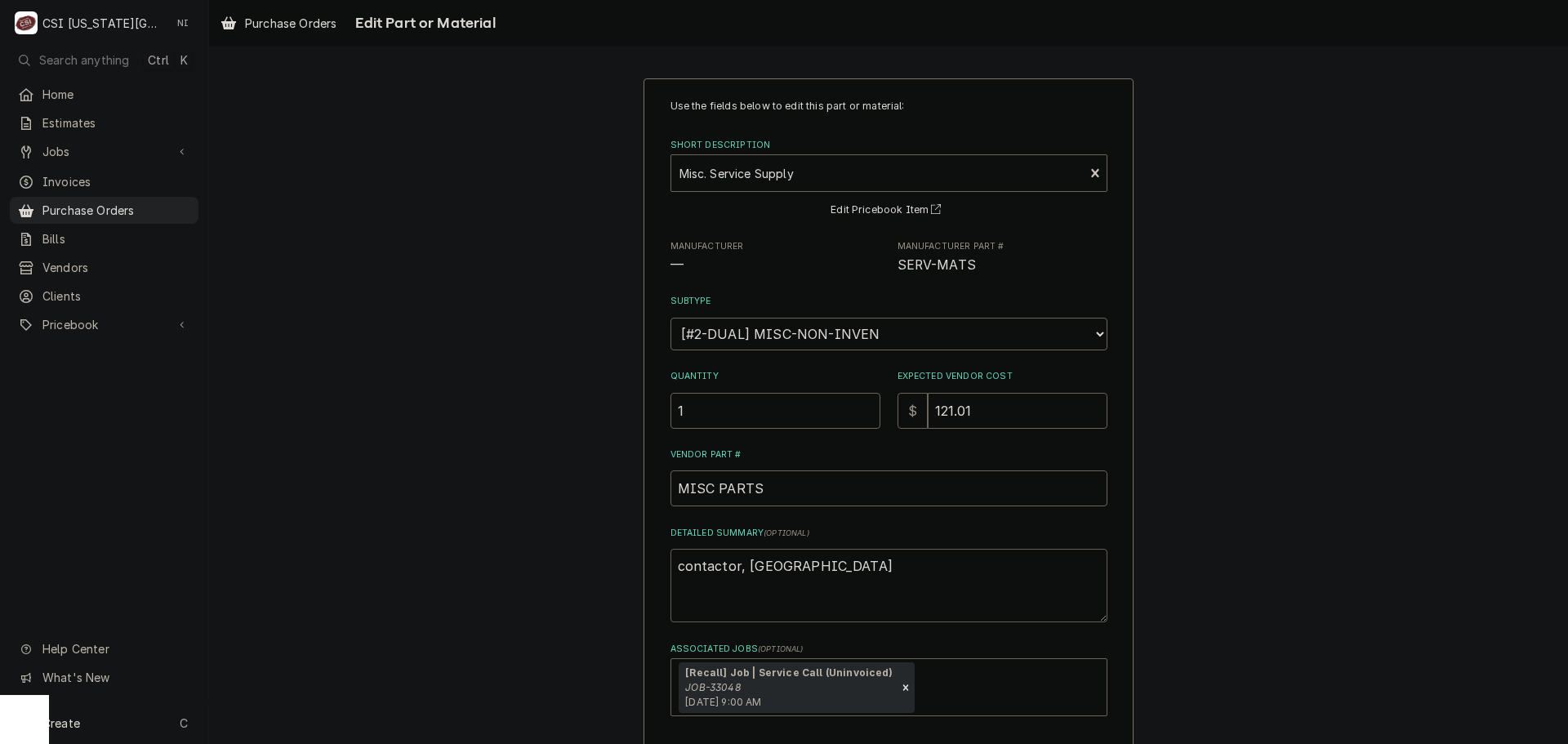
type textarea "x"
type textarea "contactor, wir"
type textarea "x"
type textarea "contactor, wire"
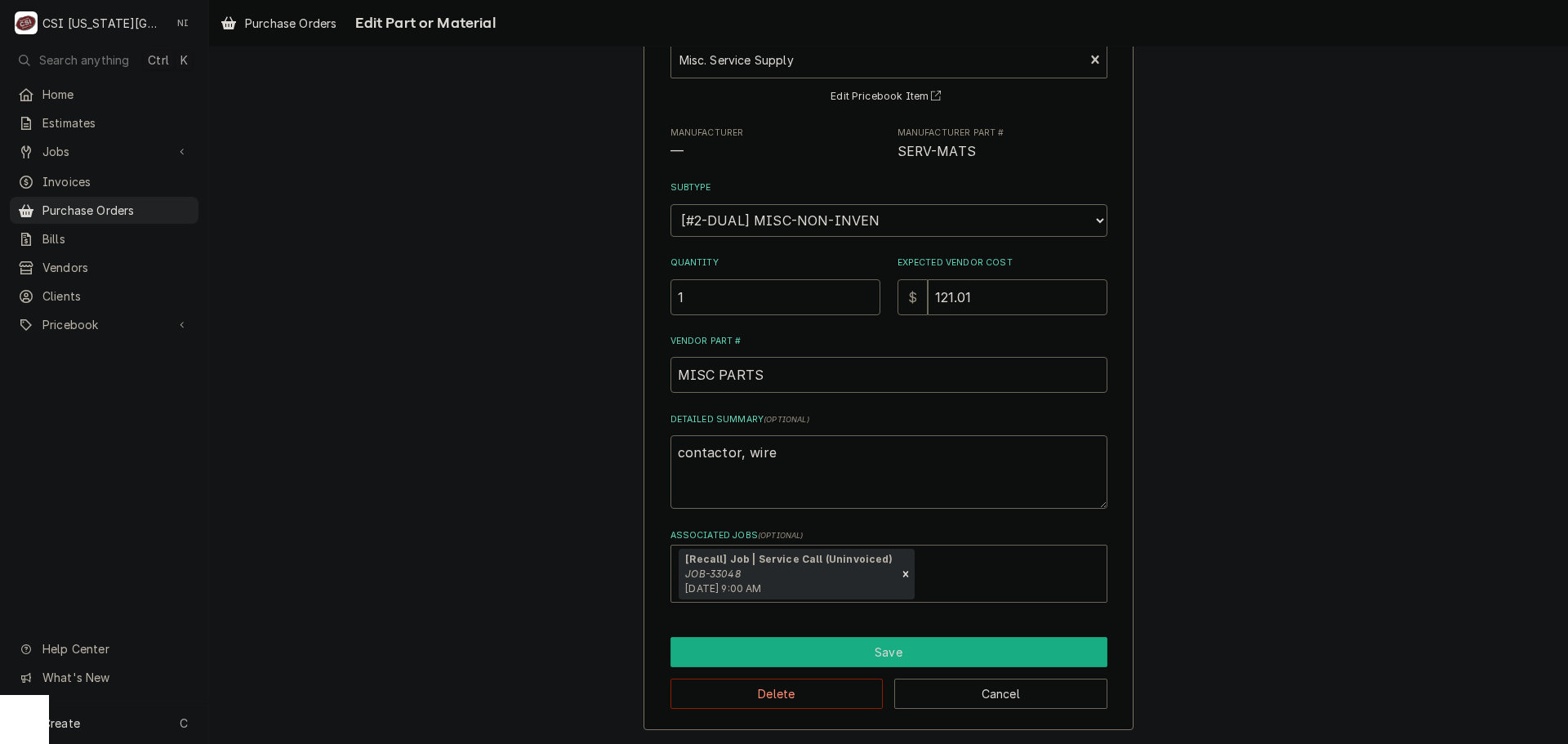
click at [794, 643] on button "Save" at bounding box center [889, 651] width 437 height 30
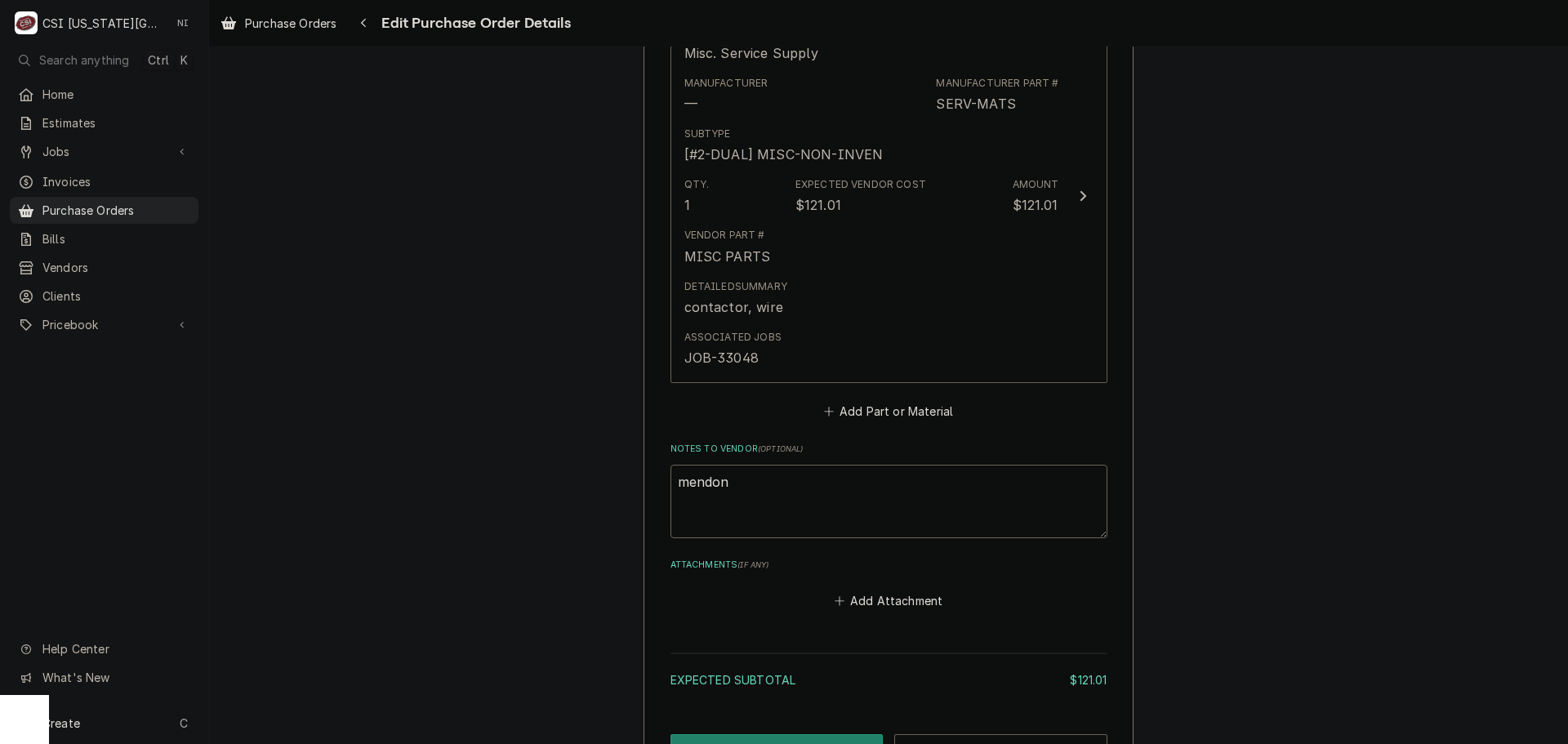
scroll to position [902, 0]
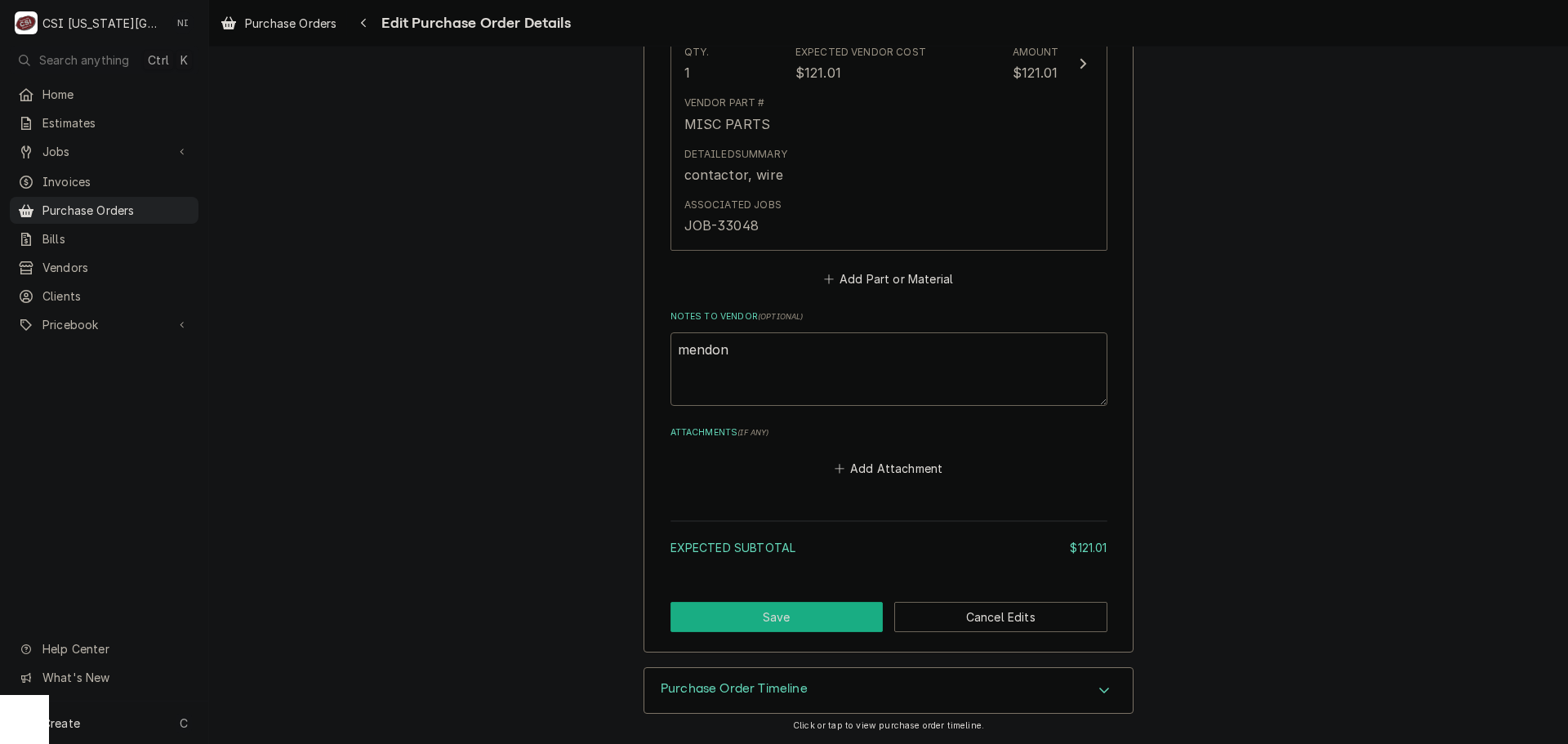
click at [795, 619] on button "Save" at bounding box center [777, 616] width 214 height 30
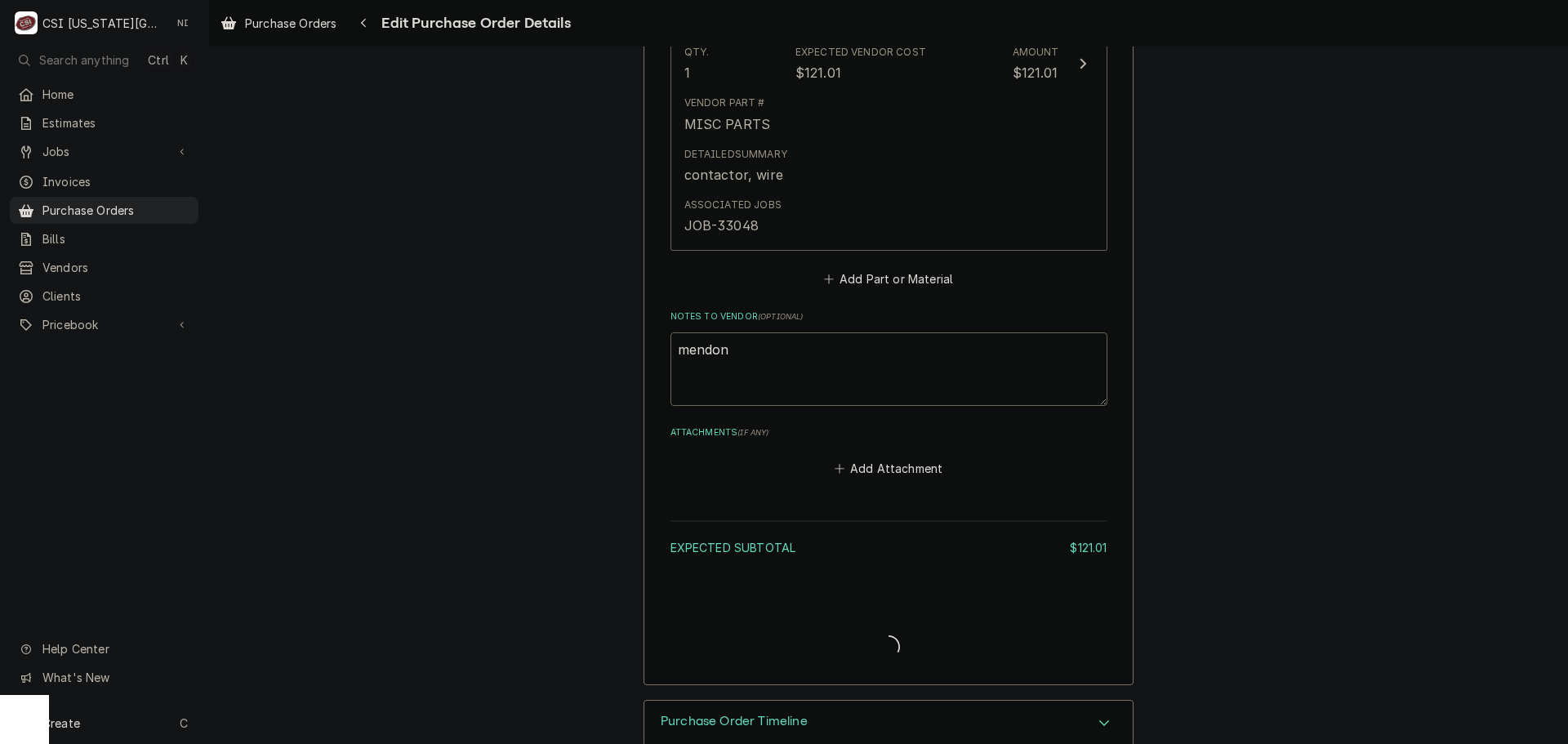
type textarea "x"
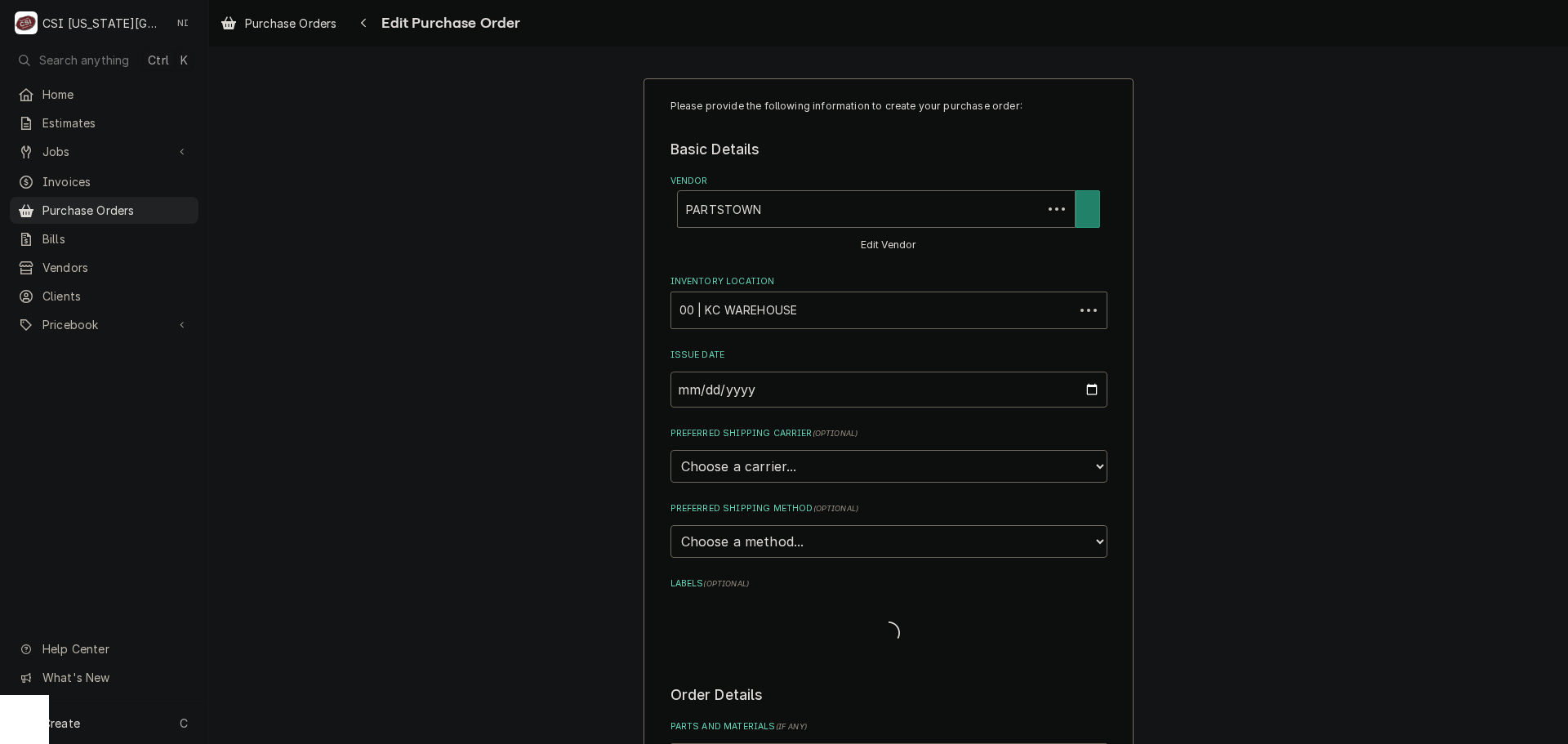
type textarea "x"
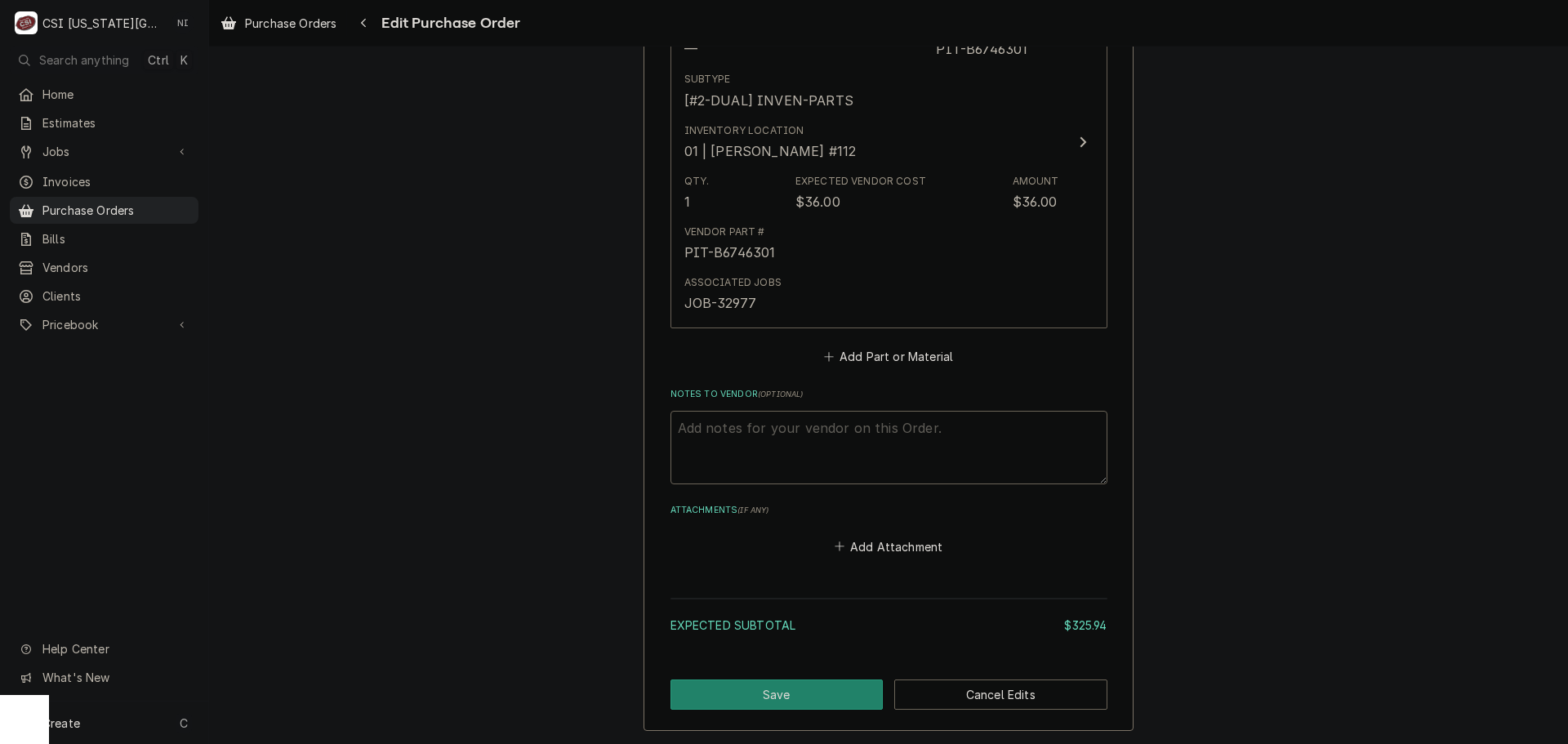
scroll to position [1225, 0]
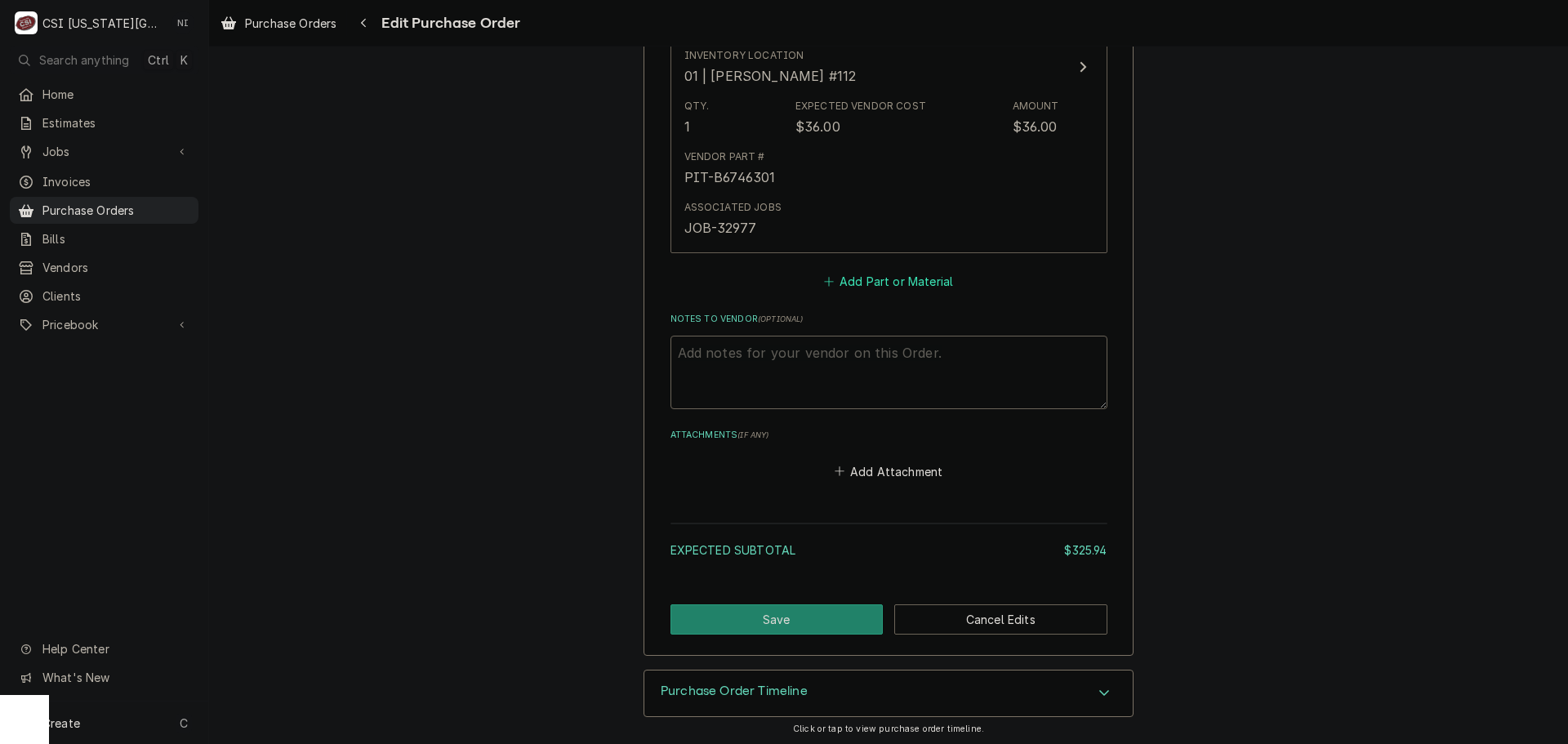
click at [869, 285] on button "Add Part or Material" at bounding box center [888, 281] width 135 height 22
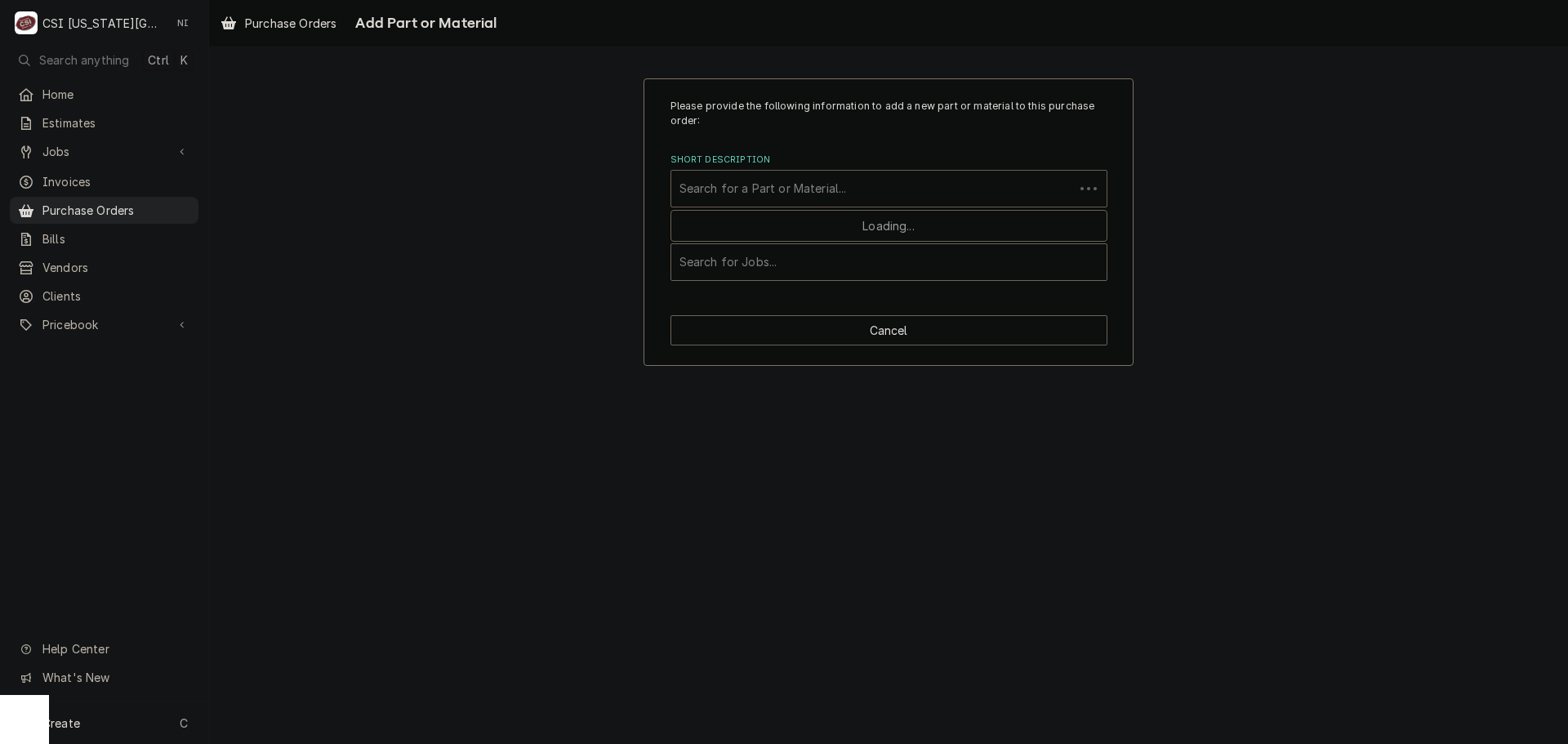
click at [812, 173] on div "Search for a Part or Material..." at bounding box center [872, 188] width 403 height 36
paste input "020009016"
type input "020009016"
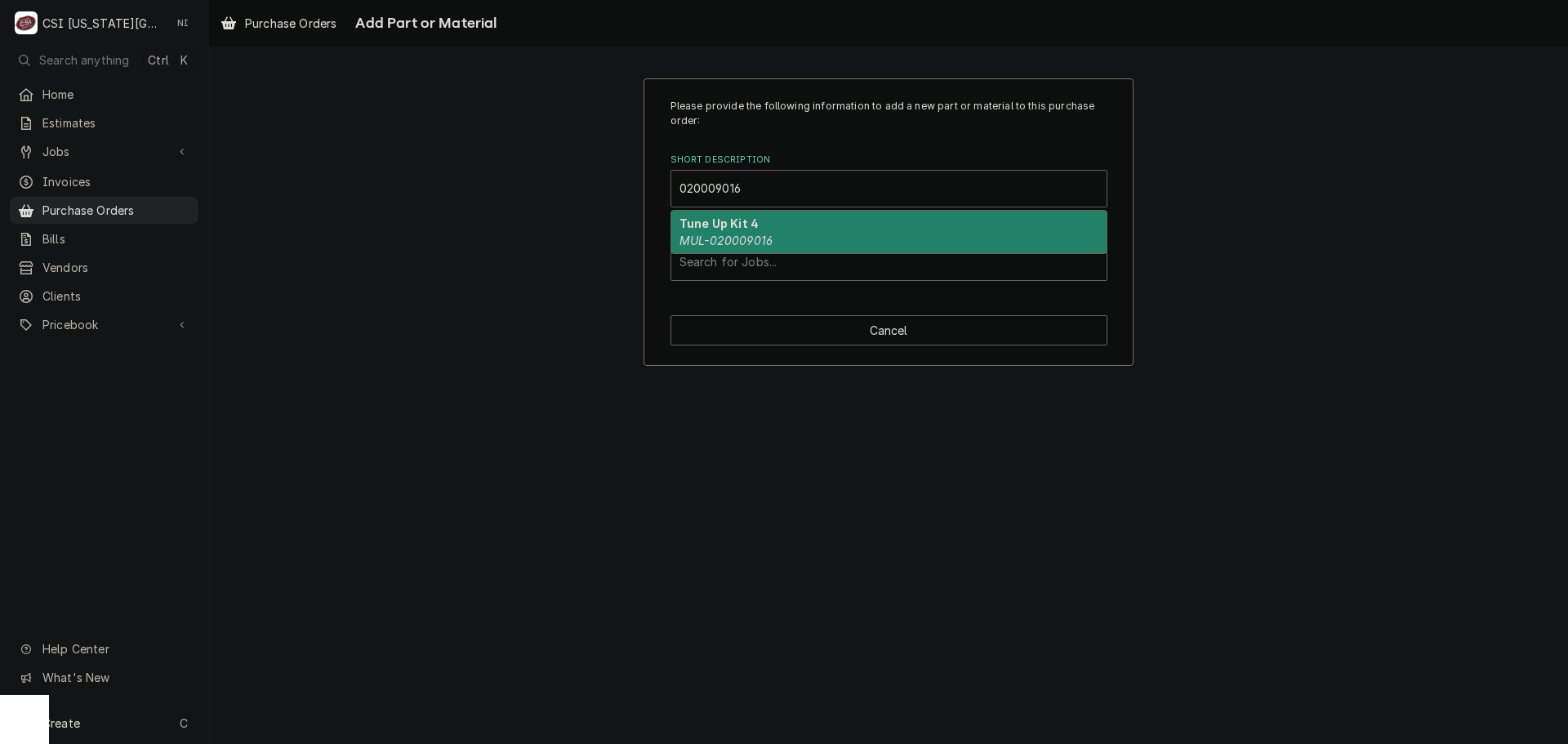
click at [750, 223] on strong "Tune Up Kit 4" at bounding box center [719, 223] width 79 height 14
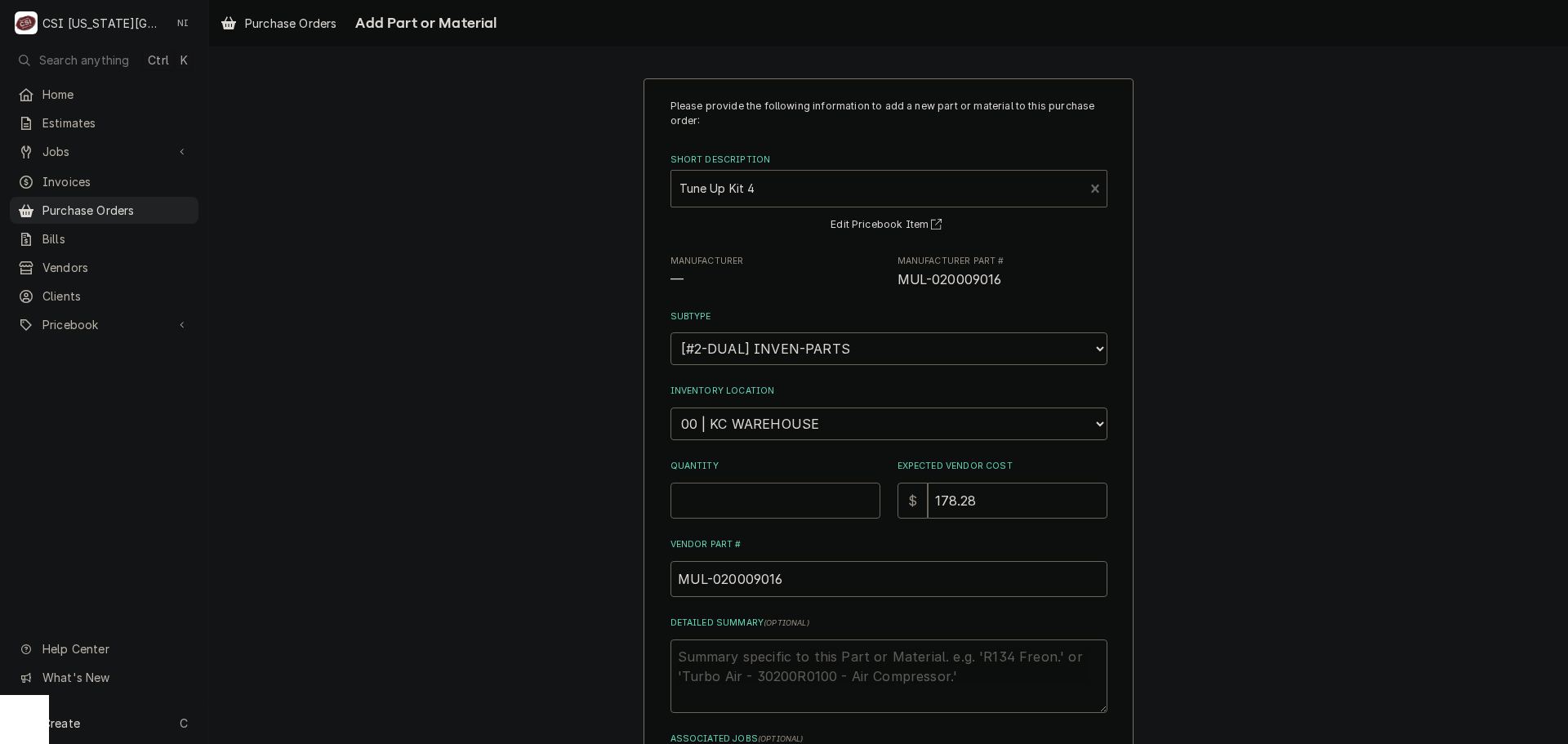
click at [761, 490] on input "Quantity" at bounding box center [775, 500] width 210 height 36
type textarea "x"
type input "1"
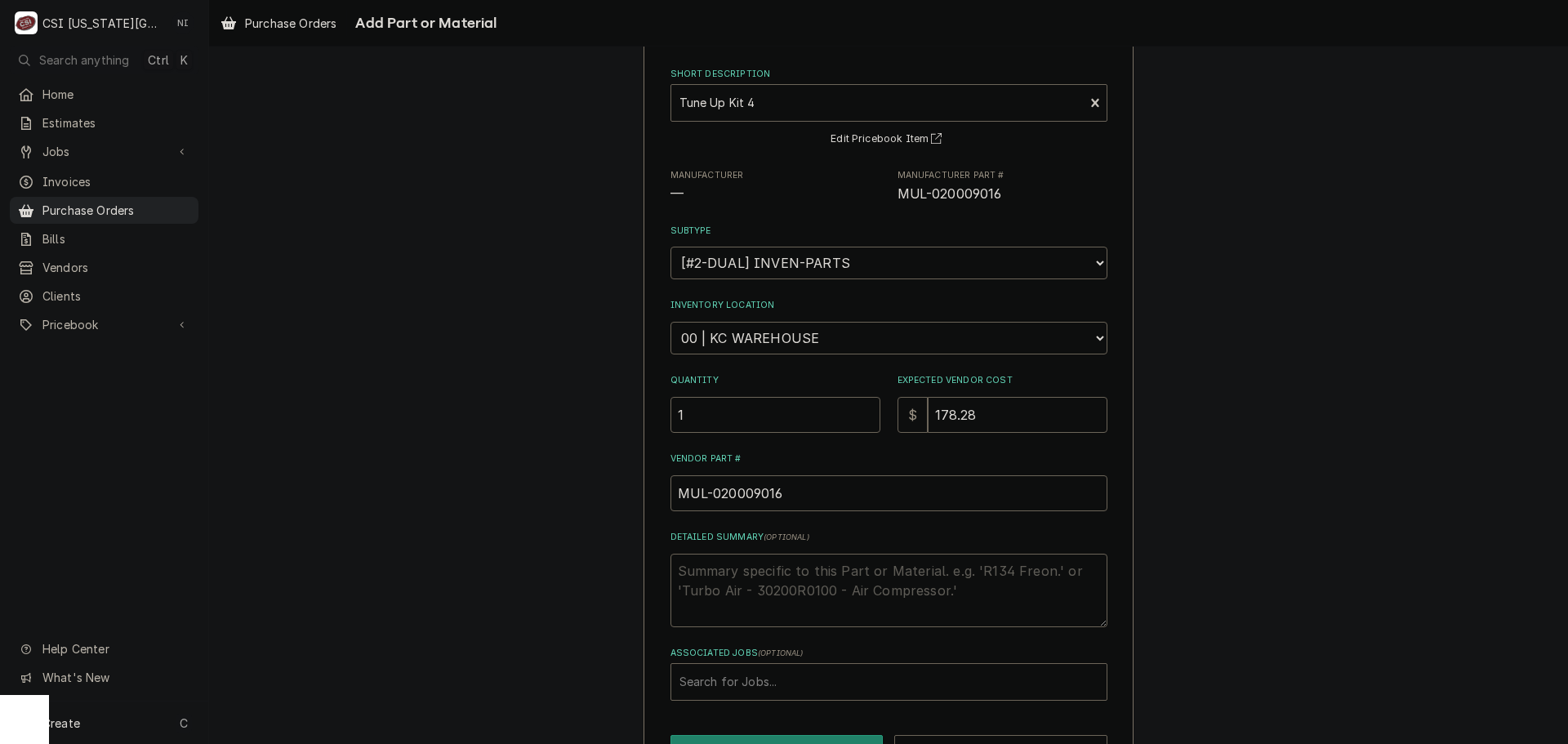
scroll to position [142, 0]
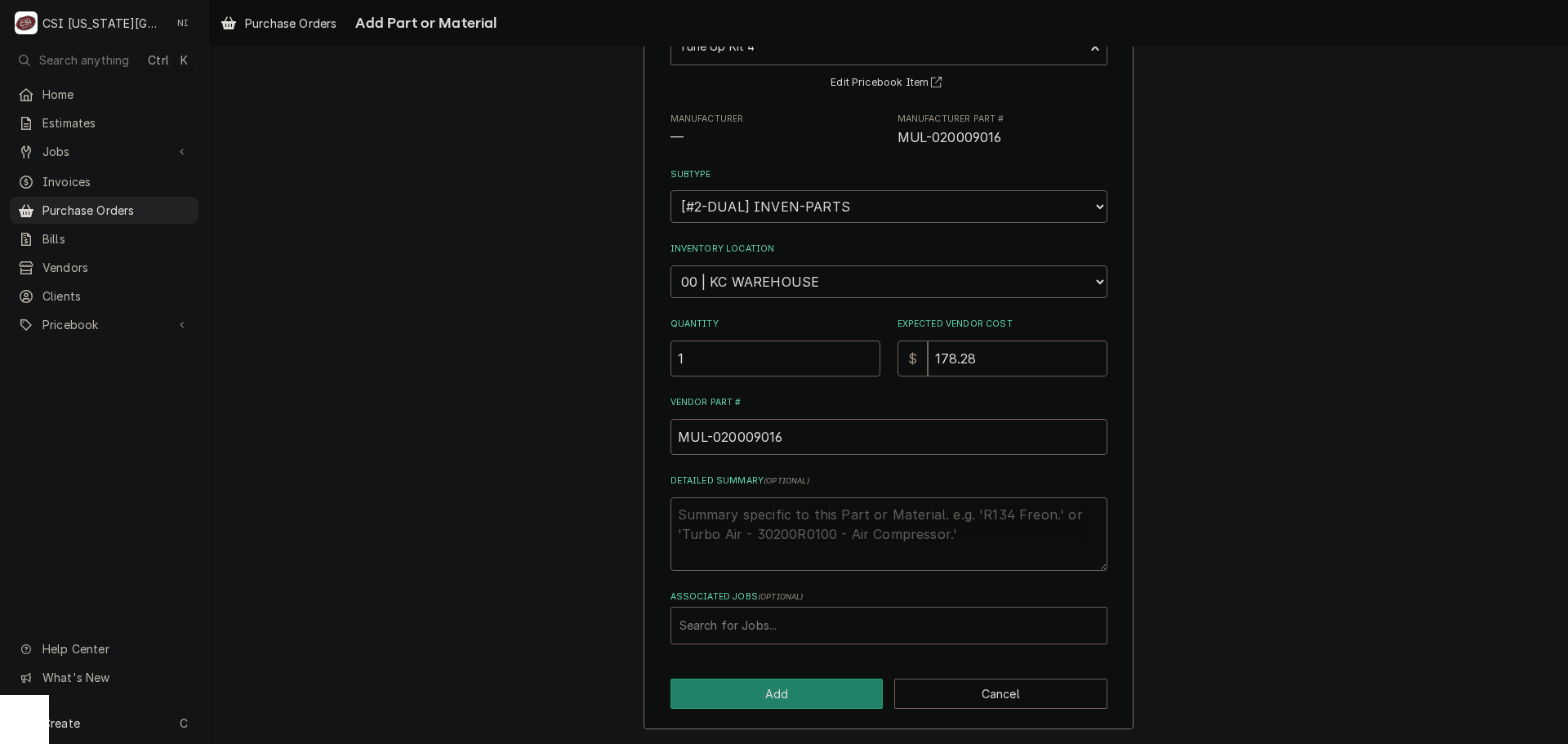
click at [792, 621] on div "Associated Jobs" at bounding box center [889, 626] width 419 height 29
click at [899, 614] on div "Associated Jobs" at bounding box center [889, 626] width 419 height 29
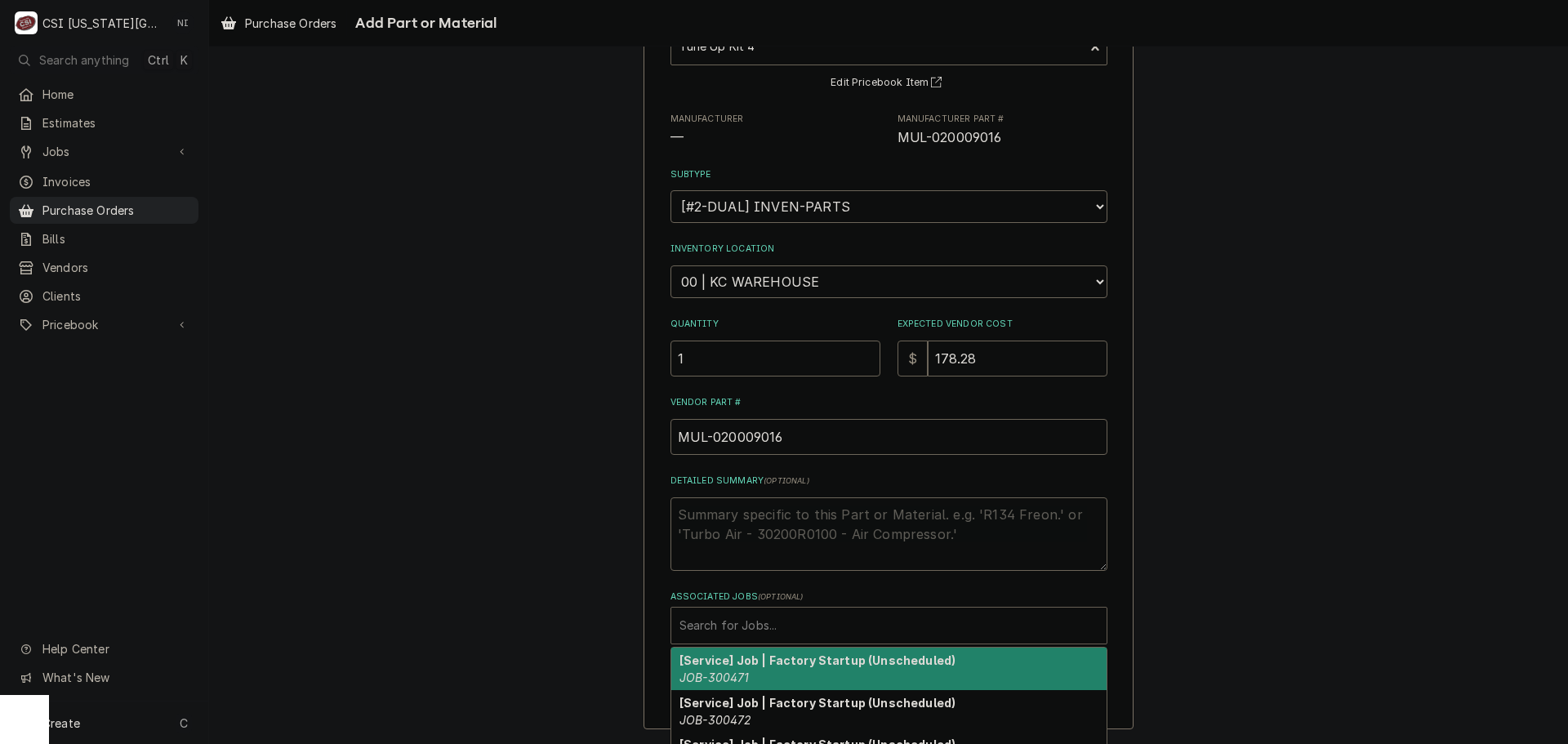
type input "v"
paste input "33187"
type input "33187"
click at [787, 660] on strong "[Service] Job | Refrigeration PM (Draft)" at bounding box center [798, 660] width 236 height 14
type textarea "x"
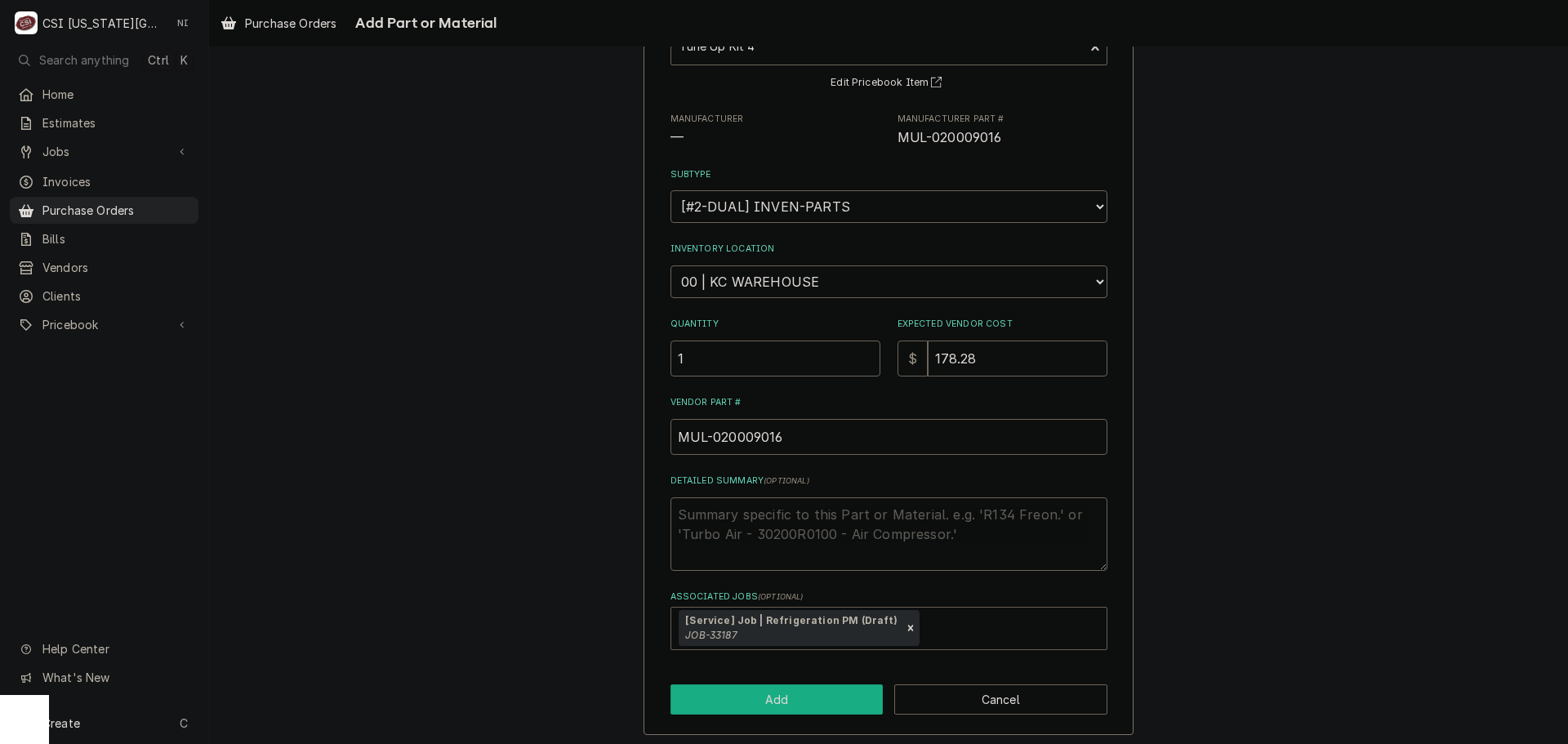
click at [785, 705] on button "Add" at bounding box center [777, 699] width 214 height 30
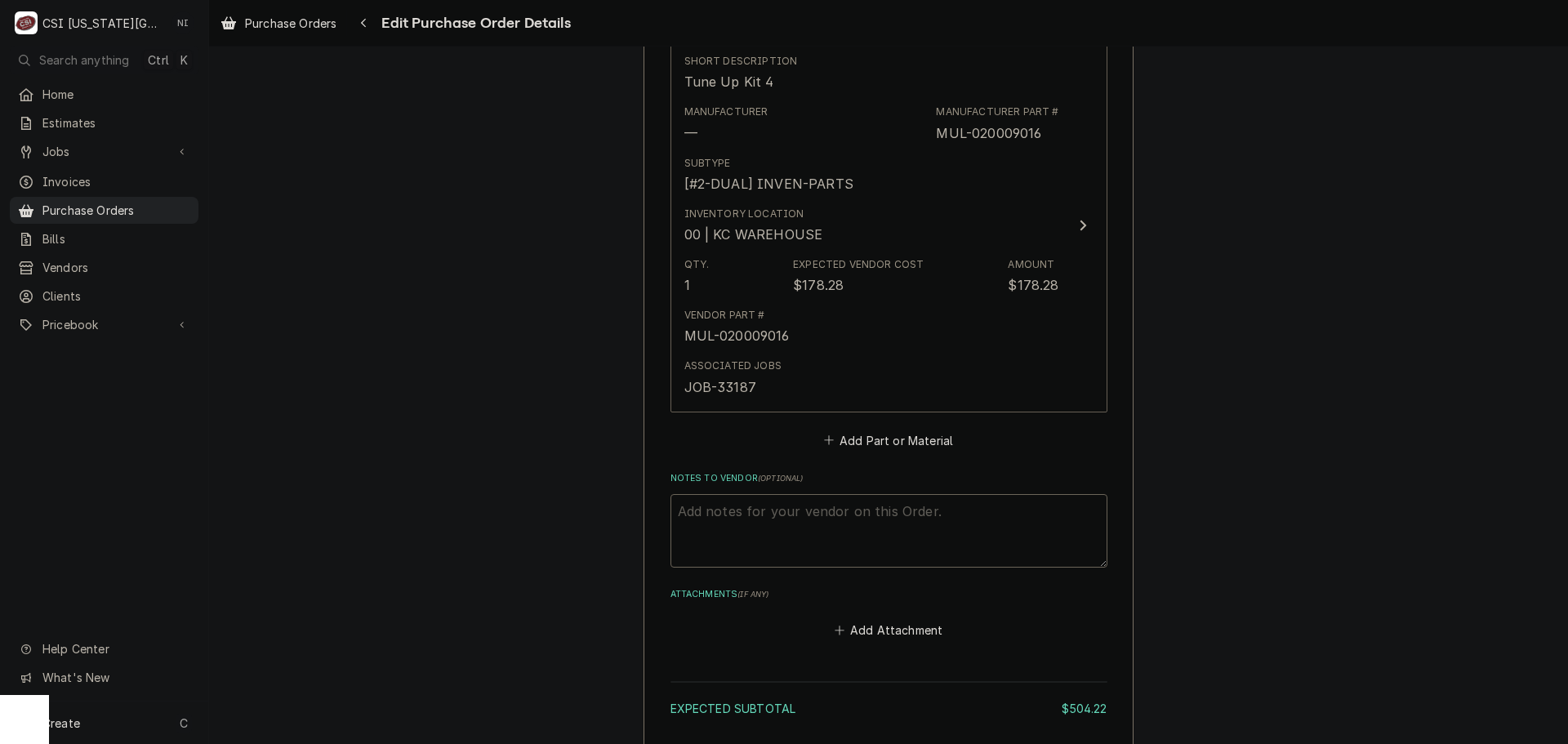
scroll to position [1610, 0]
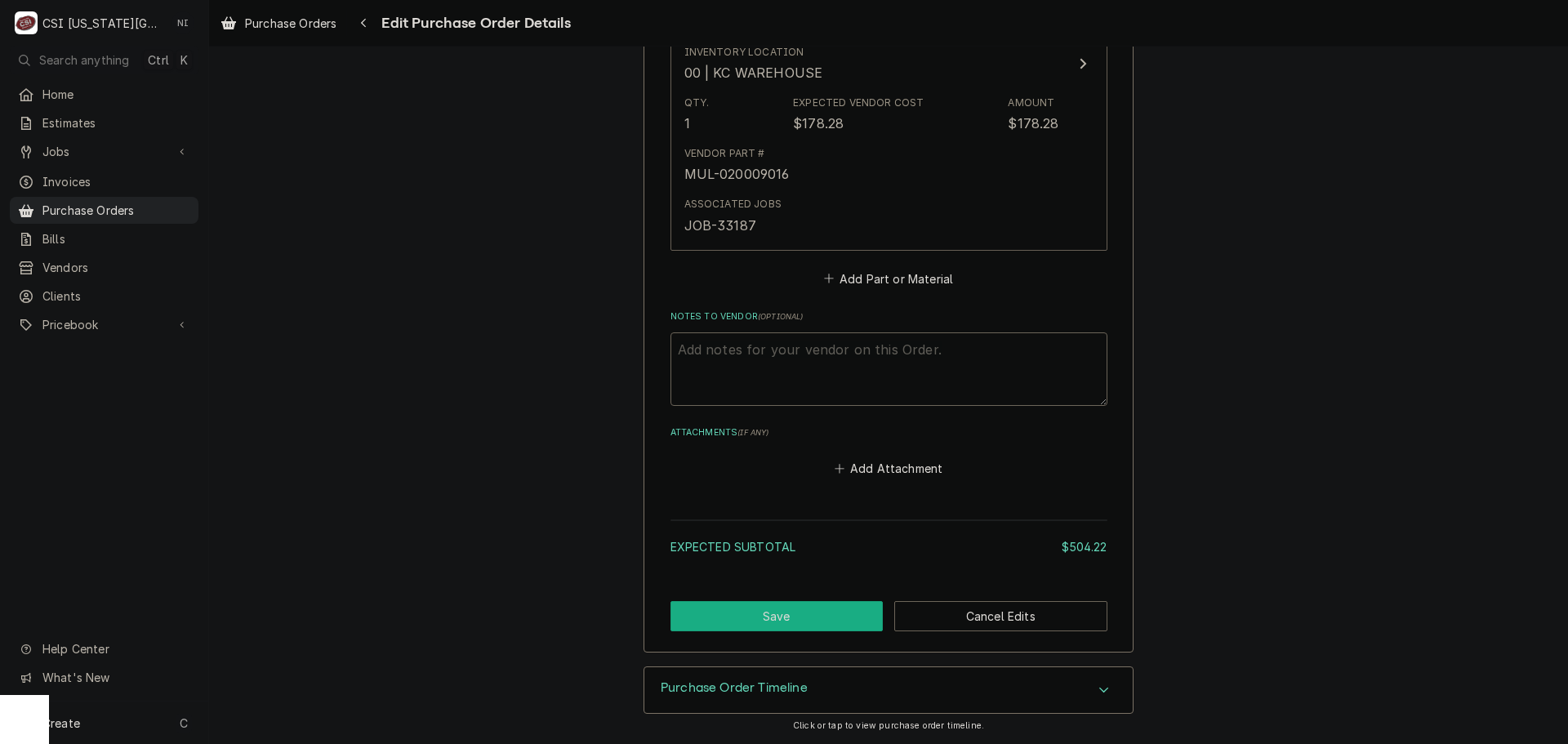
click at [826, 628] on button "Save" at bounding box center [777, 615] width 214 height 30
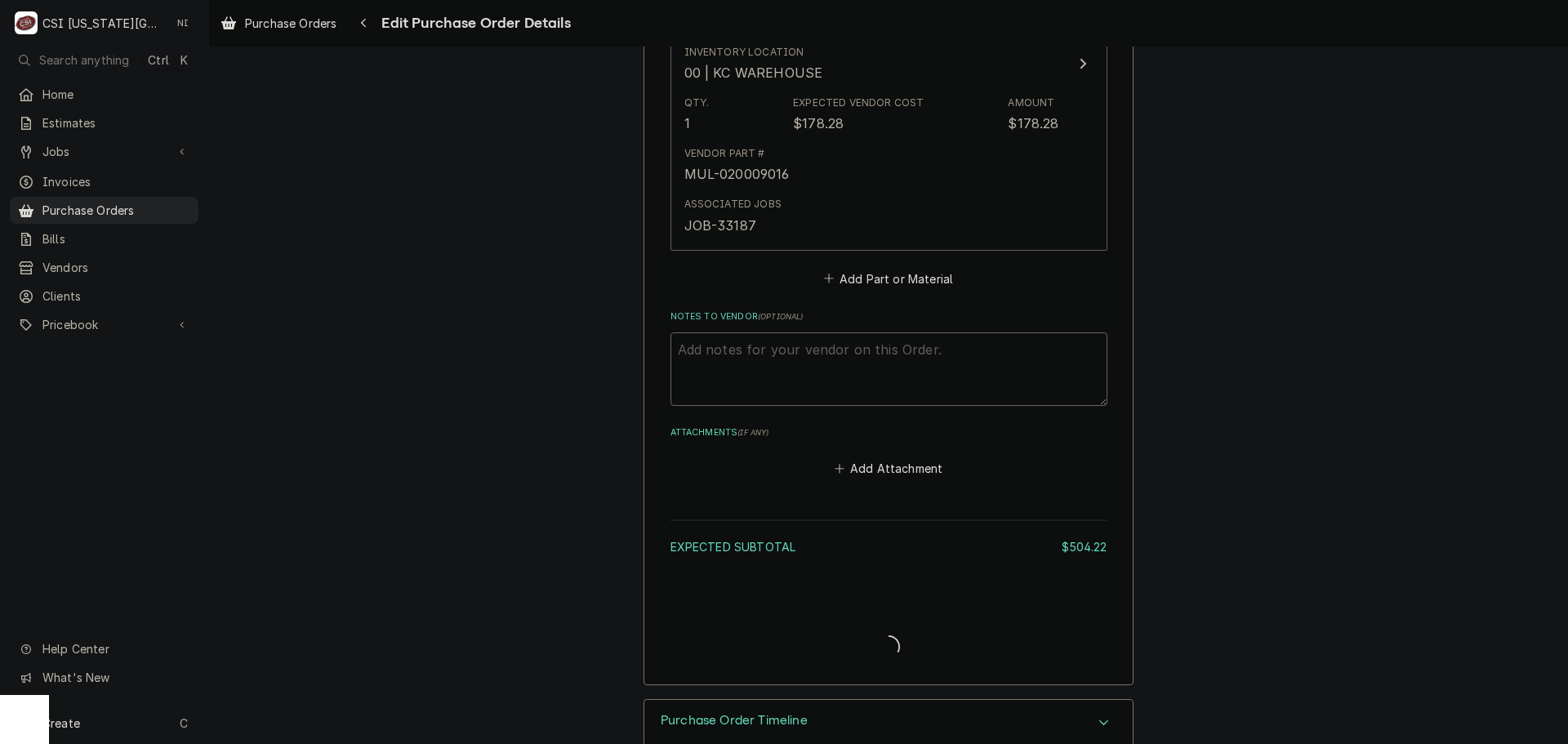
type textarea "x"
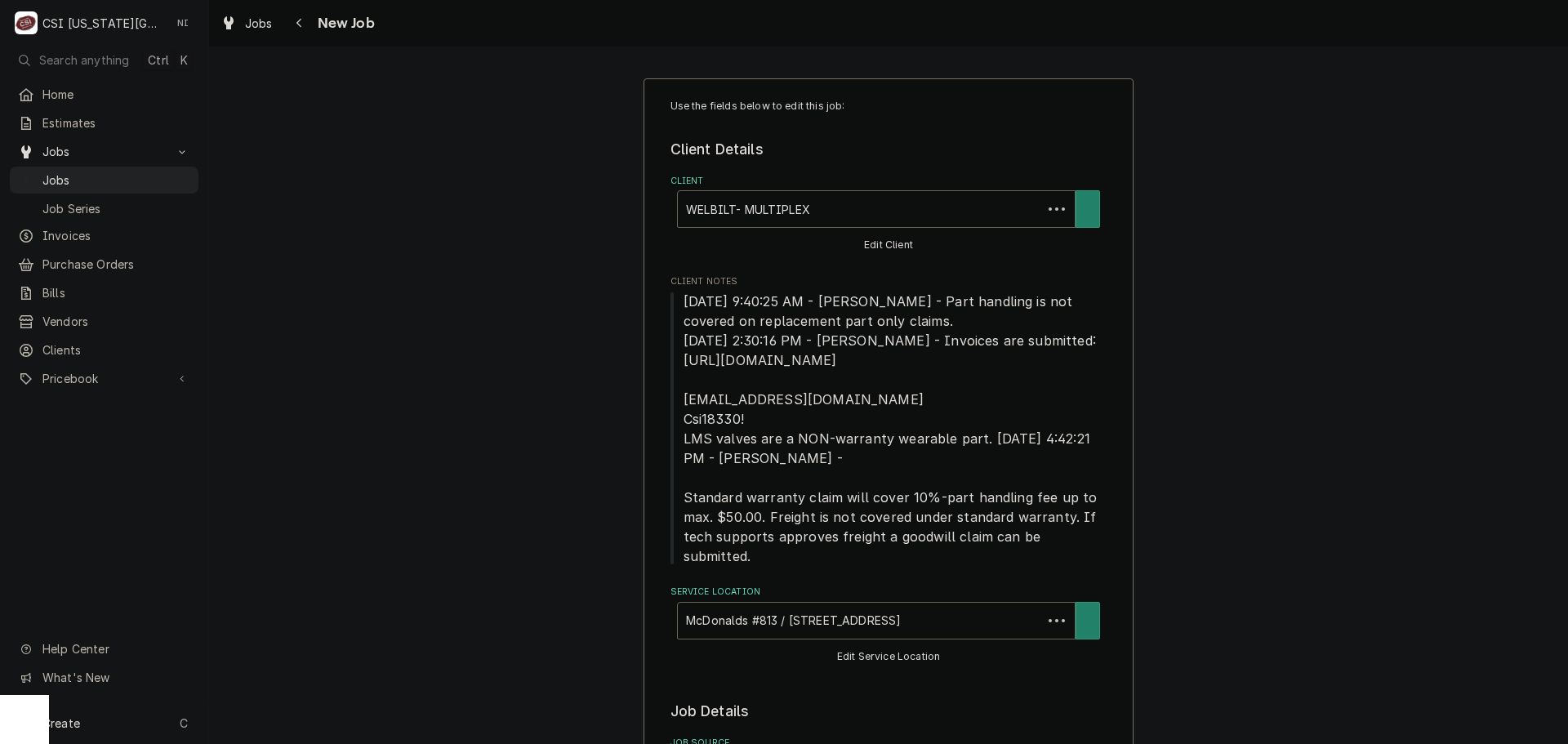
type textarea "x"
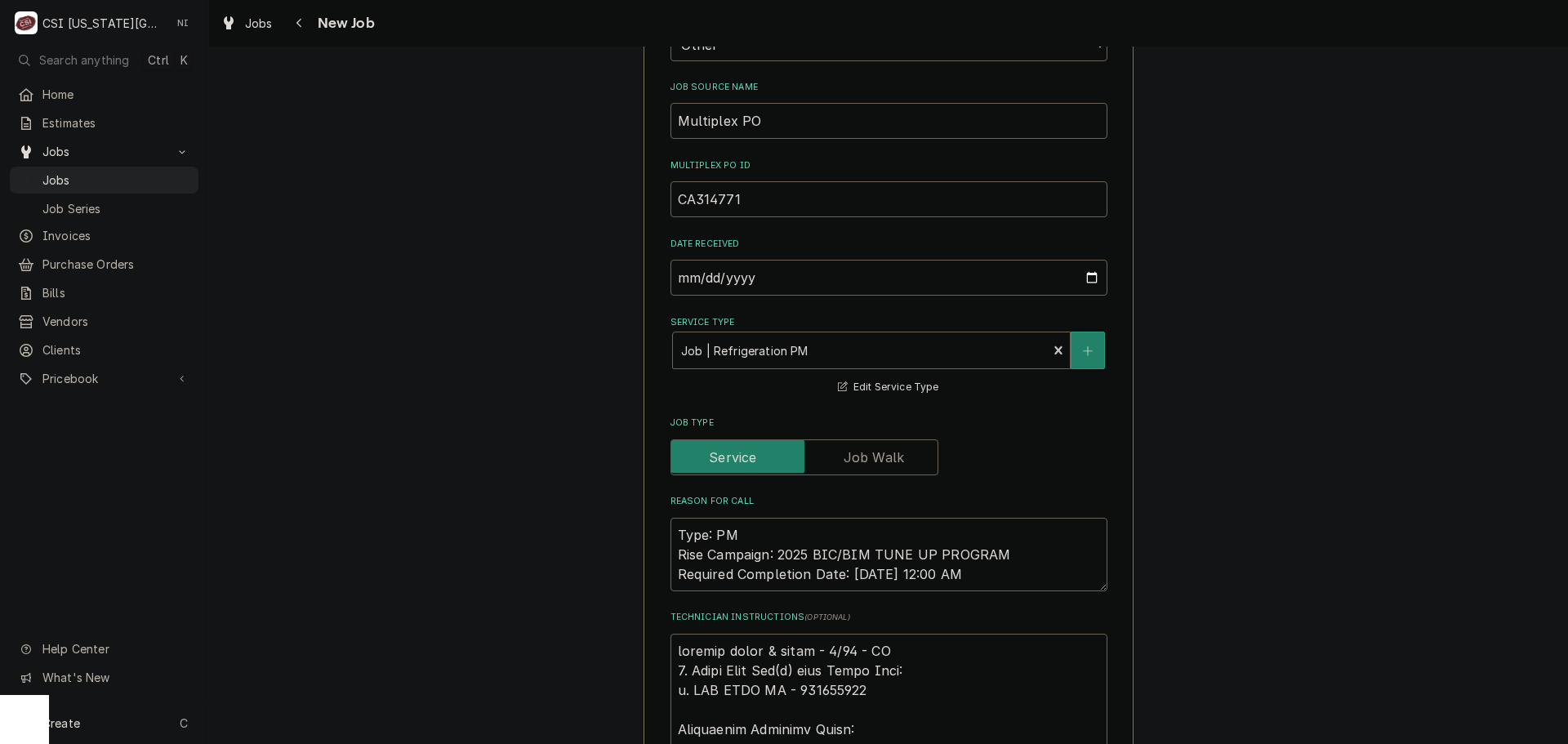
scroll to position [735, 0]
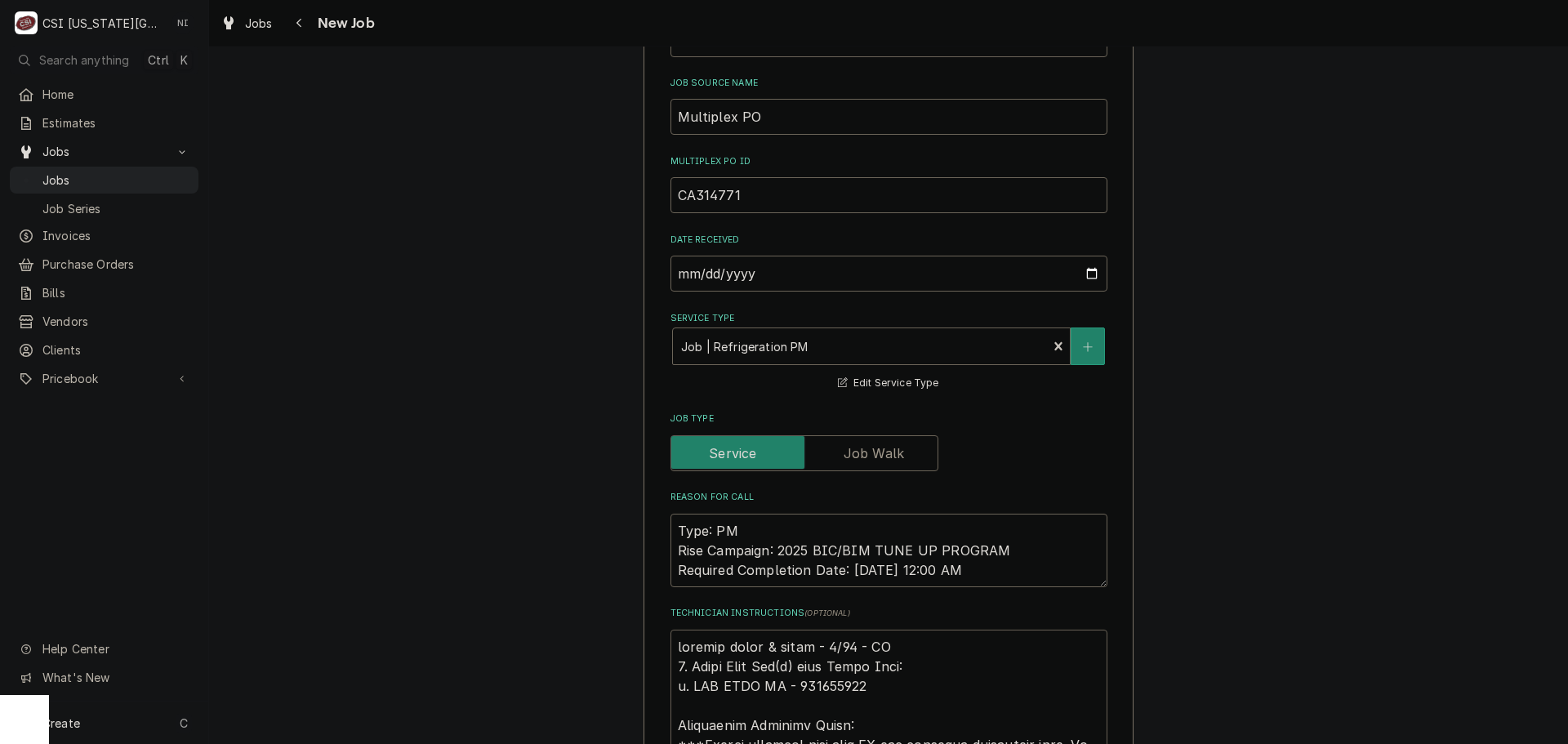
drag, startPoint x: 674, startPoint y: 626, endPoint x: 791, endPoint y: 641, distance: 118.0
type textarea "emailed parts & lindy - 9/30 - LS 1. Order Tune Kit(s) from Parts Town: a. BIC …"
type textarea "x"
type textarea "emailed parts & lindy - 9/30 - LS 1. Order Tune Kit(s) from Parts Town: a. BIC …"
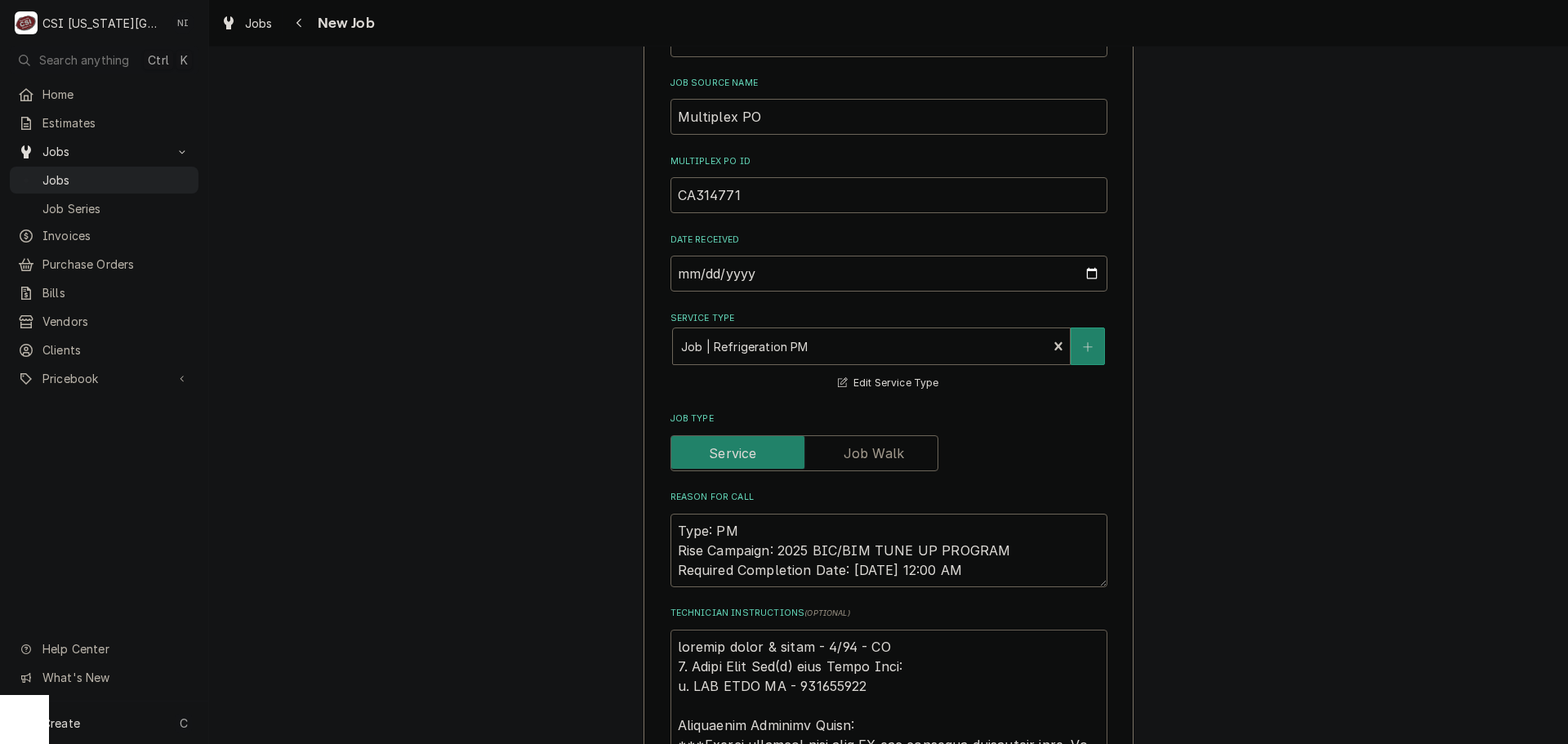
type textarea "x"
type textarea "p emailed parts & lindy - 9/30 - LS 1. Order Tune Kit(s) from Parts Town: a. BI…"
type textarea "x"
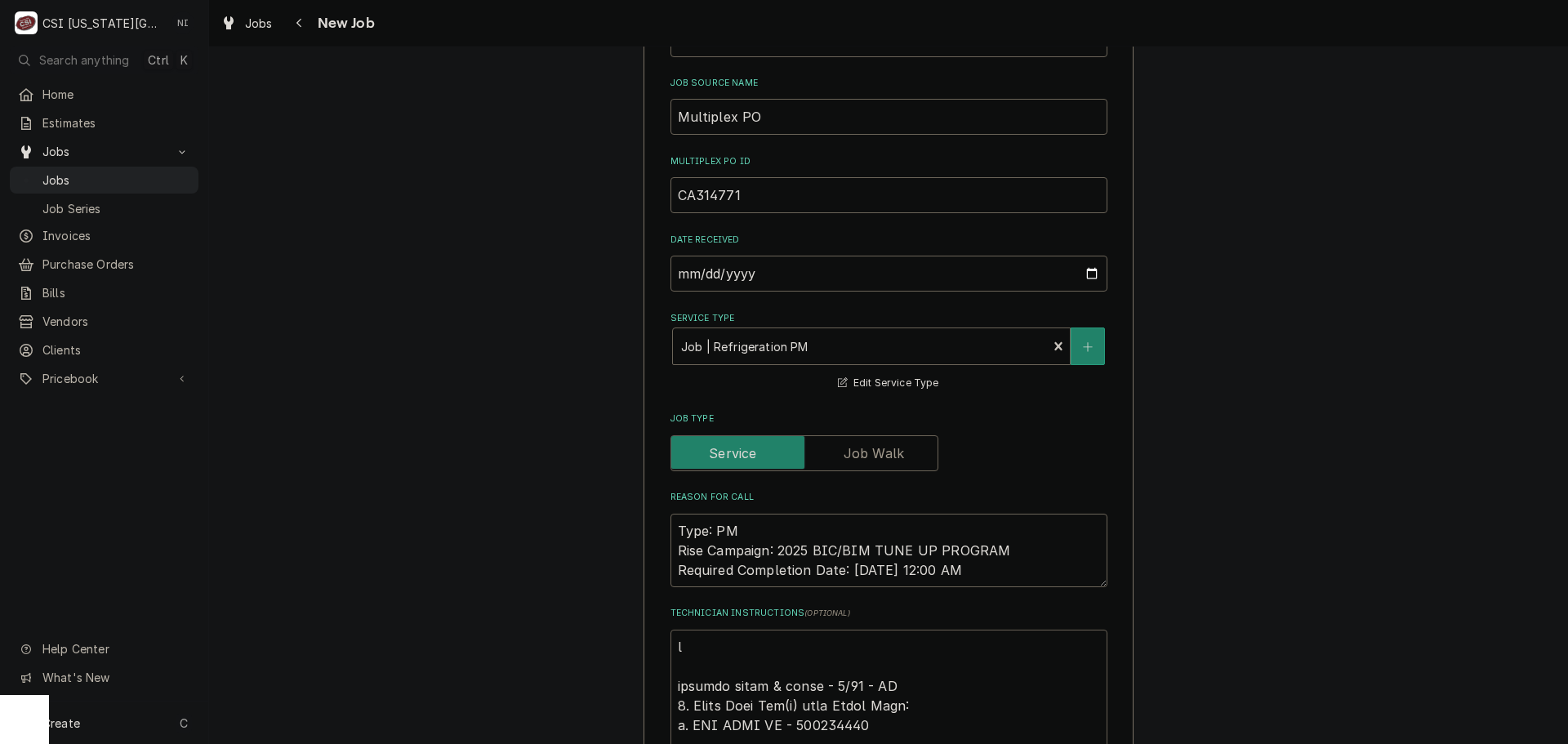
type textarea "pa emailed parts & lindy - 9/30 - LS 1. Order Tune Kit(s) from Parts Town: a. B…"
type textarea "x"
type textarea "par emailed parts & lindy - 9/30 - LS 1. Order Tune Kit(s) from Parts Town: a. …"
type textarea "x"
type textarea "part emailed parts & lindy - 9/30 - LS 1. Order Tune Kit(s) from Parts Town: a.…"
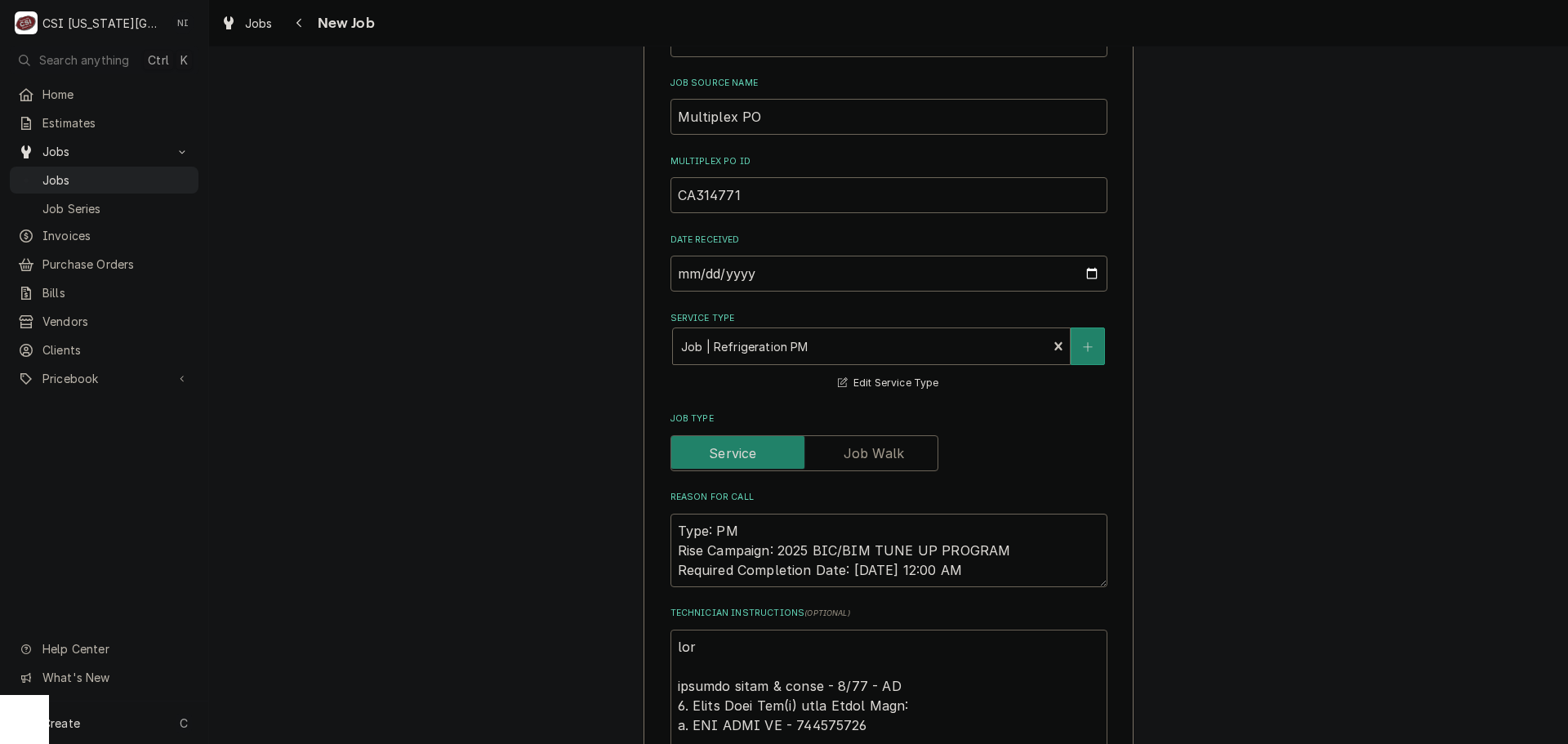
type textarea "x"
type textarea "parts emailed parts & lindy - 9/30 - LS 1. Order Tune Kit(s) from Parts Town: a…"
type textarea "x"
type textarea "parts emailed parts & lindy - 9/30 - LS 1. Order Tune Kit(s) from Parts Town: a…"
type textarea "x"
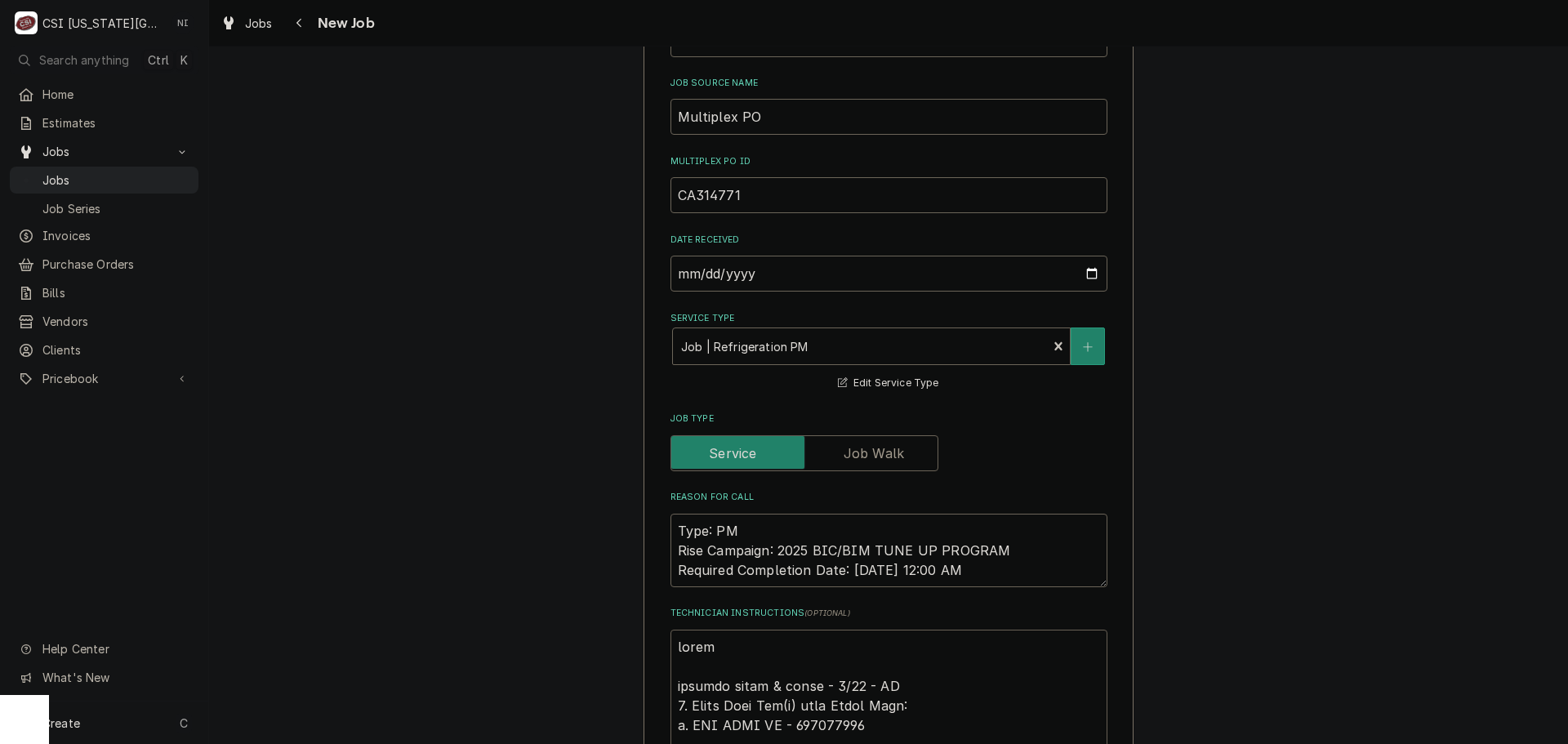
type textarea "parts o emailed parts & lindy - 9/30 - LS 1. Order Tune Kit(s) from Parts Town:…"
type textarea "x"
type textarea "parts or emailed parts & lindy - 9/30 - LS 1. Order Tune Kit(s) from Parts Town…"
type textarea "x"
type textarea "parts ord emailed parts & lindy - 9/30 - LS 1. Order Tune Kit(s) from Parts Tow…"
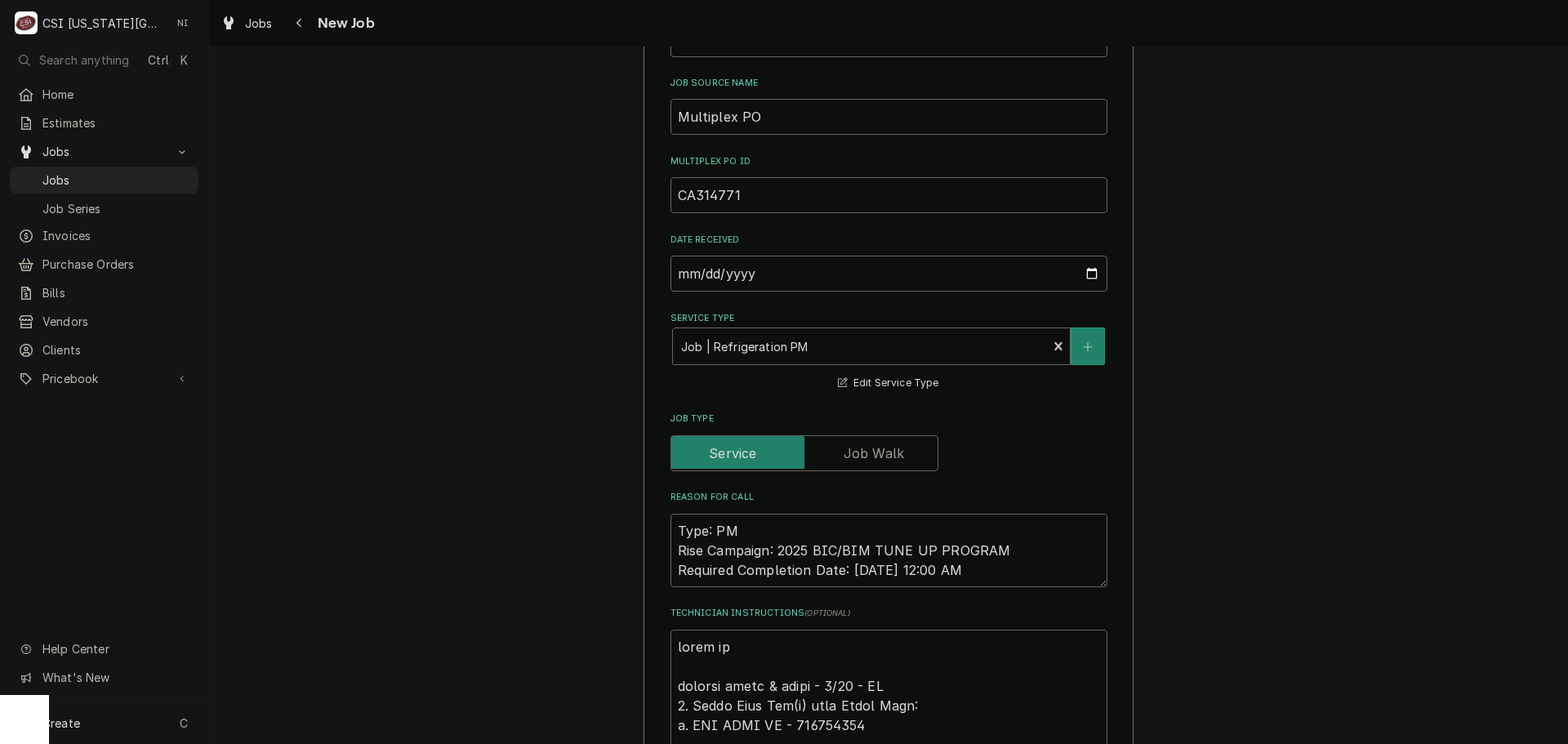
type textarea "x"
type textarea "parts orde emailed parts & lindy - 9/30 - LS 1. Order Tune Kit(s) from Parts To…"
type textarea "x"
type textarea "parts order emailed parts & lindy - 9/30 - LS 1. Order Tune Kit(s) from Parts T…"
type textarea "x"
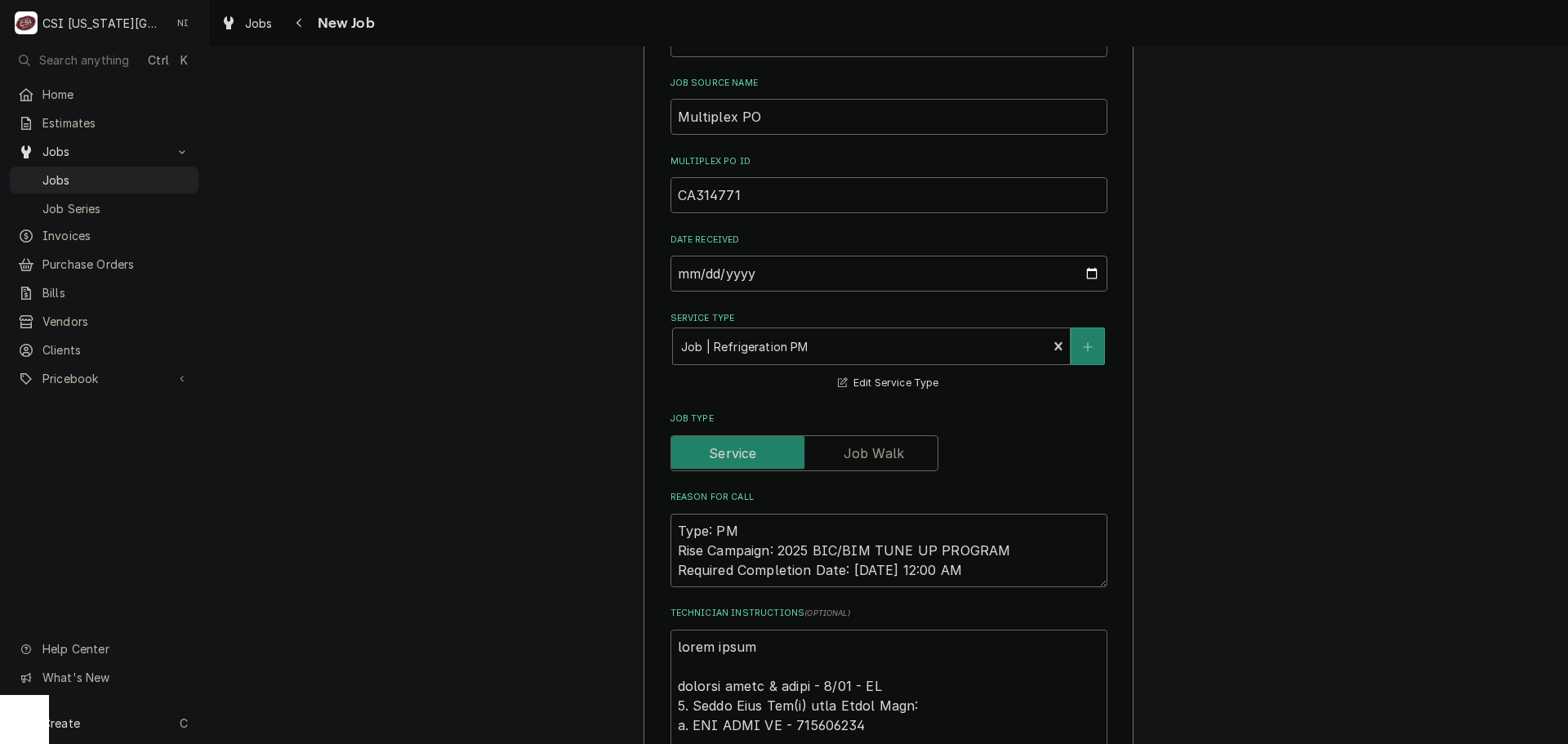
type textarea "parts ordere emailed parts & lindy - 9/30 - LS 1. Order Tune Kit(s) from Parts …"
type textarea "x"
type textarea "parts ordered emailed parts & lindy - 9/30 - LS 1. Order Tune Kit(s) from Parts…"
type textarea "x"
type textarea "parts ordered emailed parts & lindy - 9/30 - LS 1. Order Tune Kit(s) from Parts…"
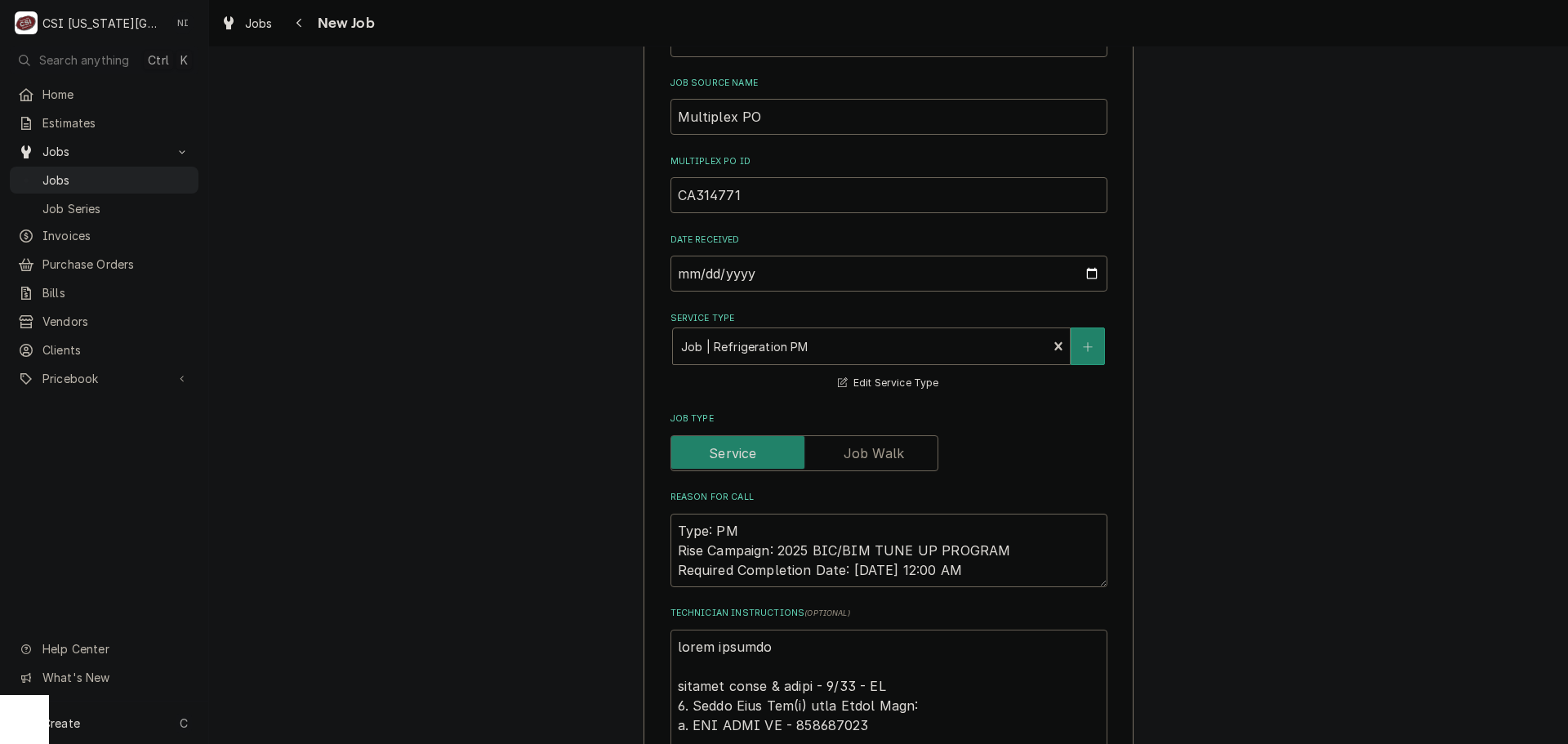
type textarea "x"
type textarea "parts ordered n emailed parts & lindy - 9/30 - LS 1. Order Tune Kit(s) from Par…"
type textarea "x"
type textarea "parts ordered no emailed parts & lindy - 9/30 - LS 1. Order Tune Kit(s) from Pa…"
type textarea "x"
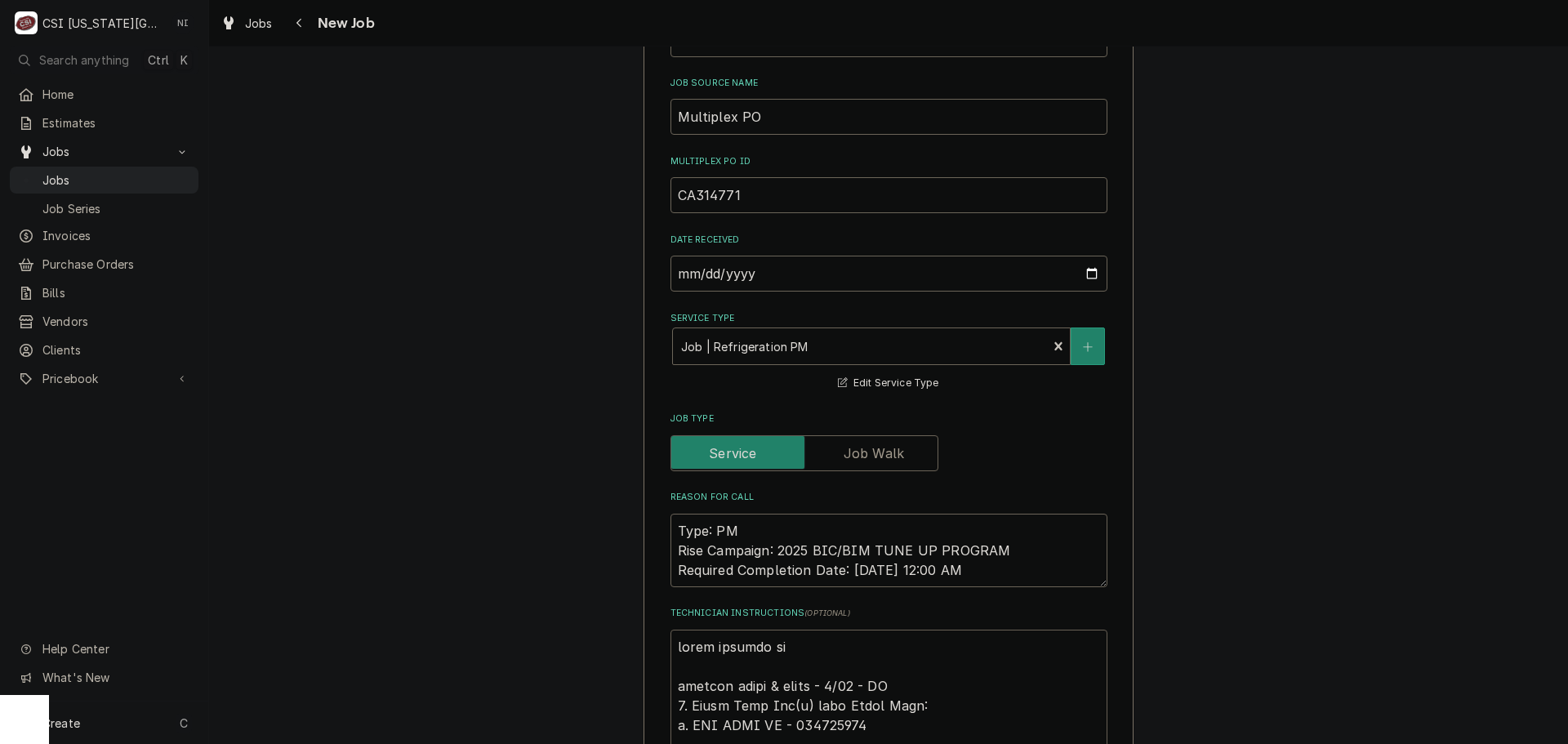
type textarea "parts ordered no emailed parts & lindy - 9/30 - LS 1. Order Tune Kit(s) from Pa…"
type textarea "x"
type textarea "parts ordered no PO emailed parts & lindy - 9/30 - LS 1. Order Tune Kit(s) from…"
type textarea "x"
type textarea "parts ordered no P emailed parts & lindy - 9/30 - LS 1. Order Tune Kit(s) from …"
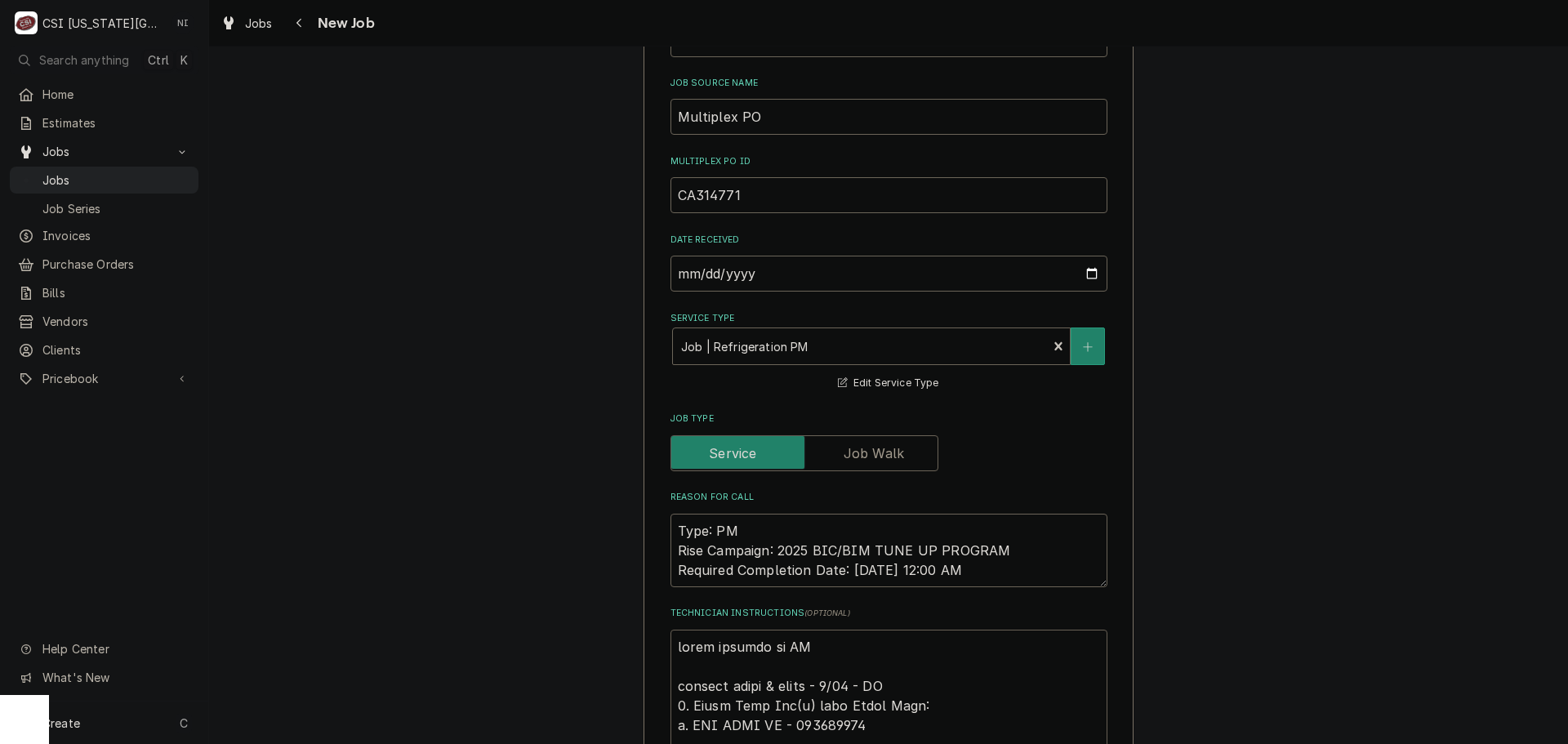
type textarea "x"
type textarea "parts ordered no emailed parts & lindy - 9/30 - LS 1. Order Tune Kit(s) from Pa…"
type textarea "x"
type textarea "parts ordered no emailed parts & lindy - 9/30 - LS 1. Order Tune Kit(s) from Pa…"
type textarea "x"
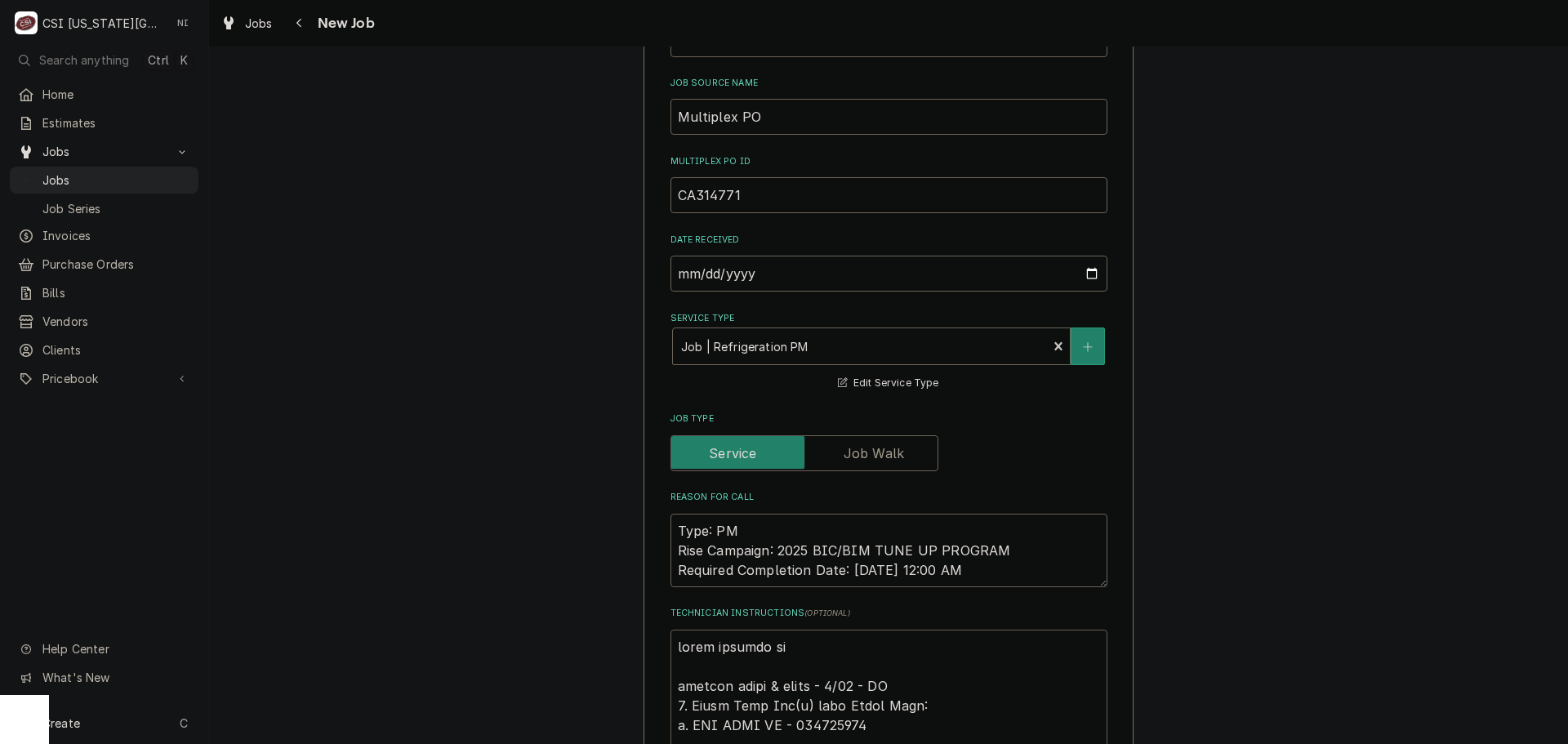
type textarea "parts ordered n emailed parts & lindy - 9/30 - LS 1. Order Tune Kit(s) from Par…"
type textarea "x"
type textarea "parts ordered emailed parts & lindy - 9/30 - LS 1. Order Tune Kit(s) from Parts…"
type textarea "x"
type textarea "parts ordered o emailed parts & lindy - 9/30 - LS 1. Order Tune Kit(s) from Par…"
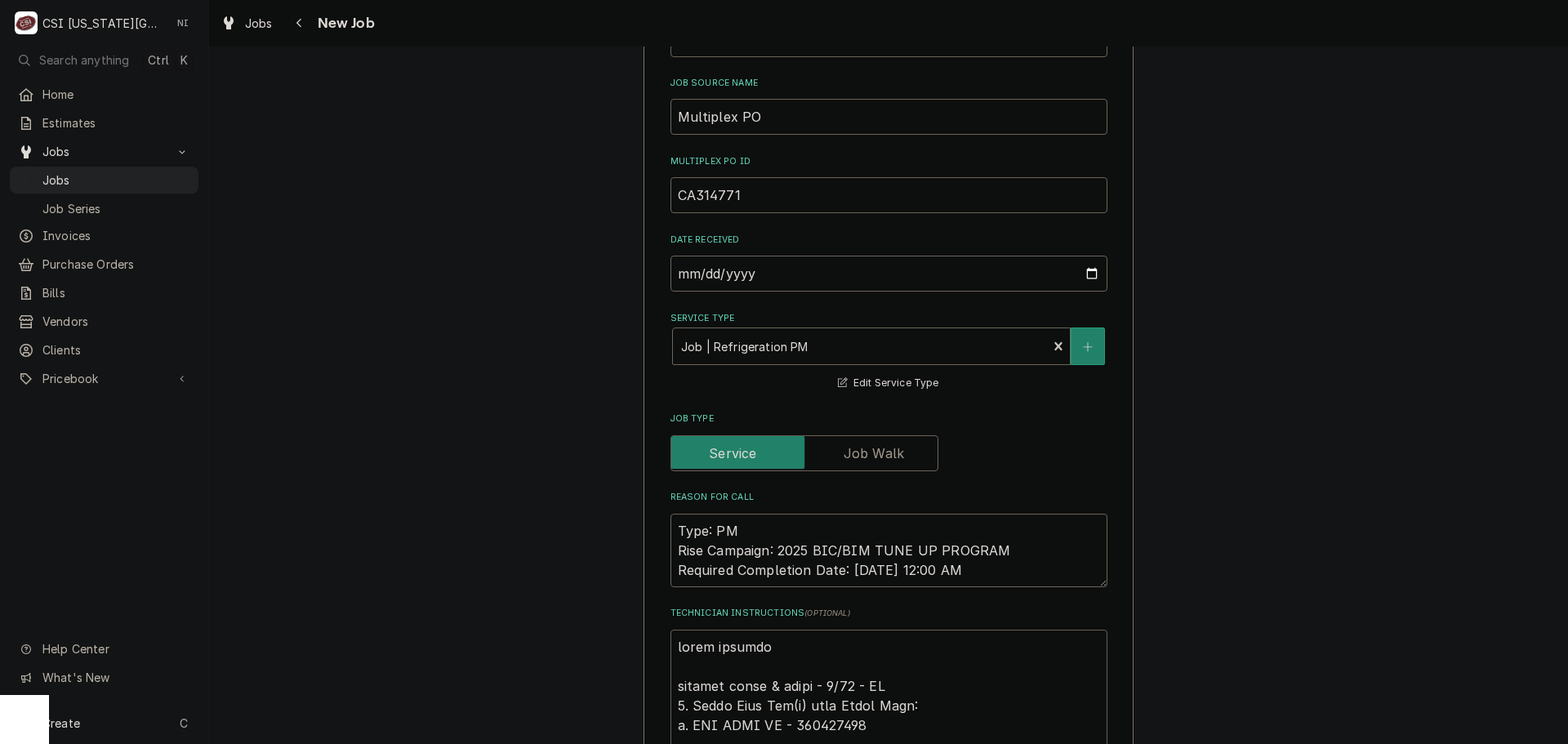
type textarea "x"
type textarea "parts ordered on emailed parts & lindy - 9/30 - LS 1. Order Tune Kit(s) from Pa…"
type textarea "x"
type textarea "parts ordered on emailed parts & lindy - 9/30 - LS 1. Order Tune Kit(s) from Pa…"
type textarea "x"
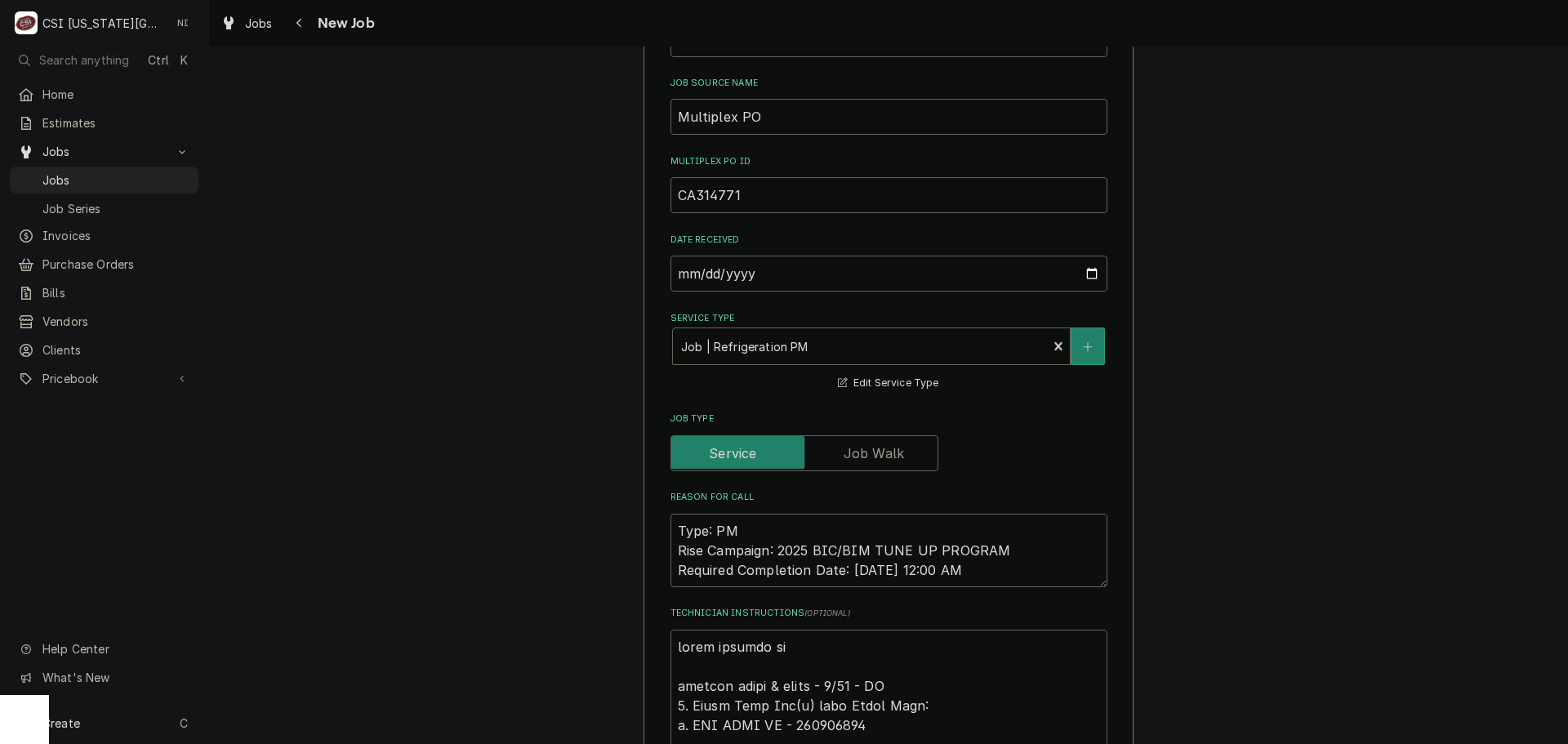
type textarea "parts ordered on P emailed parts & lindy - 9/30 - LS 1. Order Tune Kit(s) from …"
type textarea "x"
type textarea "parts ordered on PO emailed parts & lindy - 9/30 - LS 1. Order Tune Kit(s) from…"
type textarea "x"
type textarea "parts ordered on PO emailed parts & lindy - 9/30 - LS 1. Order Tune Kit(s) from…"
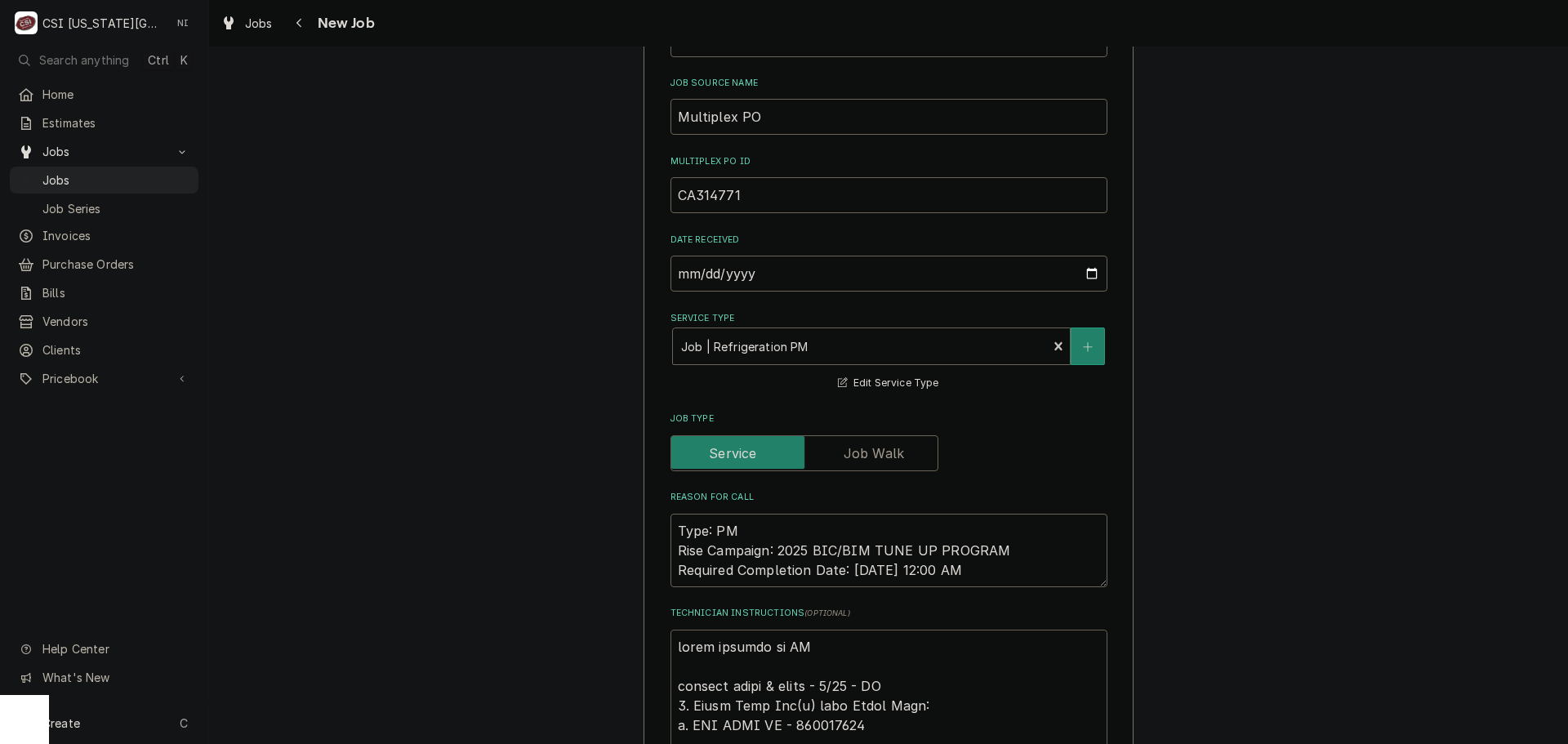
type textarea "x"
type textarea "parts ordered on PO 3 emailed parts & lindy - 9/30 - LS 1. Order Tune Kit(s) fr…"
type textarea "x"
type textarea "parts ordered on PO 310 emailed parts & lindy - 9/30 - LS 1. Order Tune Kit(s) …"
type textarea "x"
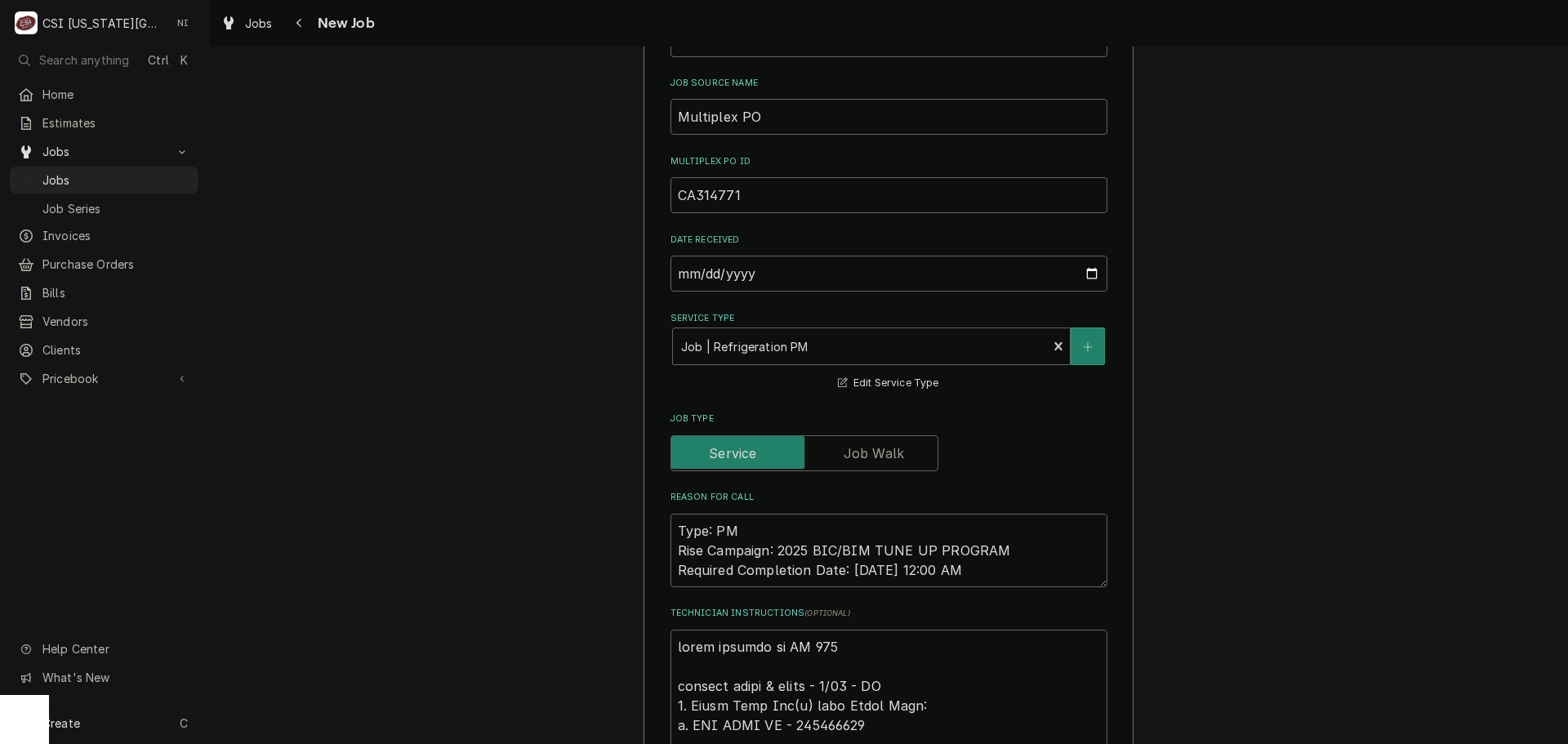
type textarea "parts ordered on PO 3106 emailed parts & lindy - 9/30 - LS 1. Order Tune Kit(s)…"
type textarea "x"
type textarea "parts ordered on PO 31067 emailed parts & lindy - 9/30 - LS 1. Order Tune Kit(s…"
type textarea "x"
type textarea "parts ordered on PO 310678 emailed parts & lindy - 9/30 - LS 1. Order Tune Kit(…"
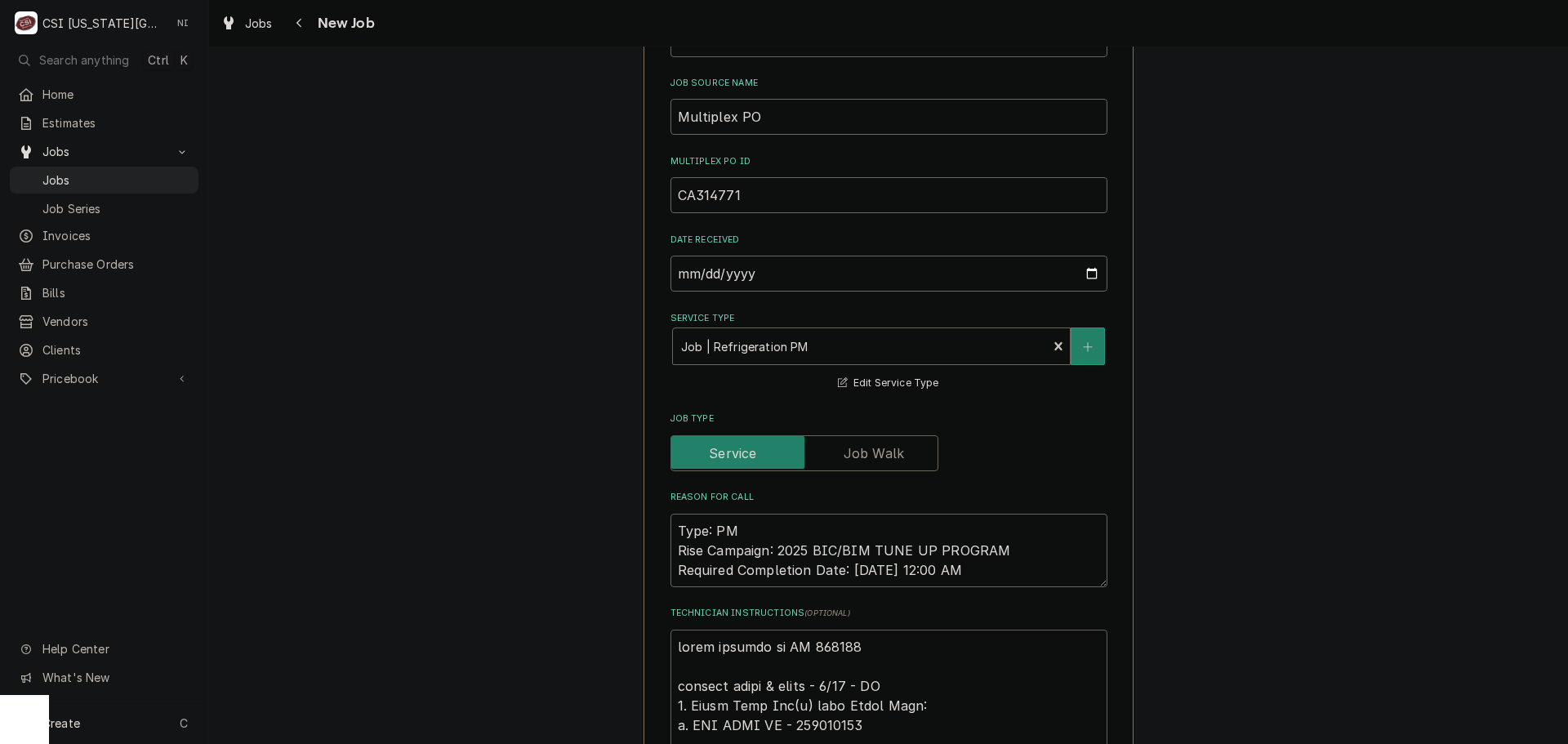
type textarea "x"
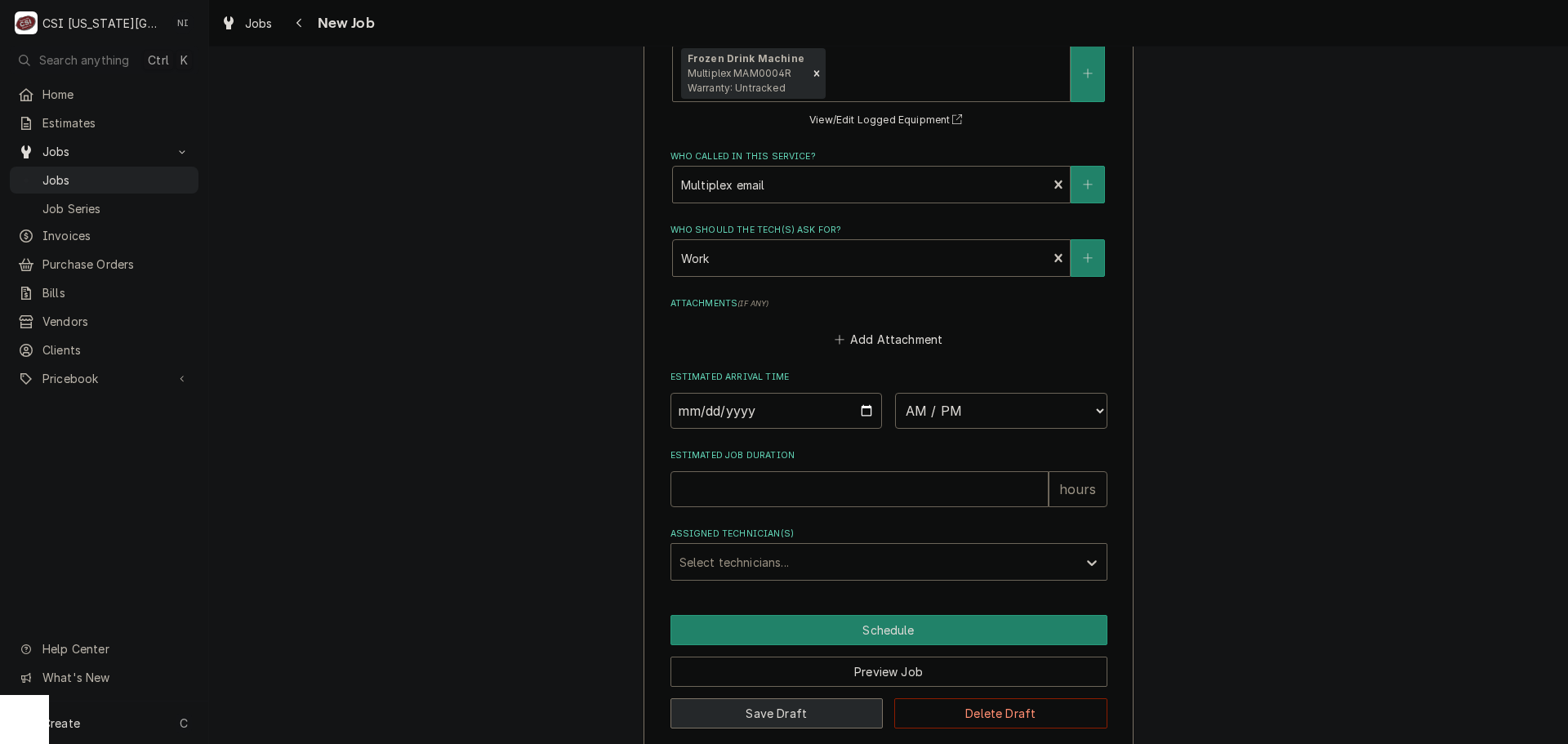
type textarea "parts ordered on PO 310678 emailed parts & lindy - 9/30 - LS 1. Order Tune Kit(…"
click at [797, 698] on button "Save Draft" at bounding box center [777, 713] width 214 height 30
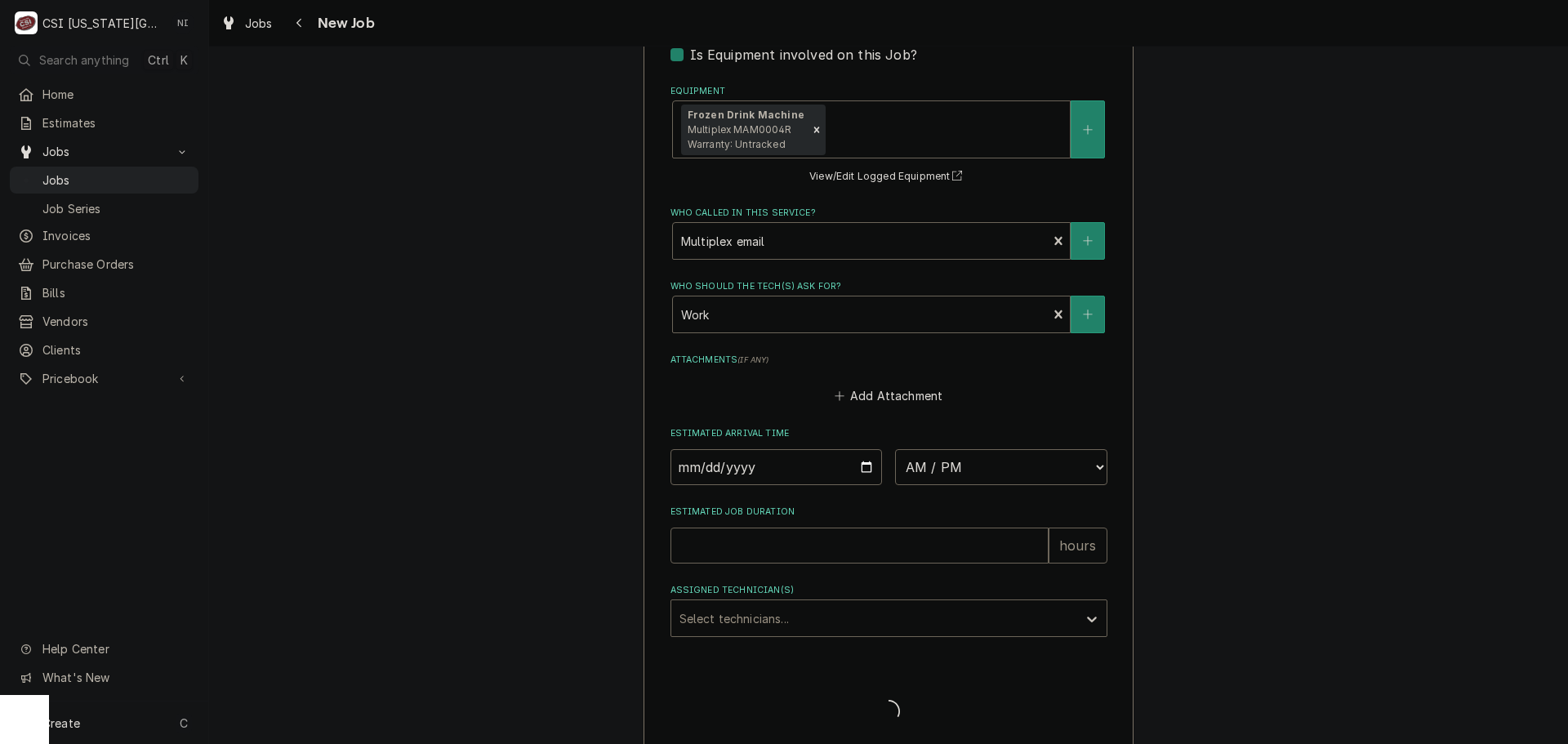
type textarea "x"
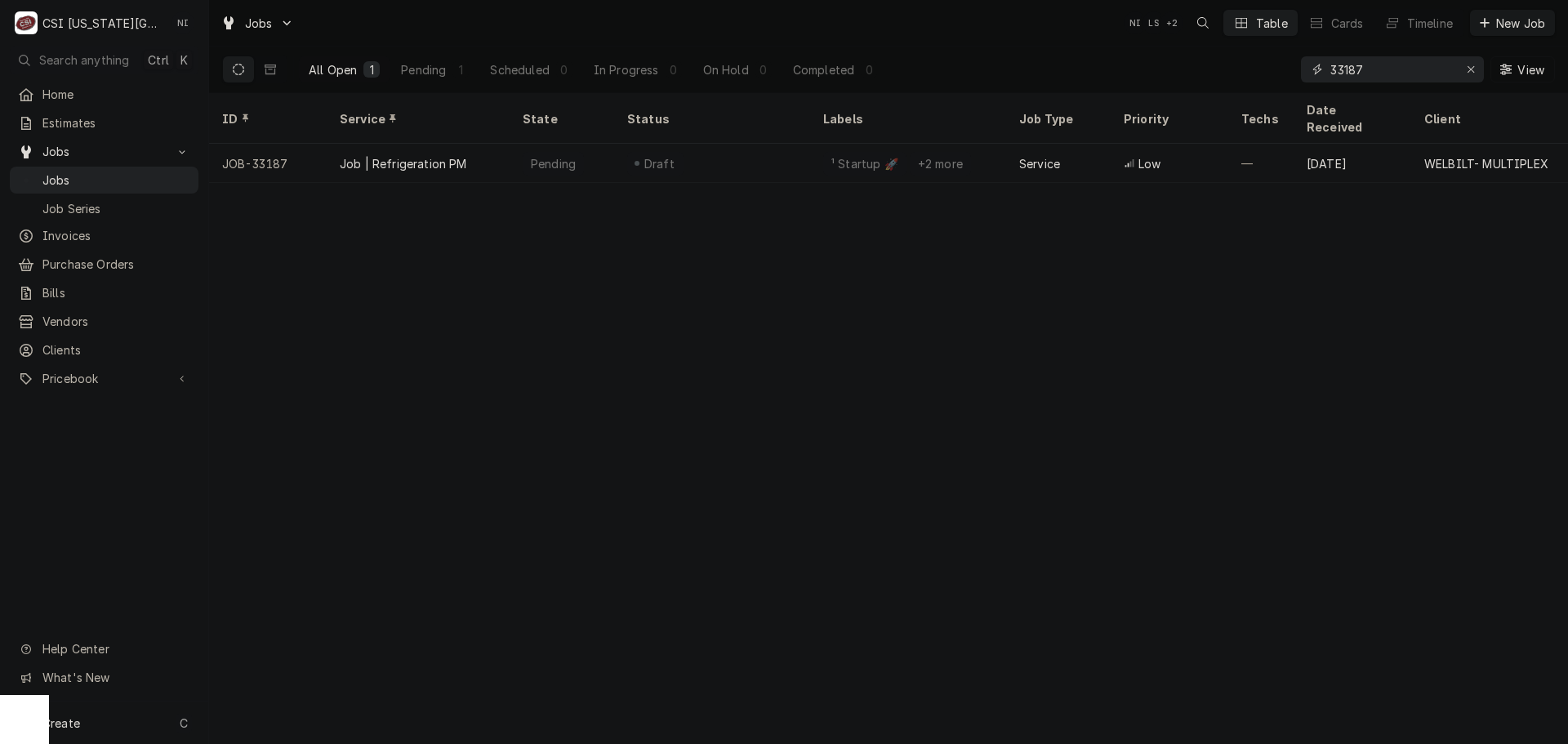
drag, startPoint x: 1379, startPoint y: 69, endPoint x: 1225, endPoint y: 72, distance: 154.0
click at [1227, 72] on div "All Open 1 Pending 1 Scheduled 0 In Progress 0 On Hold 0 Completed 0 33187 View" at bounding box center [888, 69] width 1333 height 46
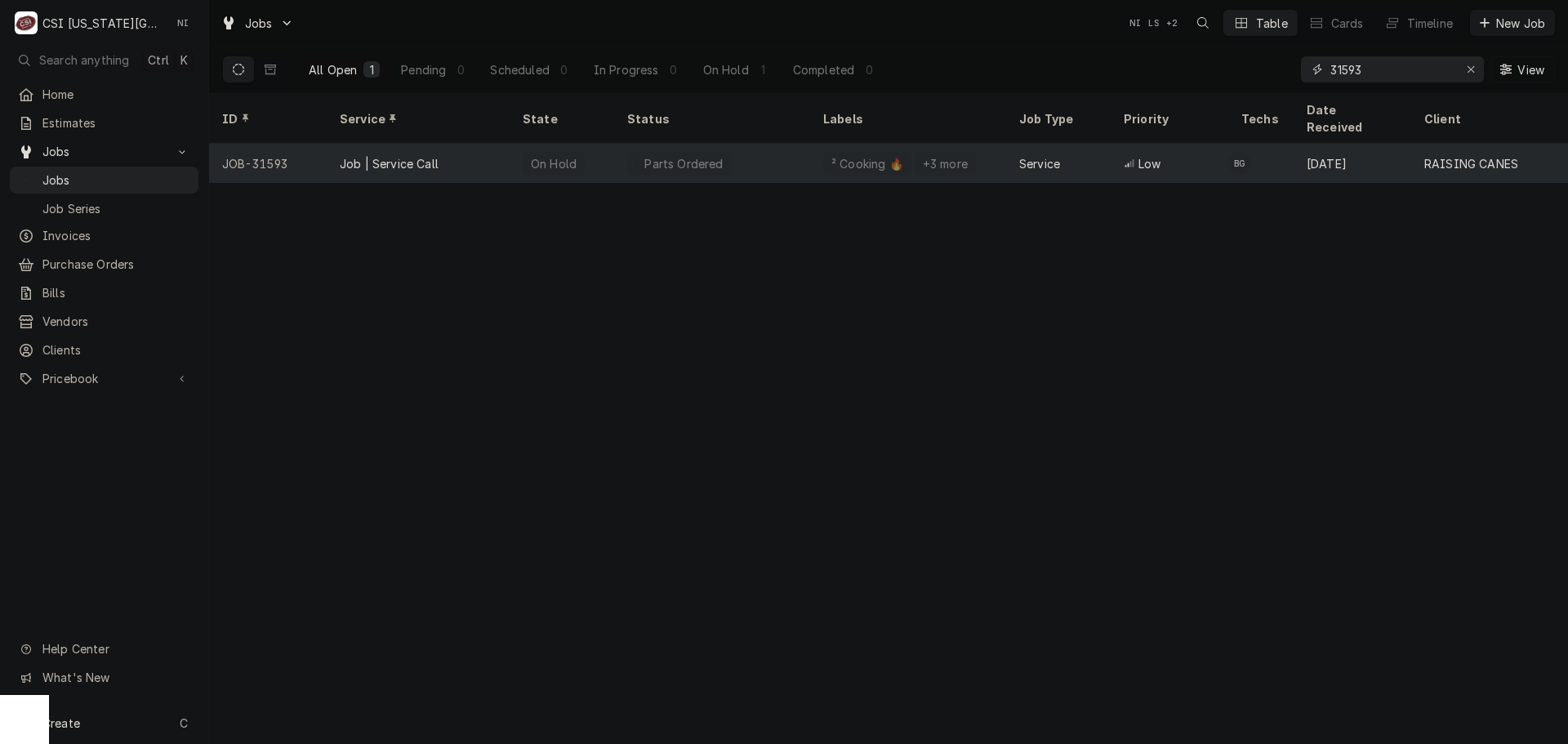
type input "31593"
click at [513, 143] on div "On Hold" at bounding box center [562, 163] width 104 height 39
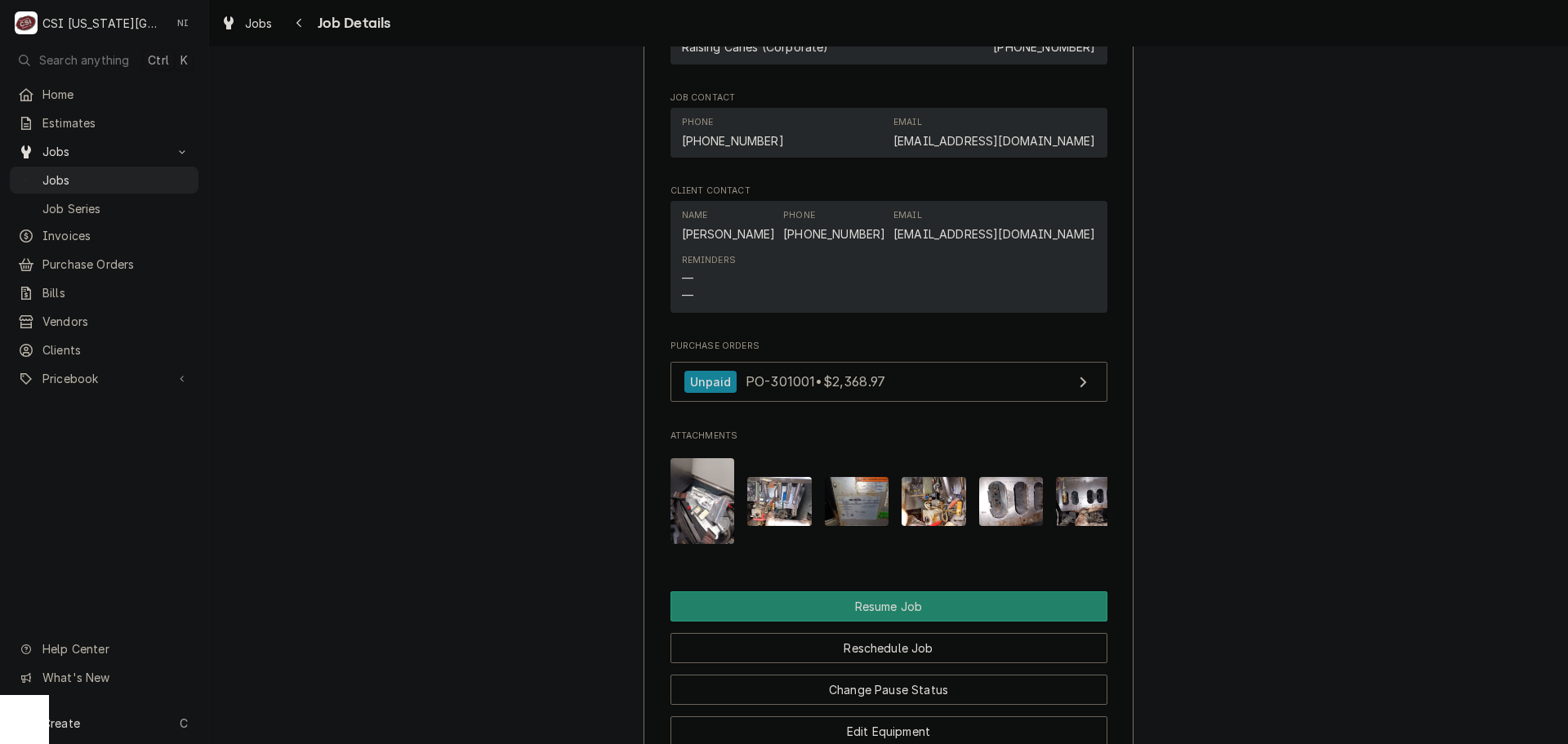
scroll to position [3186, 0]
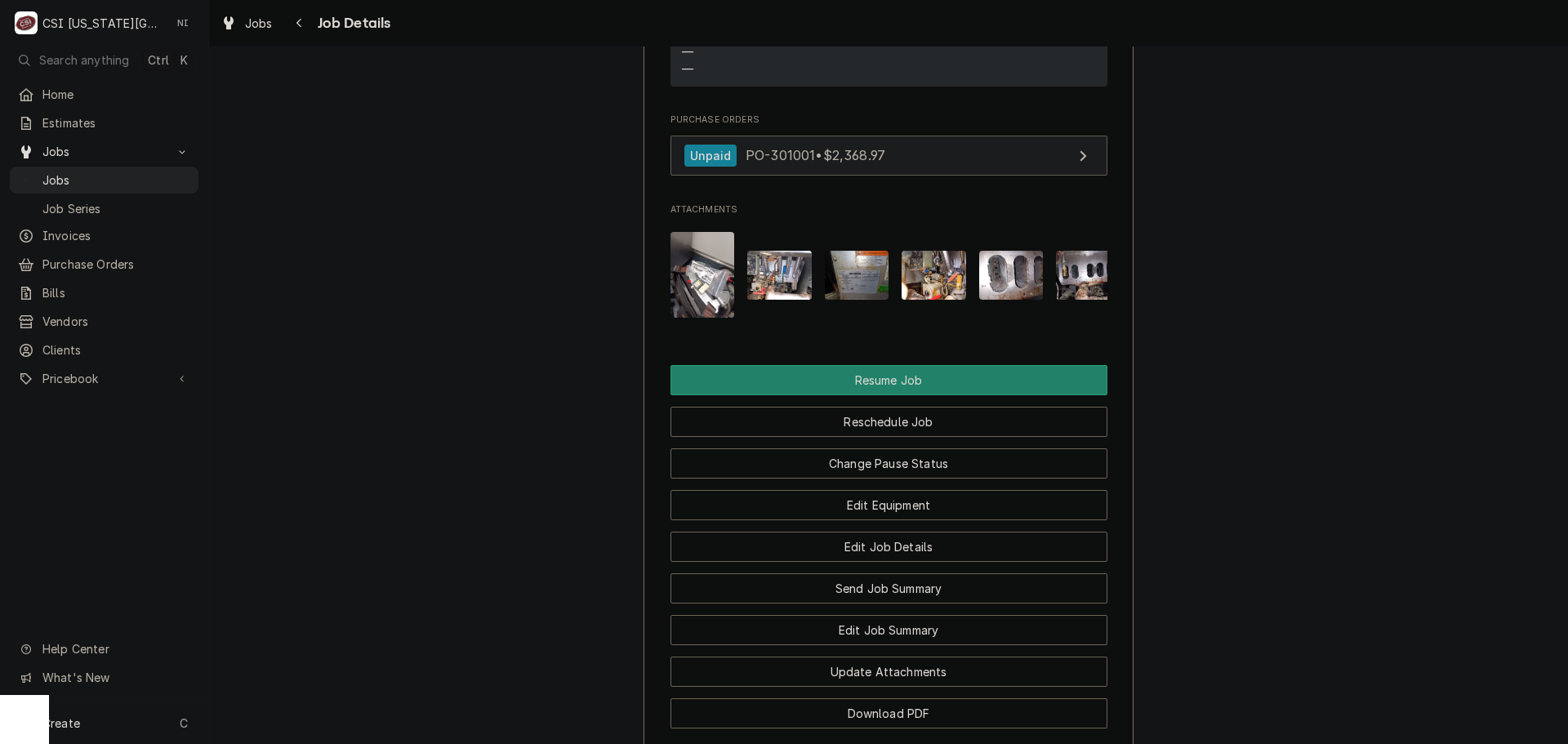
click at [933, 168] on link "Unpaid PO-301001 • $2,368.97" at bounding box center [889, 155] width 437 height 40
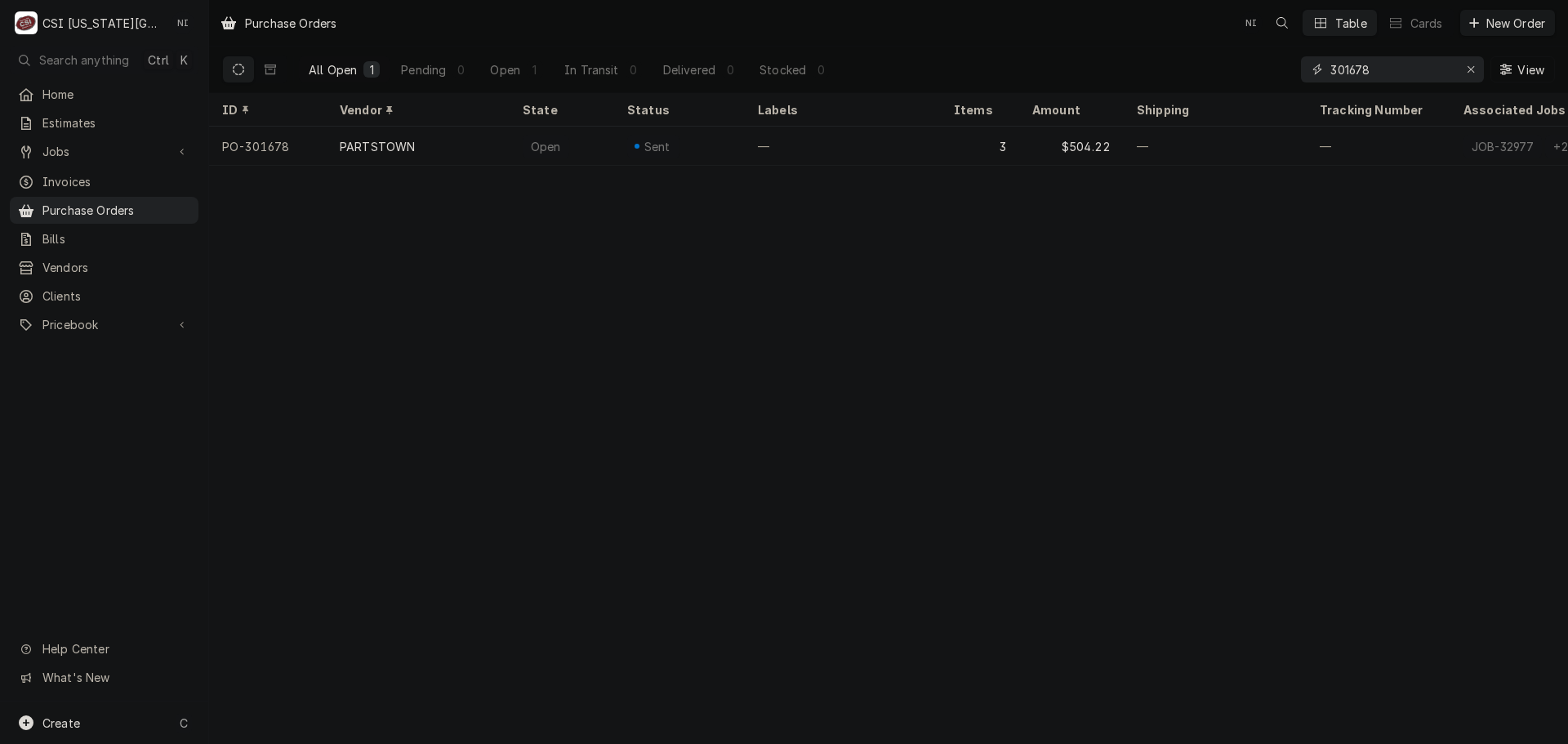
click at [1475, 68] on div "Erase input" at bounding box center [1470, 69] width 17 height 17
click at [1442, 70] on input "Dynamic Content Wrapper" at bounding box center [1406, 69] width 153 height 26
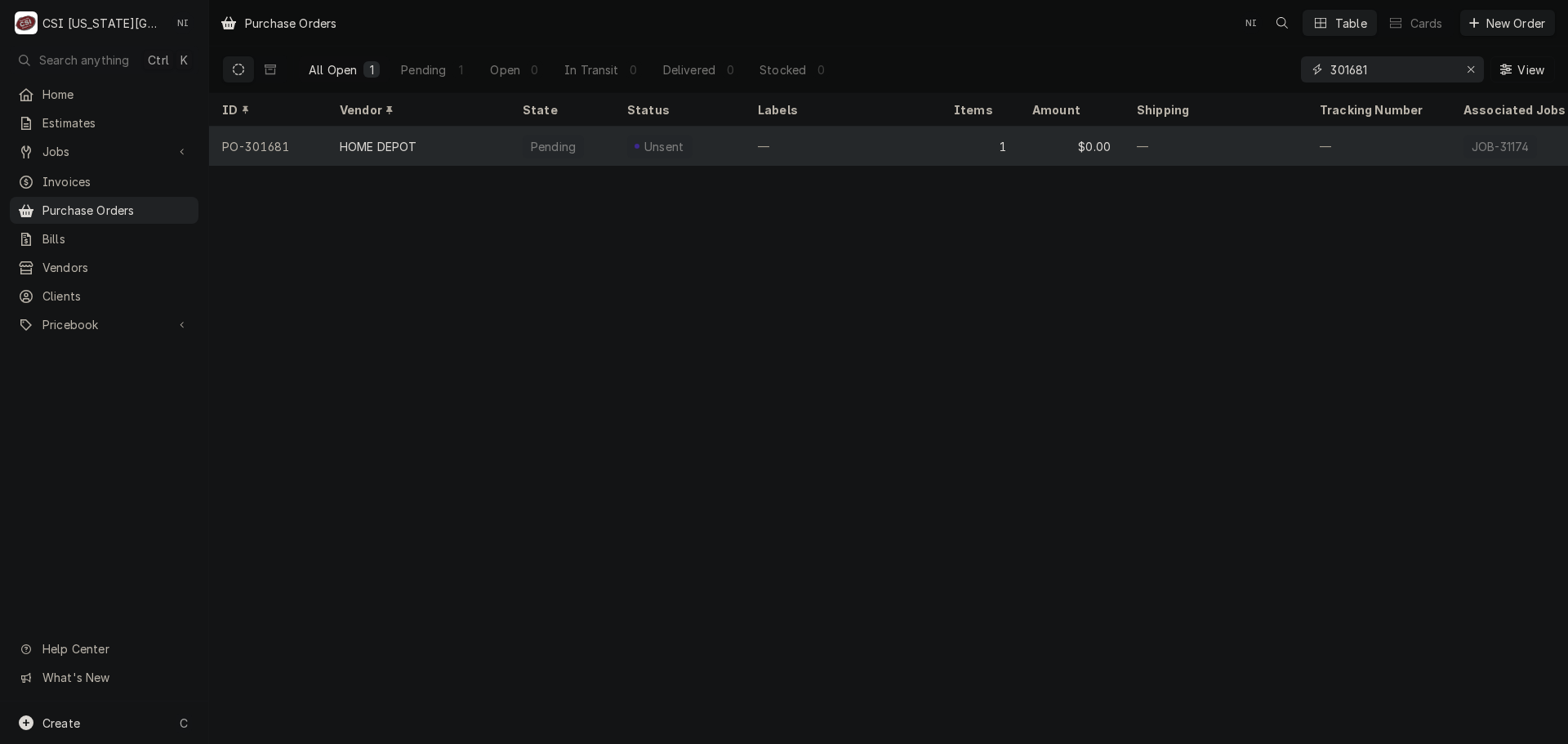
type input "301681"
click at [823, 143] on div "—" at bounding box center [843, 146] width 196 height 39
